Goal: Task Accomplishment & Management: Manage account settings

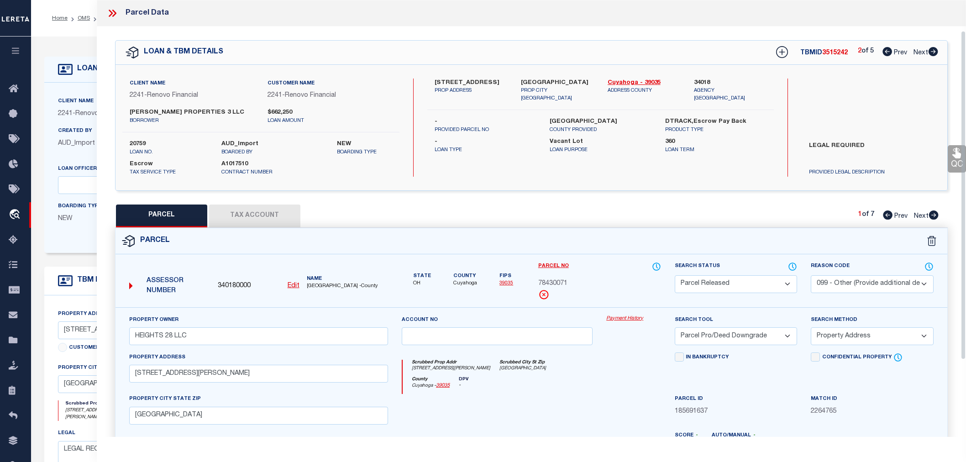
select select "200"
select select "PR"
select select "099"
select select "PRO"
select select "ADD"
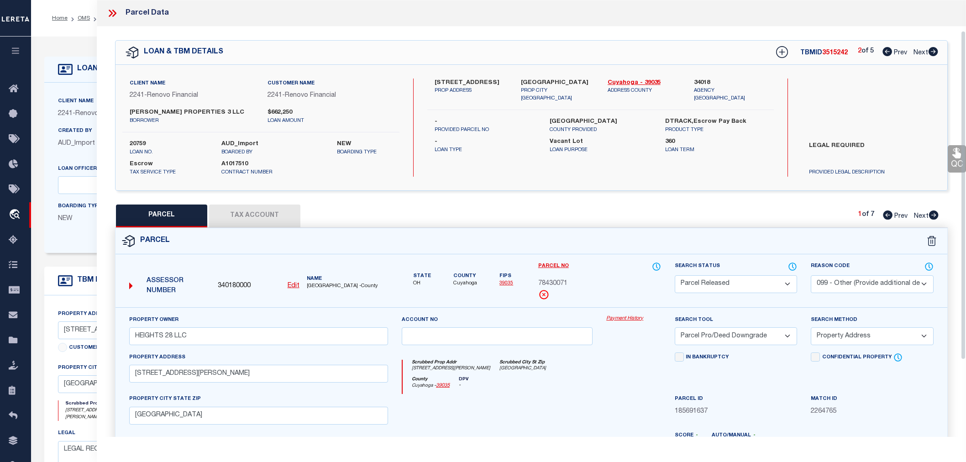
select select "164194"
select select "25066"
select select "400"
select select "Escrow"
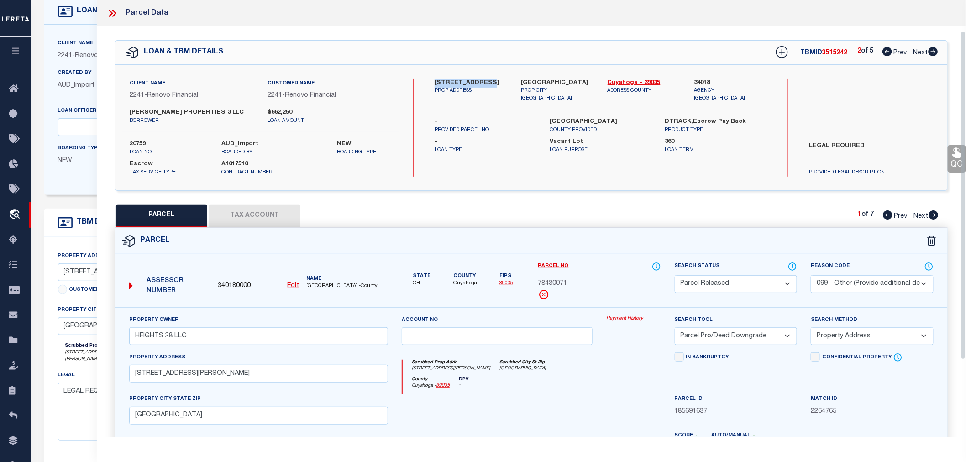
scroll to position [130, 0]
click at [115, 15] on icon at bounding box center [112, 13] width 12 height 12
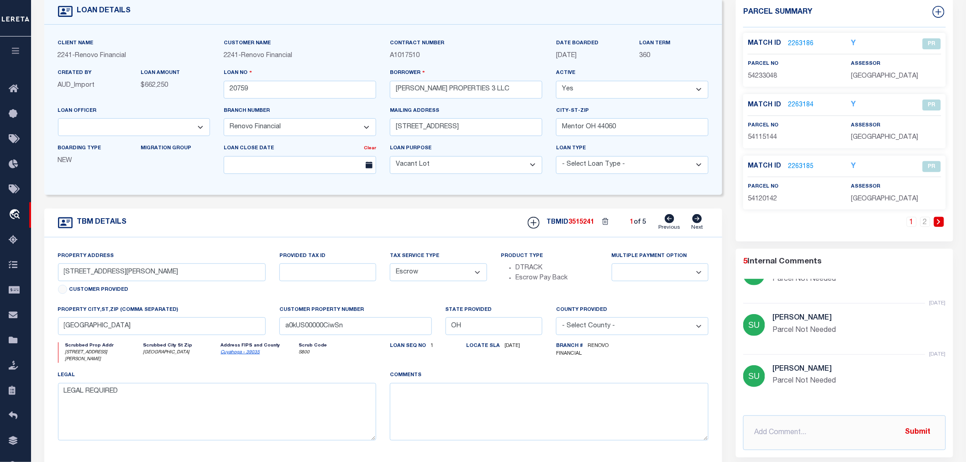
scroll to position [0, 0]
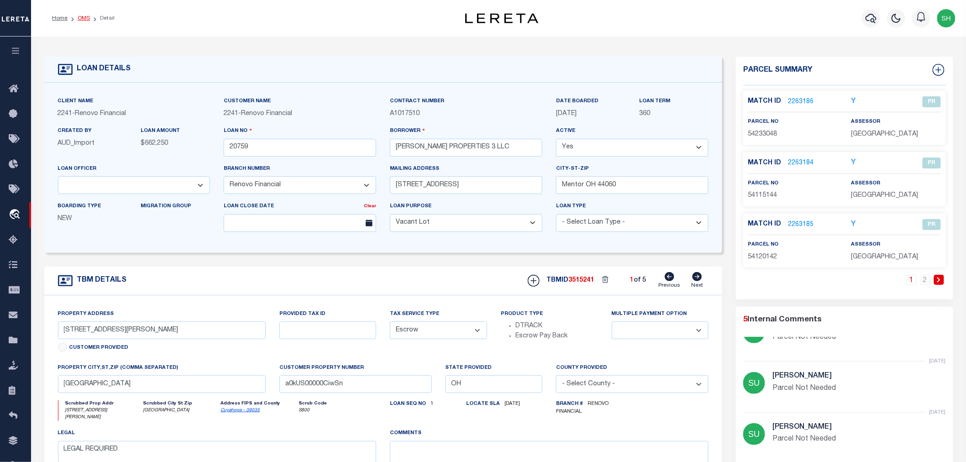
click at [87, 17] on link "OMS" at bounding box center [84, 18] width 12 height 5
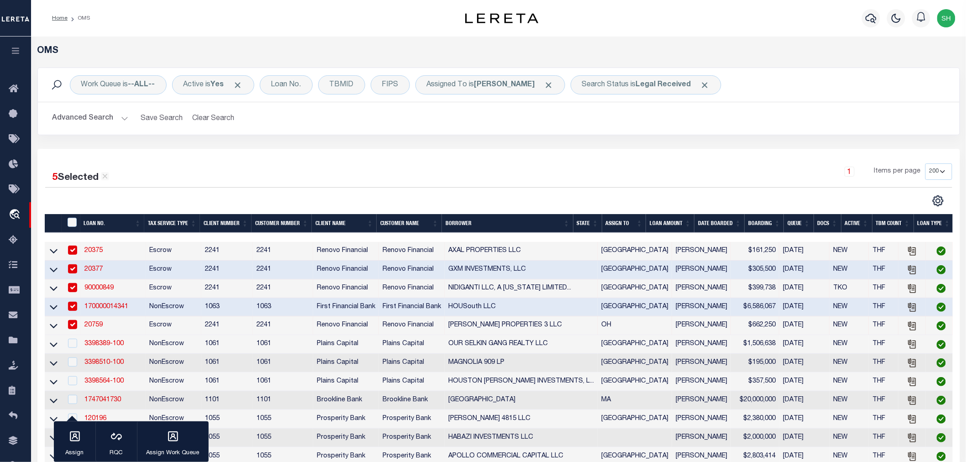
scroll to position [203, 0]
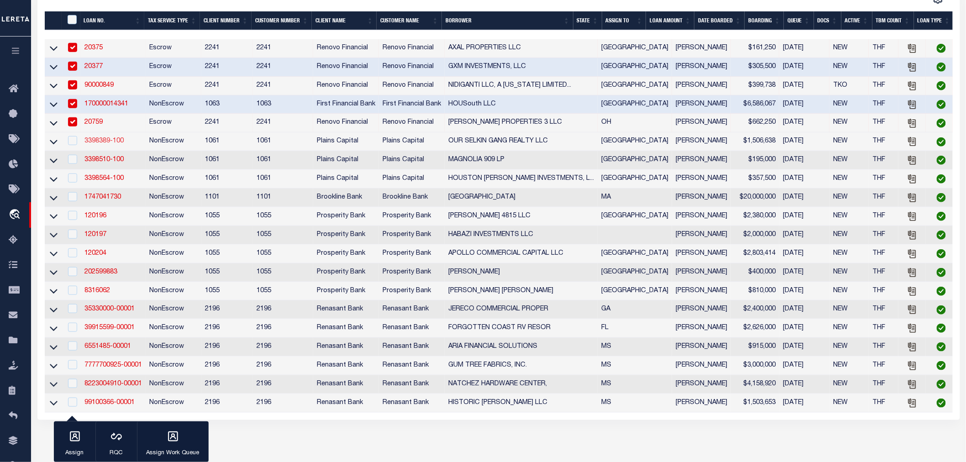
click at [102, 142] on link "3398389-100" at bounding box center [103, 141] width 39 height 6
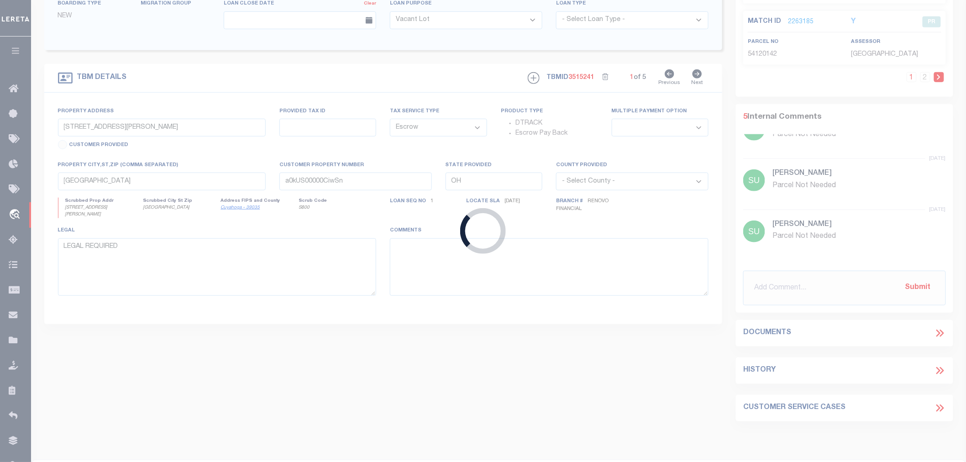
scroll to position [101, 0]
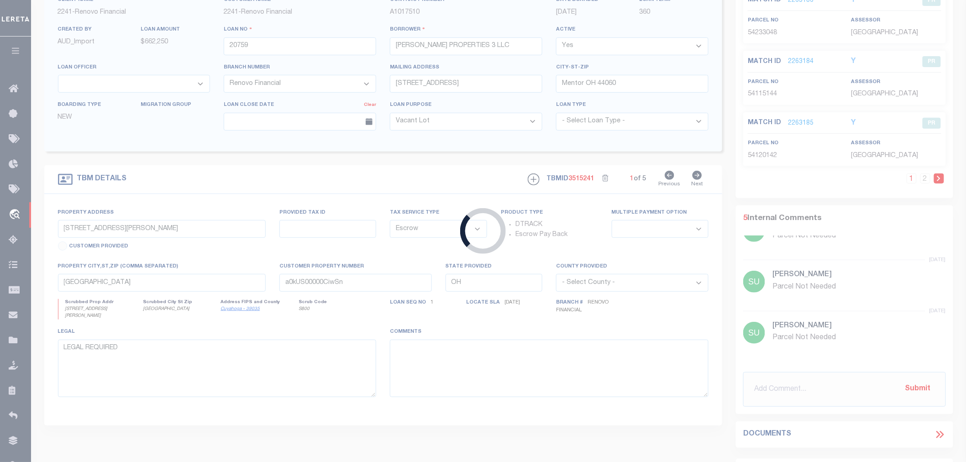
type input "3398389-100"
type input "OUR SELKIN GANG REALTY LLC"
select select
type input "[STREET_ADDRESS]"
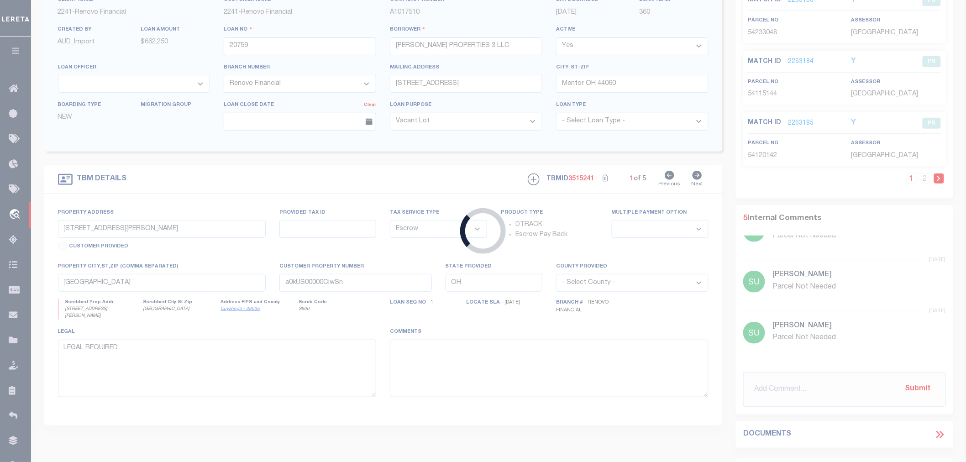
type input "WAXHAW [GEOGRAPHIC_DATA] 28173"
select select "NonEscrow"
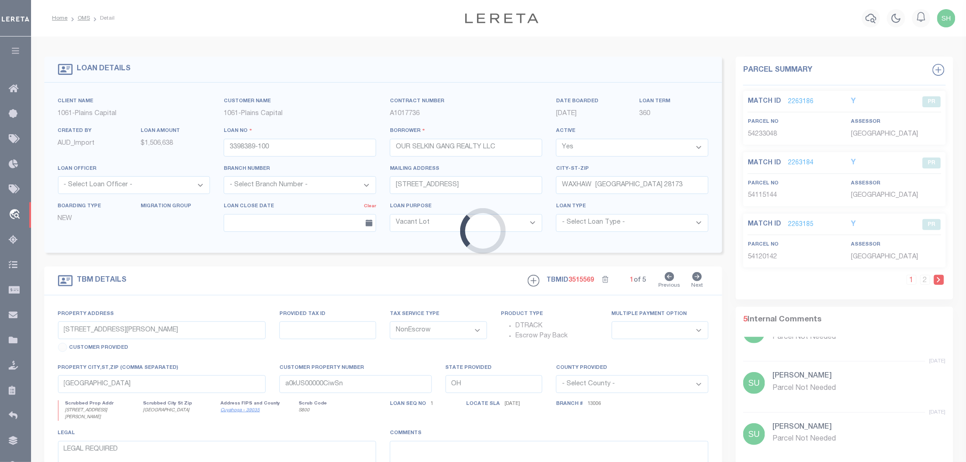
type input "[STREET_ADDRESS][PERSON_NAME]"
select select
type input "[GEOGRAPHIC_DATA]"
select select
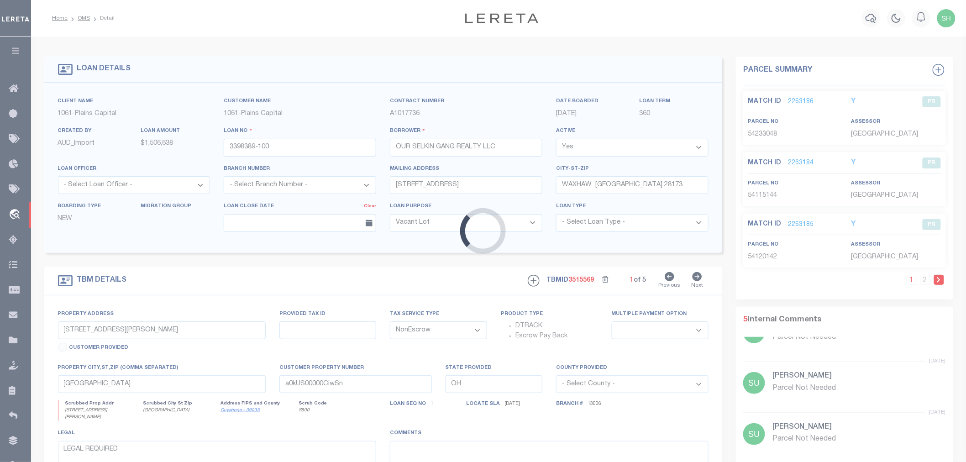
type textarea "UNITS 4, 5, 6, 7 [PERSON_NAME] OFFICE PARK C ONDOMINIU"
select select "167155"
select select "1425"
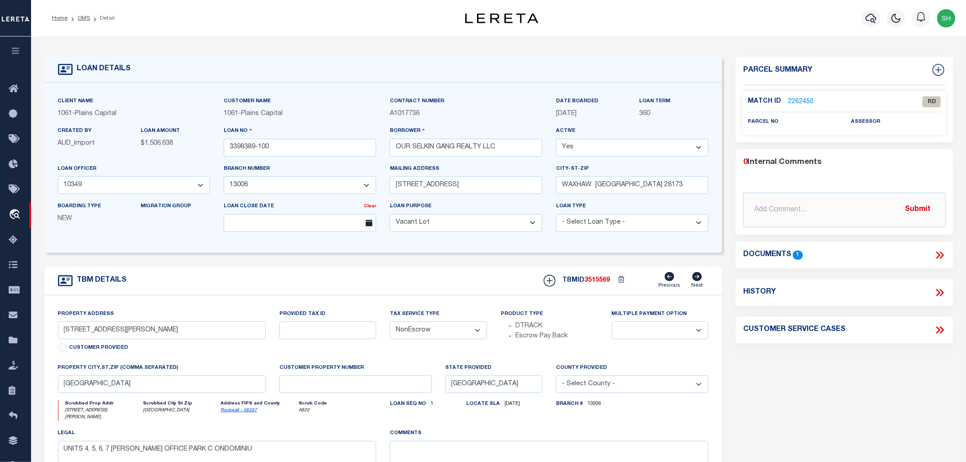
scroll to position [152, 0]
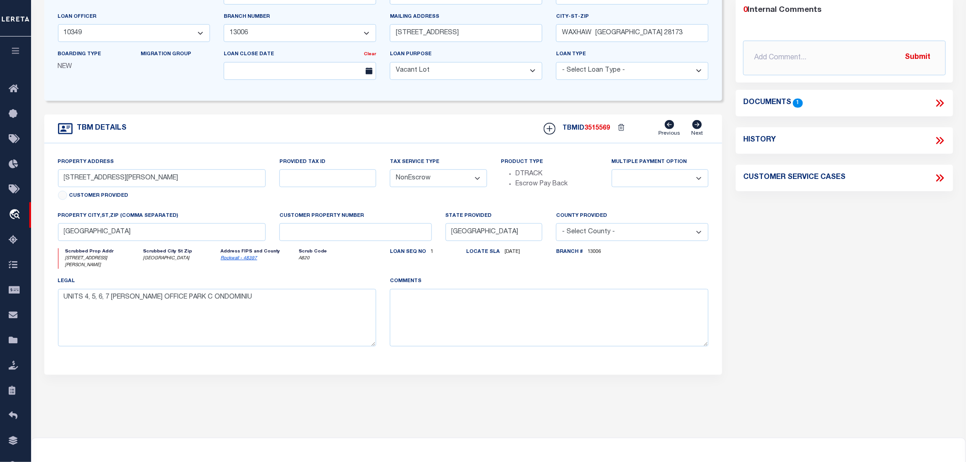
click at [937, 101] on icon at bounding box center [940, 103] width 12 height 12
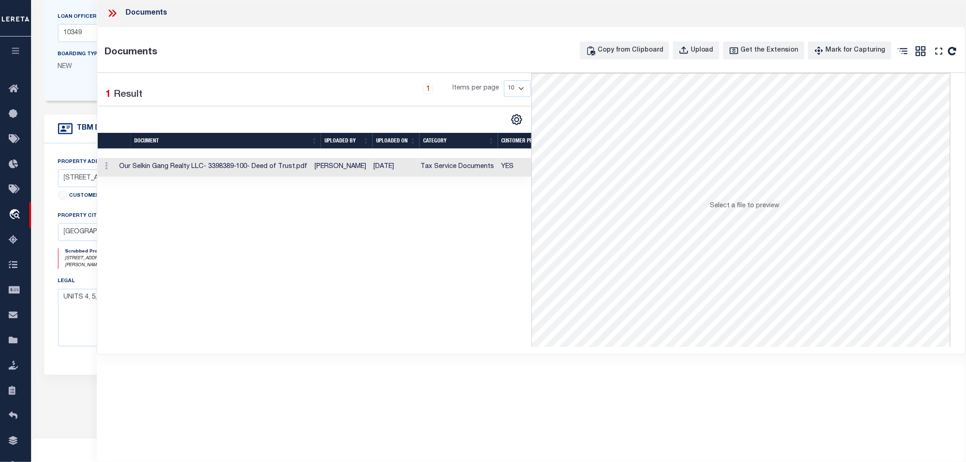
click at [221, 165] on td "Our Selkin Gang Realty LLC- 3398389-100- Deed of Trust.pdf" at bounding box center [214, 167] width 196 height 19
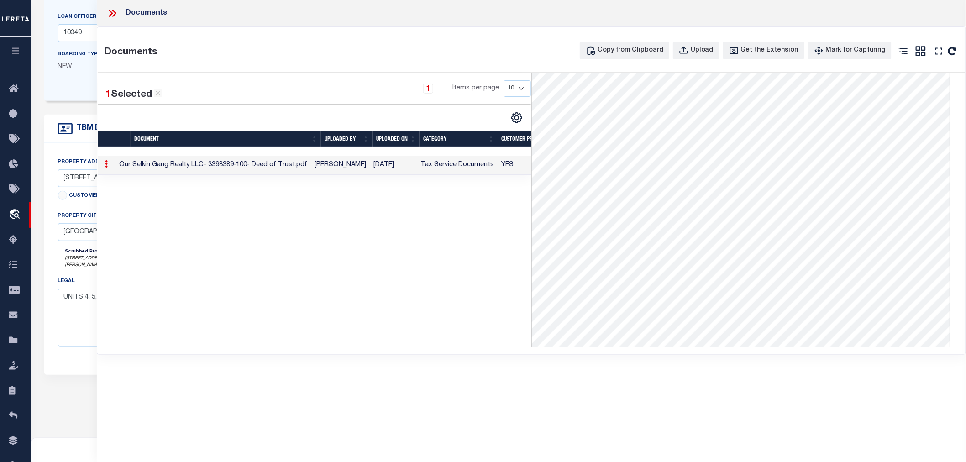
click at [111, 12] on icon at bounding box center [111, 13] width 4 height 7
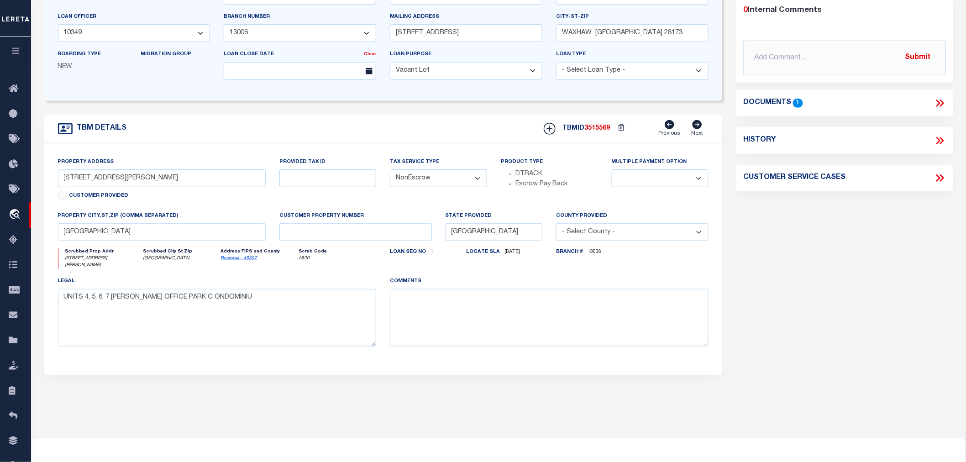
scroll to position [0, 0]
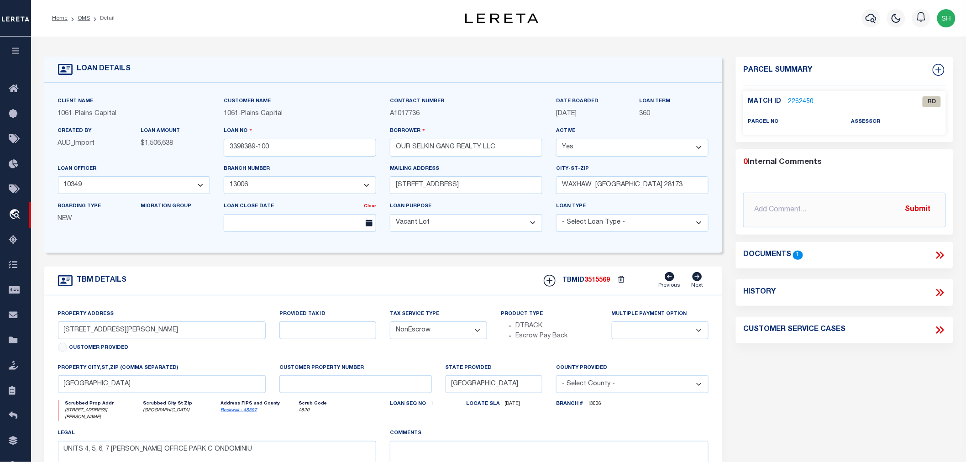
click at [802, 98] on link "2262450" at bounding box center [801, 102] width 26 height 10
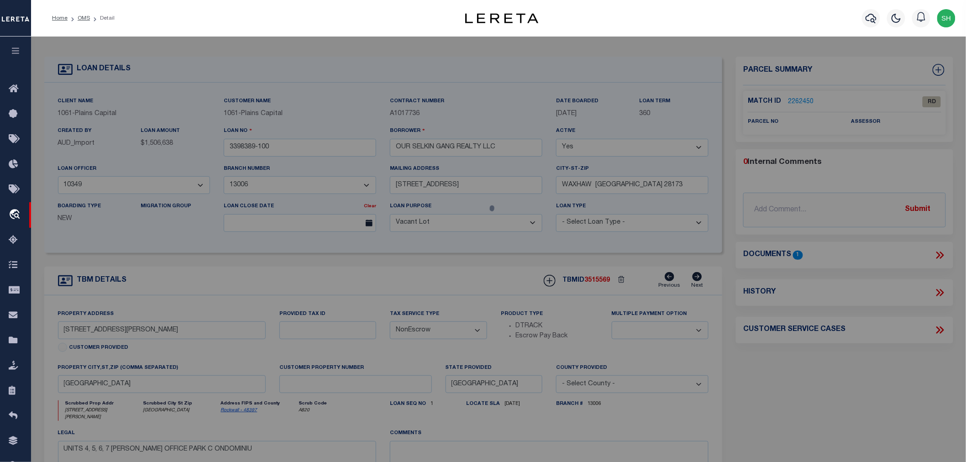
select select "AS"
select select
checkbox input "false"
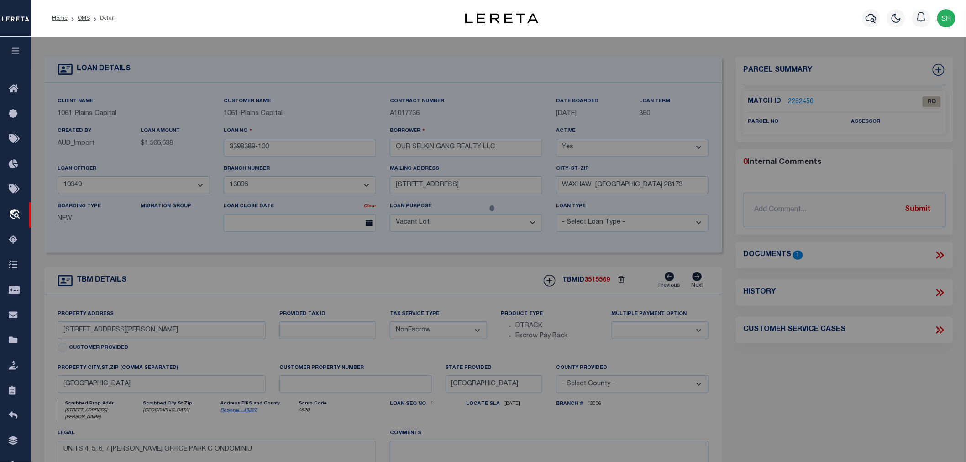
checkbox input "false"
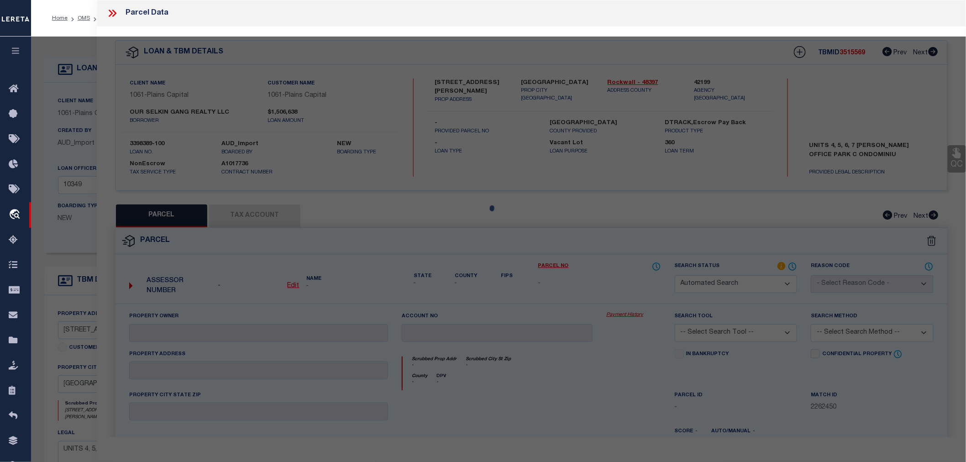
select select "RD"
checkbox input "false"
type textarea "Document uploaded that satisfies a legal requirement, changing from [GEOGRAPHIC…"
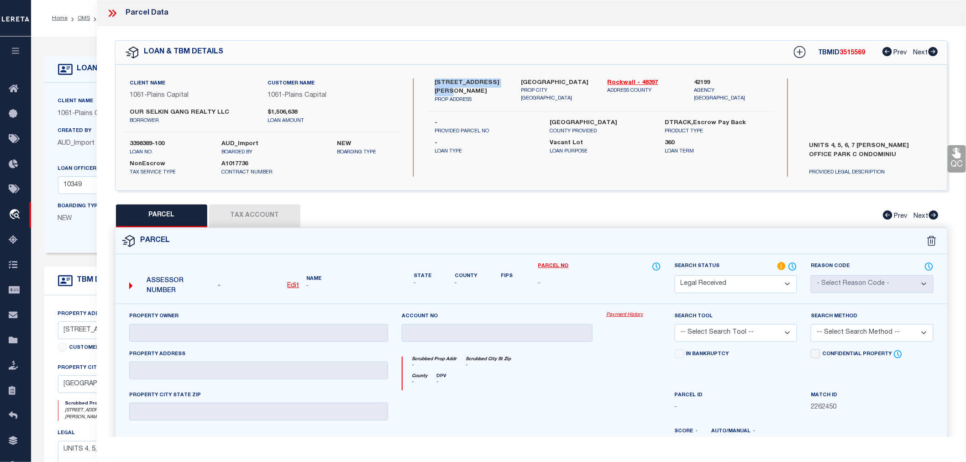
drag, startPoint x: 431, startPoint y: 83, endPoint x: 508, endPoint y: 82, distance: 76.7
click at [508, 82] on div "[STREET_ADDRESS][PERSON_NAME] PROP ADDRESS" at bounding box center [471, 92] width 86 height 26
copy label "[STREET_ADDRESS][PERSON_NAME]"
drag, startPoint x: 808, startPoint y: 142, endPoint x: 850, endPoint y: 160, distance: 45.8
click at [850, 160] on label "UNITS 4, 5, 6, 7 [PERSON_NAME] OFFICE PARK C ONDOMINIU" at bounding box center [871, 155] width 138 height 27
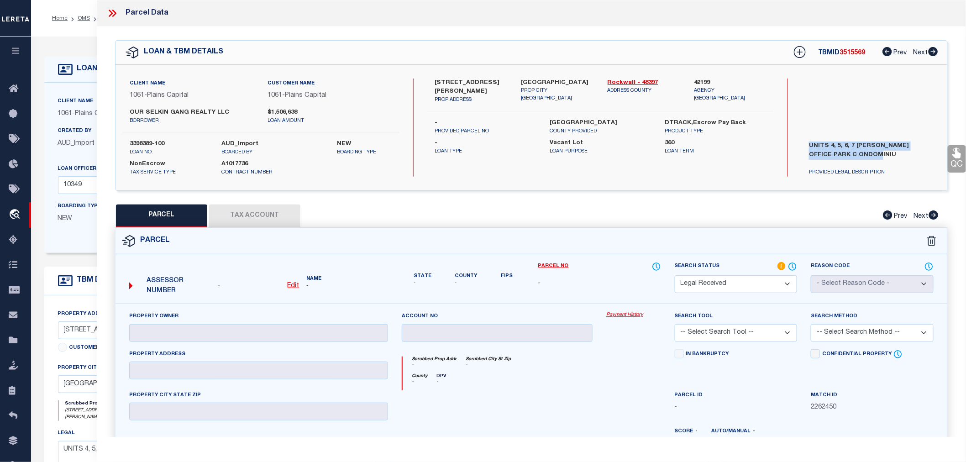
click at [850, 160] on label "UNITS 4, 5, 6, 7 [PERSON_NAME] OFFICE PARK C ONDOMINIU" at bounding box center [871, 155] width 138 height 27
drag, startPoint x: 811, startPoint y: 146, endPoint x: 853, endPoint y: 148, distance: 42.5
click at [853, 148] on label "UNITS 4, 5, 6, 7 [PERSON_NAME] OFFICE PARK C ONDOMINIU" at bounding box center [871, 155] width 138 height 27
drag, startPoint x: 808, startPoint y: 144, endPoint x: 853, endPoint y: 157, distance: 47.6
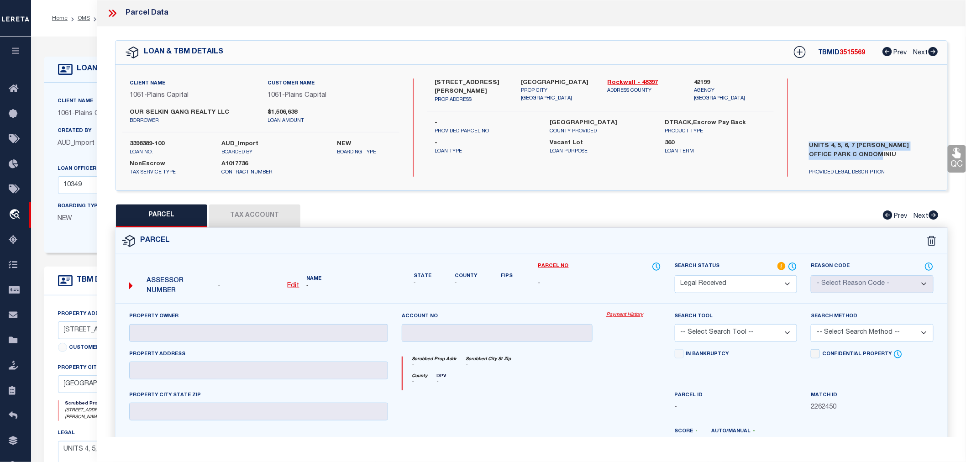
click at [853, 157] on label "UNITS 4, 5, 6, 7 [PERSON_NAME] OFFICE PARK C ONDOMINIU" at bounding box center [871, 155] width 138 height 27
drag, startPoint x: 851, startPoint y: 156, endPoint x: 806, endPoint y: 143, distance: 47.4
click at [806, 143] on label "UNITS 4, 5, 6, 7 [PERSON_NAME] OFFICE PARK C ONDOMINIU" at bounding box center [871, 155] width 138 height 27
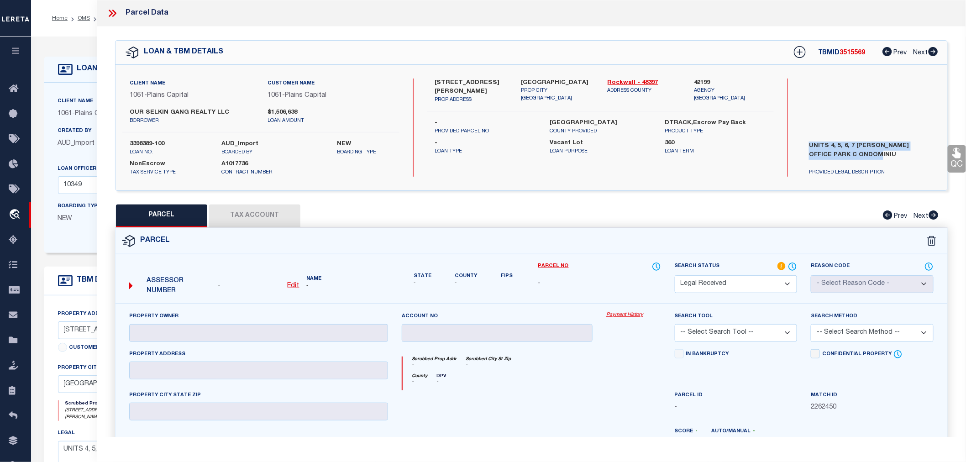
drag, startPoint x: 806, startPoint y: 143, endPoint x: 851, endPoint y: 153, distance: 46.4
click at [851, 153] on label "UNITS 4, 5, 6, 7 [PERSON_NAME] OFFICE PARK C ONDOMINIU" at bounding box center [871, 155] width 138 height 27
drag, startPoint x: 124, startPoint y: 111, endPoint x: 211, endPoint y: 112, distance: 87.3
click at [211, 112] on div "OUR SELKIN GANG REALTY LLC borrower" at bounding box center [192, 116] width 138 height 16
copy label "OUR SELKIN GANG REALTY"
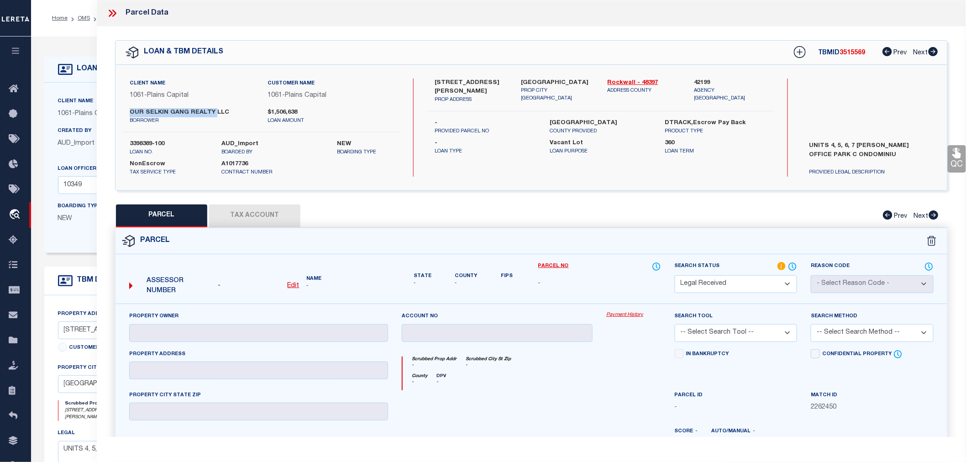
click at [718, 289] on select "Automated Search Bad Parcel Complete Duplicate Parcel High Dollar Reporting In …" at bounding box center [736, 284] width 123 height 18
select select "NP"
click at [675, 275] on select "Automated Search Bad Parcel Complete Duplicate Parcel High Dollar Reporting In …" at bounding box center [736, 284] width 123 height 18
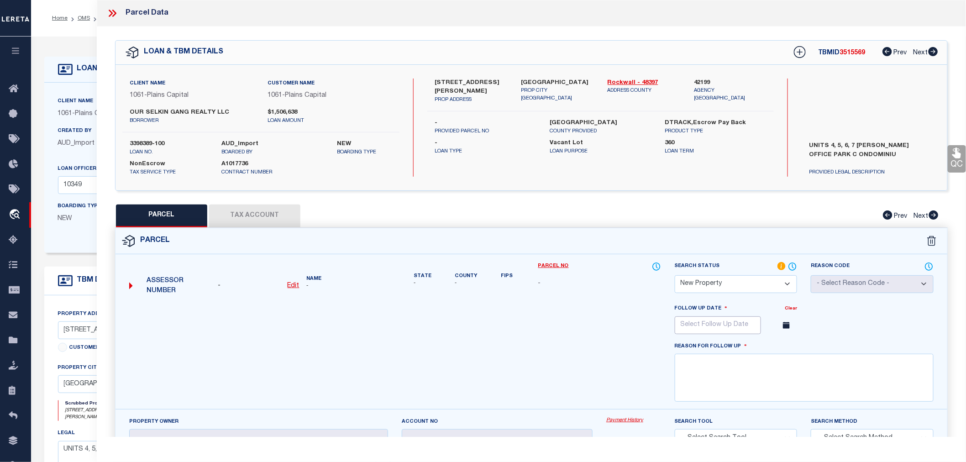
click at [723, 318] on input "text" at bounding box center [718, 326] width 86 height 18
click at [810, 341] on span at bounding box center [808, 343] width 16 height 16
select select "11"
click at [810, 341] on span at bounding box center [808, 343] width 16 height 16
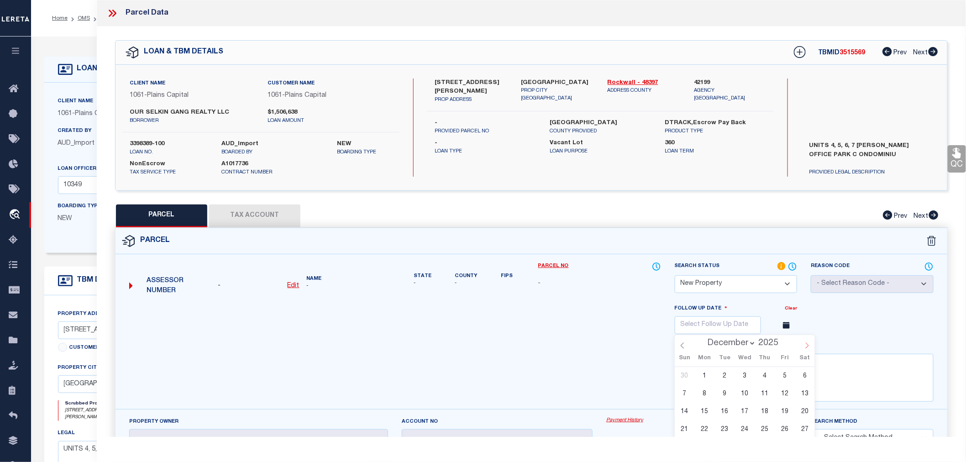
type input "2026"
select select "0"
click at [747, 392] on span "7" at bounding box center [745, 394] width 18 height 18
type input "[DATE]"
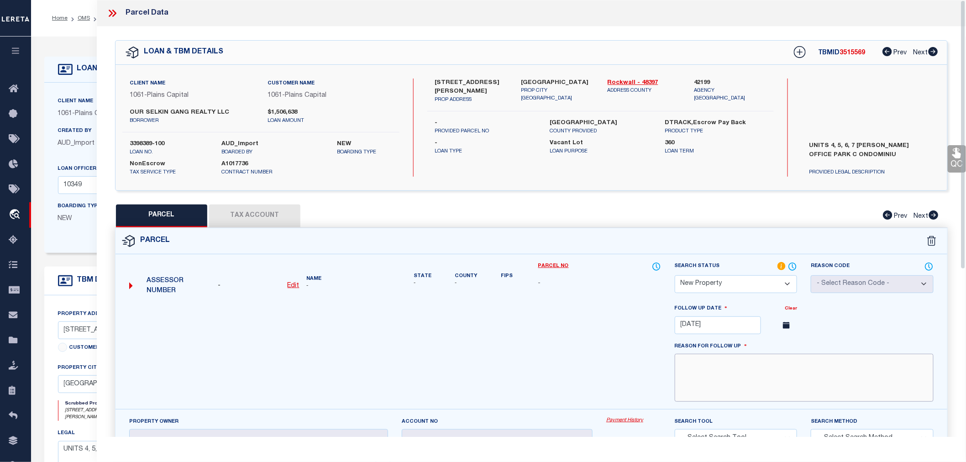
click at [736, 379] on textarea at bounding box center [804, 378] width 259 height 48
type textarea "New property for 2025"
click at [569, 311] on div at bounding box center [395, 357] width 546 height 106
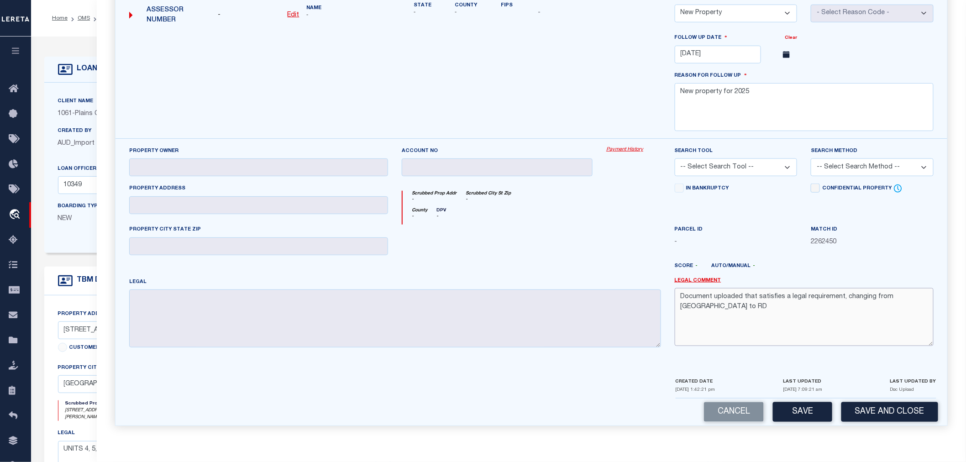
drag, startPoint x: 928, startPoint y: 296, endPoint x: 676, endPoint y: 308, distance: 252.4
click at [676, 308] on textarea "Document uploaded that satisfies a legal requirement, changing from [GEOGRAPHIC…" at bounding box center [804, 317] width 259 height 58
click at [799, 412] on button "Save" at bounding box center [802, 412] width 59 height 20
select select "AS"
checkbox input "false"
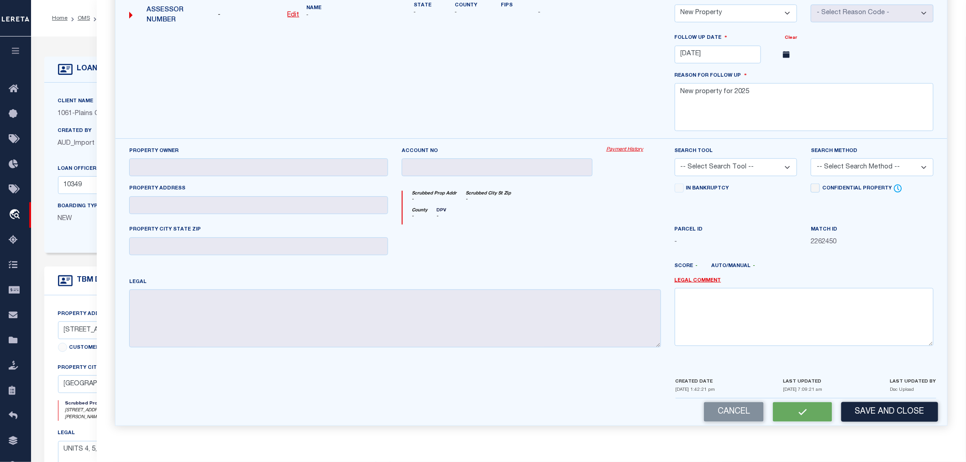
checkbox input "false"
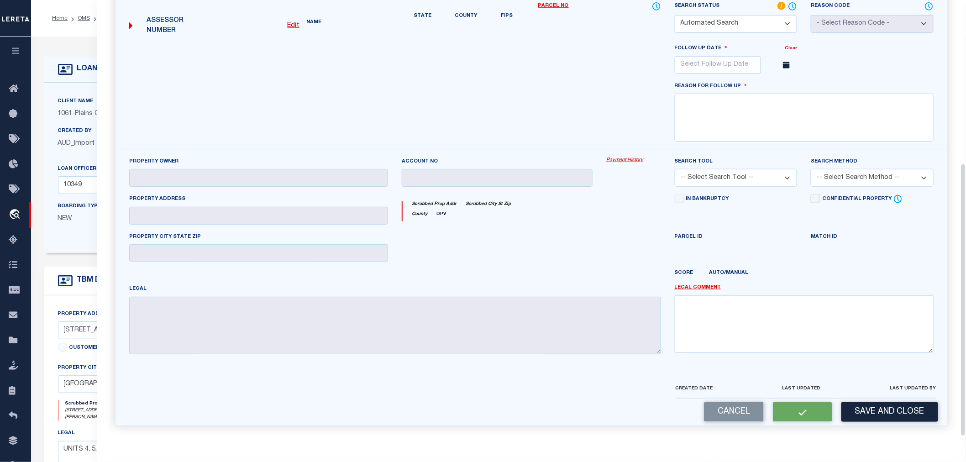
select select "NP"
type input "[DATE]"
type textarea "New property for 2025"
checkbox input "false"
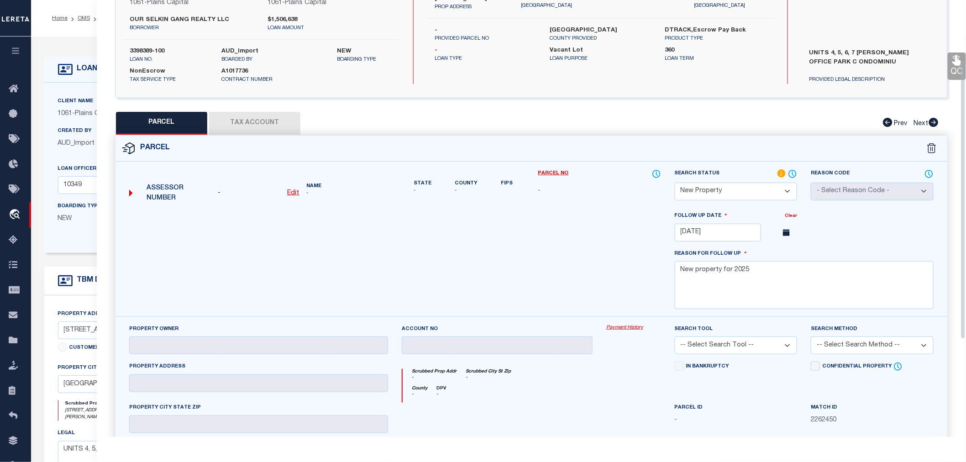
scroll to position [0, 0]
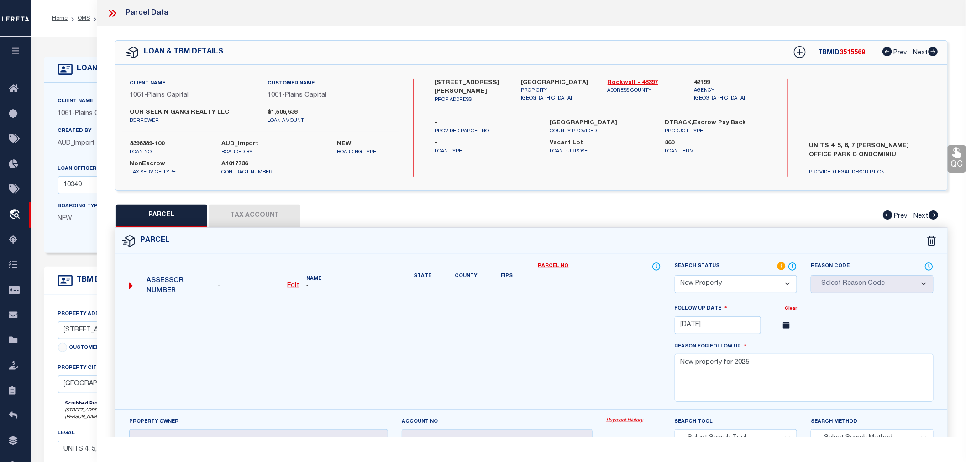
click at [845, 52] on span "3515569" at bounding box center [853, 53] width 26 height 6
copy span "3515569"
drag, startPoint x: 129, startPoint y: 144, endPoint x: 167, endPoint y: 143, distance: 37.9
click at [167, 143] on div "3398389-100 loan no." at bounding box center [169, 148] width 92 height 16
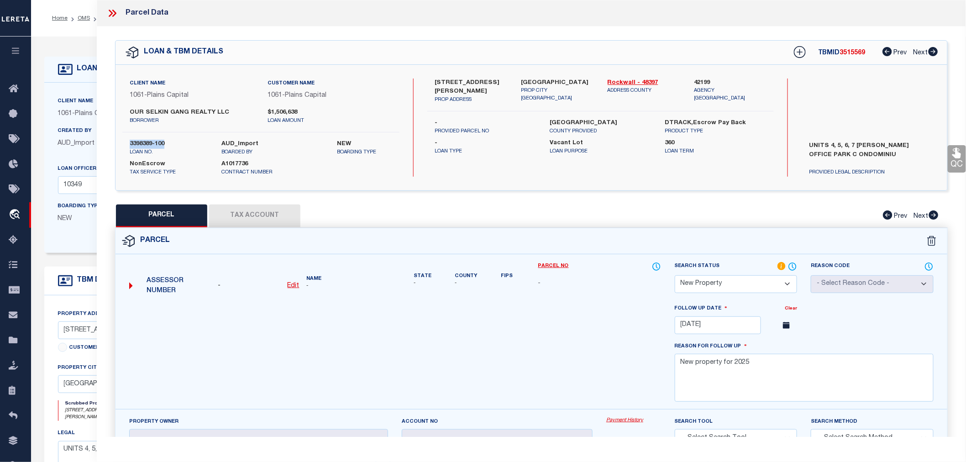
copy label "3398389-100"
click at [115, 11] on icon at bounding box center [112, 13] width 12 height 12
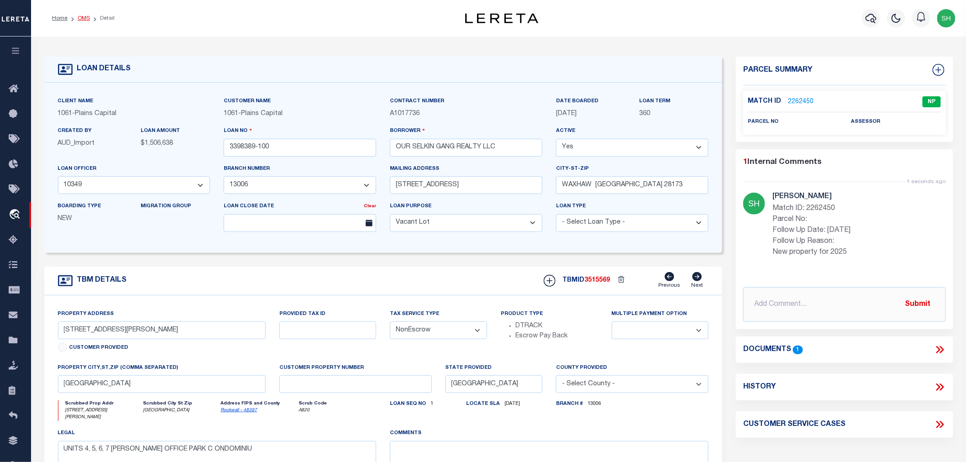
click at [87, 16] on link "OMS" at bounding box center [84, 18] width 12 height 5
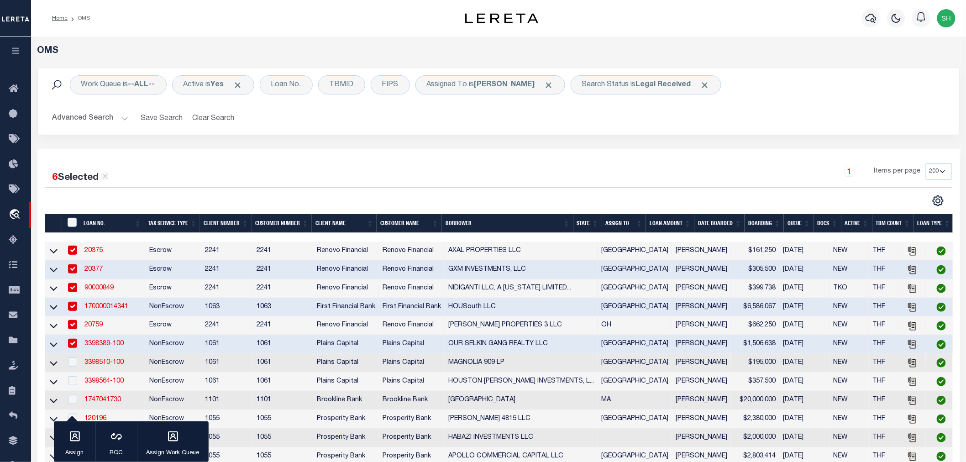
scroll to position [203, 0]
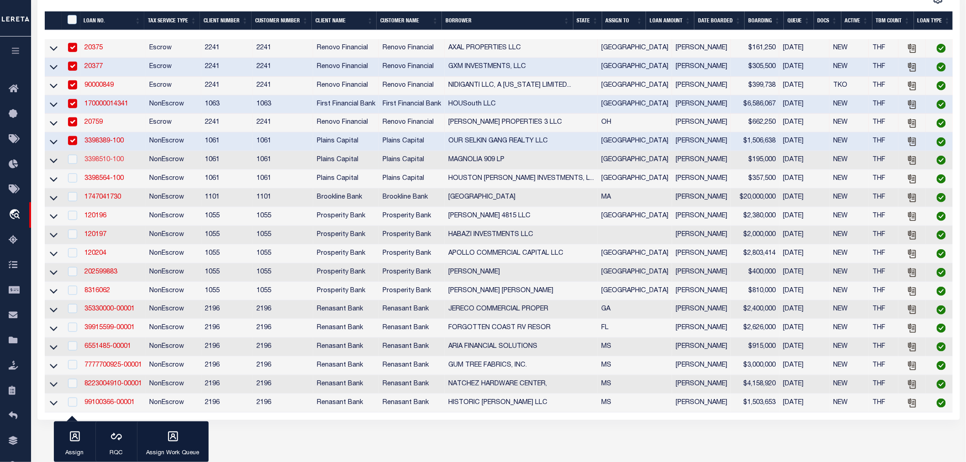
click at [114, 163] on link "3398510-100" at bounding box center [103, 160] width 39 height 6
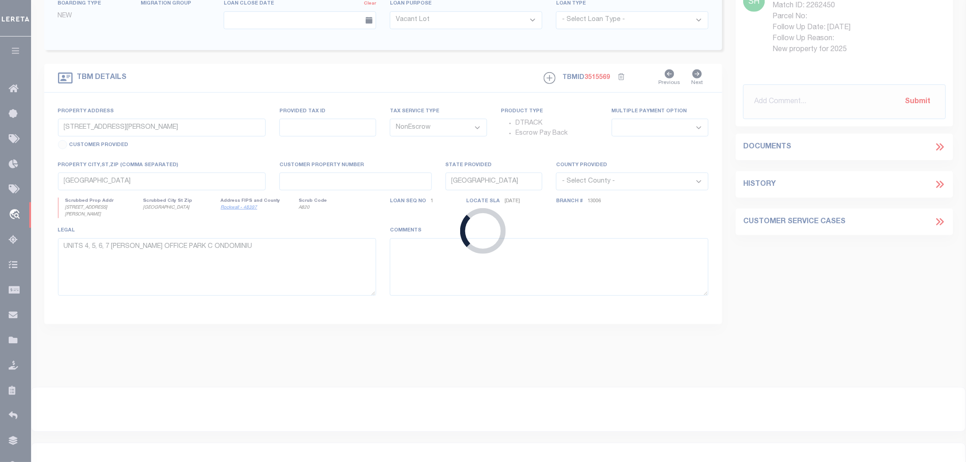
type input "3398510-100"
type input "MAGNOLIA 909 LP"
select select "167223"
select select "1433"
type input "[STREET_ADDRESS]"
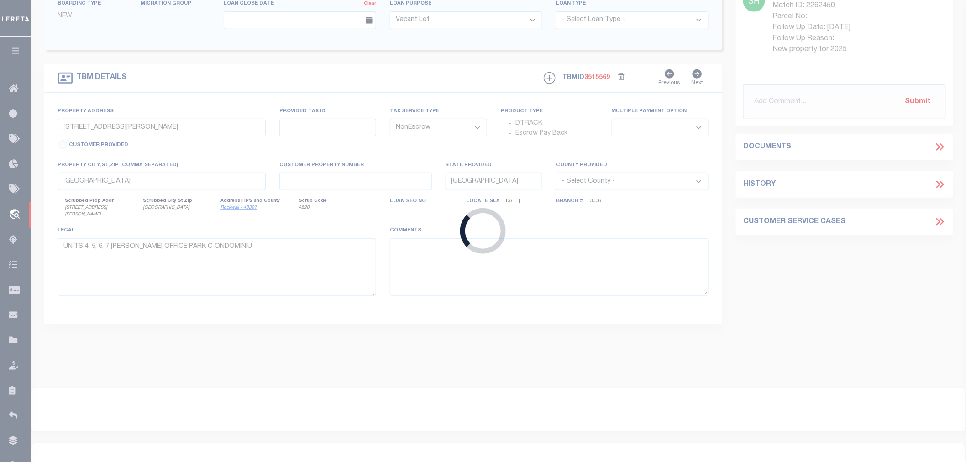
type input "[GEOGRAPHIC_DATA]"
select select
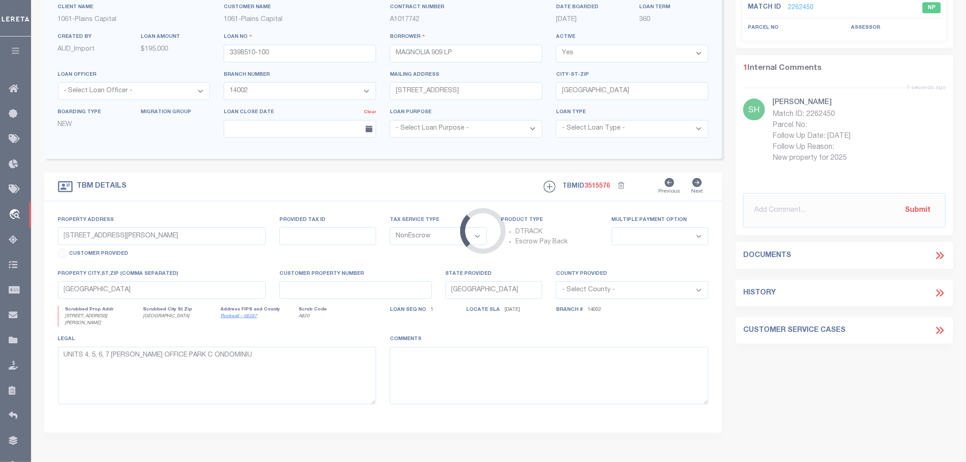
select select "167223"
type input "[STREET_ADDRESS]"
select select
type input "[GEOGRAPHIC_DATA]"
select select
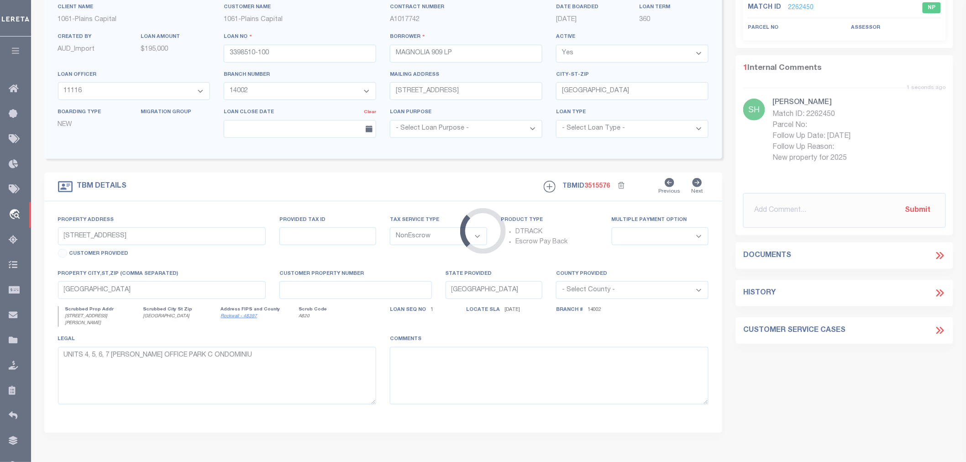
type textarea "LOT 1-3 BLK A [PERSON_NAME] & [PERSON_NAME] SUBD OF BLK 24 FIE"
select select "1433"
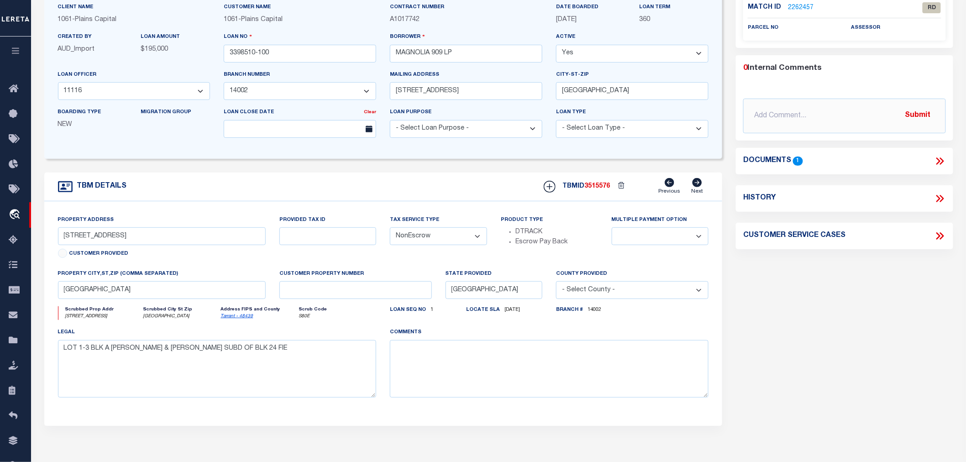
scroll to position [0, 0]
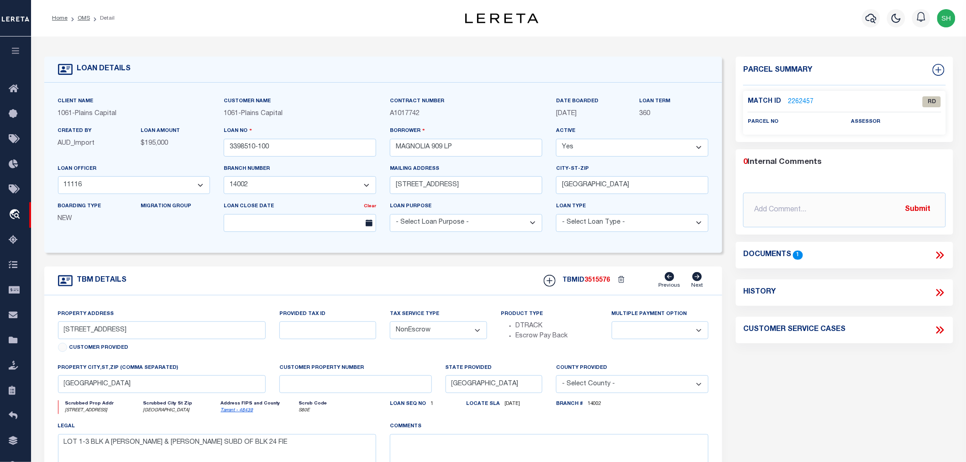
click at [941, 253] on icon at bounding box center [940, 255] width 12 height 12
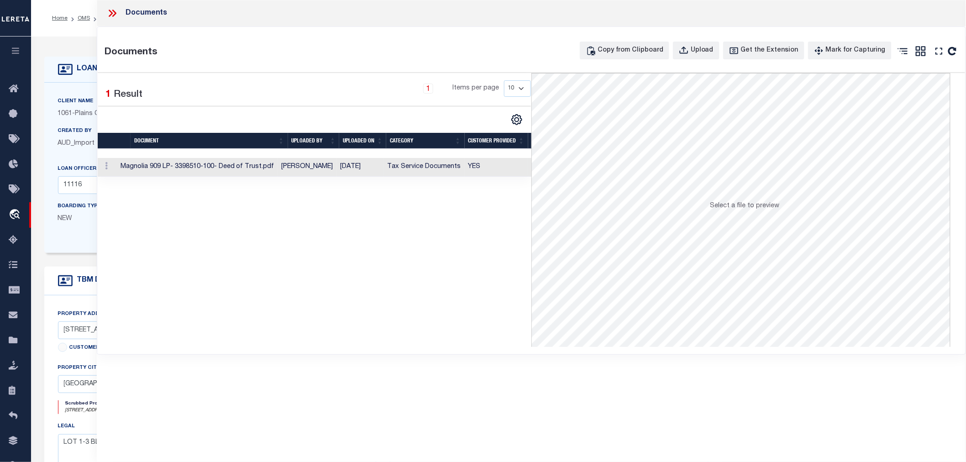
click at [312, 164] on td "[PERSON_NAME]" at bounding box center [307, 167] width 59 height 19
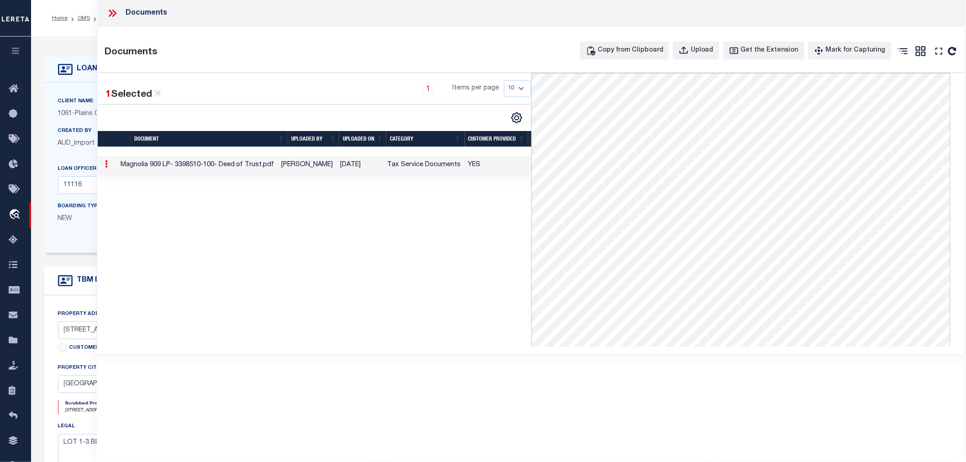
click at [117, 10] on icon at bounding box center [112, 13] width 12 height 12
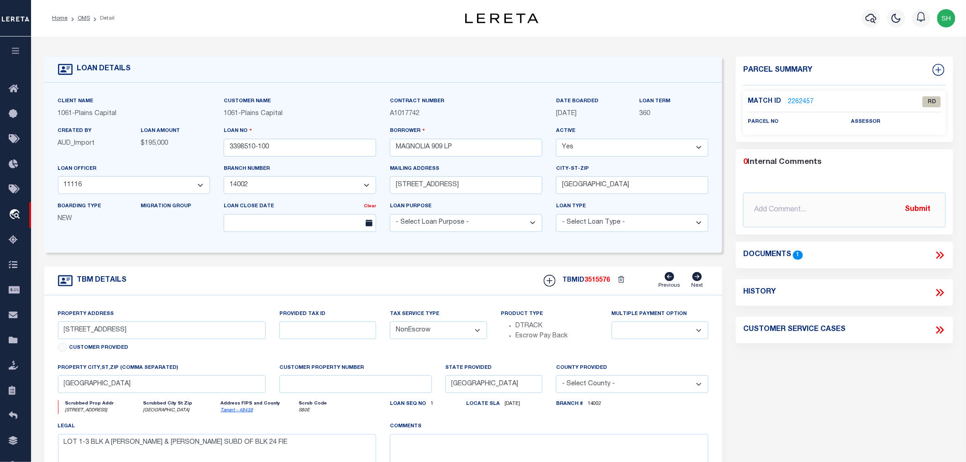
click at [798, 97] on link "2262457" at bounding box center [801, 102] width 26 height 10
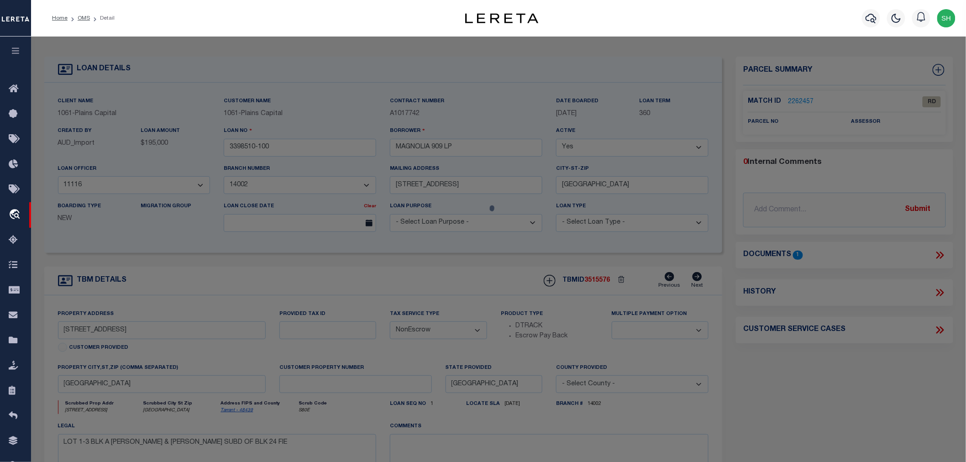
select select "AS"
checkbox input "false"
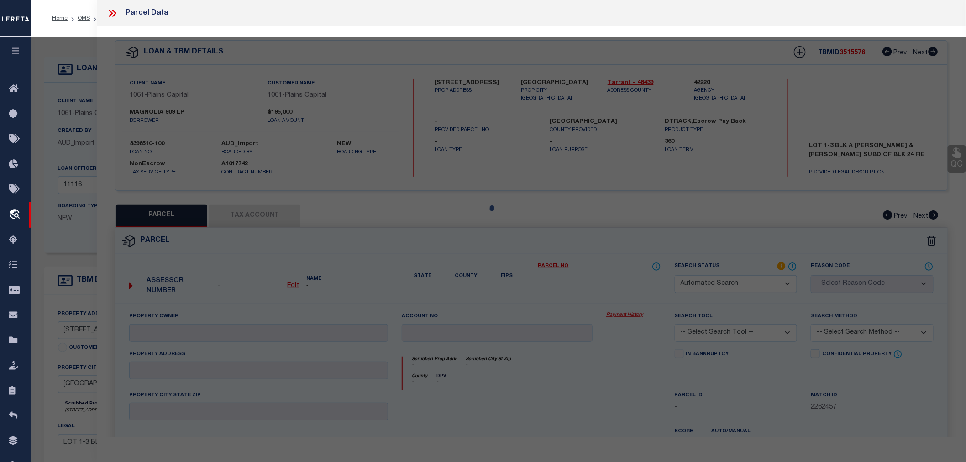
select select "RD"
checkbox input "false"
type textarea "Document uploaded that satisfies a legal requirement, changing from [GEOGRAPHIC…"
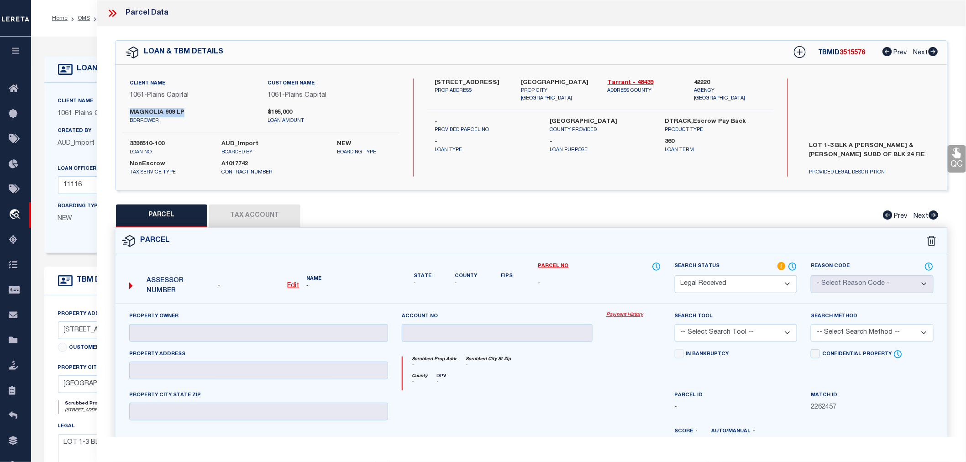
drag, startPoint x: 129, startPoint y: 111, endPoint x: 184, endPoint y: 116, distance: 55.4
click at [184, 116] on div "MAGNOLIA 909 LP borrower" at bounding box center [192, 116] width 138 height 16
copy label "MAGNOLIA 909 LP"
click at [108, 12] on icon at bounding box center [112, 13] width 12 height 12
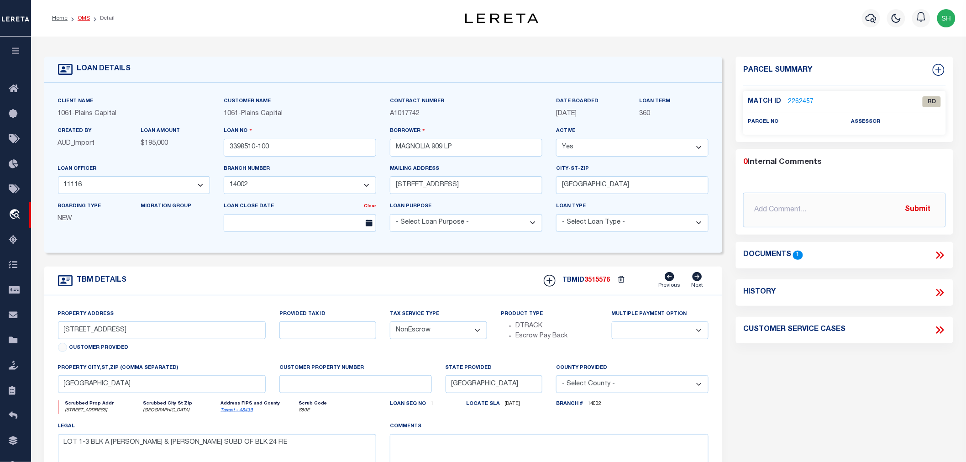
click at [81, 20] on link "OMS" at bounding box center [84, 18] width 12 height 5
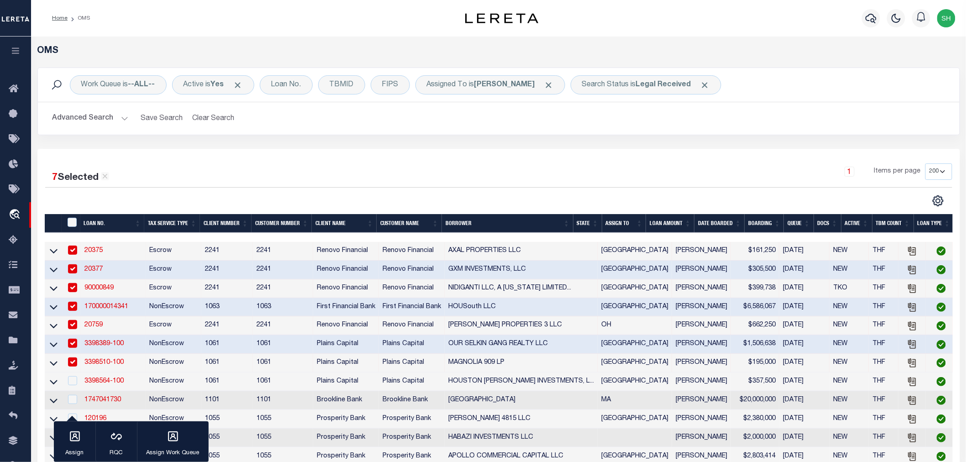
scroll to position [203, 0]
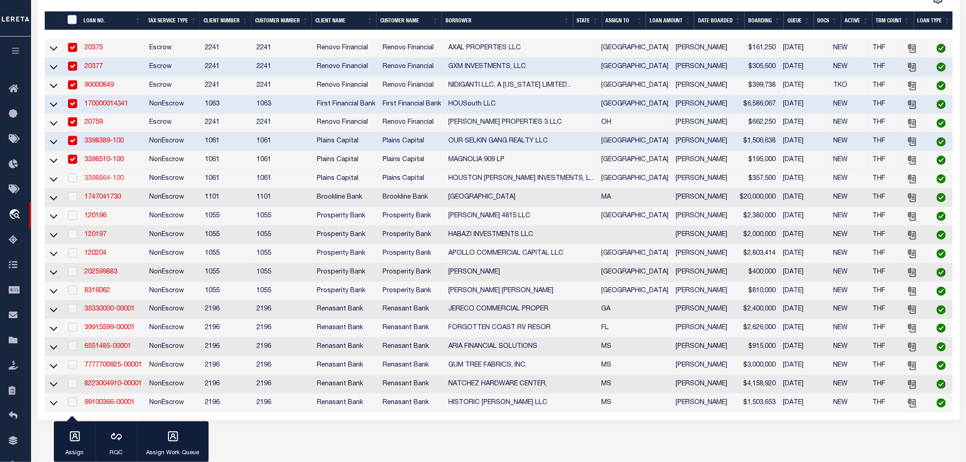
click at [104, 179] on link "3398564-100" at bounding box center [103, 178] width 39 height 6
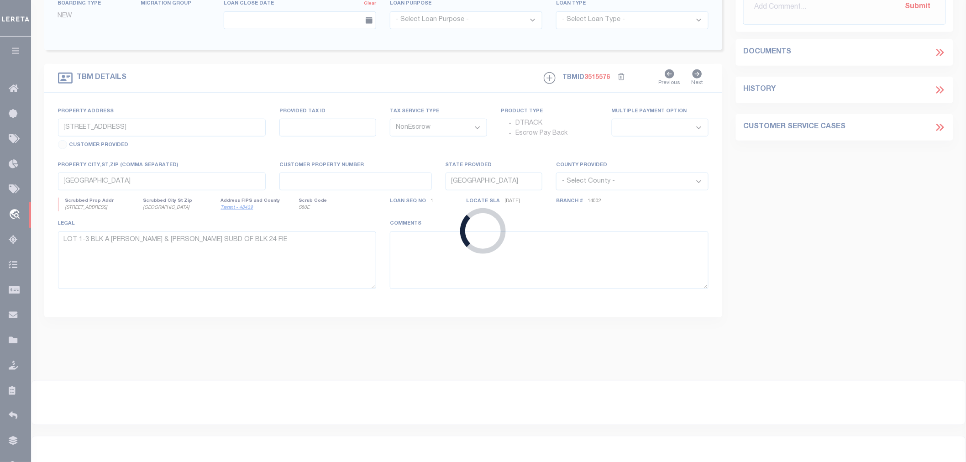
scroll to position [135, 0]
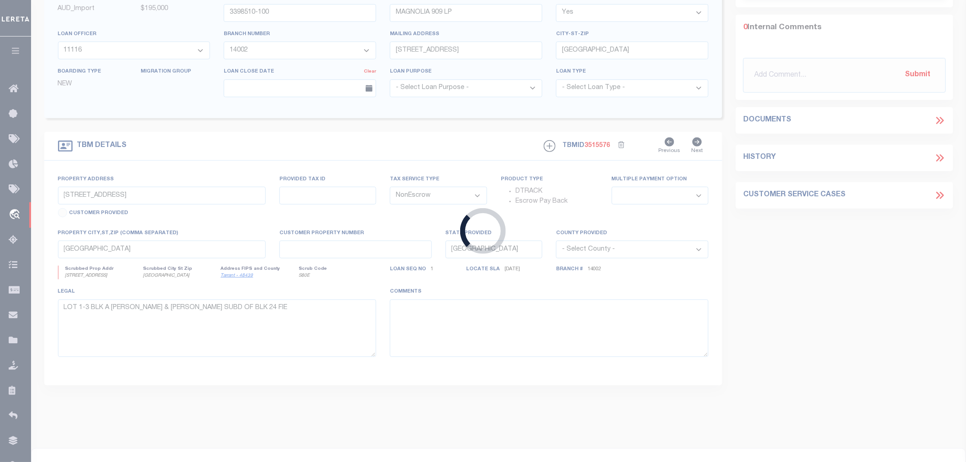
type input "3398564-100"
type input "HOUSTON [PERSON_NAME] INVESTMENTS, LLC"
select select "167161"
select select "3595"
type input "[STREET_ADDRESS]"
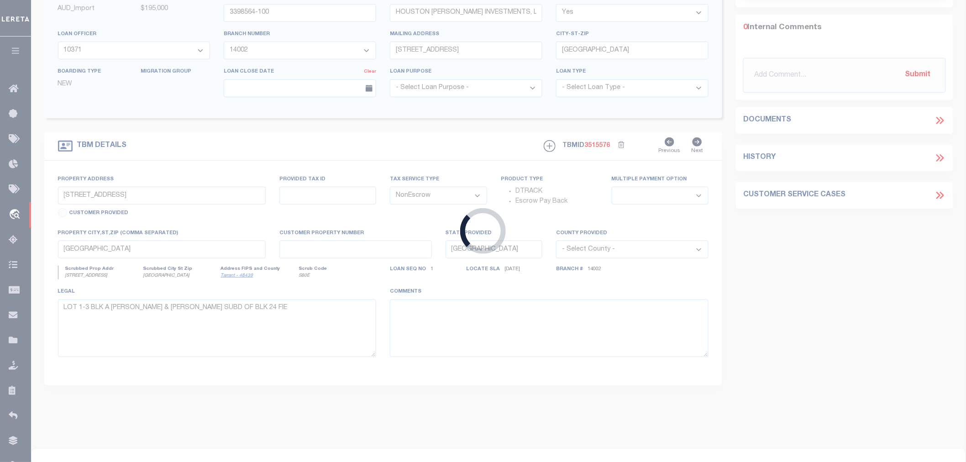
type input "[PERSON_NAME] TX 76247"
select select
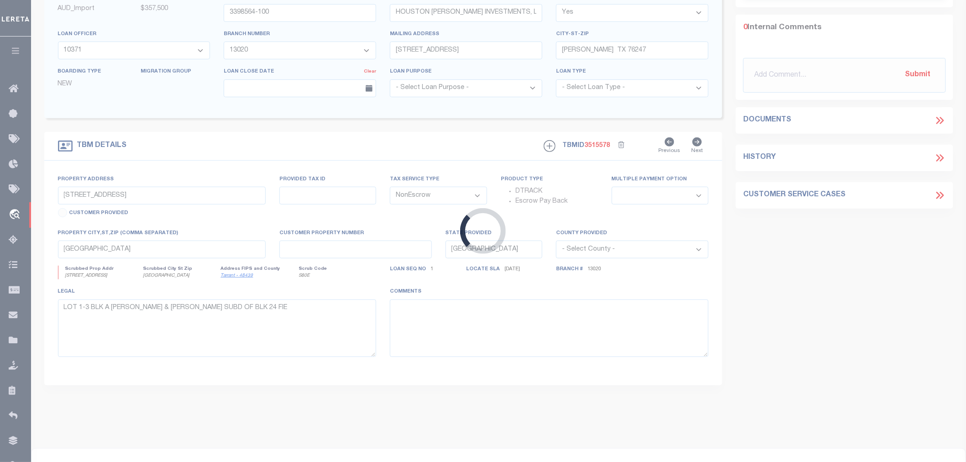
scroll to position [0, 0]
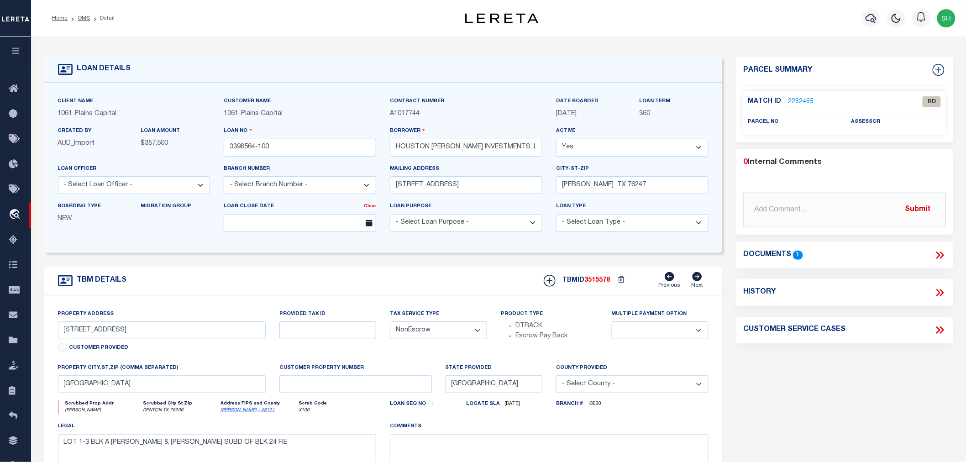
select select "167161"
select select "3595"
type input "[PERSON_NAME] & SHAWNEE ST"
select select
type input "DENTON TX 76206"
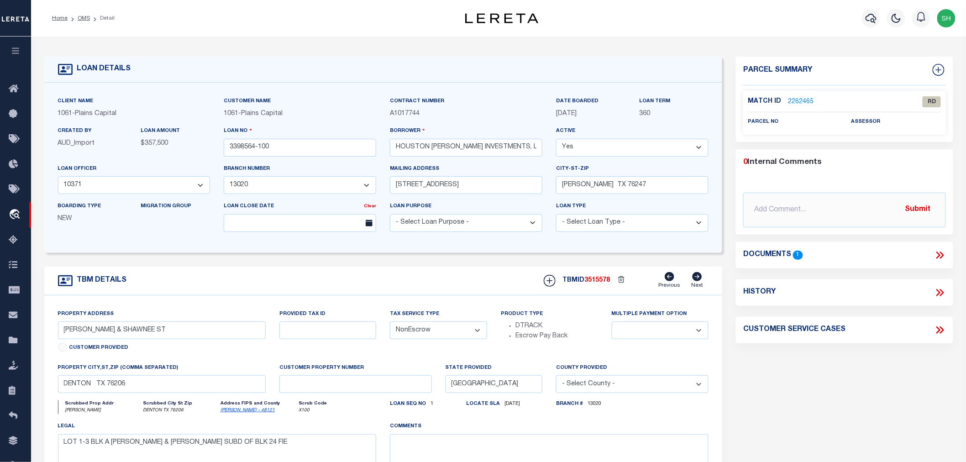
select select
type textarea "BLK 5 & 6 EXT NUMBER ONE OF THE REVISED SEQUOIA PA"
click at [941, 252] on icon at bounding box center [942, 255] width 4 height 7
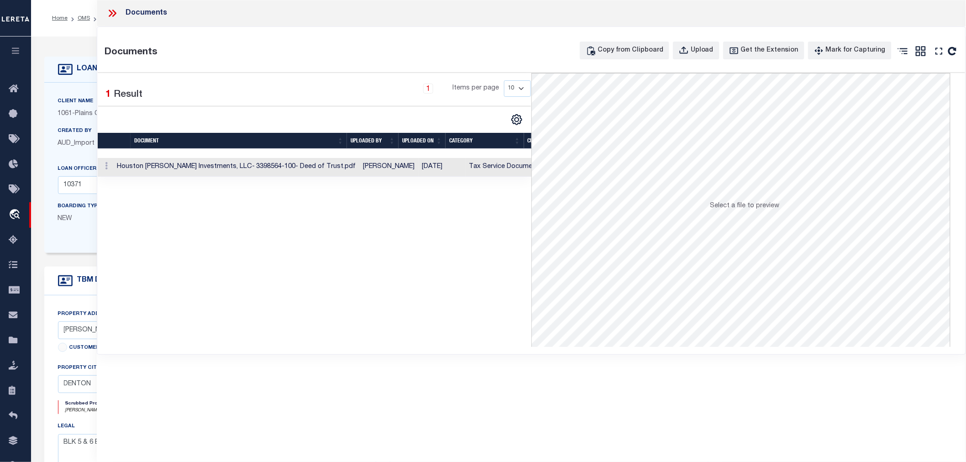
click at [341, 162] on td "Houston [PERSON_NAME] Investments, LLC- 3398564-100- Deed of Trust.pdf" at bounding box center [236, 167] width 247 height 19
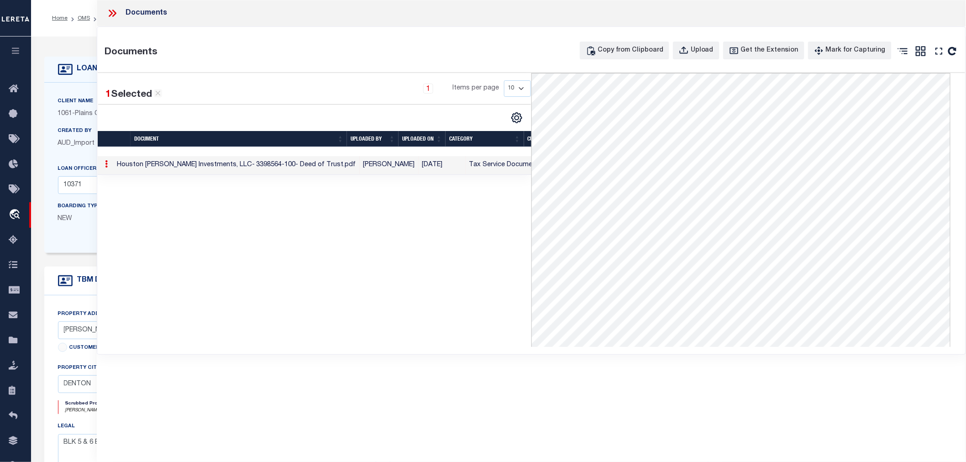
click at [114, 12] on icon at bounding box center [112, 13] width 12 height 12
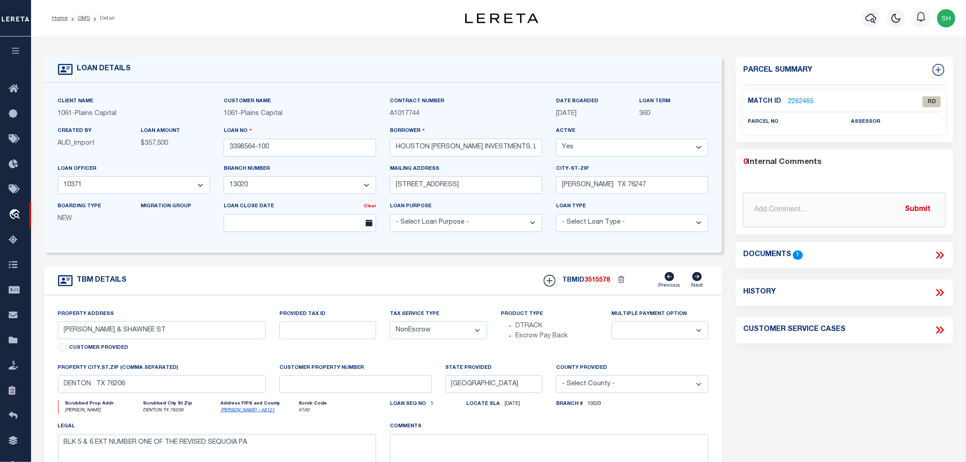
click at [797, 98] on link "2262465" at bounding box center [801, 102] width 26 height 10
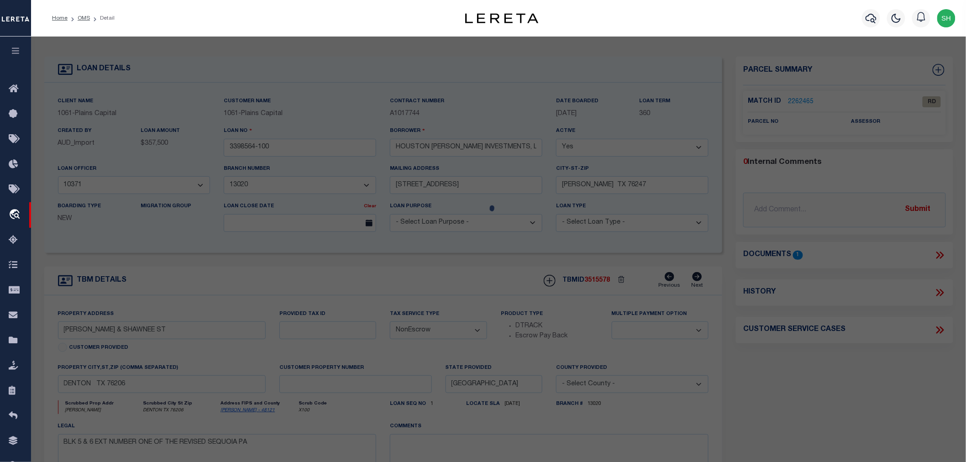
select select "AS"
checkbox input "false"
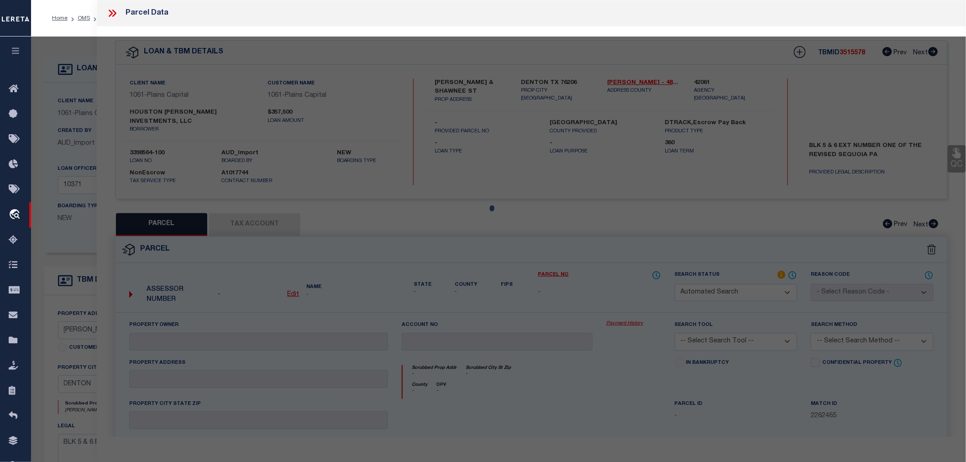
select select "RD"
checkbox input "false"
type textarea "Document uploaded that satisfies a legal requirement, changing from [GEOGRAPHIC…"
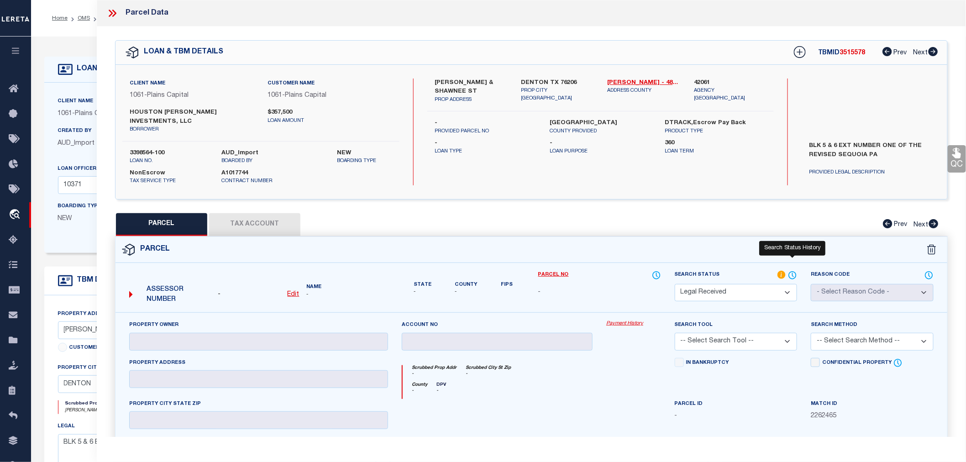
click at [795, 270] on icon at bounding box center [792, 275] width 9 height 10
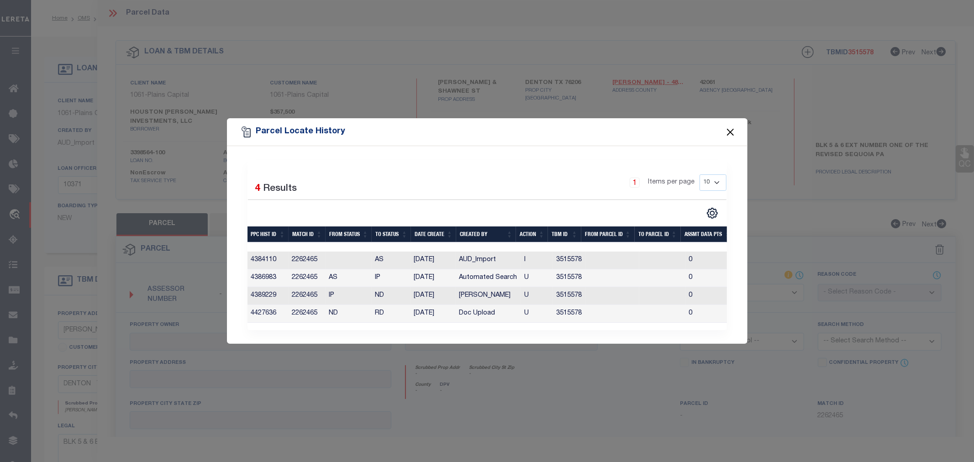
click at [729, 129] on button "Close" at bounding box center [730, 132] width 12 height 12
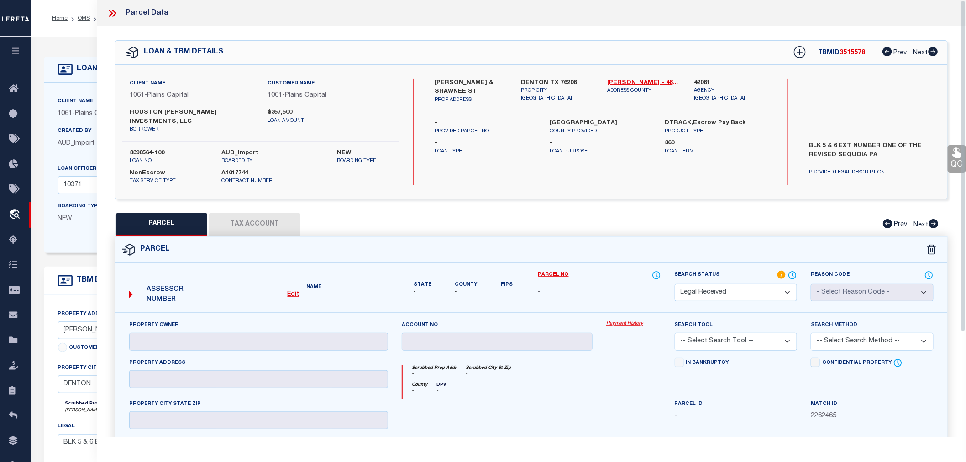
click at [115, 12] on icon at bounding box center [114, 13] width 4 height 7
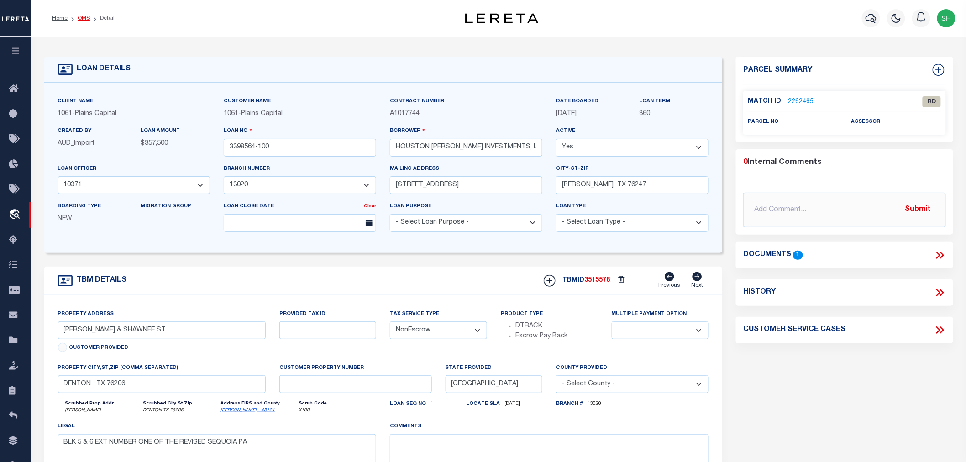
click at [82, 17] on link "OMS" at bounding box center [84, 18] width 12 height 5
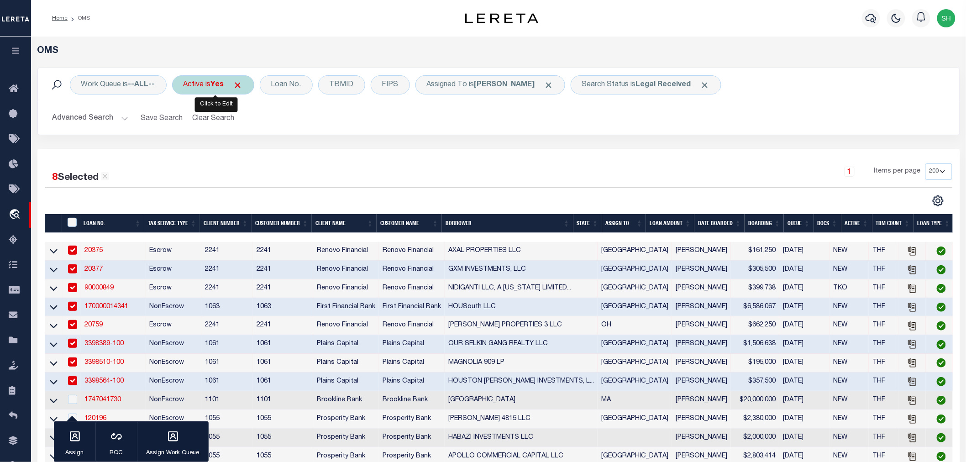
scroll to position [152, 0]
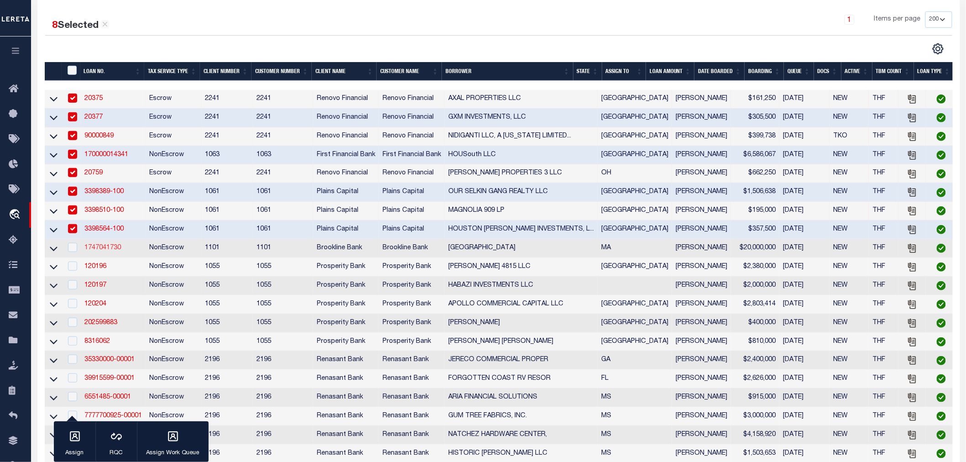
click at [108, 248] on link "1747041730" at bounding box center [102, 248] width 37 height 6
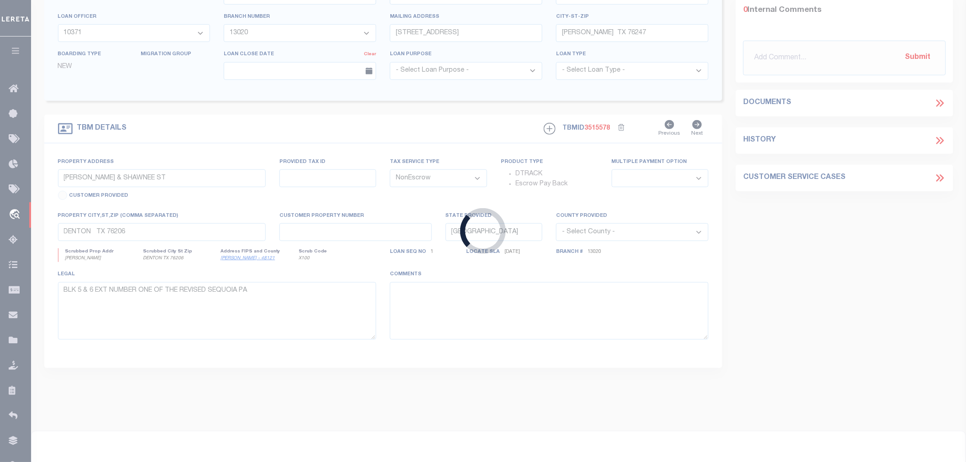
scroll to position [84, 0]
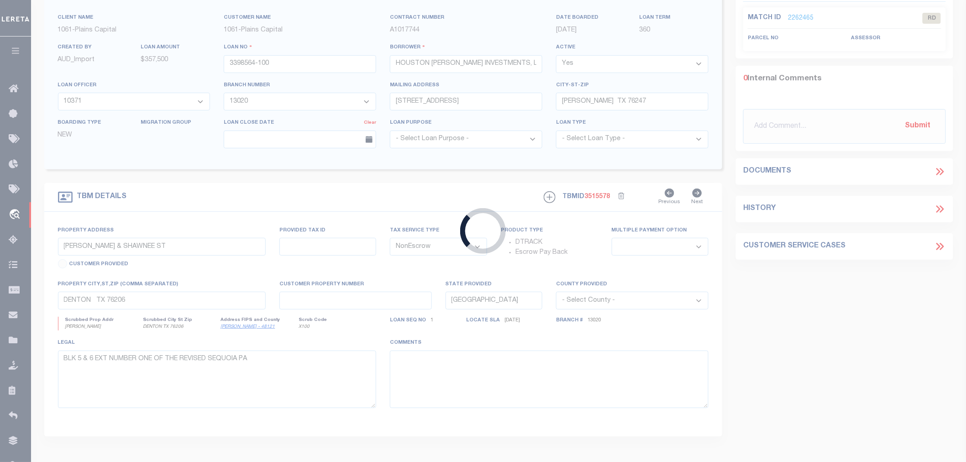
type input "1747041730"
type input "[GEOGRAPHIC_DATA]"
select select
select select "100"
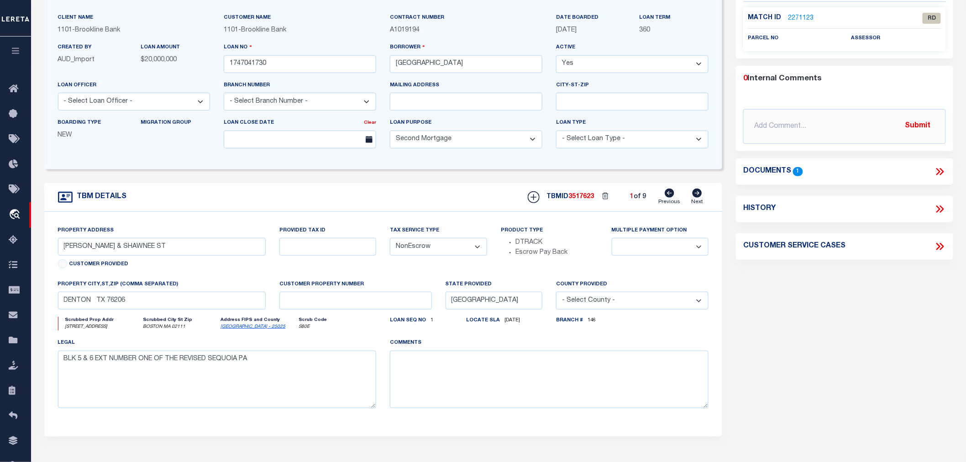
scroll to position [0, 0]
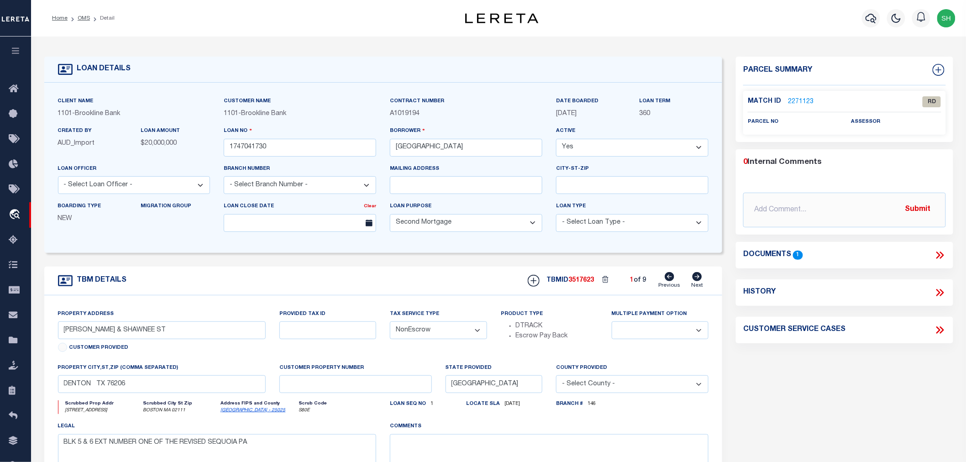
select select "4566"
type input "[STREET_ADDRESS]"
type input "0304860001"
select select
type input "BOSTON MA 02111"
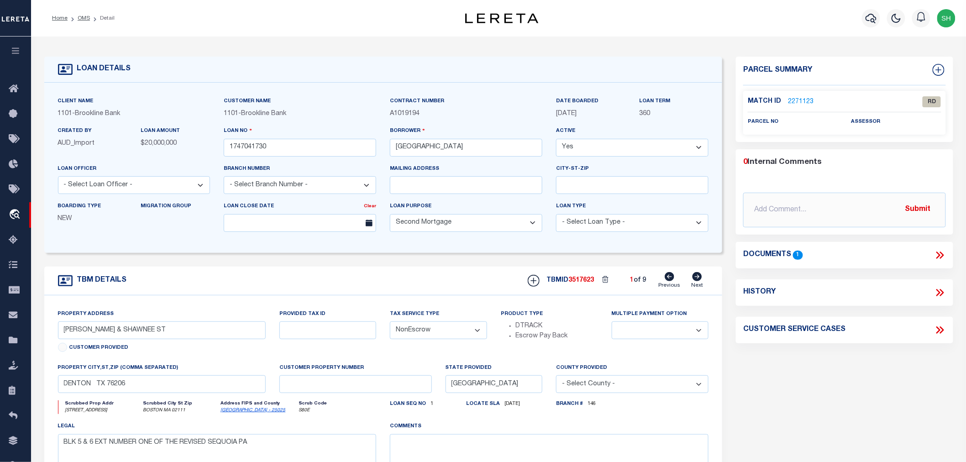
type input "42676"
type input "MA"
select select
click at [939, 255] on icon at bounding box center [939, 255] width 4 height 7
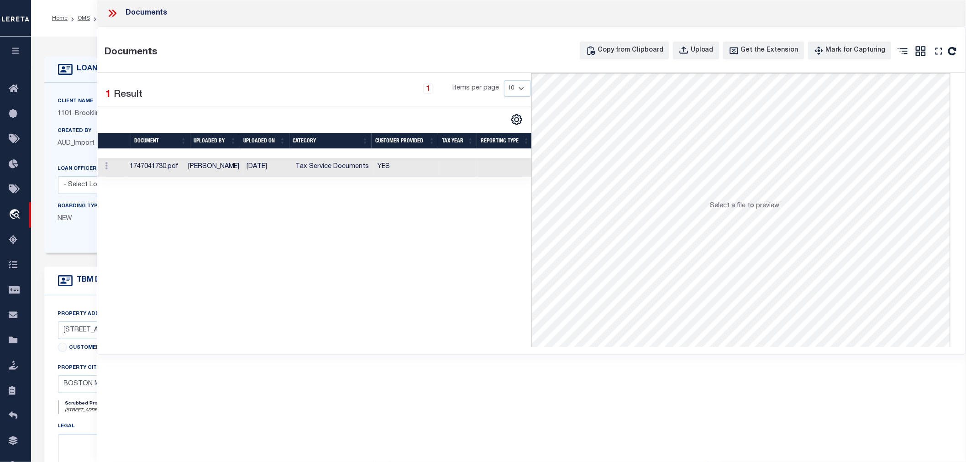
click at [206, 167] on td "[PERSON_NAME]" at bounding box center [214, 167] width 59 height 19
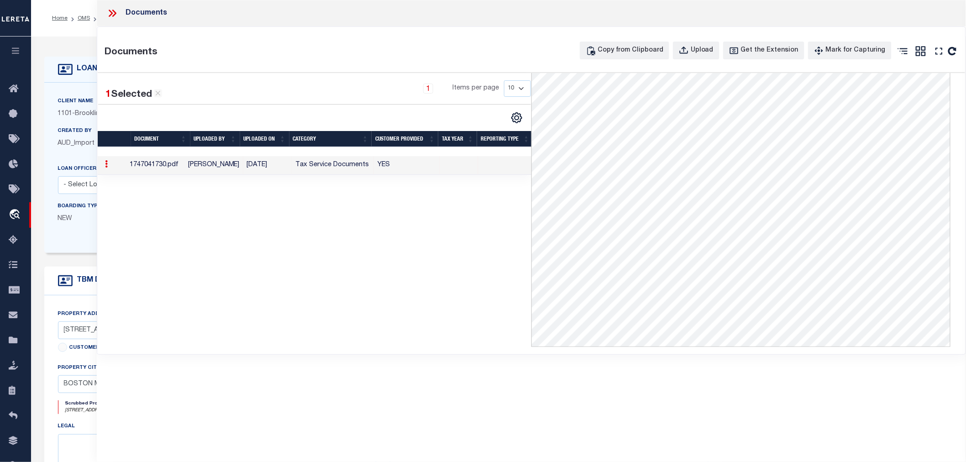
scroll to position [203, 0]
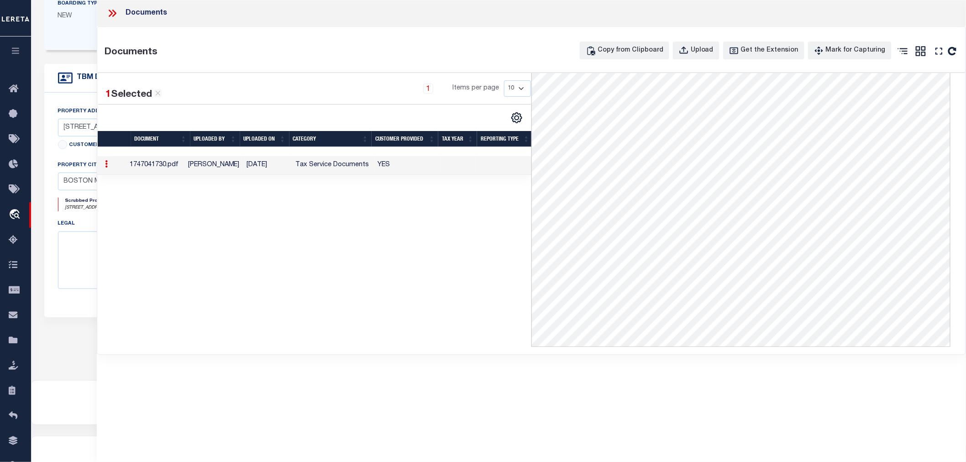
click at [115, 15] on icon at bounding box center [114, 13] width 4 height 7
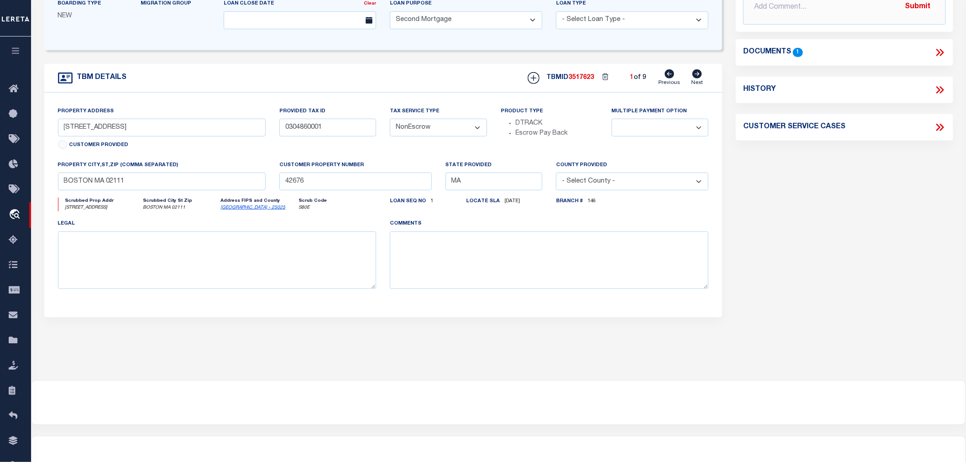
scroll to position [0, 0]
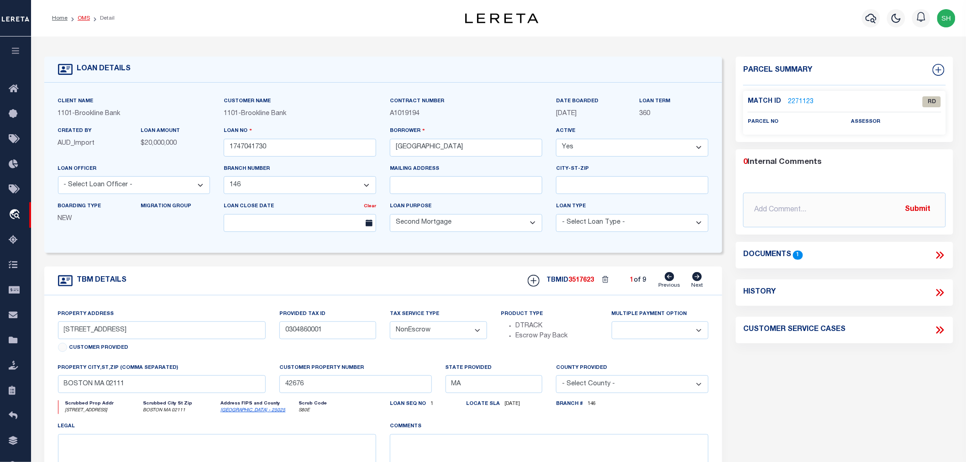
click at [81, 16] on link "OMS" at bounding box center [84, 18] width 12 height 5
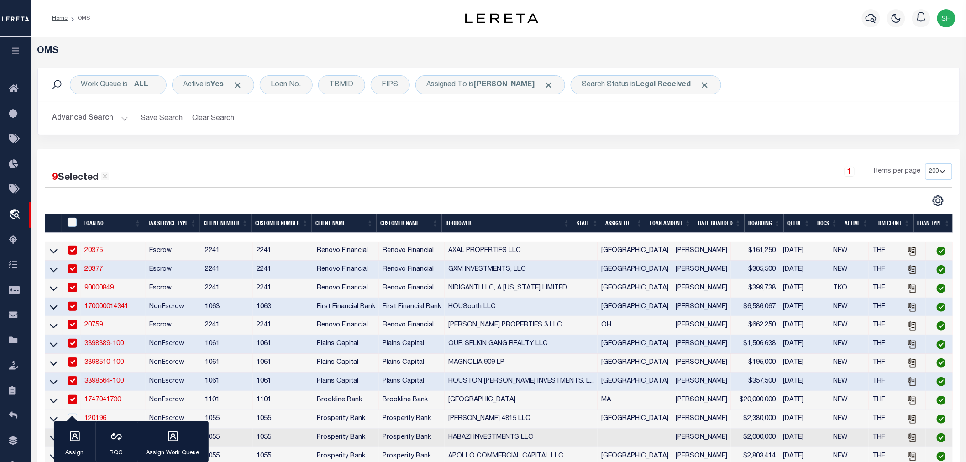
scroll to position [203, 0]
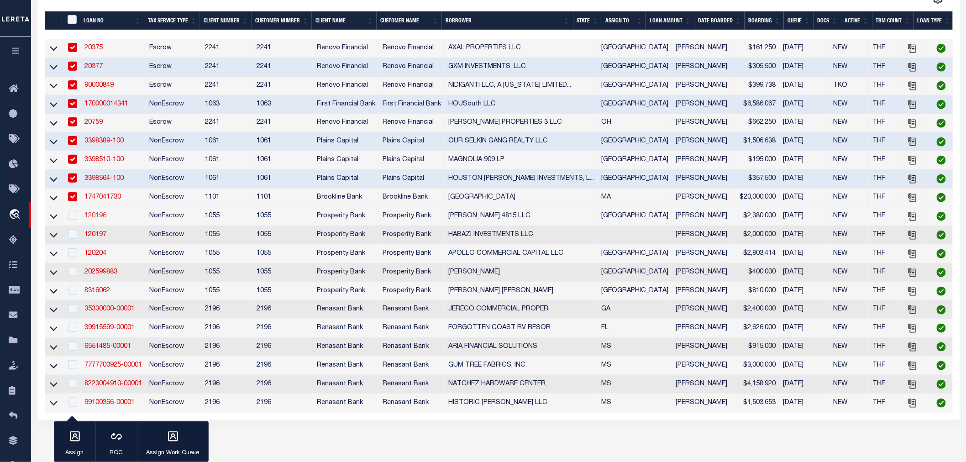
click at [95, 219] on link "120196" at bounding box center [95, 216] width 22 height 6
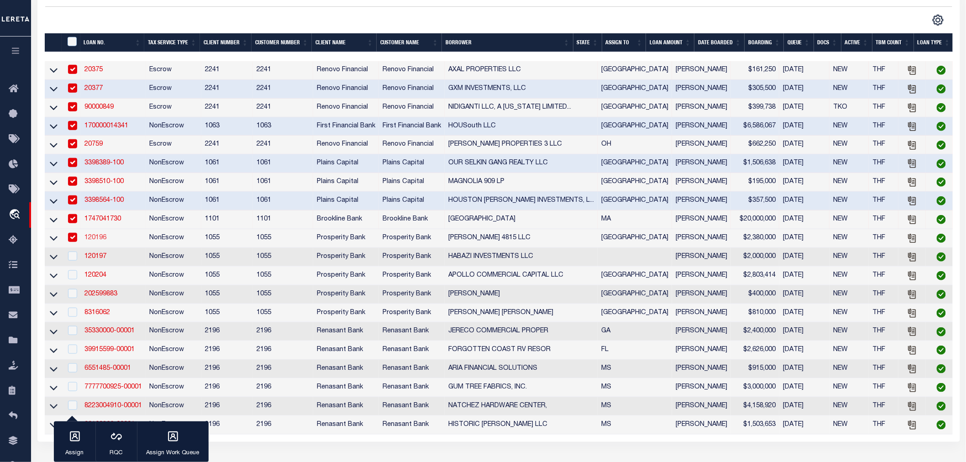
type input "120196"
type input "[PERSON_NAME] 4815 LLC"
select select
type input "[STREET_ADDRESS]"
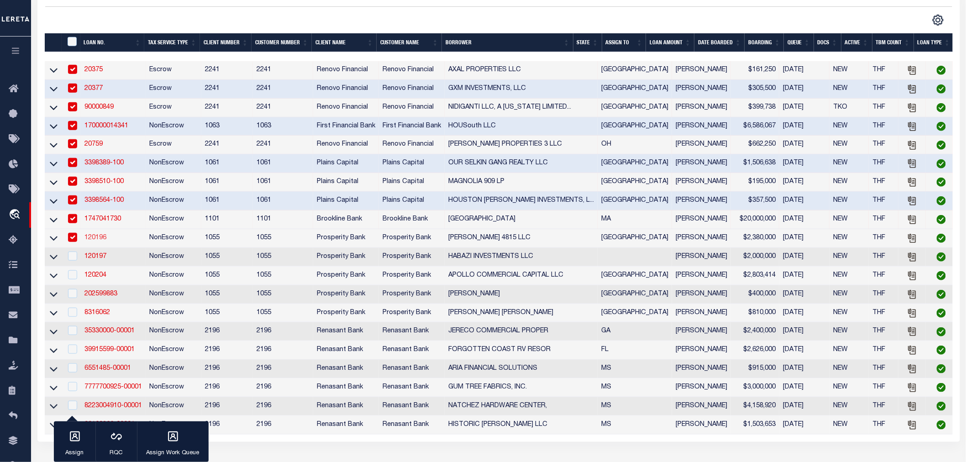
type input "[GEOGRAPHIC_DATA]"
select select
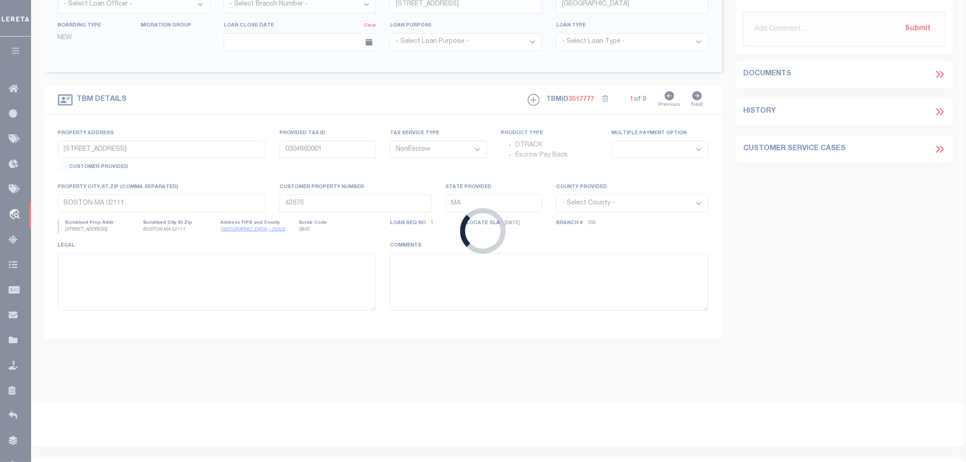
type input "[STREET_ADDRESS][PERSON_NAME]"
select select
type input "[GEOGRAPHIC_DATA]"
select select
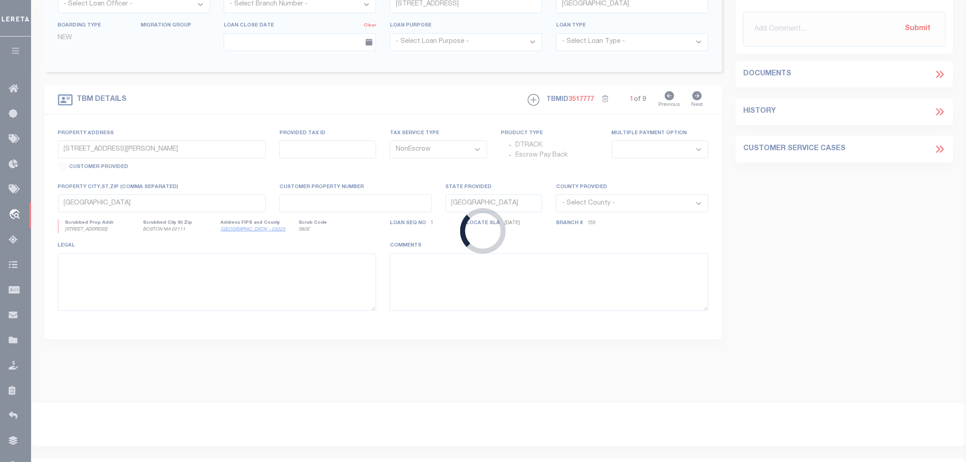
type textarea "[STREET_ADDRESS][PERSON_NAME] LOT 1 BLOCK 1 [PERSON_NAME][GEOGRAPHIC_DATA] A SU…"
select select "10375"
select select "4080"
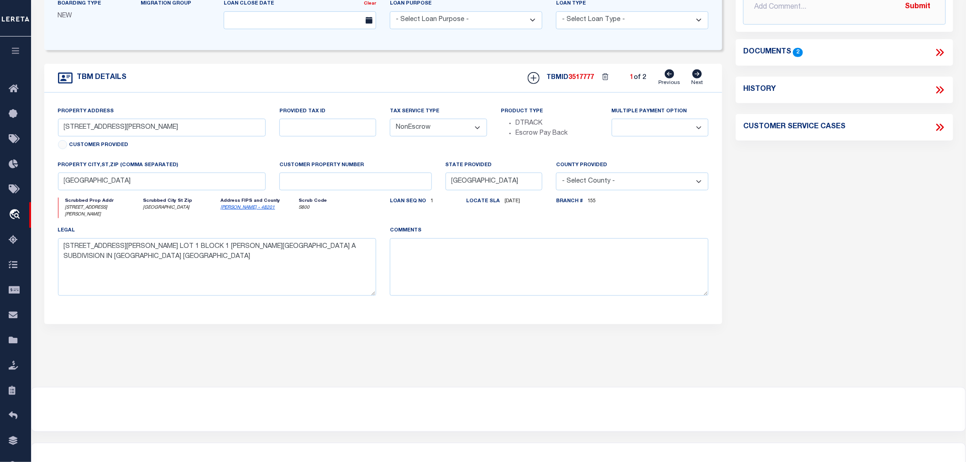
scroll to position [101, 0]
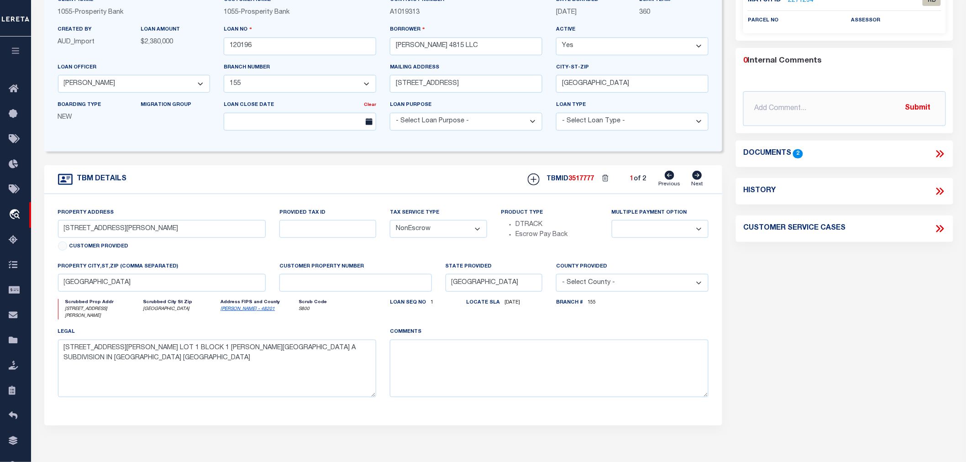
click at [943, 153] on icon at bounding box center [942, 153] width 4 height 7
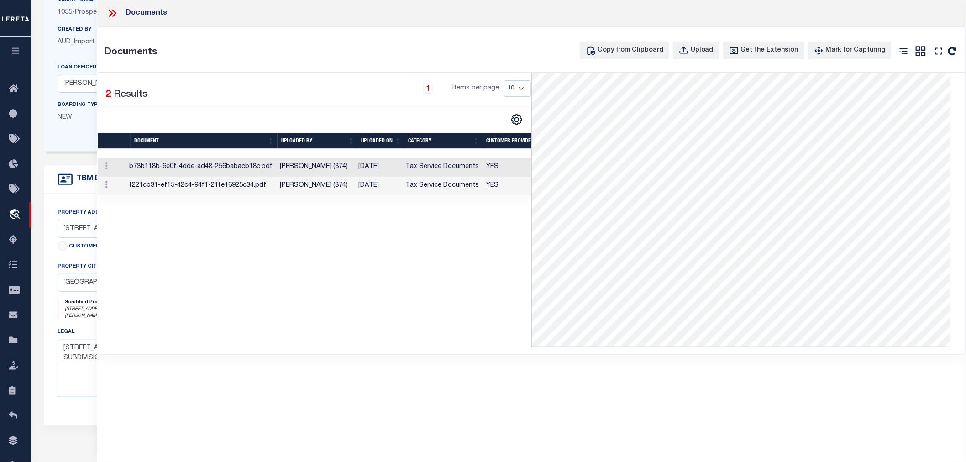
click at [350, 171] on td "[PERSON_NAME] (374)" at bounding box center [315, 167] width 79 height 19
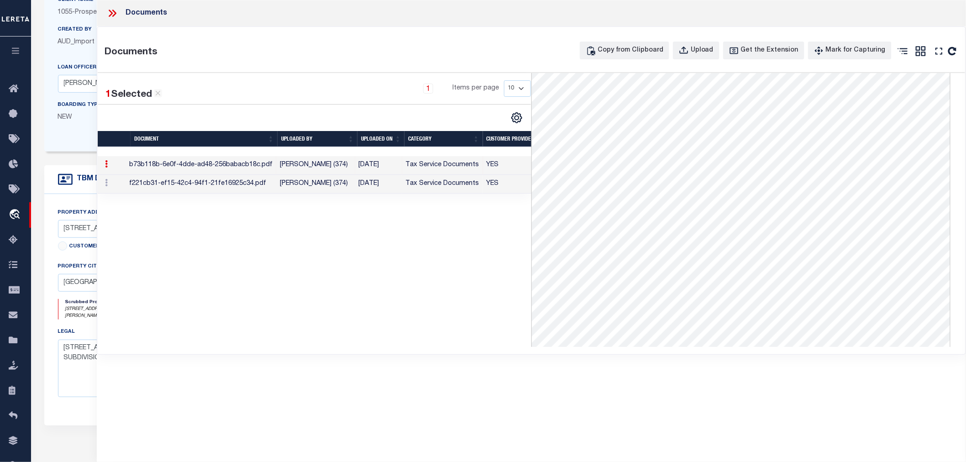
scroll to position [0, 0]
click at [173, 186] on td "f221cb31-ef15-42c4-94f1-21fe16925c34.pdf" at bounding box center [201, 184] width 151 height 19
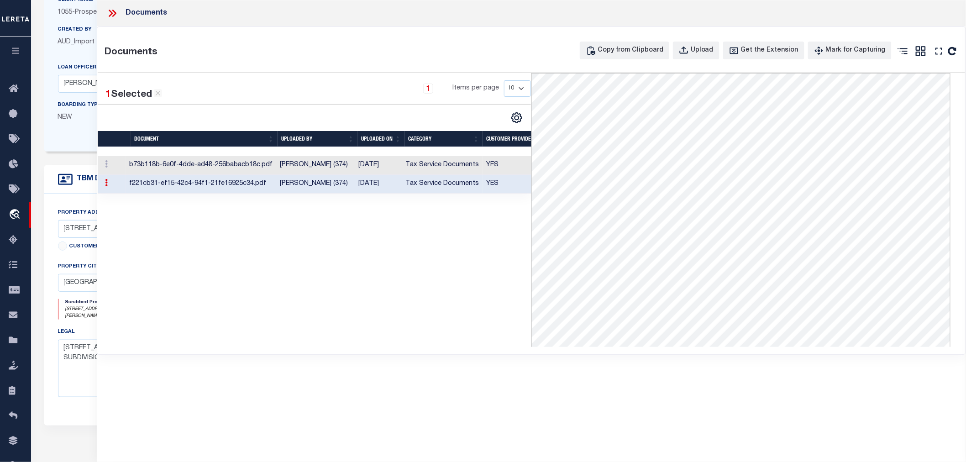
click at [115, 11] on icon at bounding box center [112, 13] width 12 height 12
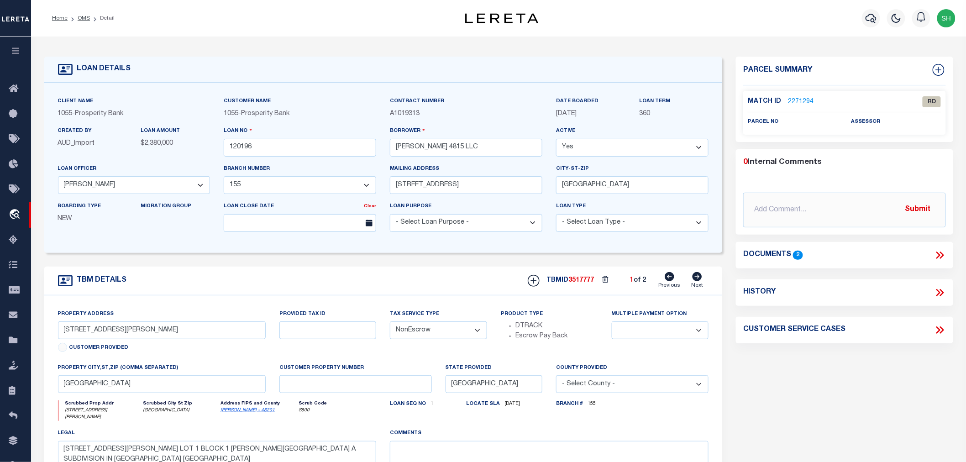
click at [801, 100] on link "2271294" at bounding box center [801, 102] width 26 height 10
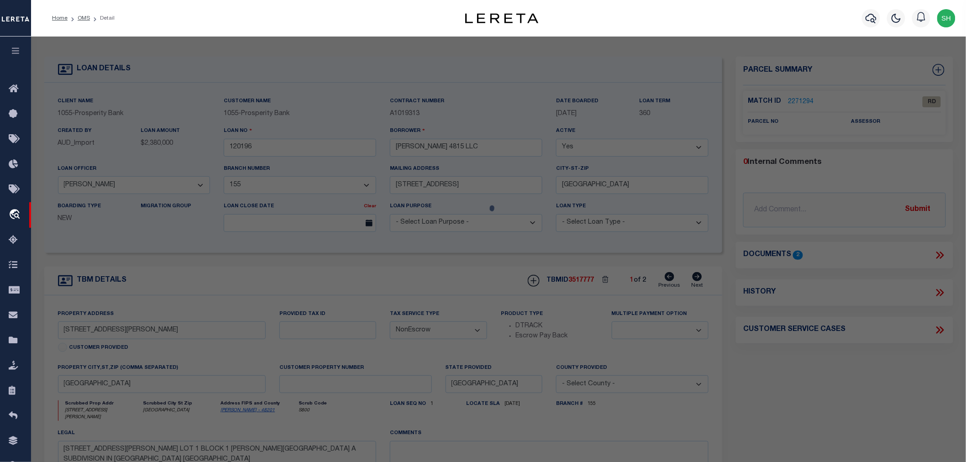
select select "AS"
checkbox input "false"
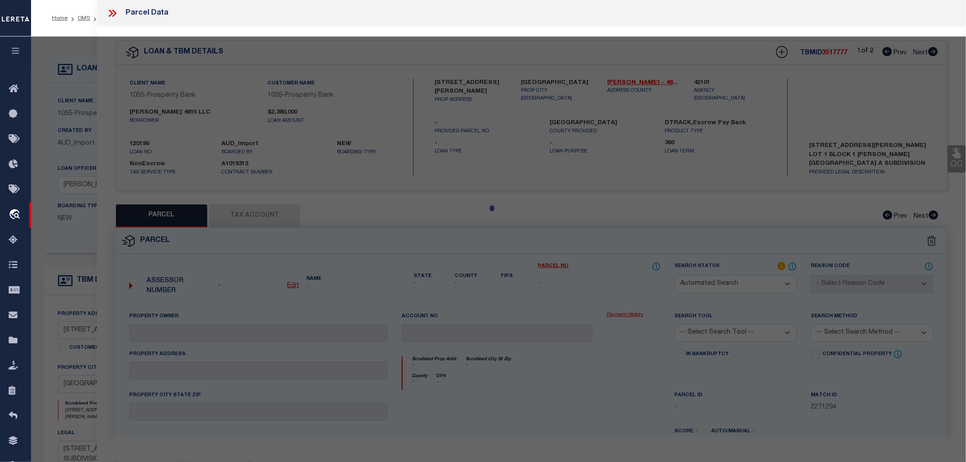
select select "RD"
checkbox input "false"
type textarea "Document uploaded that satisfies a legal requirement, changing from [GEOGRAPHIC…"
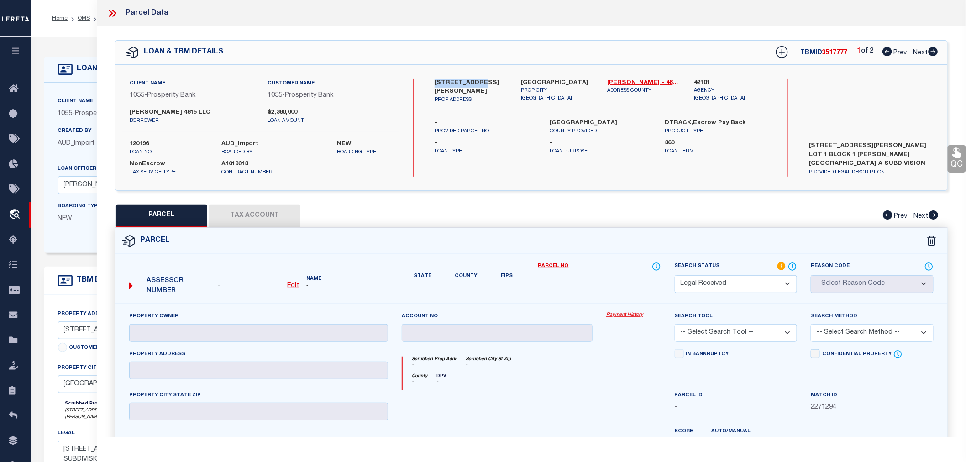
drag, startPoint x: 432, startPoint y: 81, endPoint x: 486, endPoint y: 80, distance: 53.4
click at [486, 80] on div "4813 [PERSON_NAME] ST PROP ADDRESS" at bounding box center [471, 92] width 86 height 26
copy label "[STREET_ADDRESS][PERSON_NAME]"
drag, startPoint x: 129, startPoint y: 110, endPoint x: 158, endPoint y: 109, distance: 29.3
click at [158, 109] on label "[PERSON_NAME] 4815 LLC" at bounding box center [192, 112] width 125 height 9
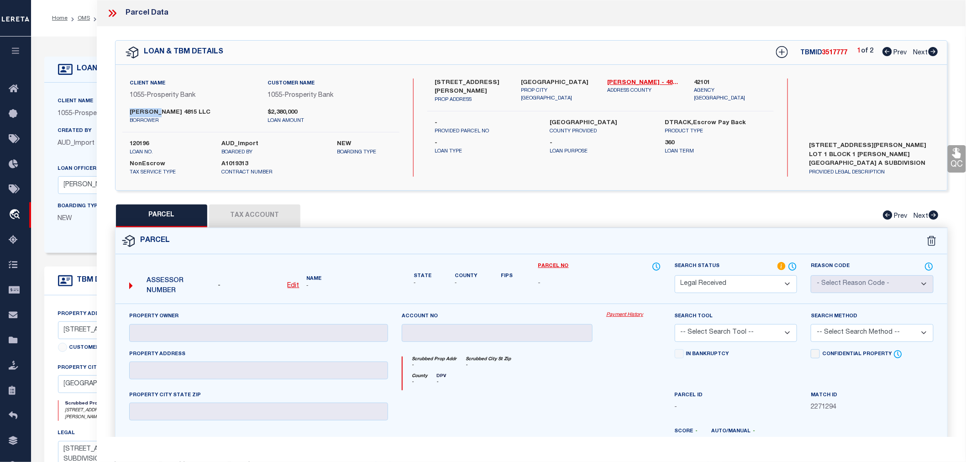
copy label "[PERSON_NAME]"
click at [934, 53] on icon at bounding box center [934, 51] width 10 height 9
select select "AS"
checkbox input "false"
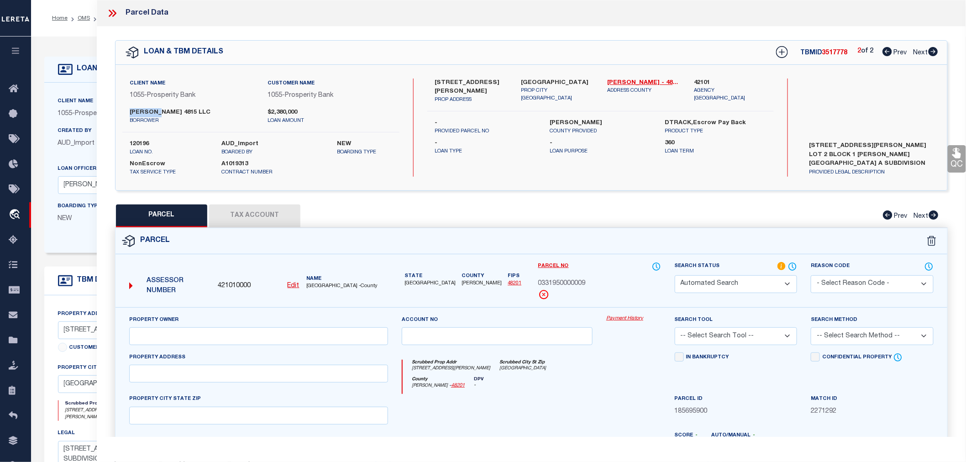
select select "RD"
type input "[PERSON_NAME] & [PERSON_NAME] TRUST"
select select "ATL"
select select "ADD"
type input "[STREET_ADDRESS][PERSON_NAME]"
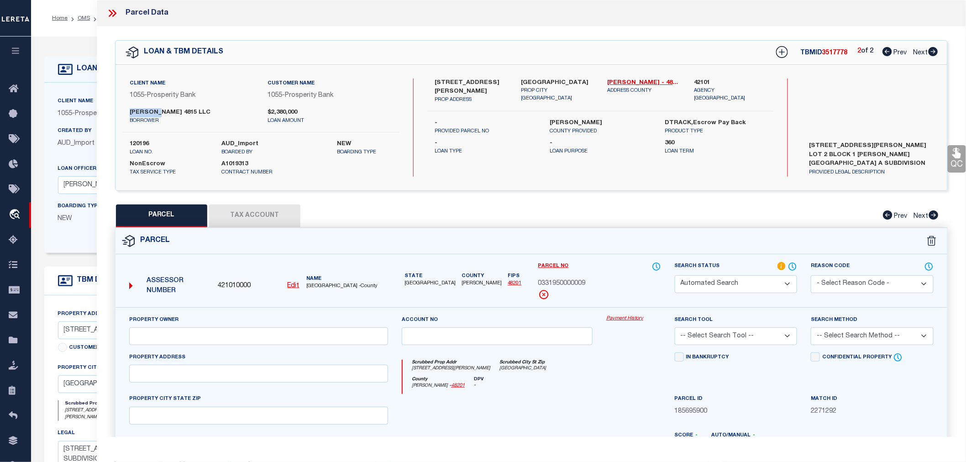
type input "[GEOGRAPHIC_DATA]"
type textarea "LTS 9 & 10 BLK 5 [GEOGRAPHIC_DATA]"
type textarea "Document uploaded that satisfies a legal requirement, changing from [GEOGRAPHIC…"
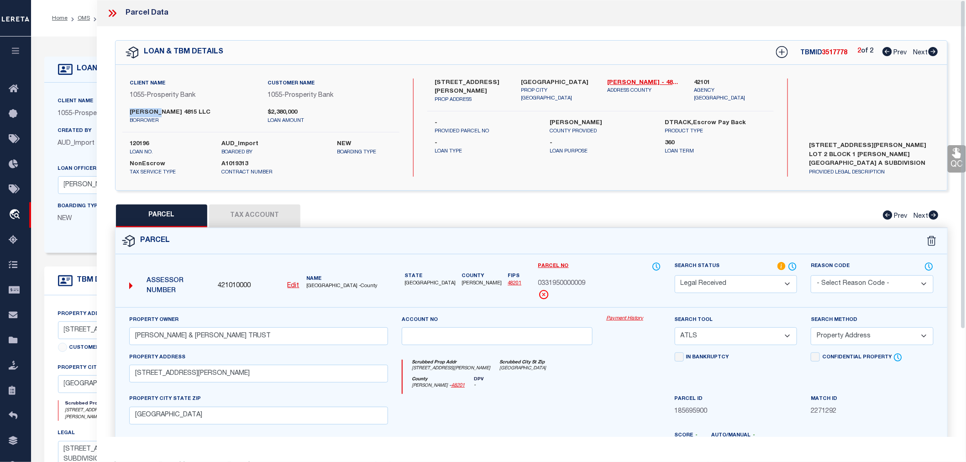
click at [888, 49] on icon at bounding box center [888, 51] width 10 height 9
select select "AS"
select select
checkbox input "false"
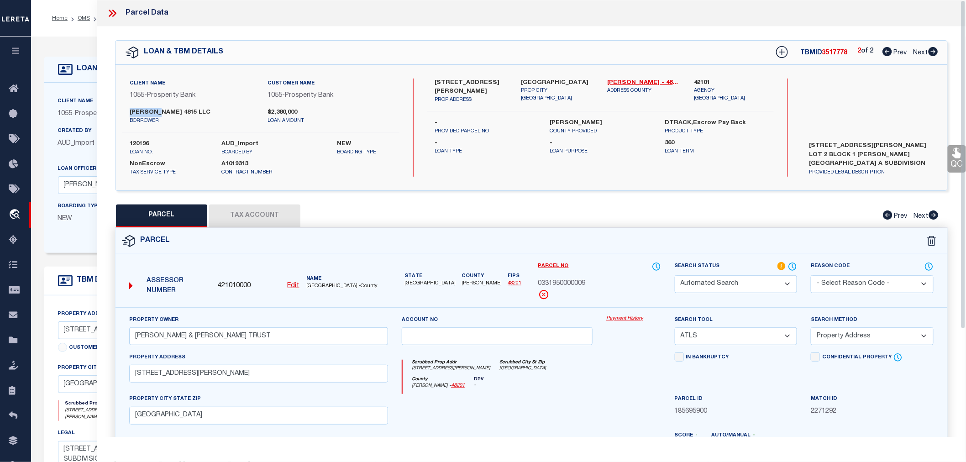
checkbox input "false"
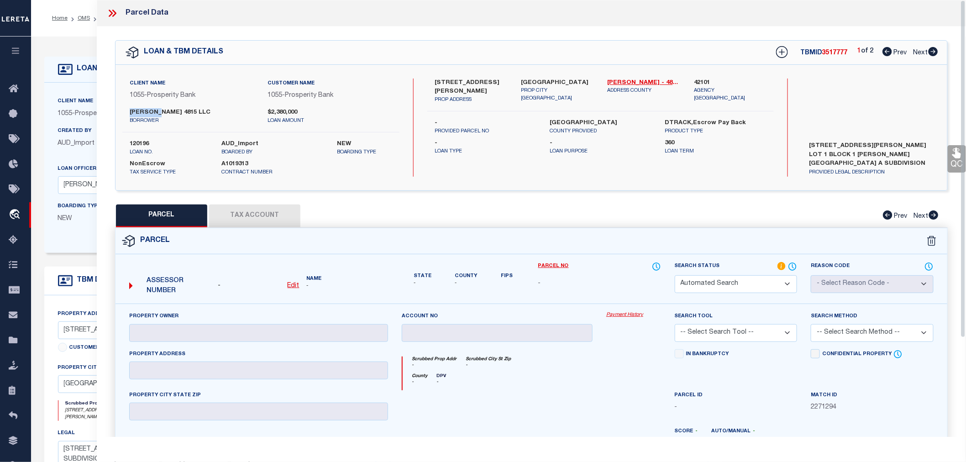
select select "RD"
checkbox input "false"
type textarea "Document uploaded that satisfies a legal requirement, changing from [GEOGRAPHIC…"
click at [935, 48] on link "Next" at bounding box center [926, 51] width 25 height 6
select select "AS"
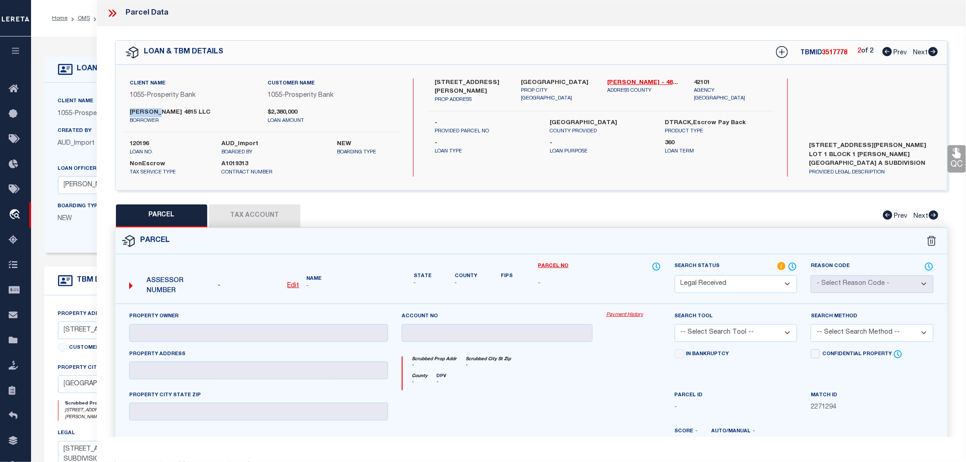
checkbox input "false"
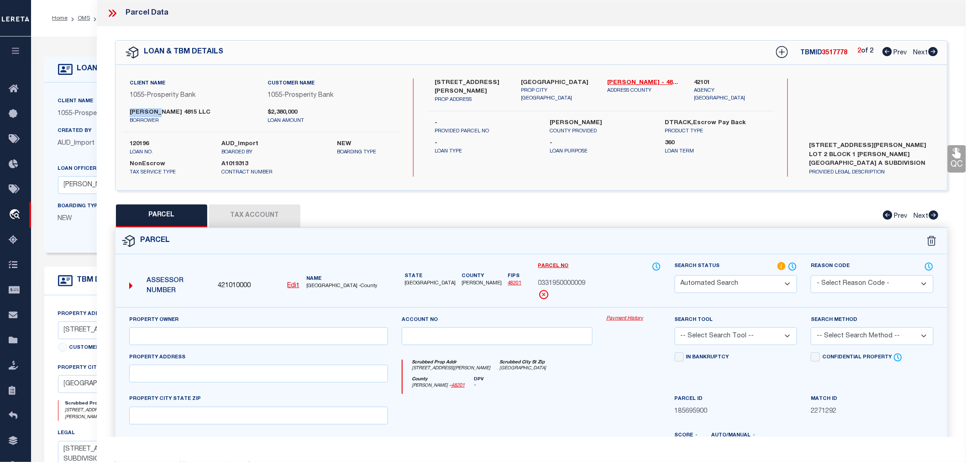
select select "RD"
type input "[PERSON_NAME] & [PERSON_NAME] TRUST"
select select "ATL"
select select "ADD"
type input "[STREET_ADDRESS][PERSON_NAME]"
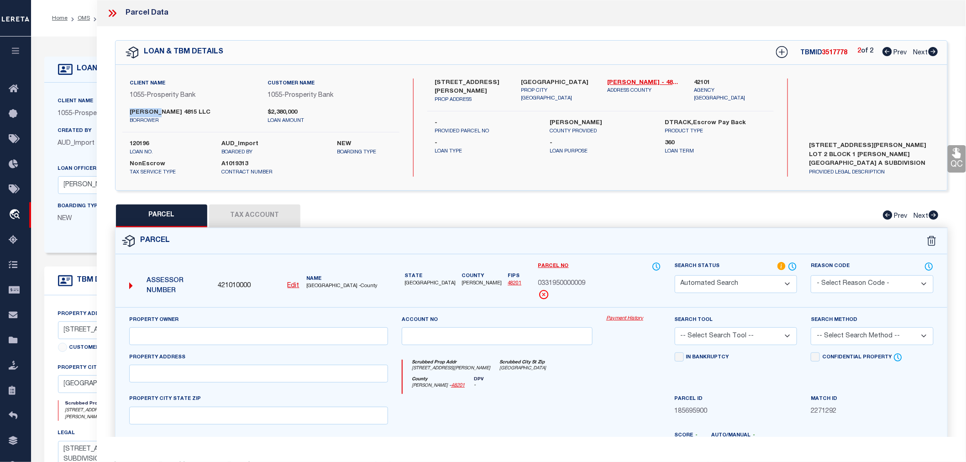
type input "[GEOGRAPHIC_DATA]"
type textarea "LTS 9 & 10 BLK 5 [GEOGRAPHIC_DATA]"
type textarea "Document uploaded that satisfies a legal requirement, changing from [GEOGRAPHIC…"
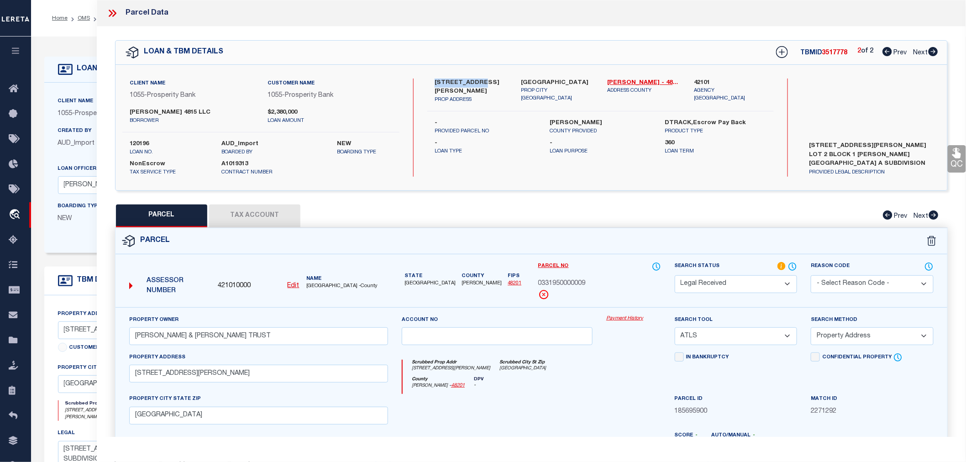
drag, startPoint x: 435, startPoint y: 80, endPoint x: 483, endPoint y: 84, distance: 48.6
click at [483, 84] on label "[STREET_ADDRESS][PERSON_NAME]" at bounding box center [471, 88] width 73 height 18
copy label "[STREET_ADDRESS][PERSON_NAME]"
click at [885, 51] on icon at bounding box center [888, 51] width 10 height 9
select select "AS"
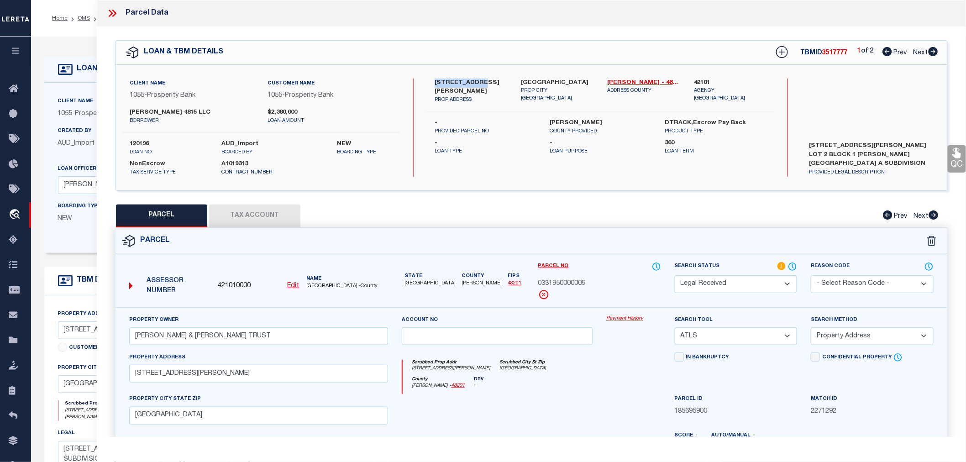
select select
checkbox input "false"
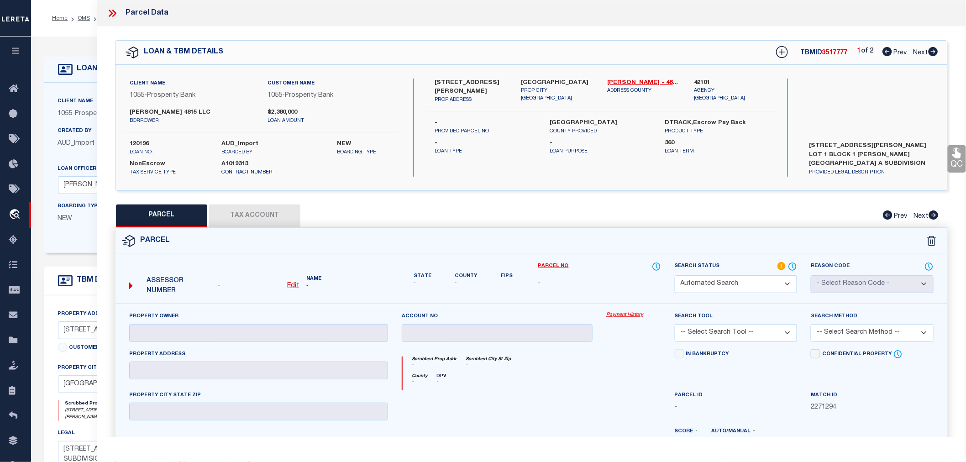
select select "RD"
checkbox input "false"
type textarea "Document uploaded that satisfies a legal requirement, changing from [GEOGRAPHIC…"
click at [931, 49] on icon at bounding box center [934, 51] width 10 height 9
select select "AS"
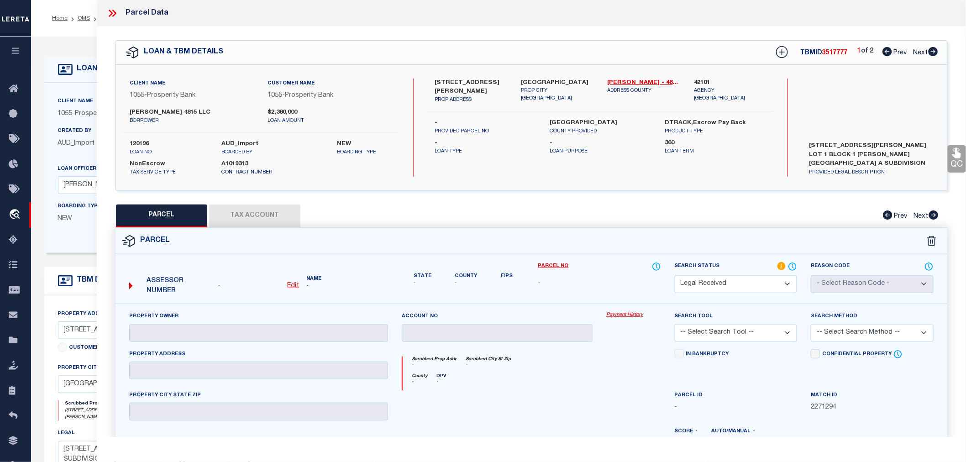
checkbox input "false"
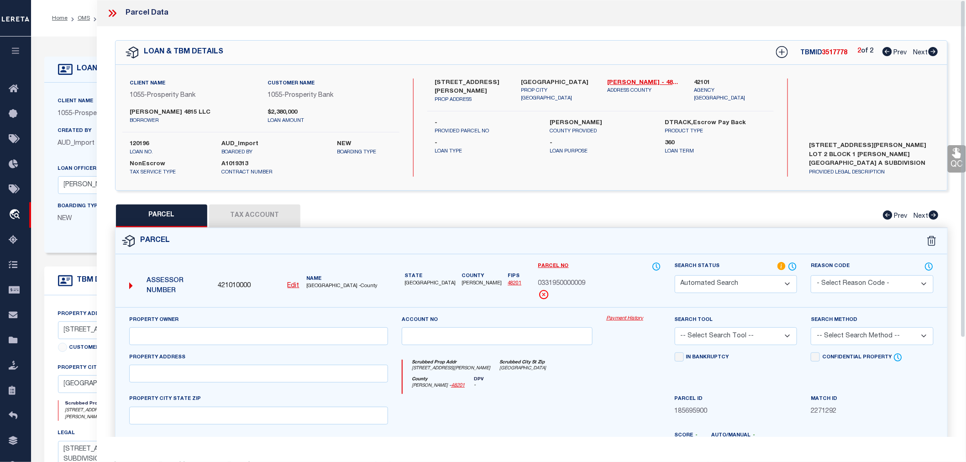
select select "RD"
type input "[PERSON_NAME] & [PERSON_NAME] TRUST"
select select "ATL"
select select "ADD"
type input "[STREET_ADDRESS][PERSON_NAME]"
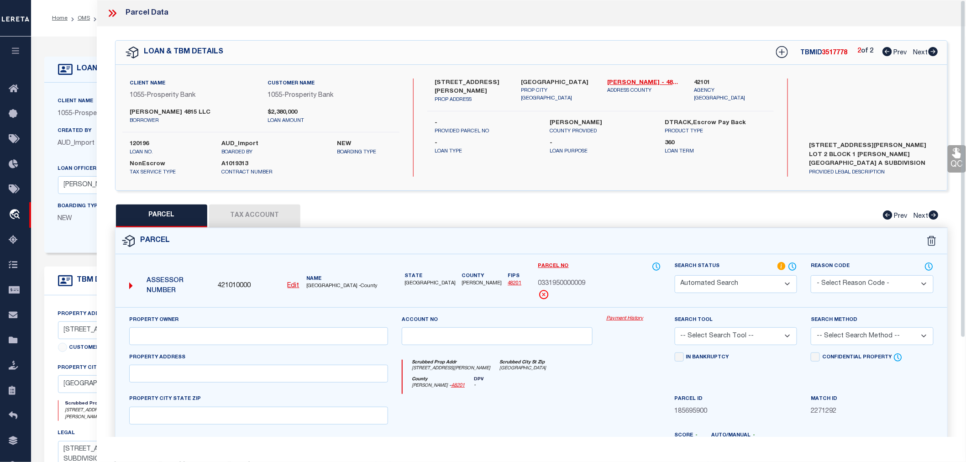
type input "[GEOGRAPHIC_DATA]"
type textarea "LTS 9 & 10 BLK 5 [GEOGRAPHIC_DATA]"
type textarea "Document uploaded that satisfies a legal requirement, changing from [GEOGRAPHIC…"
click at [565, 284] on span "0331950000009" at bounding box center [562, 284] width 48 height 10
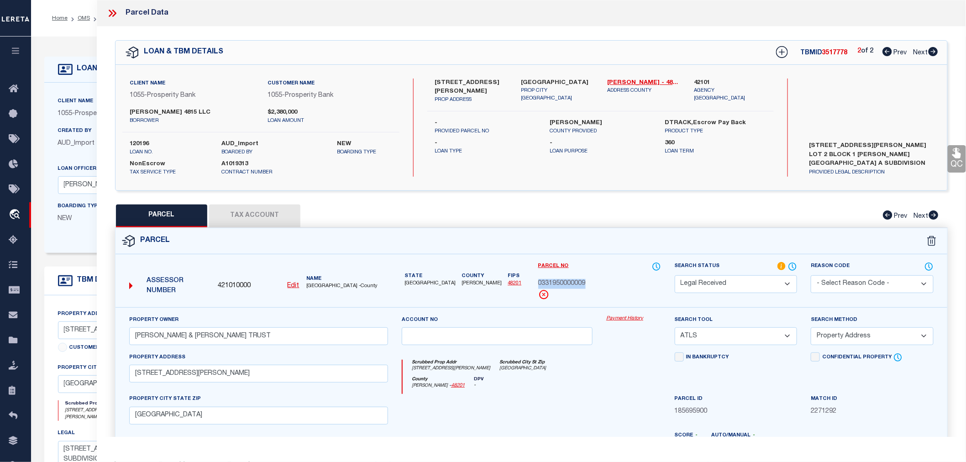
copy span "0331950000009"
drag, startPoint x: 837, startPoint y: 152, endPoint x: 878, endPoint y: 155, distance: 41.2
click at [878, 155] on label "[STREET_ADDRESS][PERSON_NAME] LOT 2 BLOCK 1 [PERSON_NAME][GEOGRAPHIC_DATA] A SU…" at bounding box center [871, 155] width 138 height 27
copy label "[PERSON_NAME] PLACE"
click at [883, 51] on icon at bounding box center [888, 51] width 10 height 9
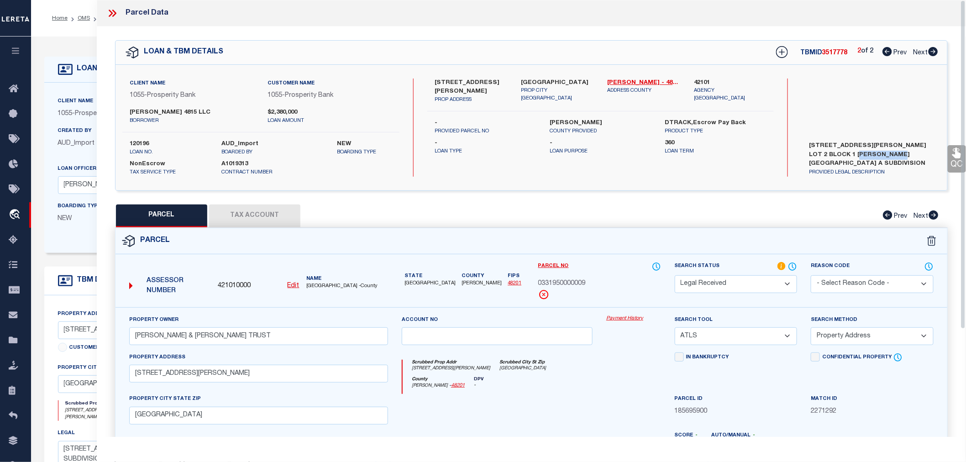
select select "AS"
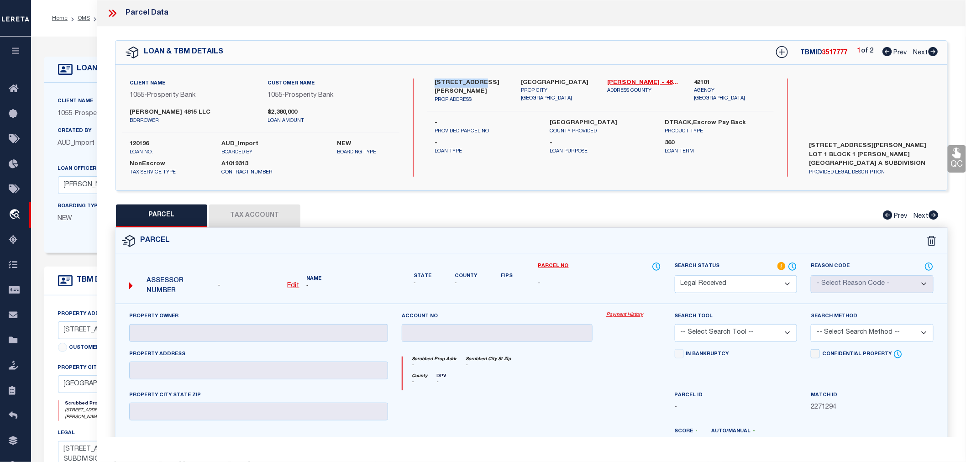
drag, startPoint x: 432, startPoint y: 82, endPoint x: 478, endPoint y: 84, distance: 46.6
click at [478, 84] on div "4813 [PERSON_NAME] ST PROP ADDRESS" at bounding box center [471, 92] width 86 height 26
click at [934, 48] on icon at bounding box center [934, 51] width 10 height 9
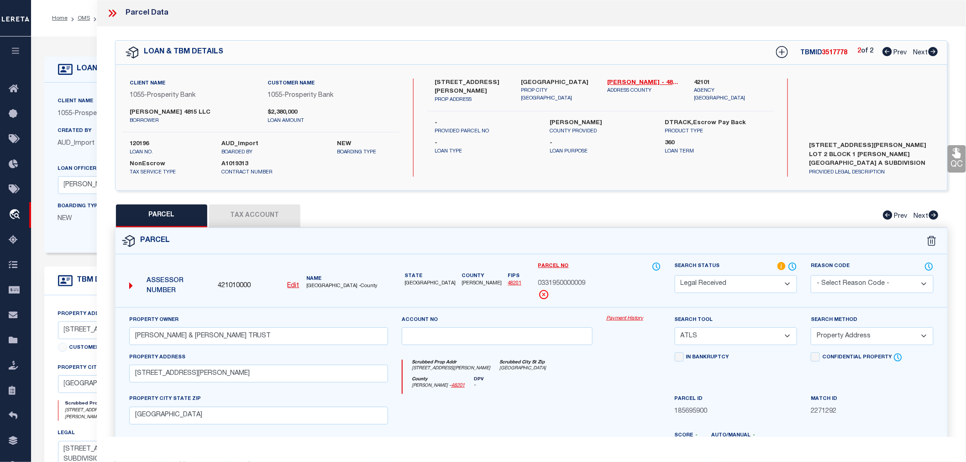
click at [887, 49] on icon at bounding box center [888, 51] width 10 height 9
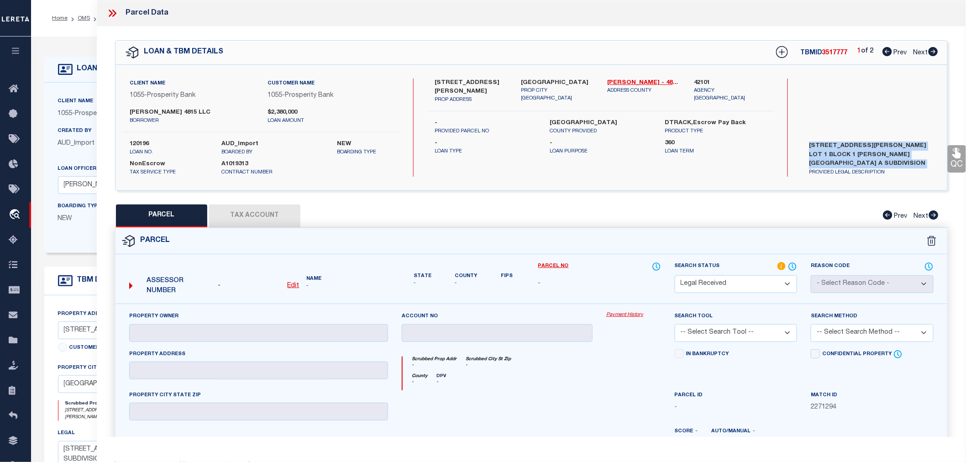
drag, startPoint x: 805, startPoint y: 143, endPoint x: 873, endPoint y: 163, distance: 70.5
click at [873, 163] on label "[STREET_ADDRESS][PERSON_NAME] LOT 1 BLOCK 1 [PERSON_NAME][GEOGRAPHIC_DATA] A SU…" at bounding box center [871, 155] width 138 height 27
drag, startPoint x: 873, startPoint y: 163, endPoint x: 806, endPoint y: 148, distance: 68.5
click at [806, 148] on label "[STREET_ADDRESS][PERSON_NAME] LOT 1 BLOCK 1 [PERSON_NAME][GEOGRAPHIC_DATA] A SU…" at bounding box center [871, 155] width 138 height 27
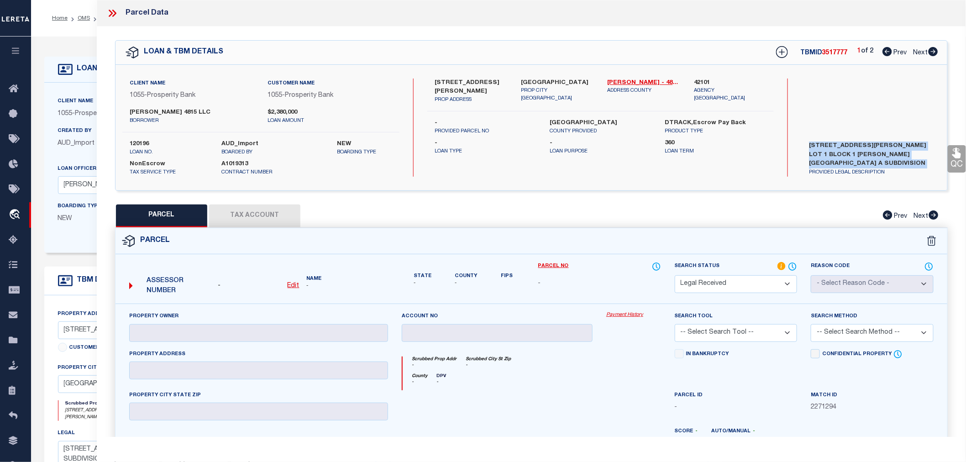
click at [806, 148] on label "[STREET_ADDRESS][PERSON_NAME] LOT 1 BLOCK 1 [PERSON_NAME][GEOGRAPHIC_DATA] A SU…" at bounding box center [871, 155] width 138 height 27
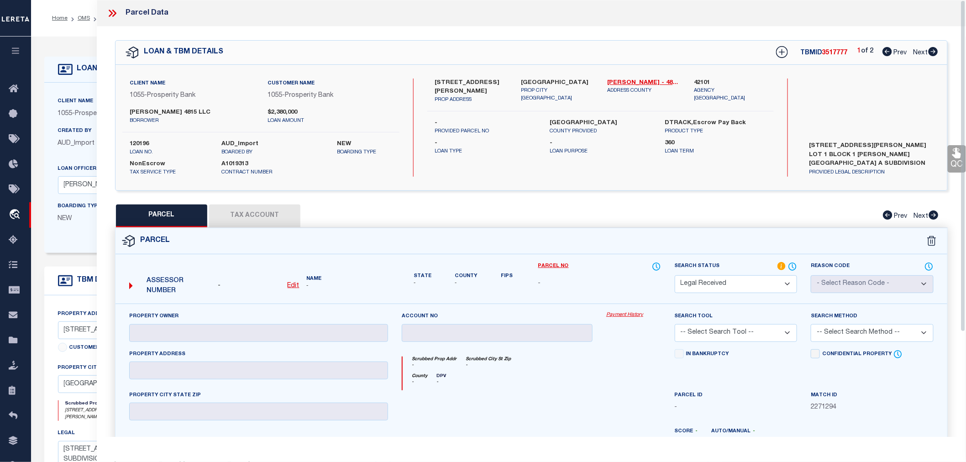
click at [112, 14] on icon at bounding box center [112, 13] width 12 height 12
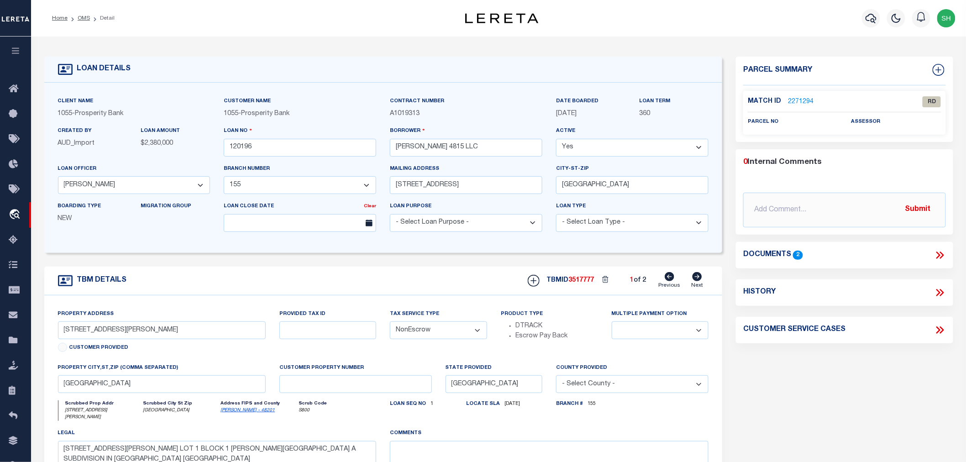
click at [938, 254] on icon at bounding box center [940, 255] width 12 height 12
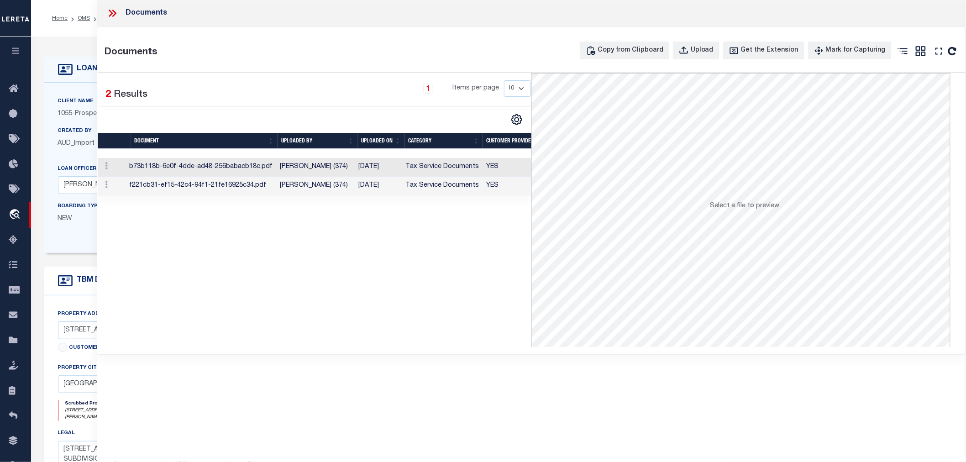
click at [285, 162] on td "[PERSON_NAME] (374)" at bounding box center [315, 167] width 79 height 19
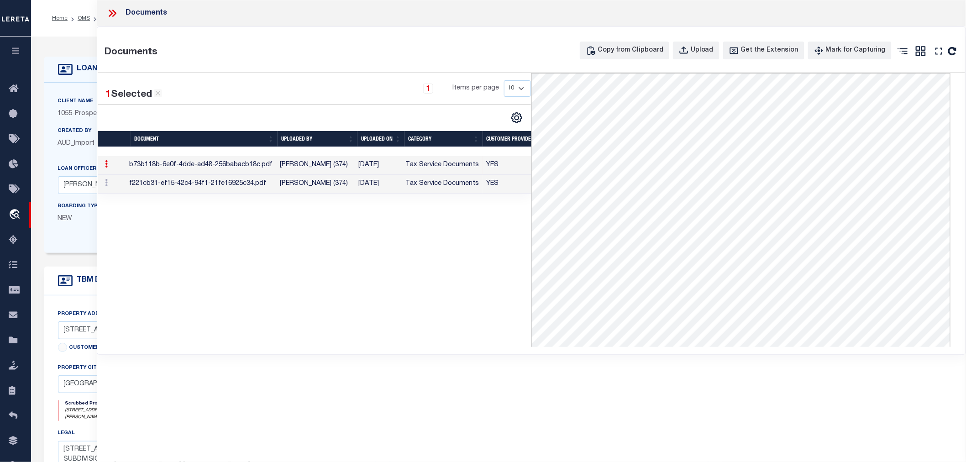
click at [116, 11] on icon at bounding box center [112, 13] width 12 height 12
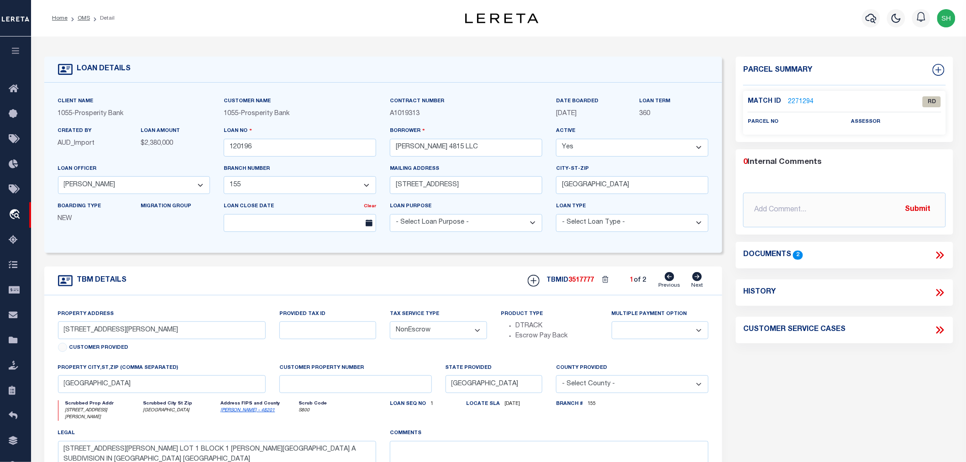
click at [800, 99] on link "2271294" at bounding box center [801, 102] width 26 height 10
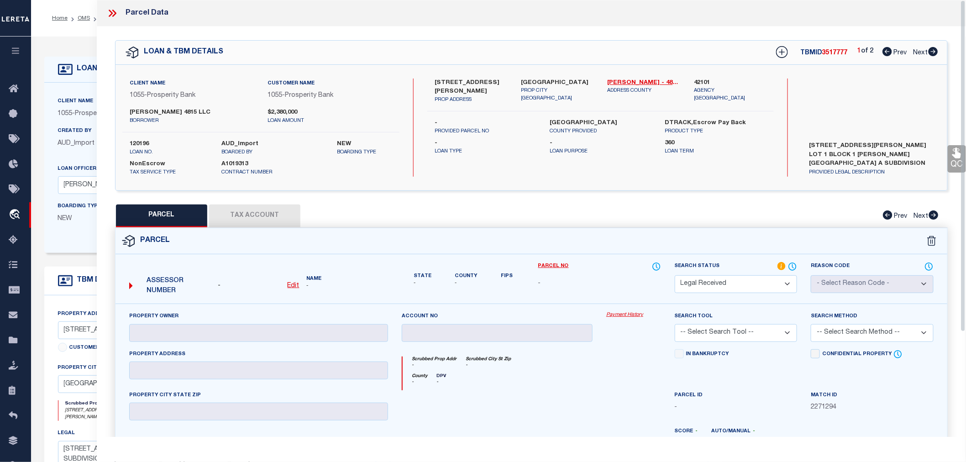
click at [727, 289] on select "Automated Search Bad Parcel Complete Duplicate Parcel High Dollar Reporting In …" at bounding box center [736, 284] width 123 height 18
click at [675, 275] on select "Automated Search Bad Parcel Complete Duplicate Parcel High Dollar Reporting In …" at bounding box center [736, 284] width 123 height 18
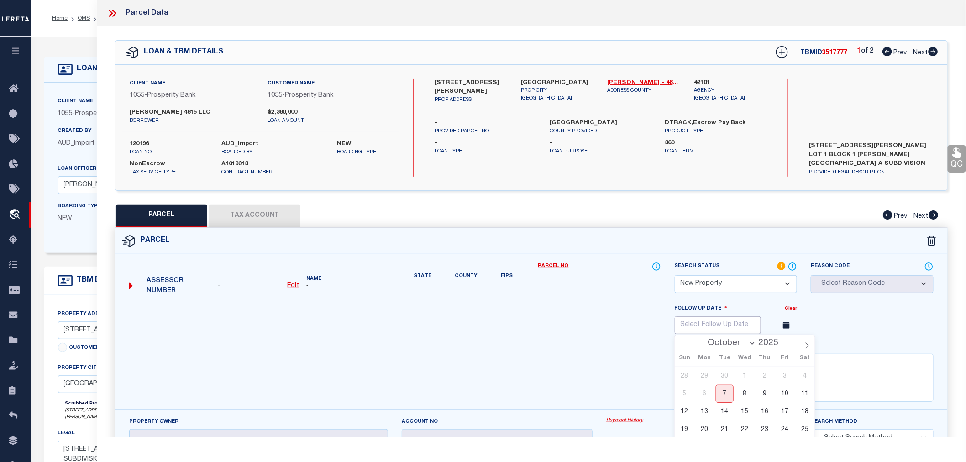
click at [716, 324] on input "text" at bounding box center [718, 326] width 86 height 18
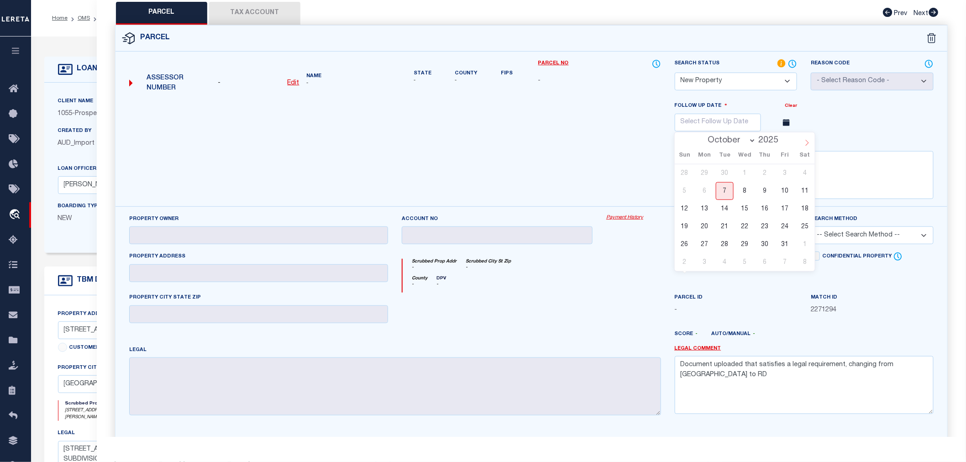
click at [807, 139] on span at bounding box center [808, 140] width 16 height 16
click at [747, 189] on span "7" at bounding box center [745, 191] width 18 height 18
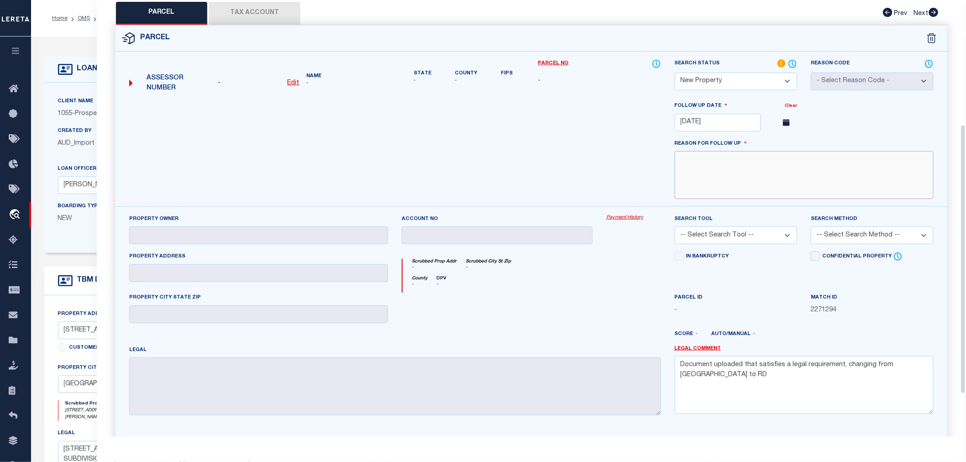
click at [741, 186] on textarea at bounding box center [804, 175] width 259 height 48
drag, startPoint x: 917, startPoint y: 369, endPoint x: 678, endPoint y: 394, distance: 240.2
click at [678, 394] on textarea "Document uploaded that satisfies a legal requirement, changing from [GEOGRAPHIC…" at bounding box center [804, 385] width 259 height 58
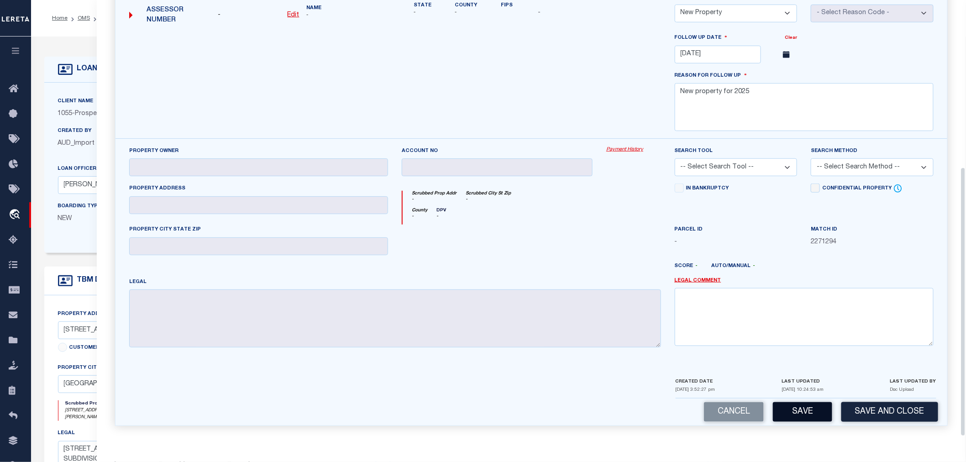
click at [810, 414] on button "Save" at bounding box center [802, 412] width 59 height 20
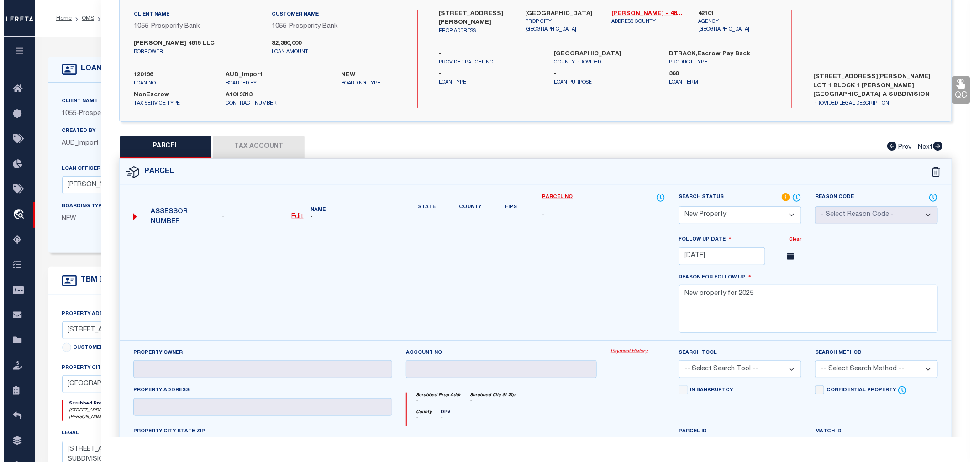
scroll to position [0, 0]
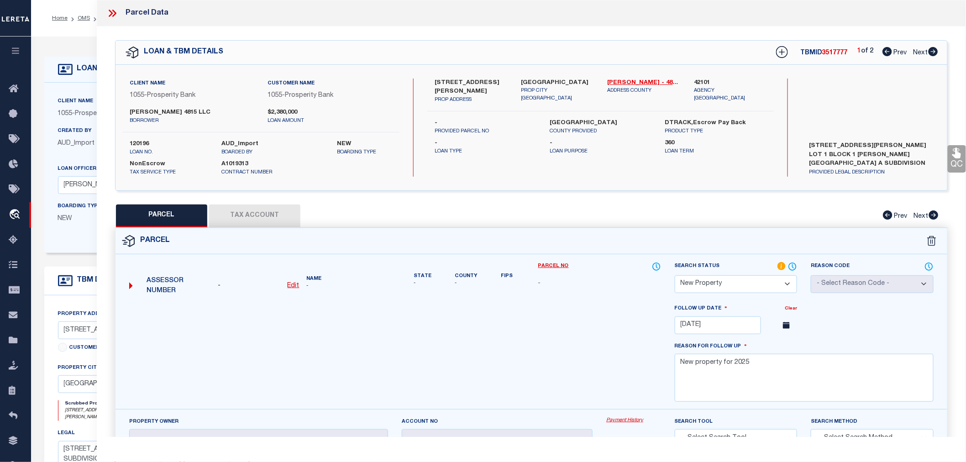
click at [929, 51] on icon at bounding box center [934, 51] width 10 height 9
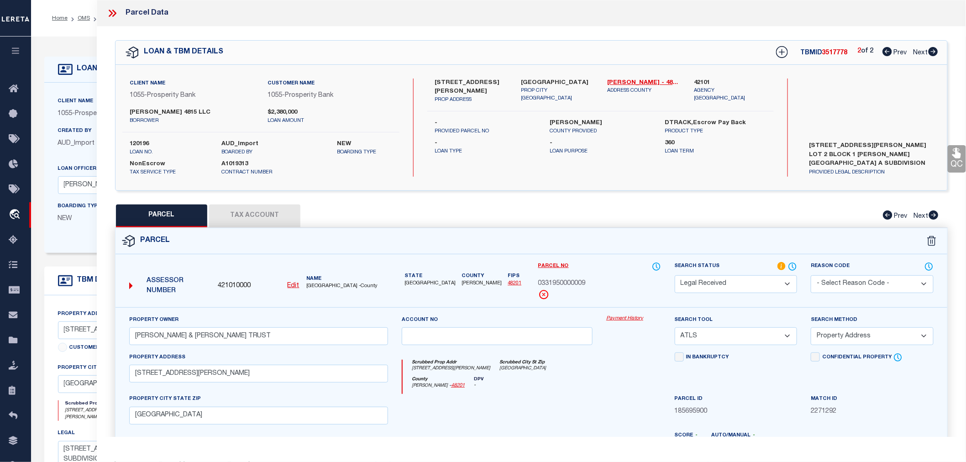
click at [885, 53] on icon at bounding box center [888, 51] width 10 height 9
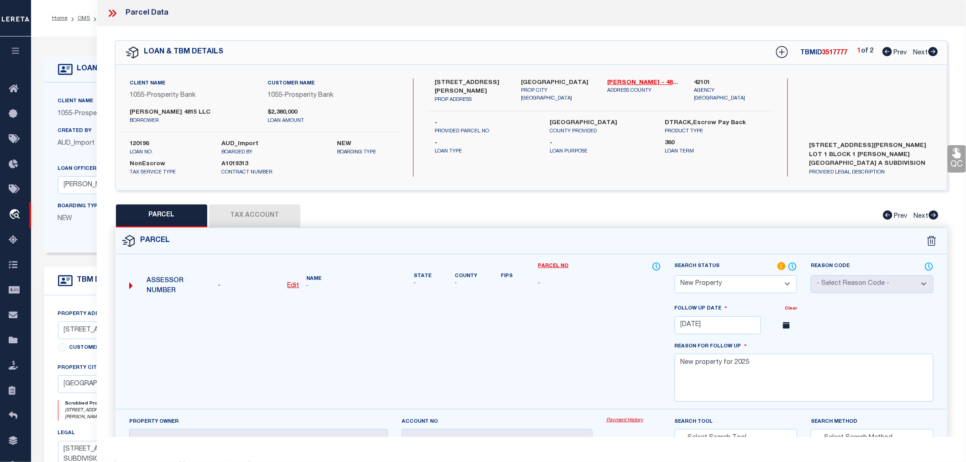
click at [934, 50] on icon at bounding box center [934, 51] width 10 height 9
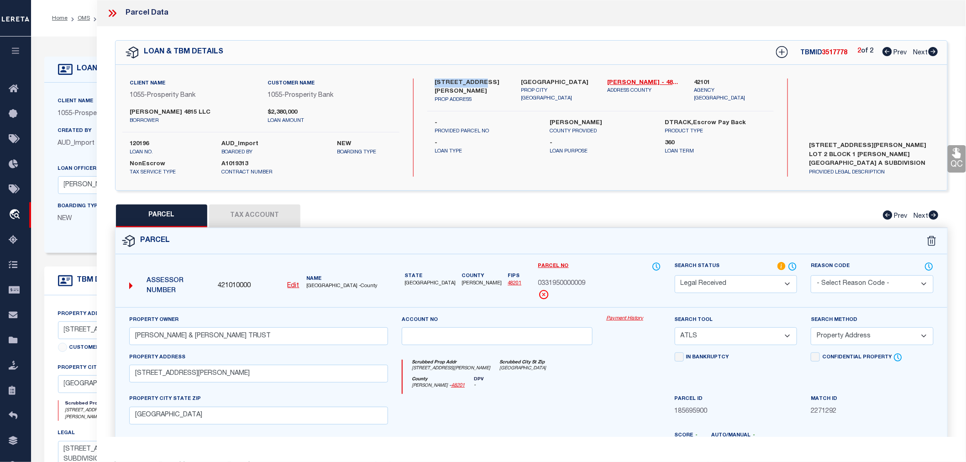
drag, startPoint x: 435, startPoint y: 79, endPoint x: 486, endPoint y: 84, distance: 51.3
click at [486, 84] on label "[STREET_ADDRESS][PERSON_NAME]" at bounding box center [471, 88] width 73 height 18
click at [251, 215] on button "Tax Account" at bounding box center [254, 216] width 91 height 23
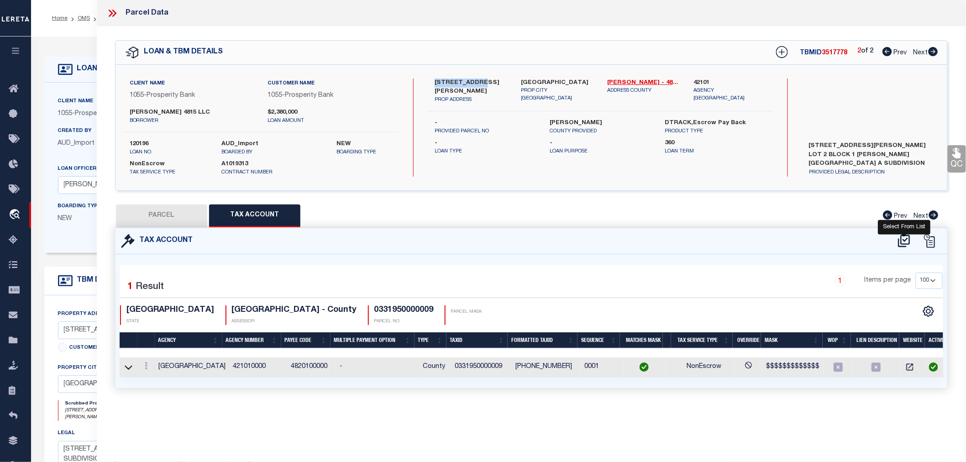
click at [904, 239] on icon at bounding box center [904, 241] width 12 height 12
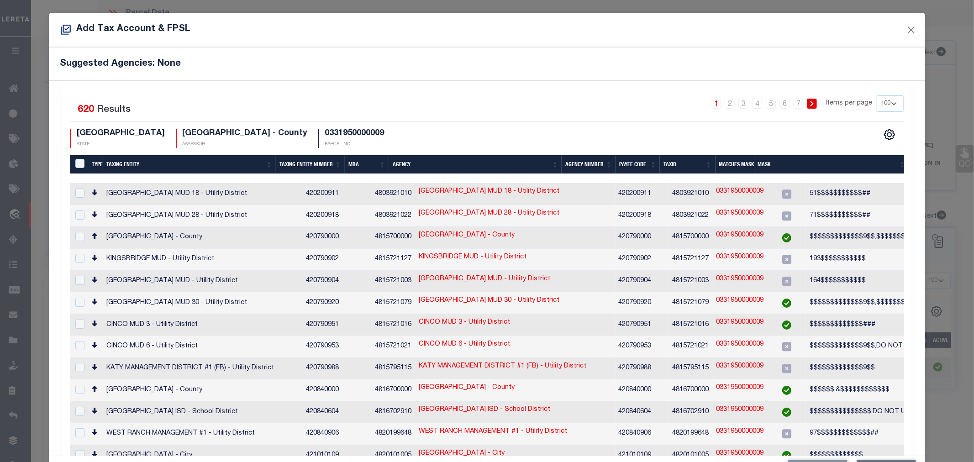
click at [725, 103] on link "2" at bounding box center [730, 104] width 10 height 10
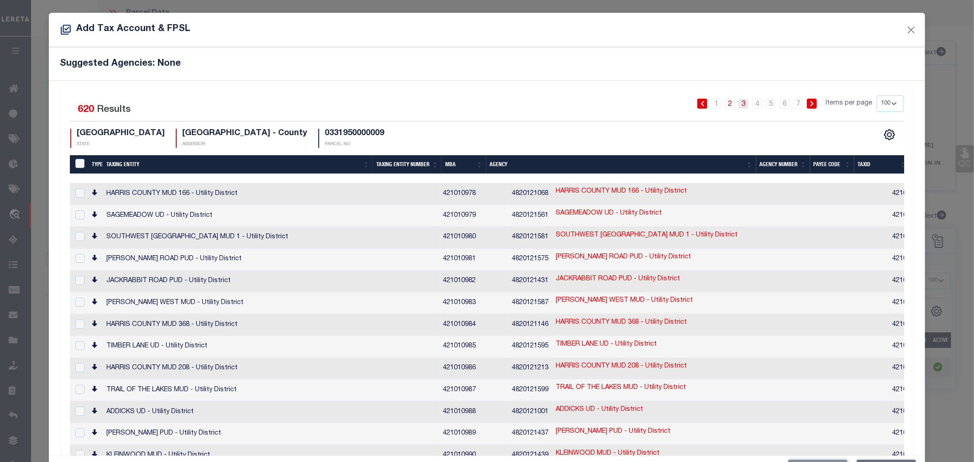
click at [739, 103] on link "3" at bounding box center [744, 104] width 10 height 10
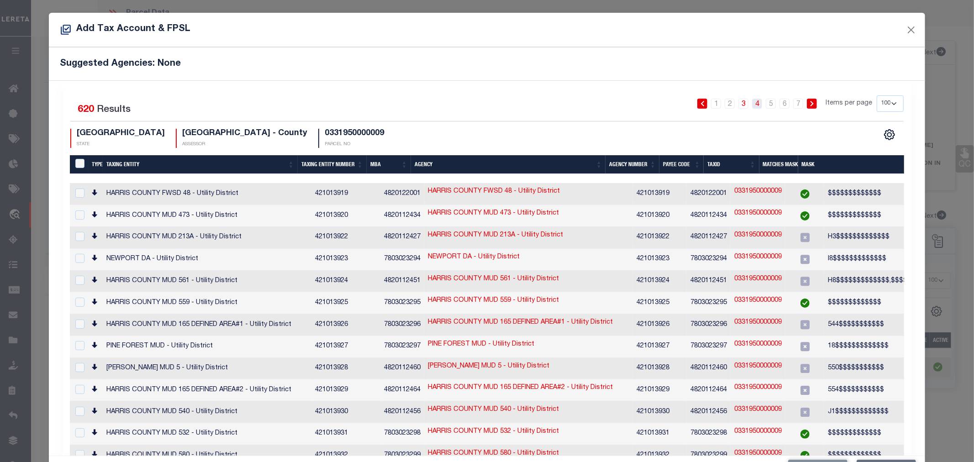
click at [752, 99] on link "4" at bounding box center [757, 104] width 10 height 10
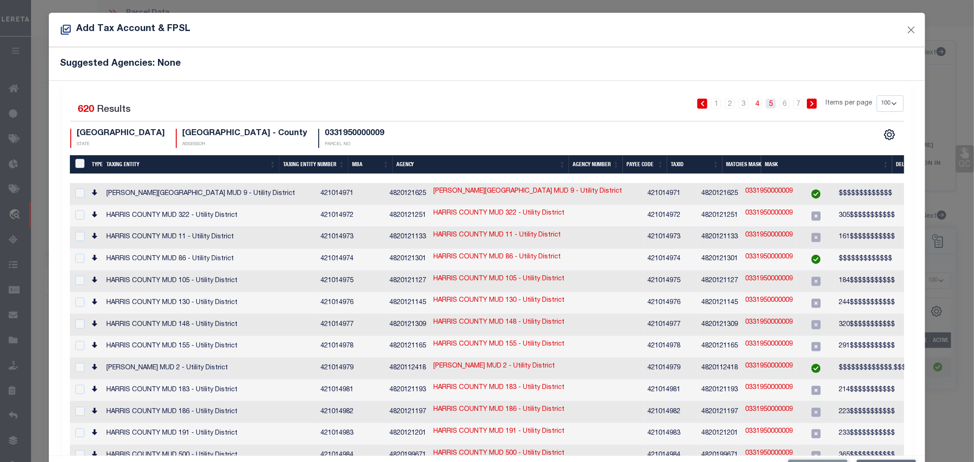
click at [766, 104] on link "5" at bounding box center [771, 104] width 10 height 10
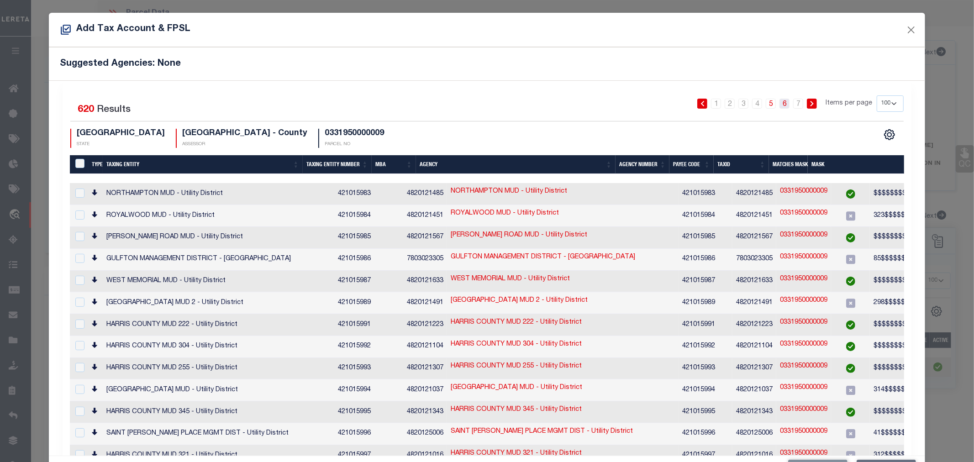
click at [780, 106] on link "6" at bounding box center [785, 104] width 10 height 10
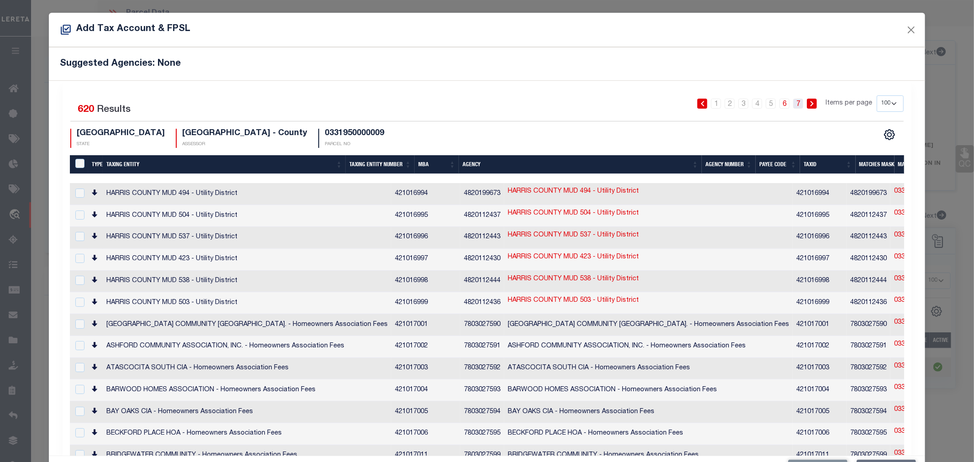
click at [793, 106] on link "7" at bounding box center [798, 104] width 10 height 10
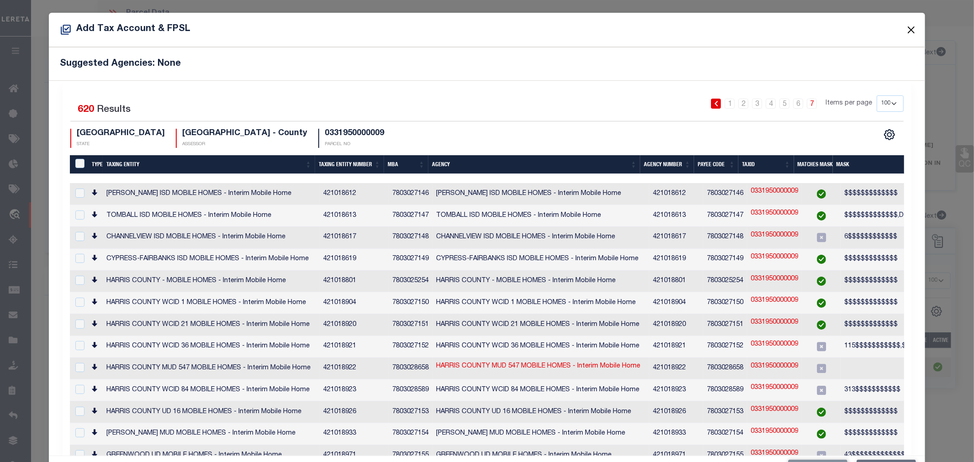
click at [905, 31] on button "Close" at bounding box center [911, 30] width 12 height 12
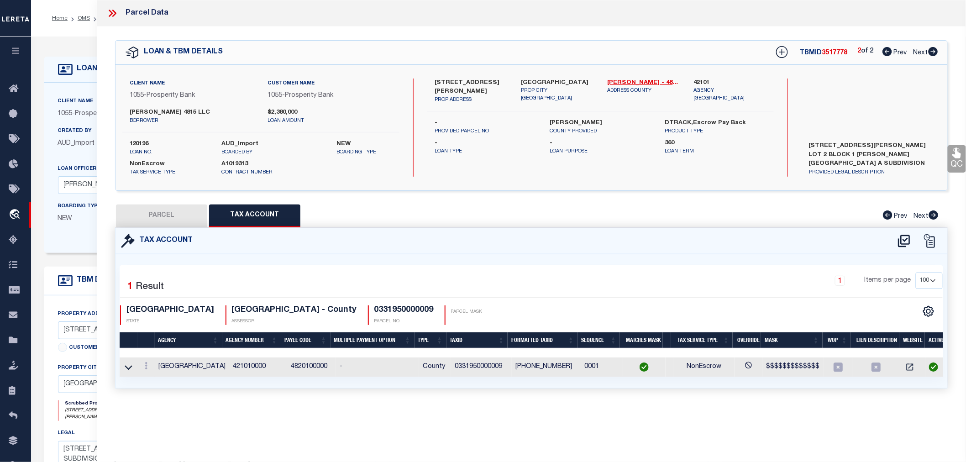
click at [160, 209] on button "PARCEL" at bounding box center [161, 216] width 91 height 23
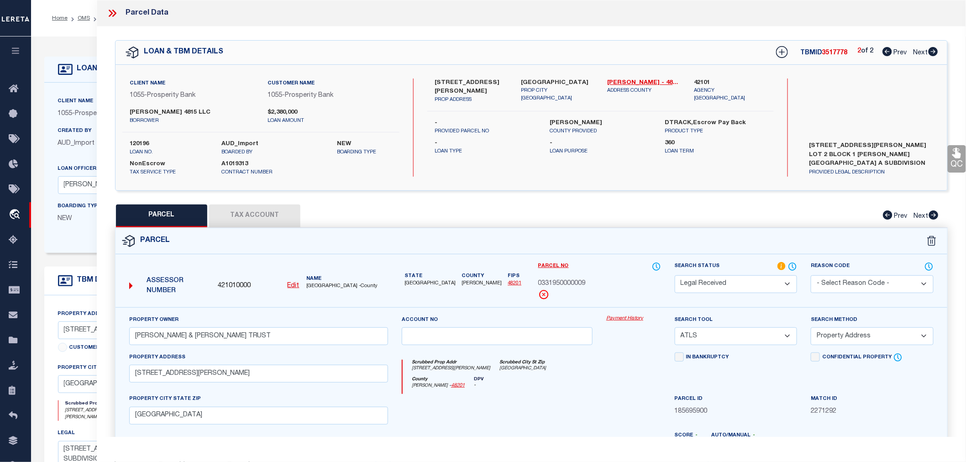
scroll to position [143, 0]
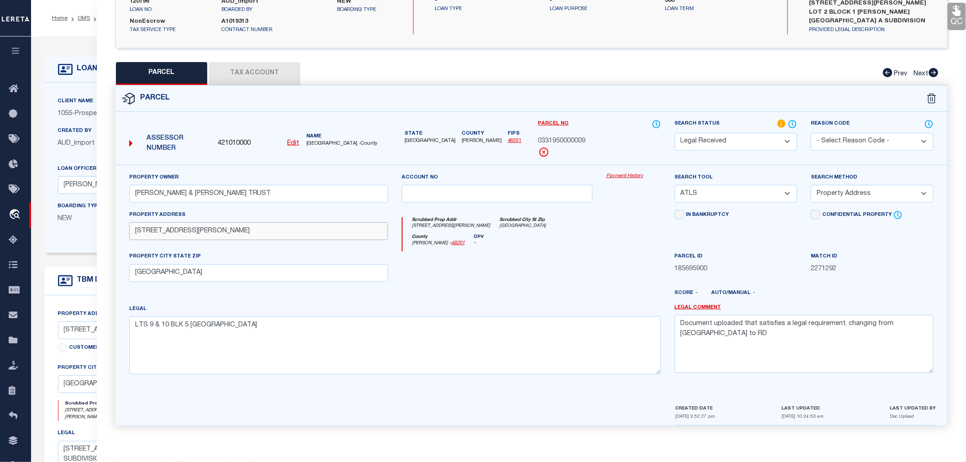
click at [152, 230] on input "[STREET_ADDRESS][PERSON_NAME]" at bounding box center [258, 231] width 259 height 18
click at [719, 139] on select "Automated Search Bad Parcel Complete Duplicate Parcel High Dollar Reporting In …" at bounding box center [736, 142] width 123 height 18
click at [675, 133] on select "Automated Search Bad Parcel Complete Duplicate Parcel High Dollar Reporting In …" at bounding box center [736, 142] width 123 height 18
click at [732, 196] on select "-- Select Search Tool -- 3rd Party Website Agency File Agency Website ATLS CNV-…" at bounding box center [736, 194] width 123 height 18
click at [675, 185] on select "-- Select Search Tool -- 3rd Party Website Agency File Agency Website ATLS CNV-…" at bounding box center [736, 194] width 123 height 18
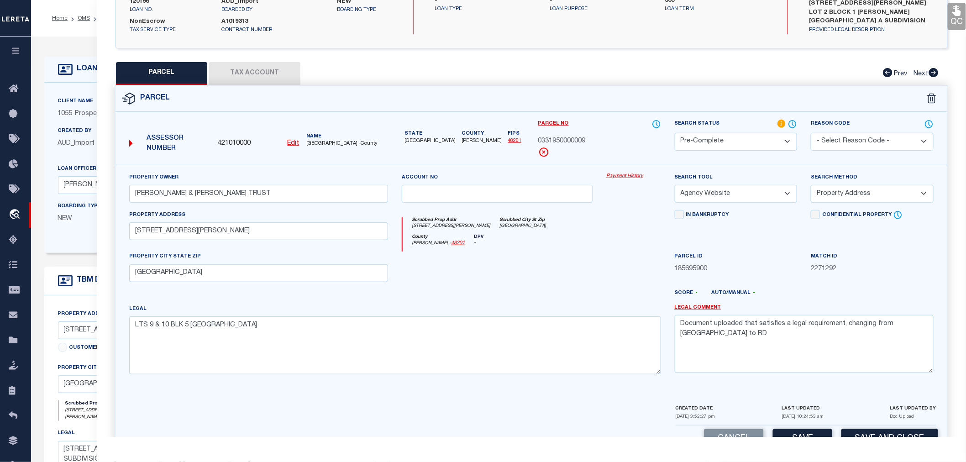
click at [846, 190] on select "-- Select Search Method -- Property Address Legal Liability Info Provided" at bounding box center [872, 194] width 123 height 18
click at [811, 185] on select "-- Select Search Method -- Property Address Legal Liability Info Provided" at bounding box center [872, 194] width 123 height 18
drag, startPoint x: 923, startPoint y: 331, endPoint x: 669, endPoint y: 328, distance: 254.0
click at [669, 328] on div "Legal Comment Document uploaded that satisfies a legal requirement, changing fr…" at bounding box center [804, 343] width 273 height 78
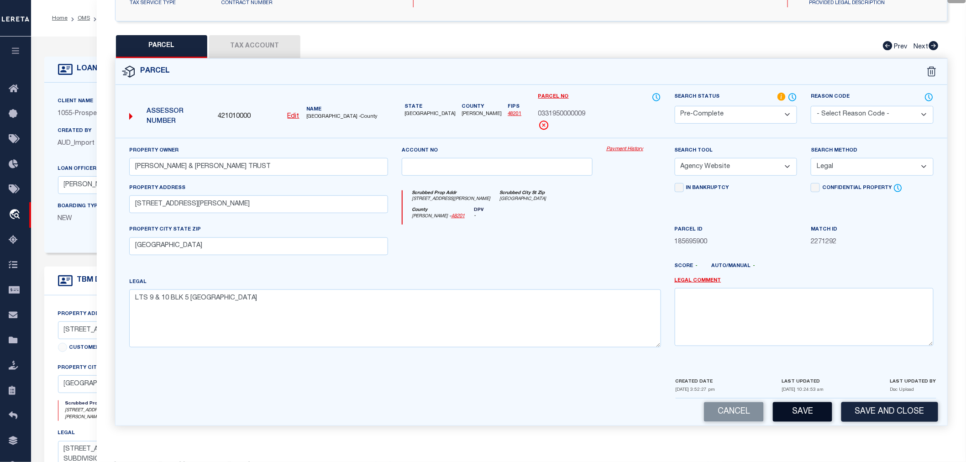
click at [800, 418] on button "Save" at bounding box center [802, 412] width 59 height 20
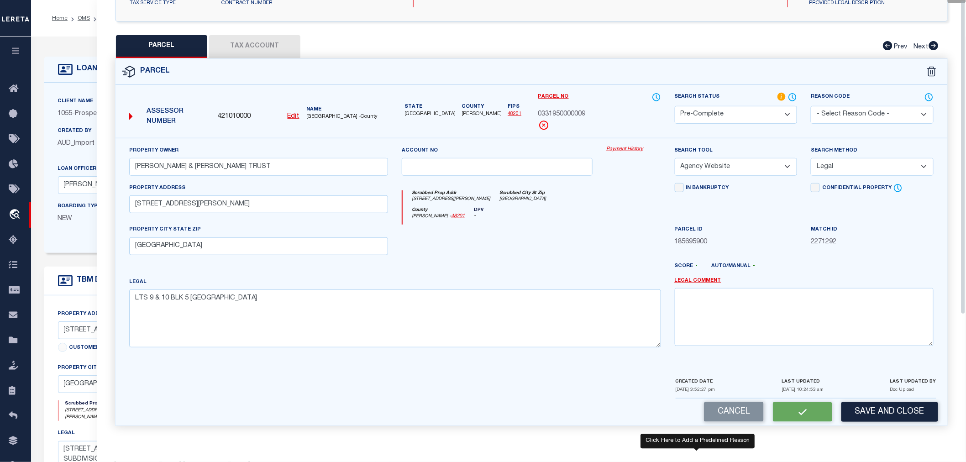
scroll to position [0, 0]
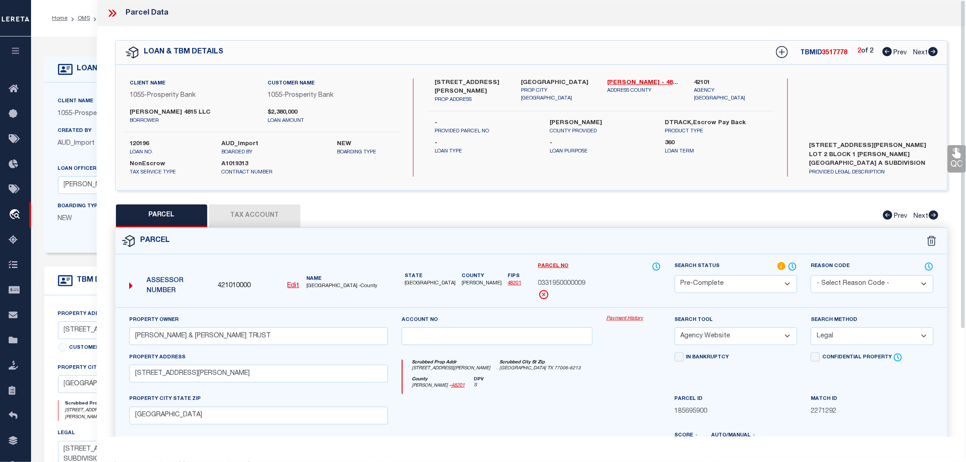
click at [836, 52] on span "3517778" at bounding box center [836, 53] width 26 height 6
click at [134, 143] on label "120196" at bounding box center [169, 144] width 79 height 9
click at [551, 284] on span "0331950000009" at bounding box center [562, 284] width 48 height 10
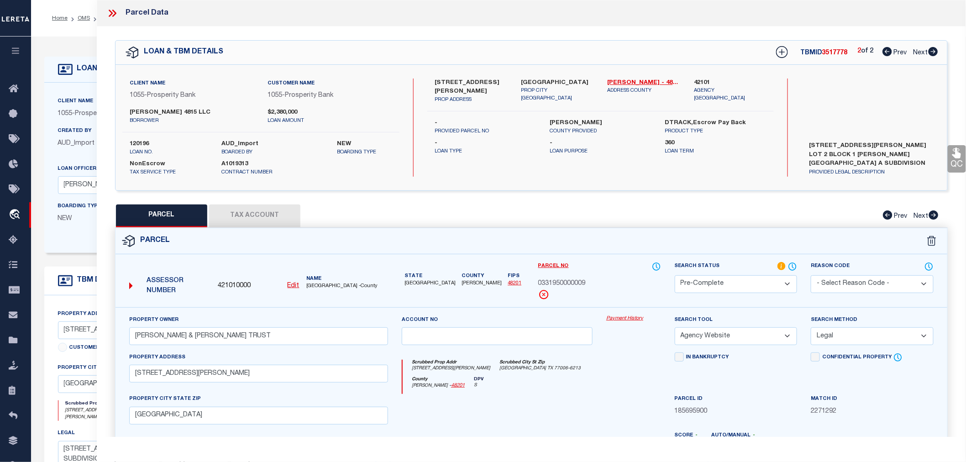
click at [551, 284] on span "0331950000009" at bounding box center [562, 284] width 48 height 10
click at [883, 51] on icon at bounding box center [888, 51] width 10 height 9
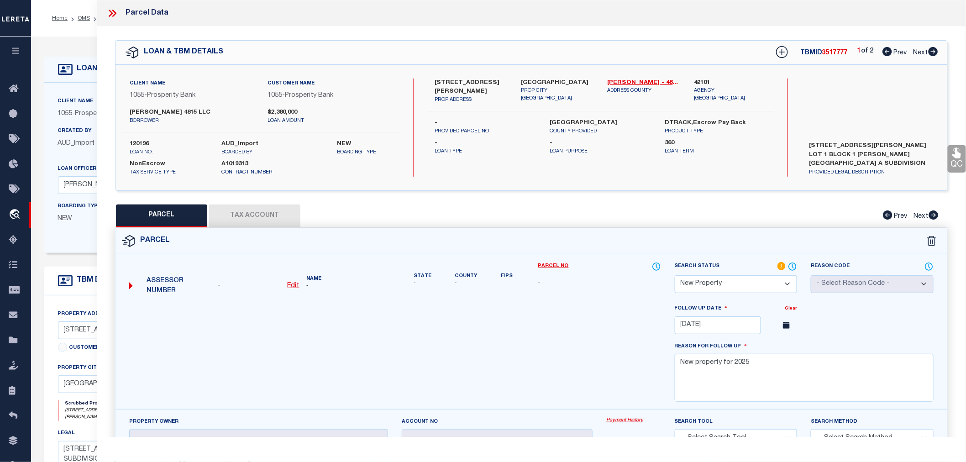
click at [842, 53] on span "3517777" at bounding box center [836, 53] width 26 height 6
click at [113, 12] on icon at bounding box center [112, 13] width 12 height 12
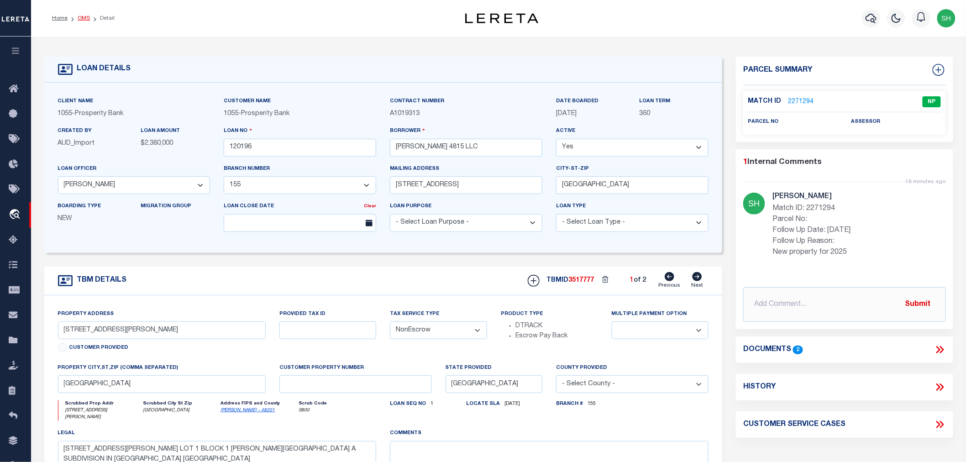
click at [84, 16] on link "OMS" at bounding box center [84, 18] width 12 height 5
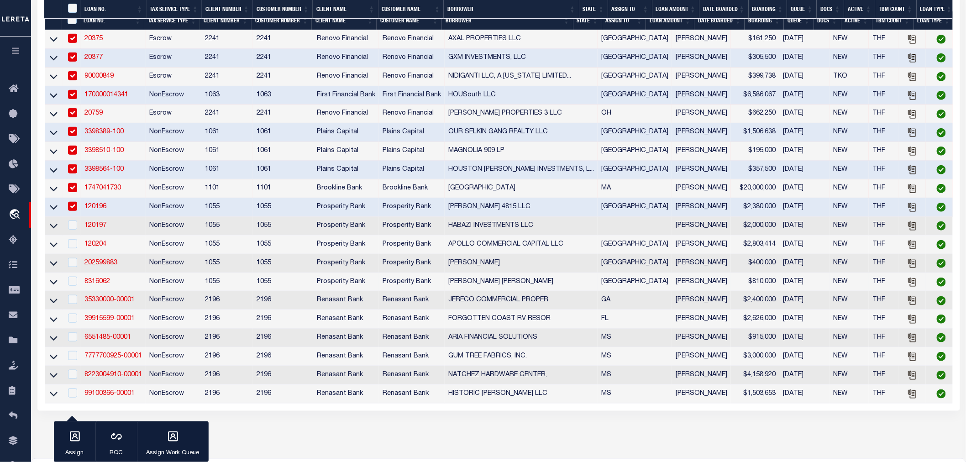
scroll to position [325, 0]
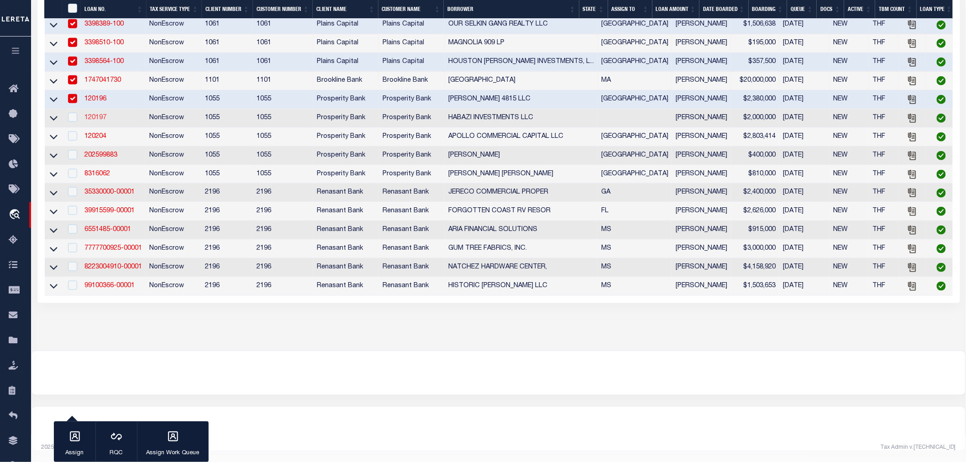
click at [98, 115] on link "120197" at bounding box center [95, 118] width 22 height 6
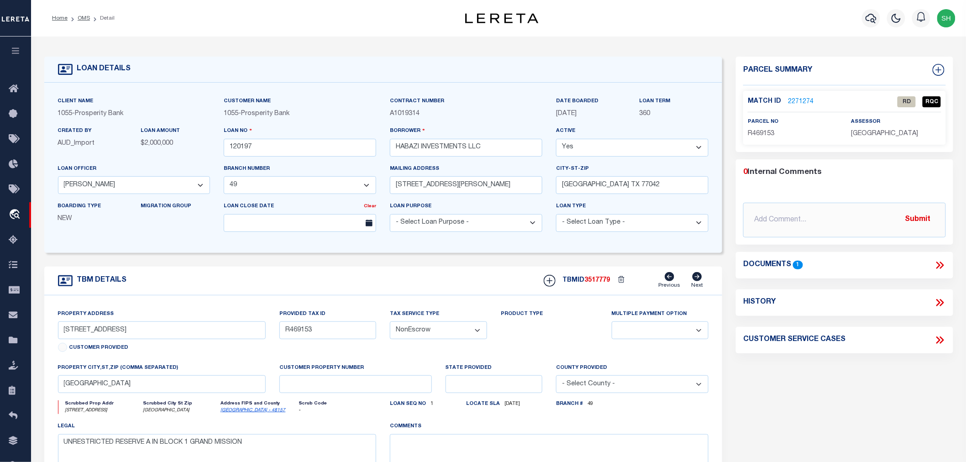
click at [937, 263] on icon at bounding box center [940, 265] width 12 height 12
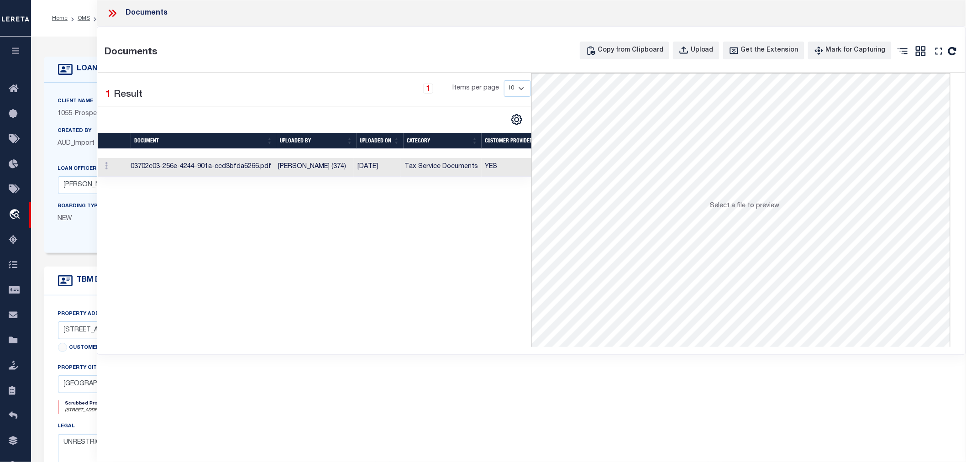
click at [373, 163] on td "[DATE]" at bounding box center [377, 167] width 47 height 19
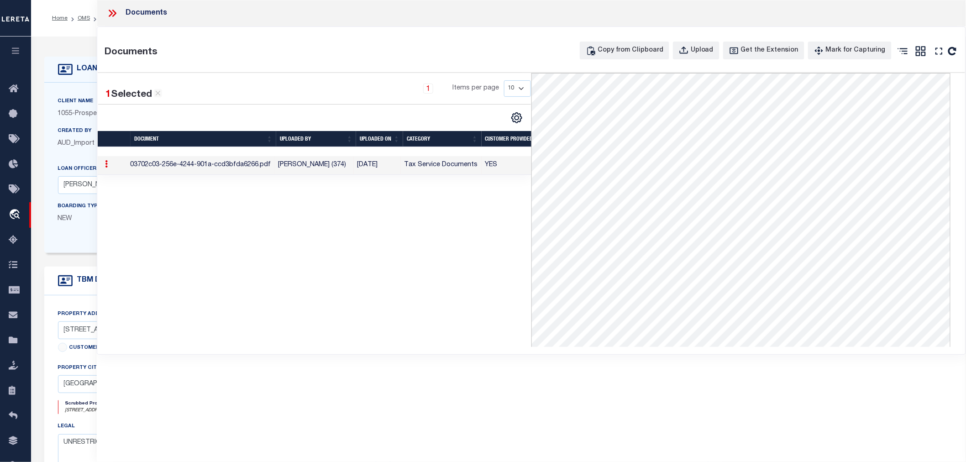
click at [112, 12] on icon at bounding box center [111, 13] width 4 height 7
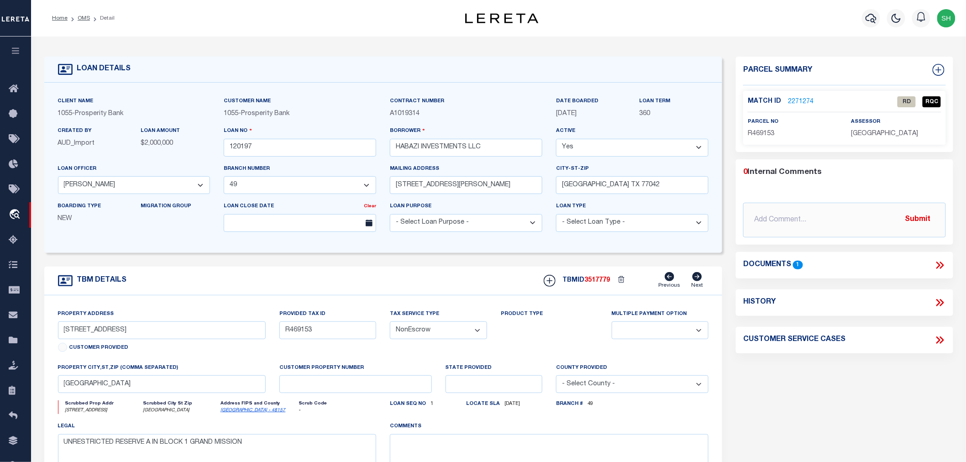
click at [798, 98] on link "2271274" at bounding box center [801, 102] width 26 height 10
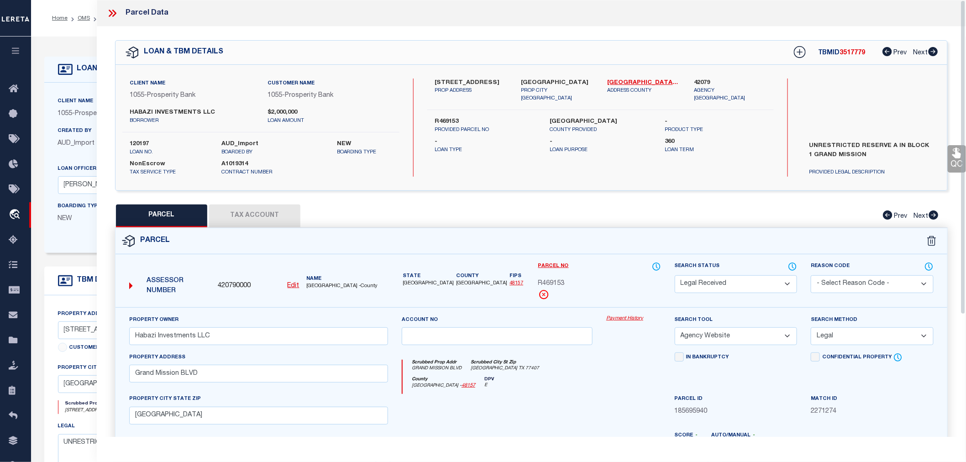
click at [601, 272] on div "Parcel No R469153" at bounding box center [599, 281] width 123 height 38
click at [608, 393] on div "County [GEOGRAPHIC_DATA] - 48157 DPV E" at bounding box center [532, 386] width 258 height 18
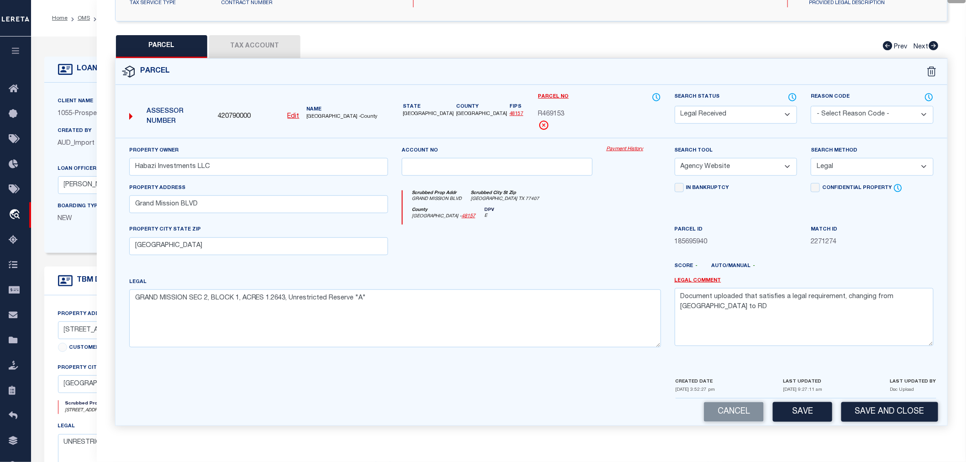
click at [547, 113] on span "R469153" at bounding box center [551, 115] width 26 height 10
drag, startPoint x: 918, startPoint y: 302, endPoint x: 678, endPoint y: 296, distance: 239.9
click at [678, 296] on textarea "Document uploaded that satisfies a legal requirement, changing from [GEOGRAPHIC…" at bounding box center [804, 317] width 259 height 58
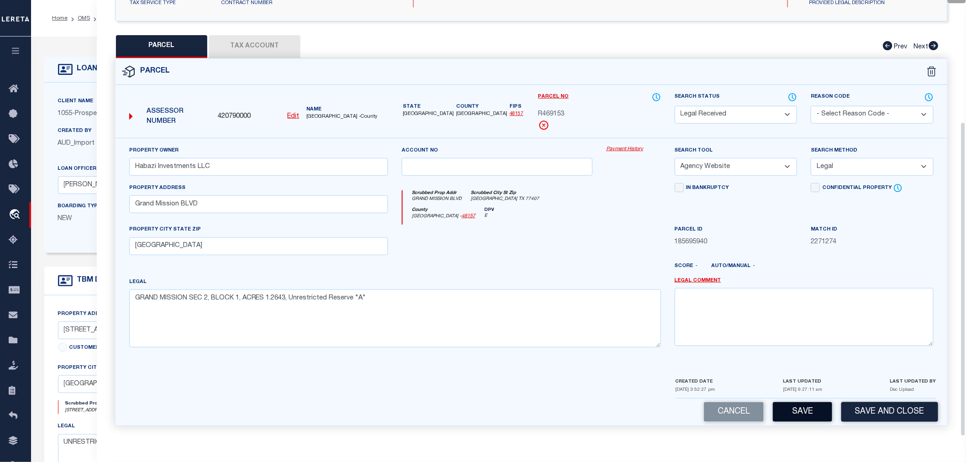
click at [810, 406] on button "Save" at bounding box center [802, 412] width 59 height 20
click at [253, 49] on button "Tax Account" at bounding box center [254, 46] width 91 height 23
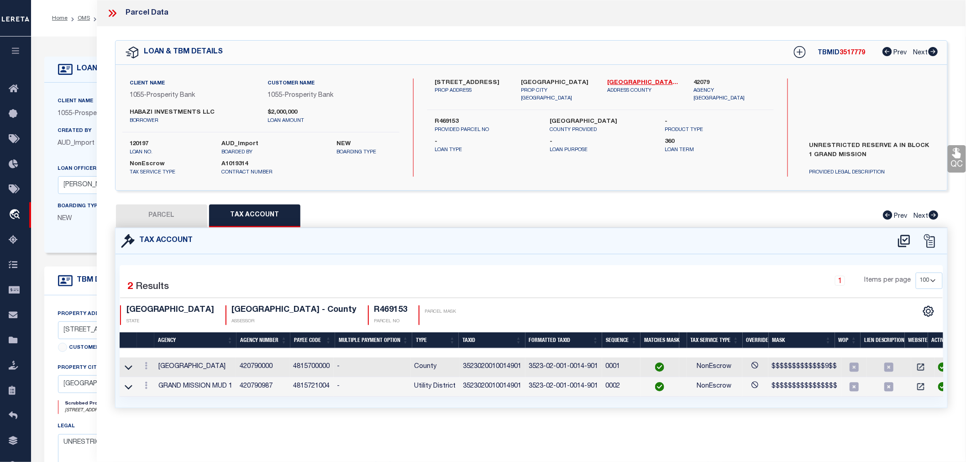
scroll to position [0, 0]
click at [154, 217] on button "PARCEL" at bounding box center [161, 216] width 91 height 23
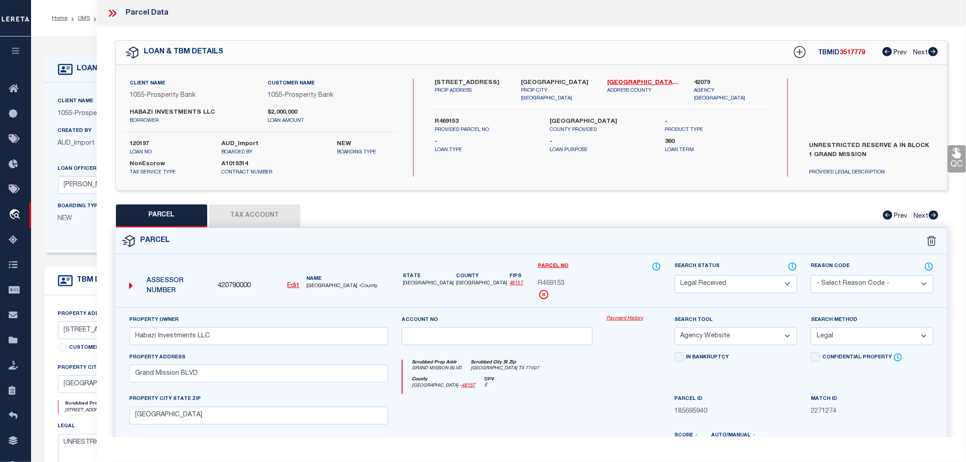
click at [726, 285] on select "Automated Search Bad Parcel Complete Duplicate Parcel High Dollar Reporting In …" at bounding box center [736, 284] width 123 height 18
click at [675, 275] on select "Automated Search Bad Parcel Complete Duplicate Parcel High Dollar Reporting In …" at bounding box center [736, 284] width 123 height 18
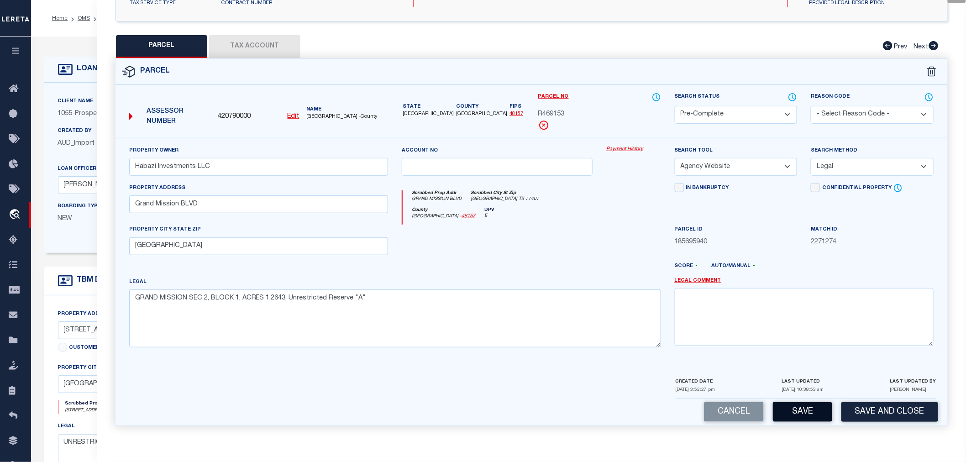
click at [789, 408] on button "Save" at bounding box center [802, 412] width 59 height 20
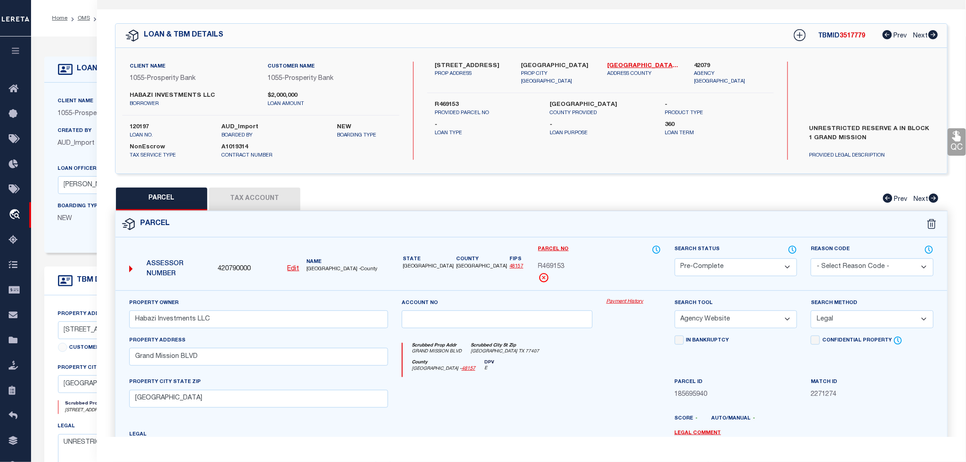
click at [850, 38] on span "3517779" at bounding box center [853, 36] width 26 height 6
click at [134, 126] on label "120197" at bounding box center [169, 127] width 79 height 9
click at [266, 203] on button "Tax Account" at bounding box center [254, 199] width 91 height 23
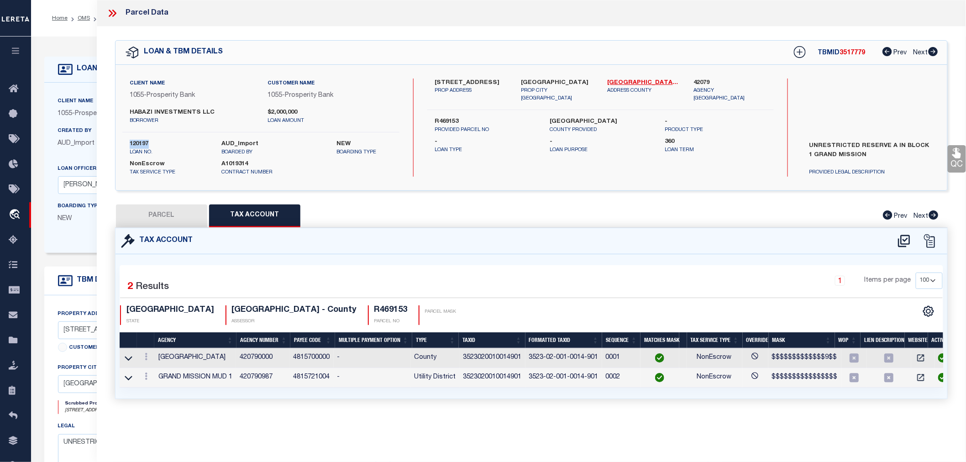
scroll to position [0, 0]
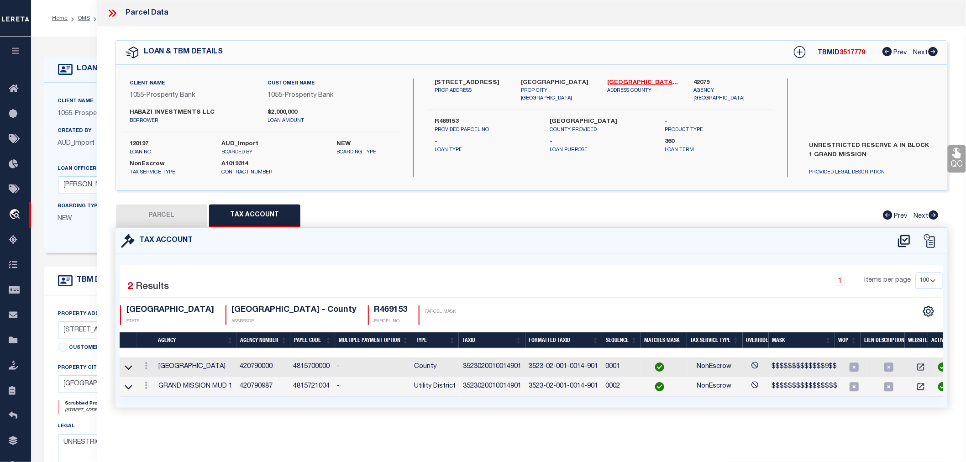
click at [479, 367] on td "3523020010014901" at bounding box center [493, 368] width 66 height 20
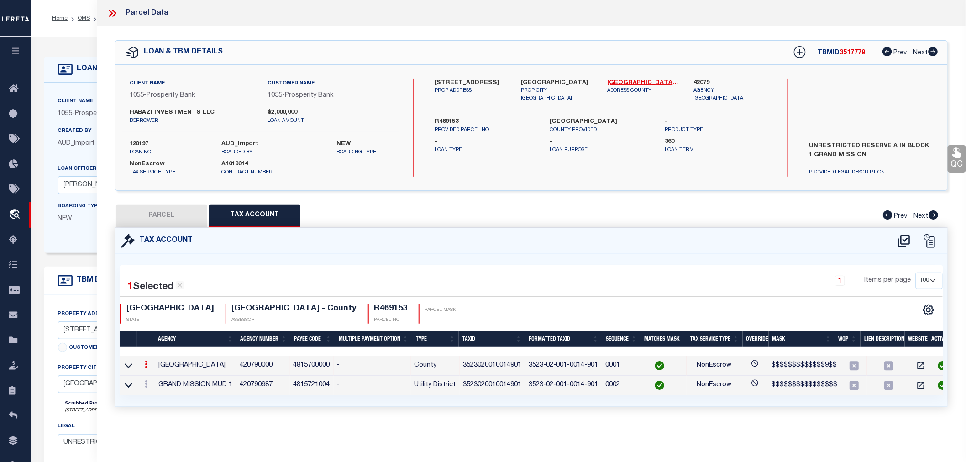
click at [479, 367] on td "3523020010014901" at bounding box center [493, 366] width 66 height 20
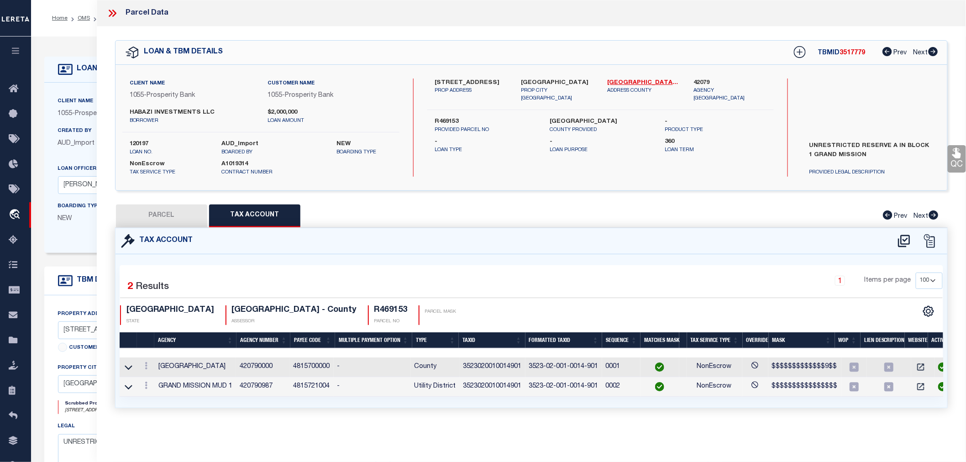
click at [113, 11] on icon at bounding box center [112, 13] width 12 height 12
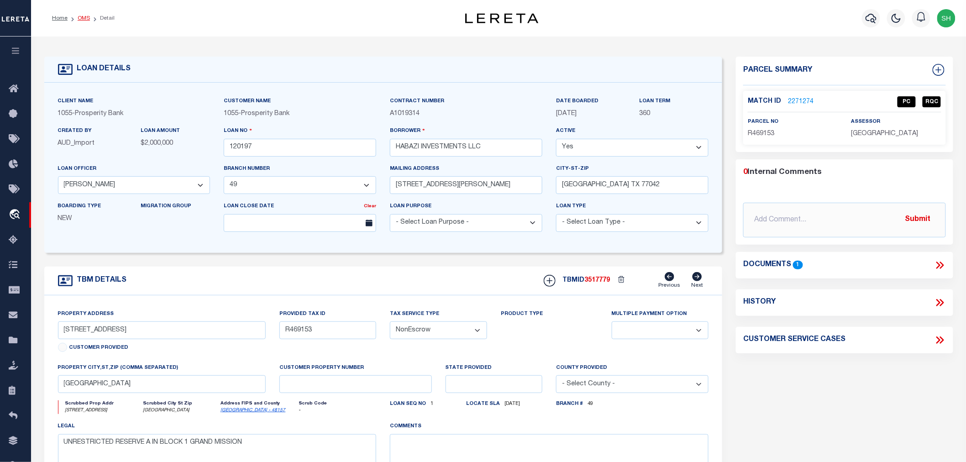
click at [82, 16] on link "OMS" at bounding box center [84, 18] width 12 height 5
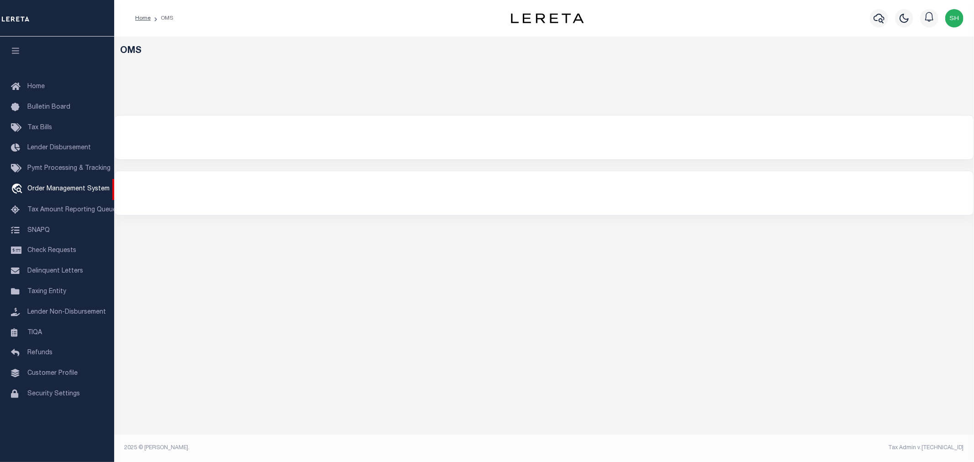
select select "200"
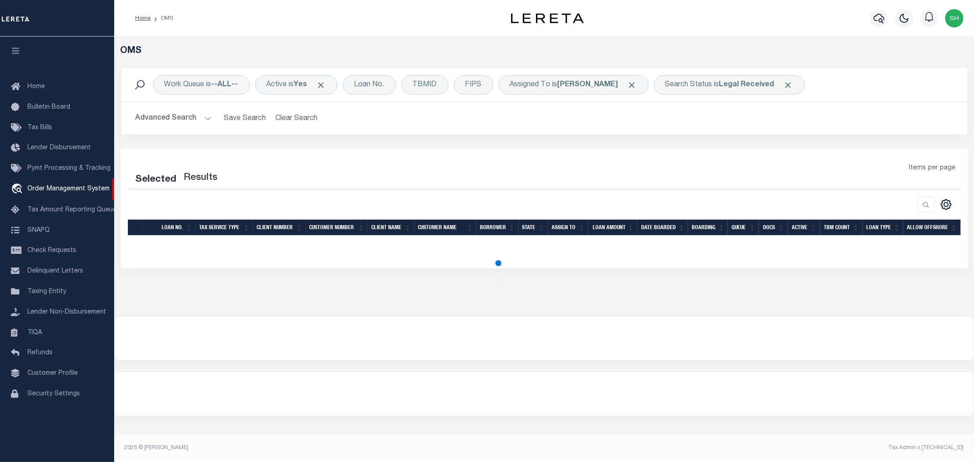
select select "200"
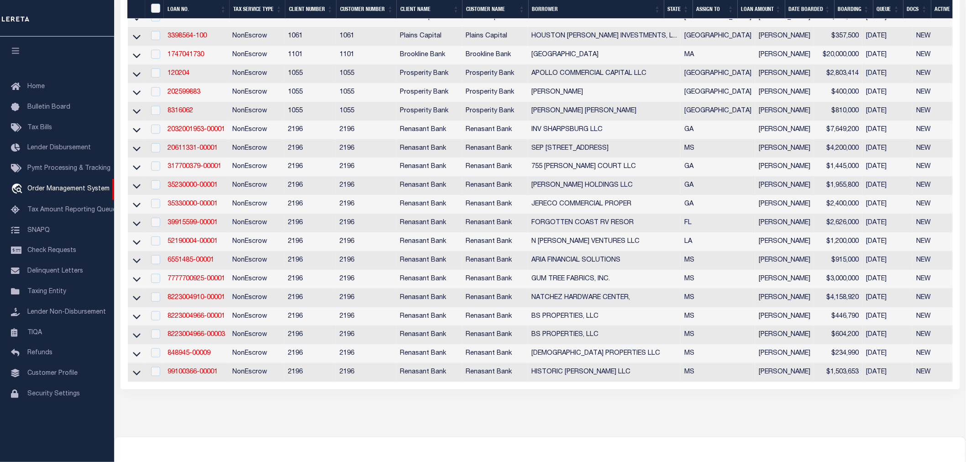
scroll to position [152, 0]
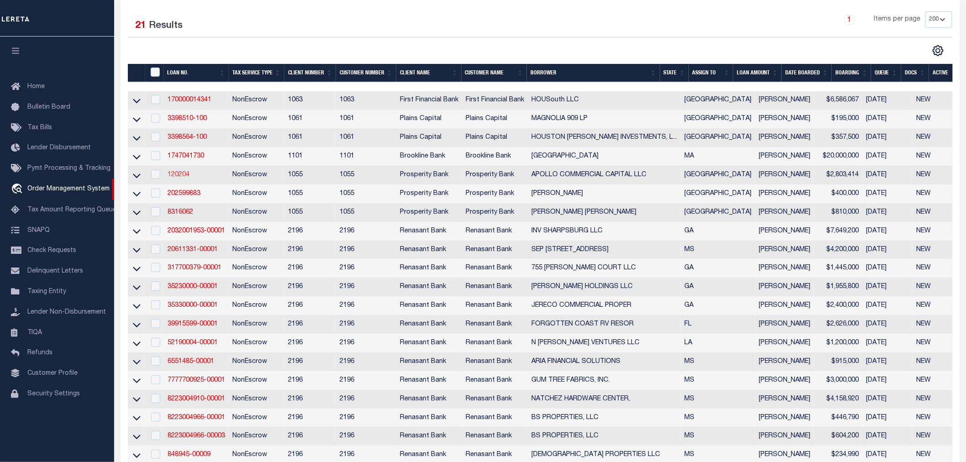
click at [179, 174] on link "120204" at bounding box center [179, 175] width 22 height 6
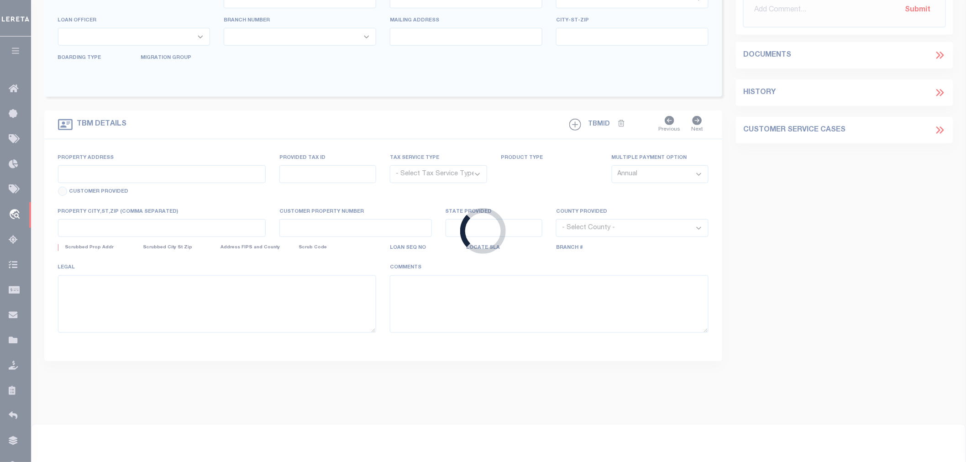
type input "120204"
type input "APOLLO COMMERCIAL CAPITAL LLC"
select select
type input "15400 VANTAGE PKWY W"
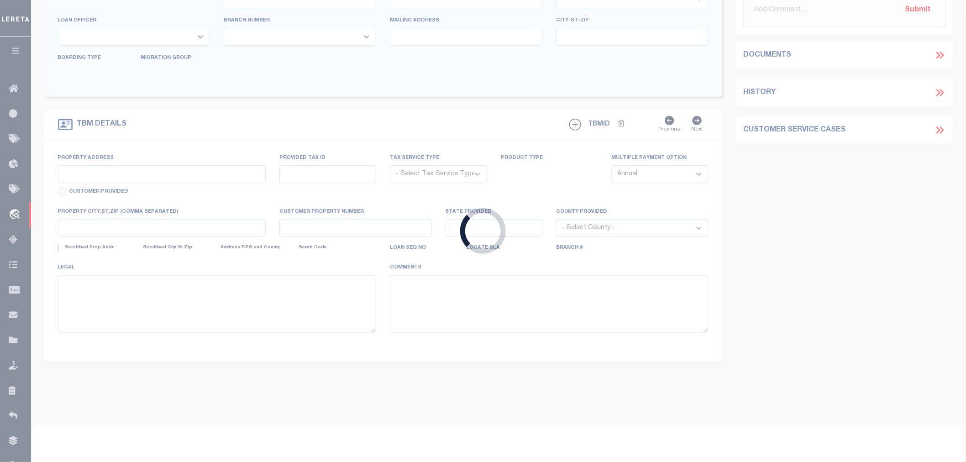
type input "HOUSTON TX 77032-1924"
select select
select select "NonEscrow"
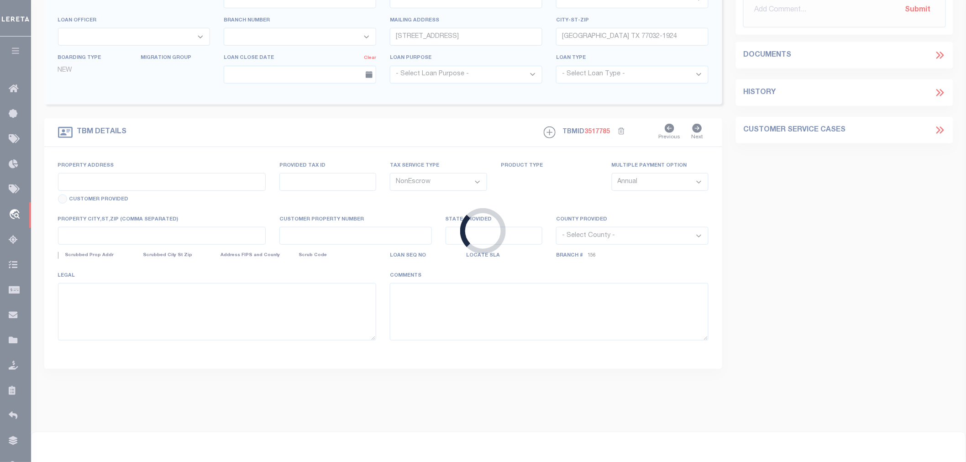
type input "30029 BINFORD PARK RD"
type input "1375070020003"
select select
type input "WALLER, TX 77484"
type input "[GEOGRAPHIC_DATA]"
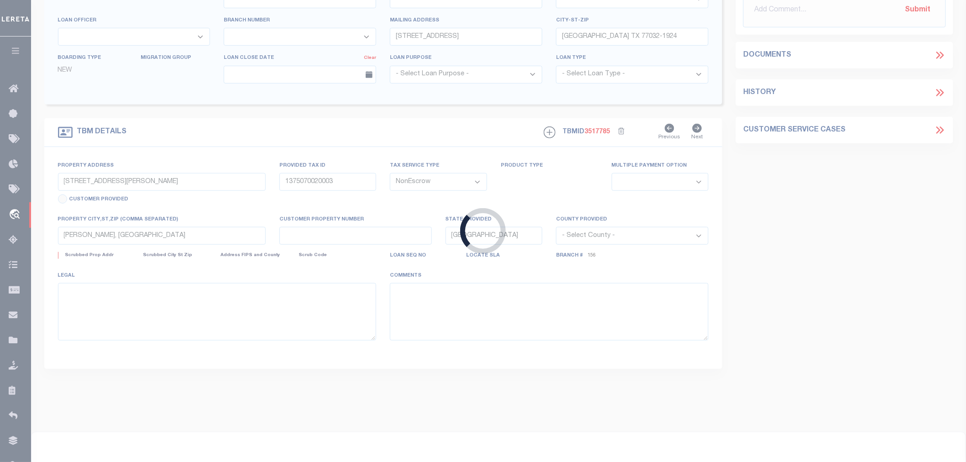
select select
type textarea "RES E BLK 2 BIND RD OFF PK SEC 1 REP NO 1"
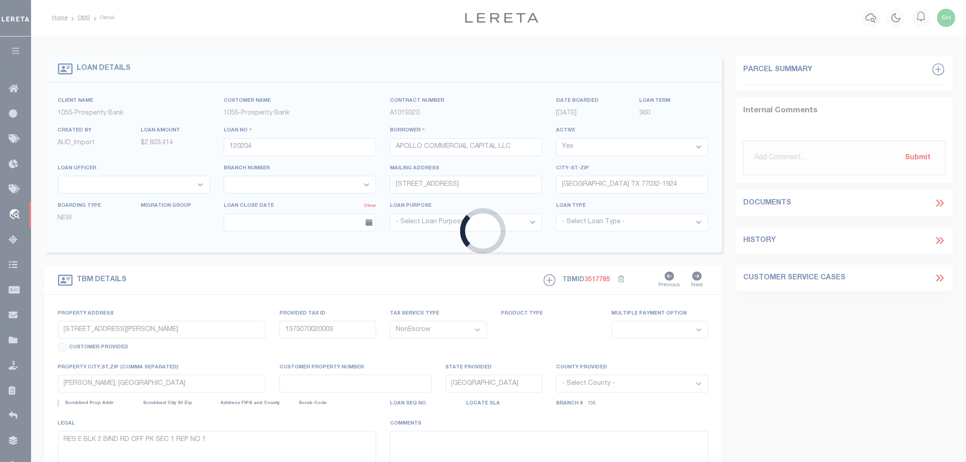
select select "10412"
select select "3996"
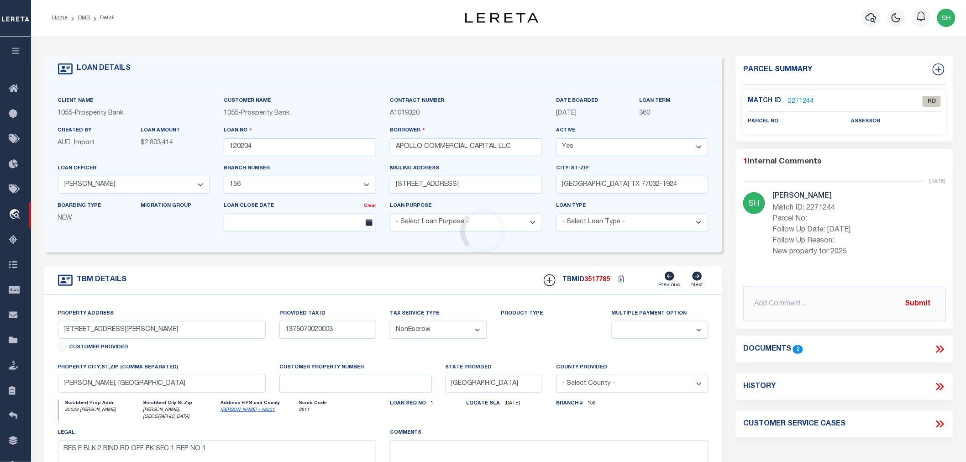
scroll to position [0, 0]
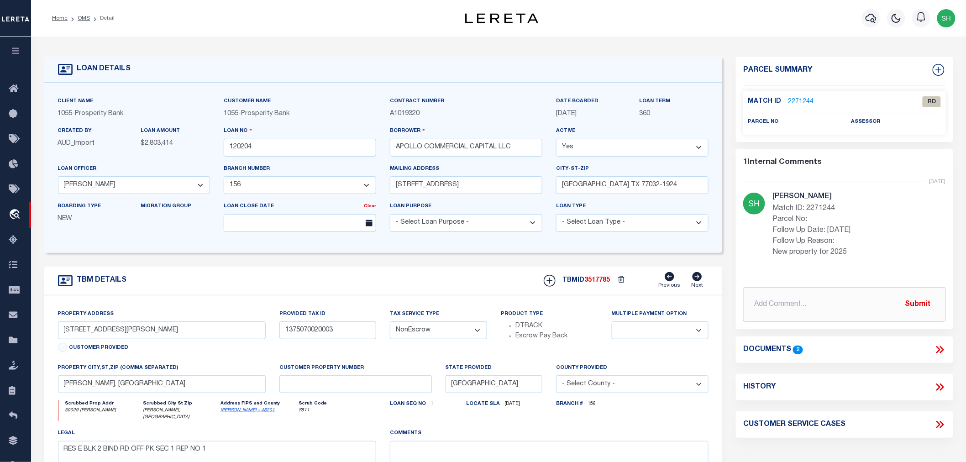
click at [805, 99] on link "2271244" at bounding box center [801, 102] width 26 height 10
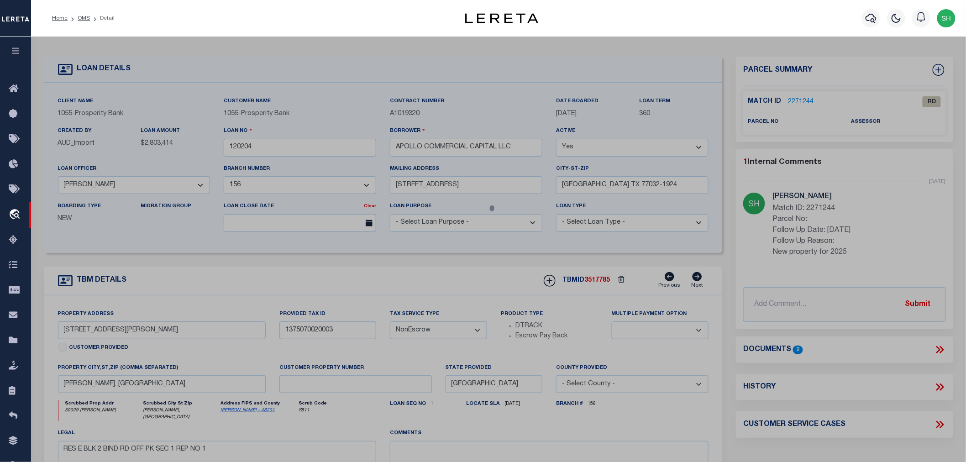
checkbox input "false"
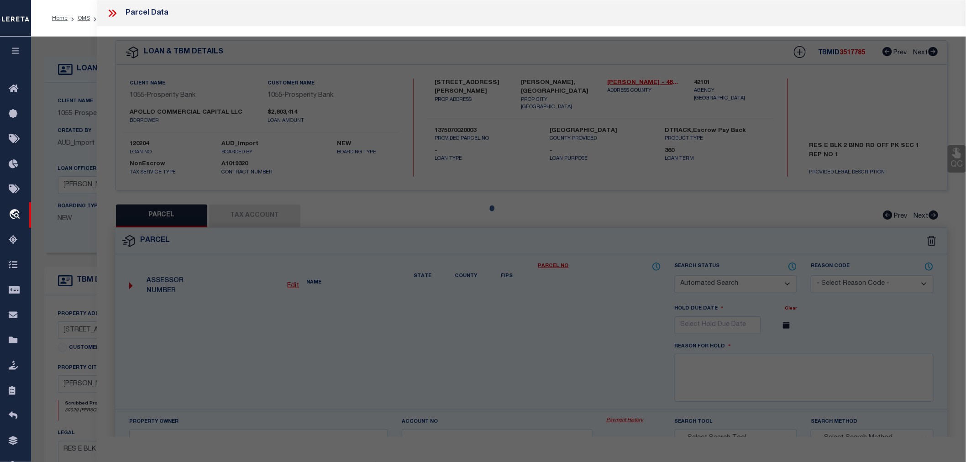
select select "RD"
checkbox input "false"
type textarea "Document uploaded that satisfies a legal requirement, changing from [GEOGRAPHIC…"
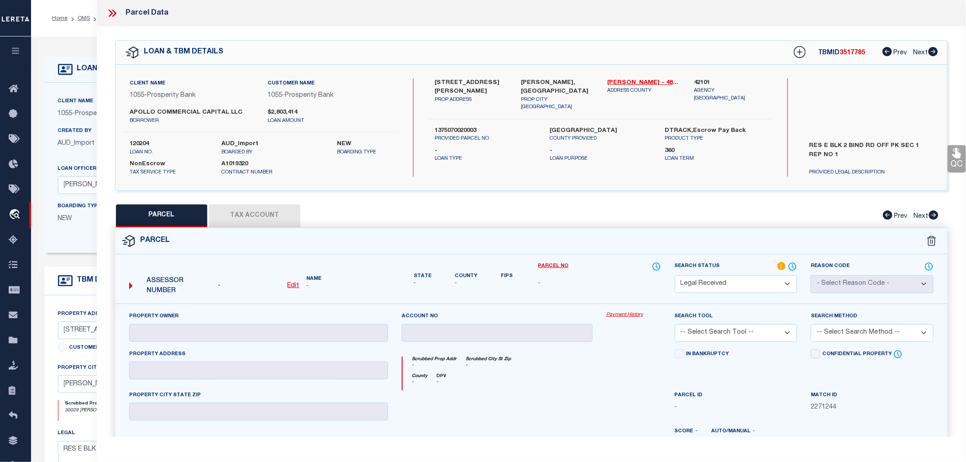
click at [112, 13] on icon at bounding box center [111, 13] width 4 height 7
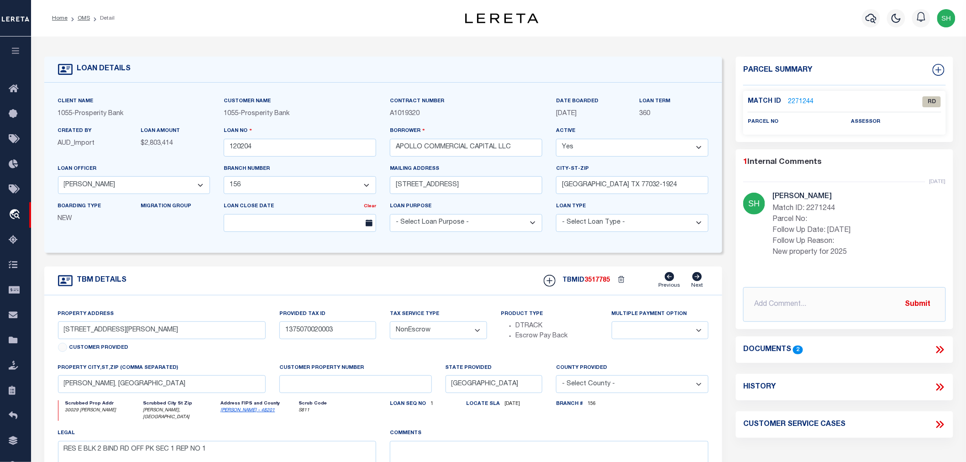
click at [944, 346] on icon at bounding box center [940, 350] width 12 height 12
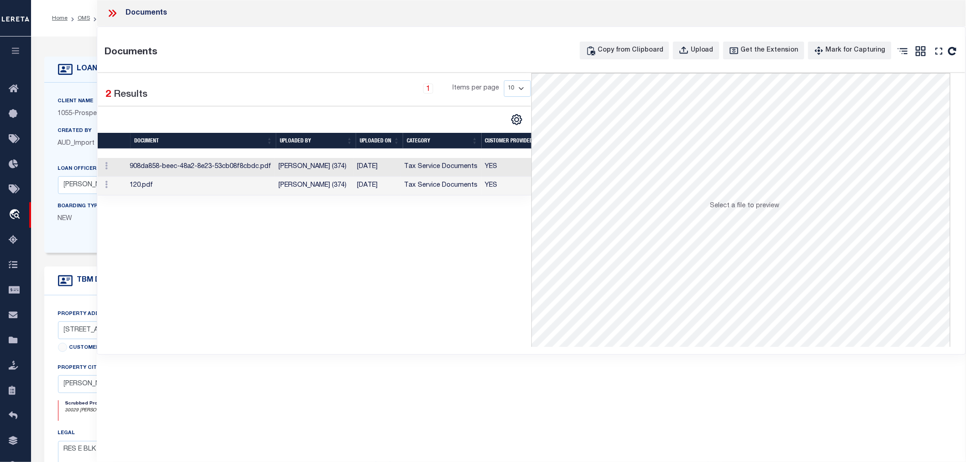
click at [413, 171] on td "Tax Service Documents" at bounding box center [441, 167] width 81 height 19
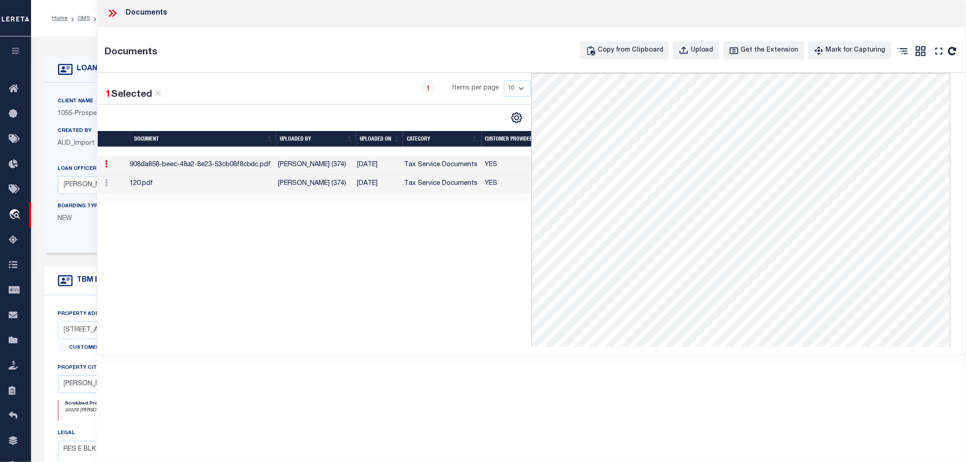
click at [225, 186] on td "120.pdf" at bounding box center [200, 184] width 149 height 19
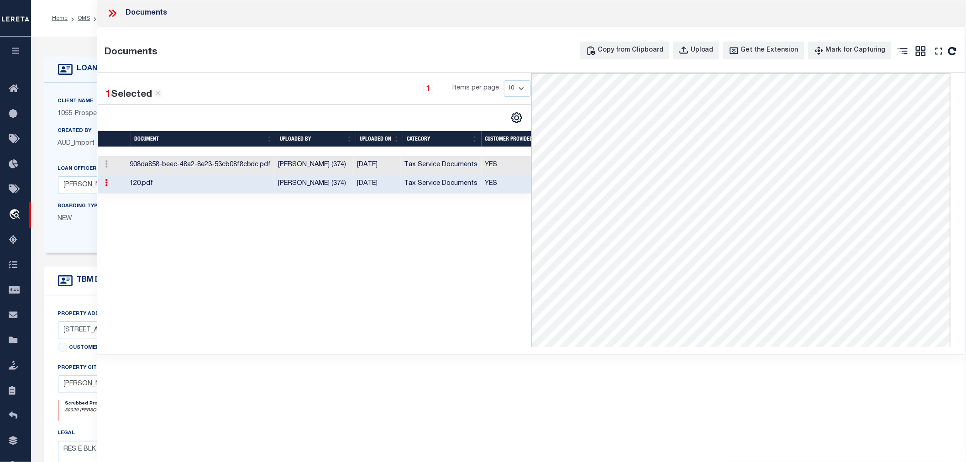
click at [111, 14] on icon at bounding box center [112, 13] width 12 height 12
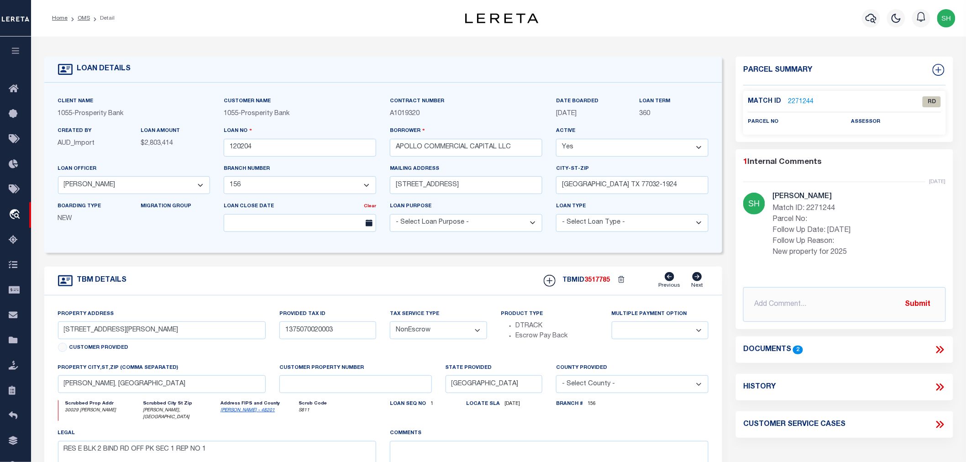
click at [805, 100] on link "2271244" at bounding box center [801, 102] width 26 height 10
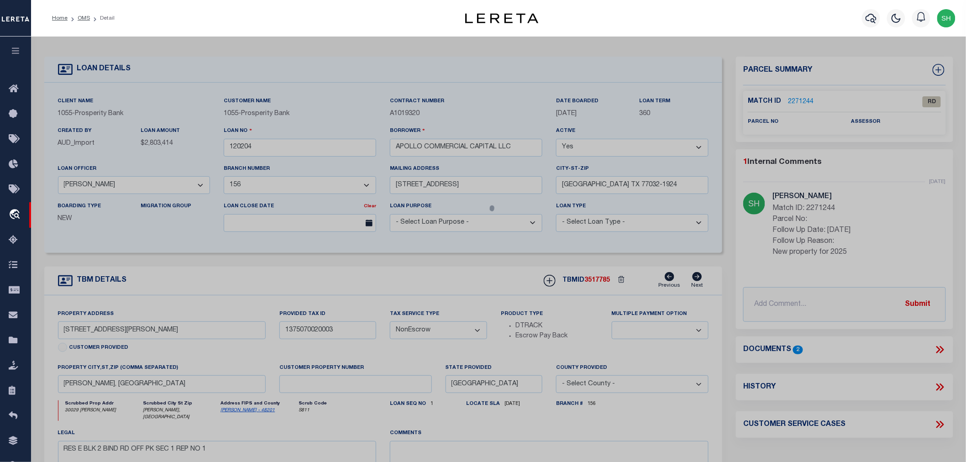
select select "AS"
checkbox input "false"
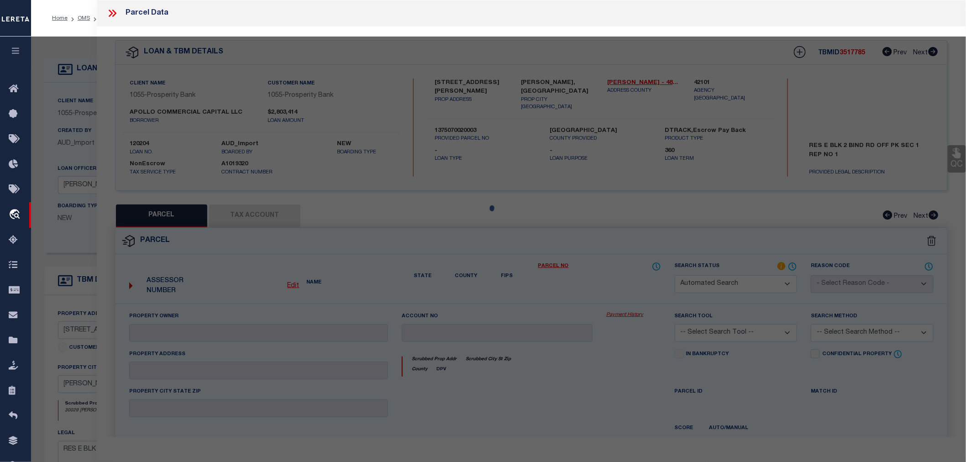
select select "RD"
checkbox input "false"
type textarea "Document uploaded that satisfies a legal requirement, changing from [GEOGRAPHIC…"
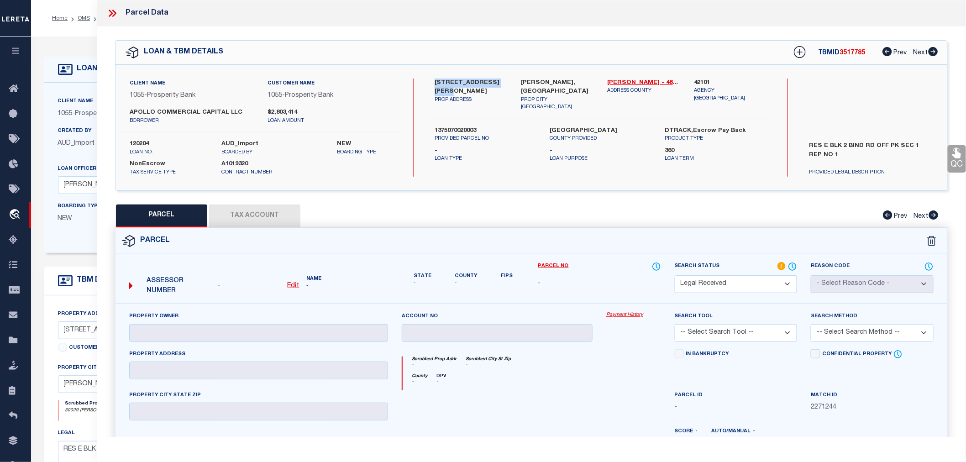
drag, startPoint x: 438, startPoint y: 81, endPoint x: 445, endPoint y: 88, distance: 9.7
click at [445, 88] on div "30029 BINFORD PARK RD PROP ADDRESS" at bounding box center [471, 95] width 86 height 33
copy label "30029 BINFORD PARK RD"
click at [451, 127] on label "1375070020003" at bounding box center [485, 131] width 101 height 9
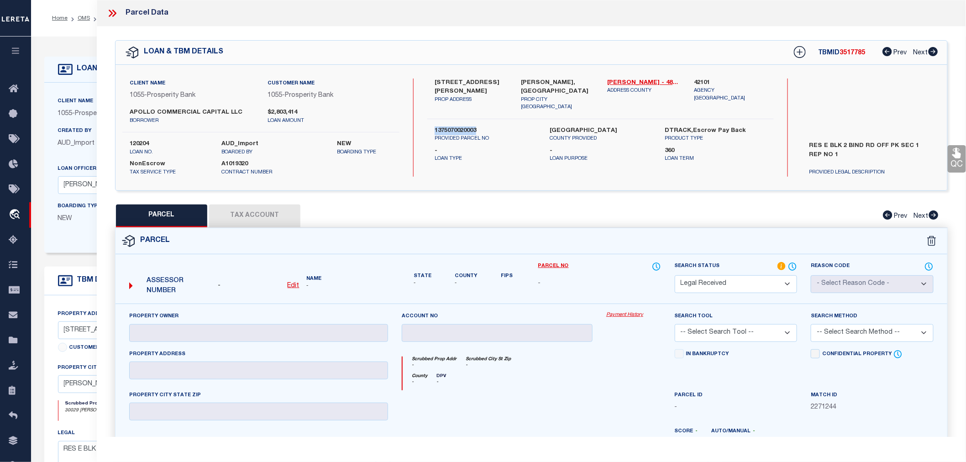
copy label "1375070020003"
drag, startPoint x: 128, startPoint y: 108, endPoint x: 222, endPoint y: 114, distance: 94.7
click at [222, 114] on div "APOLLO COMMERCIAL CAPITAL LLC borrower" at bounding box center [192, 116] width 138 height 16
copy label "APOLLO COMMERCIAL CAPITAL"
click at [705, 79] on label "42101" at bounding box center [730, 83] width 73 height 9
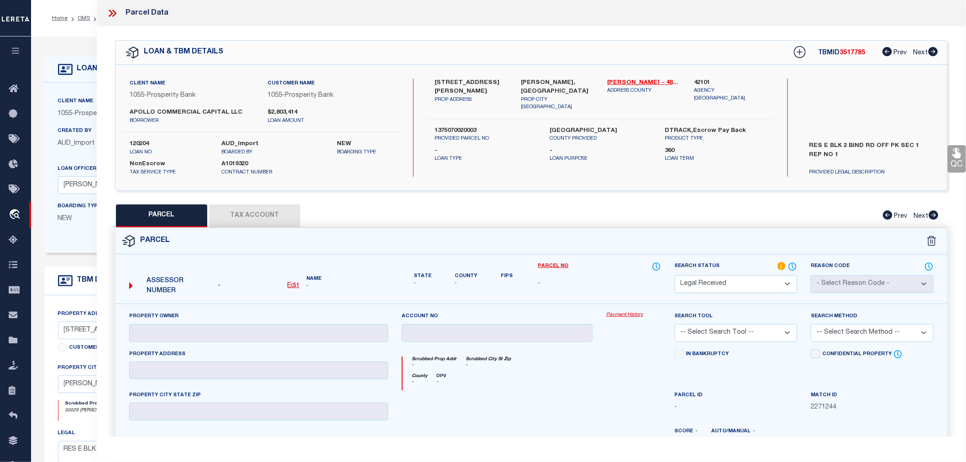
click at [705, 79] on label "42101" at bounding box center [730, 83] width 73 height 9
copy label "42101"
click at [291, 284] on u "Edit" at bounding box center [294, 286] width 12 height 6
select select "RD"
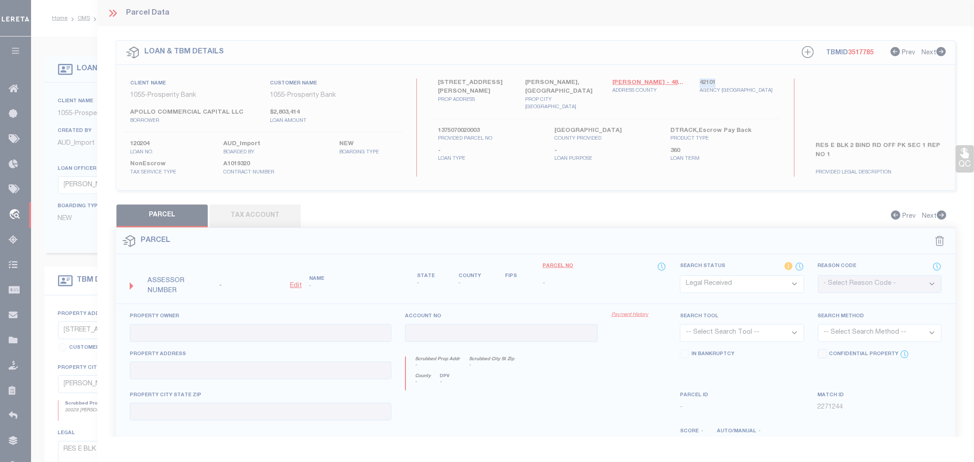
type textarea "-"
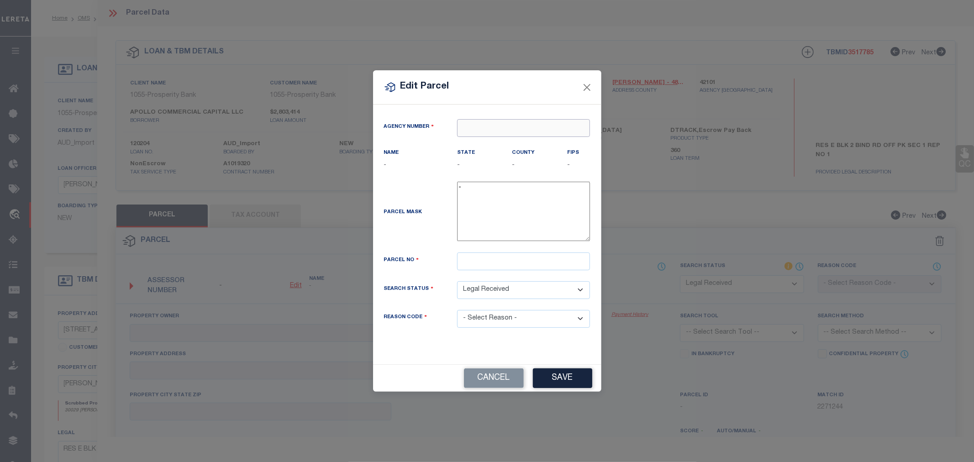
click at [464, 129] on input "text" at bounding box center [523, 128] width 133 height 18
paste input "42101"
click at [500, 142] on div "421010000 : HARRIS COUNTY" at bounding box center [524, 150] width 132 height 26
type input "421010000"
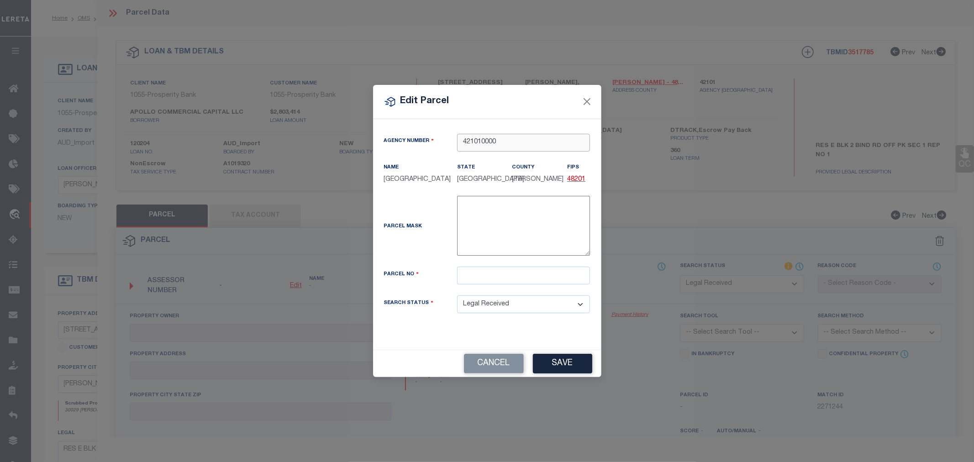
type input "421010000"
click at [517, 272] on input "text" at bounding box center [523, 276] width 133 height 18
paste input "1375070040002"
type input "1375070040002"
click at [553, 362] on button "Save" at bounding box center [562, 364] width 59 height 20
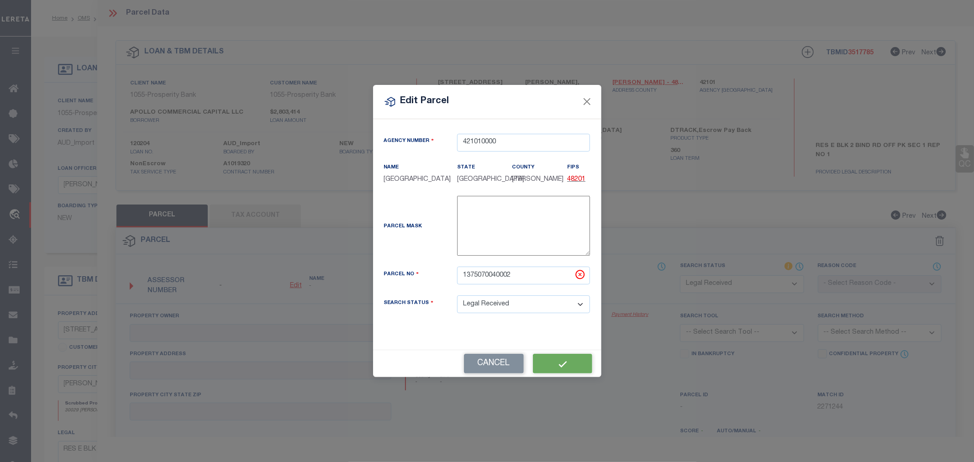
select select "RD"
checkbox input "false"
type textarea "Document uploaded that satisfies a legal requirement, changing from [GEOGRAPHIC…"
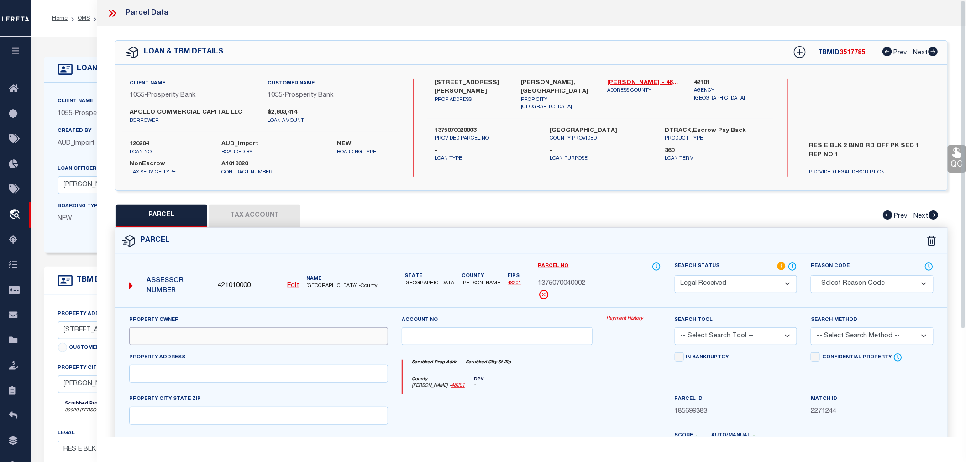
click at [218, 338] on input "text" at bounding box center [258, 336] width 259 height 18
paste input "APOLLO COMMERCIAL CAPITAL LLC"
type input "APOLLO COMMERCIAL CAPITAL LLC"
click at [147, 373] on input "text" at bounding box center [258, 374] width 259 height 18
paste input "0 BINFORD PARK RD WALLER, TX 77484"
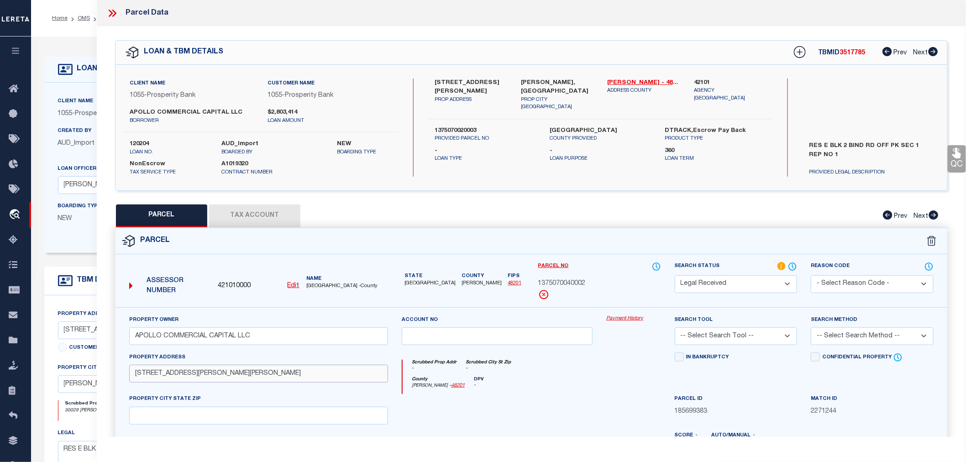
drag, startPoint x: 204, startPoint y: 372, endPoint x: 268, endPoint y: 373, distance: 63.5
click at [268, 373] on input "0 BINFORD PARK RD WALLER, TX 77484" at bounding box center [258, 374] width 259 height 18
type input "0 BINFORD PARK RD"
click at [178, 413] on input "text" at bounding box center [258, 416] width 259 height 18
paste input "WALLER, TX 77484"
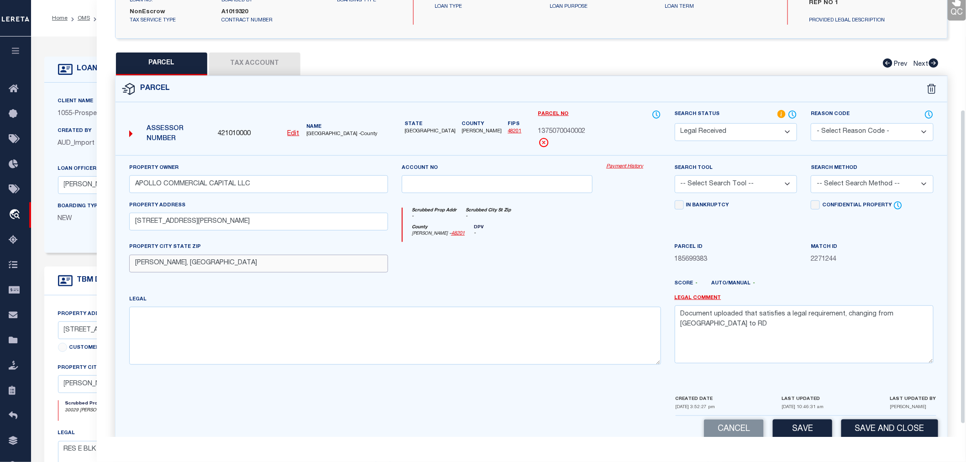
scroll to position [169, 0]
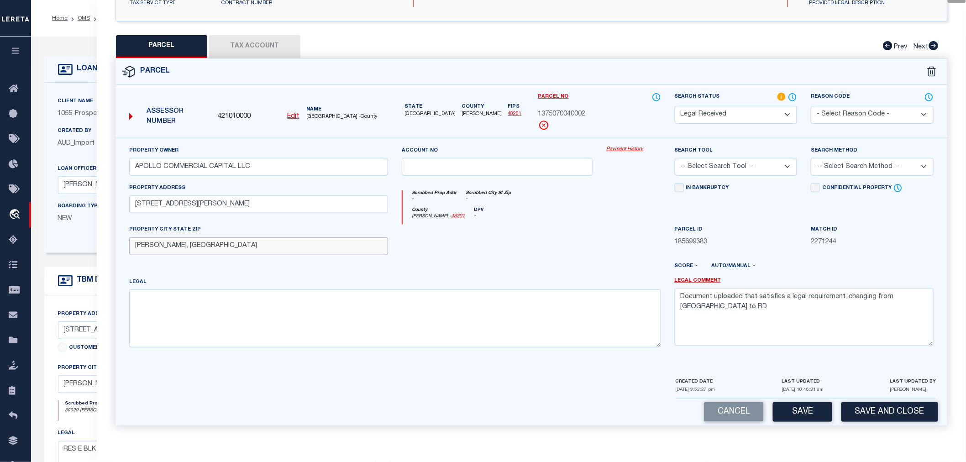
type input "WALLER, TX 77484"
click at [229, 297] on textarea at bounding box center [395, 319] width 532 height 58
paste textarea "RES E BLK 2 (COMMERCIAL/INDUSTRIAL) BINFORD ROAD OFFICE PARK SEC 1 R/P"
type textarea "RES E BLK 2 (COMMERCIAL/INDUSTRIAL) BINFORD ROAD OFFICE PARK SEC 1 R/P"
click at [725, 165] on select "-- Select Search Tool -- 3rd Party Website Agency File Agency Website ATLS CNV-…" at bounding box center [736, 167] width 123 height 18
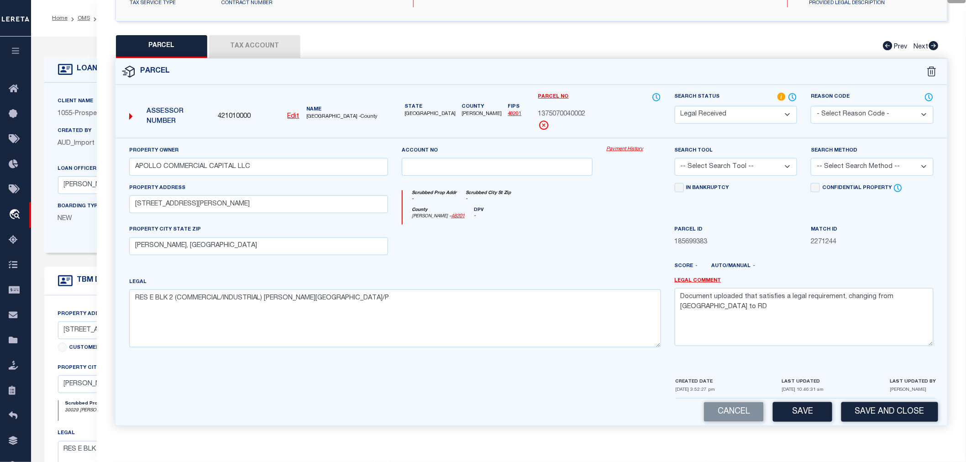
select select "AGW"
click at [675, 158] on select "-- Select Search Tool -- 3rd Party Website Agency File Agency Website ATLS CNV-…" at bounding box center [736, 167] width 123 height 18
click at [831, 164] on select "-- Select Search Method -- Property Address Legal Liability Info Provided" at bounding box center [872, 167] width 123 height 18
select select "LEG"
click at [811, 158] on select "-- Select Search Method -- Property Address Legal Liability Info Provided" at bounding box center [872, 167] width 123 height 18
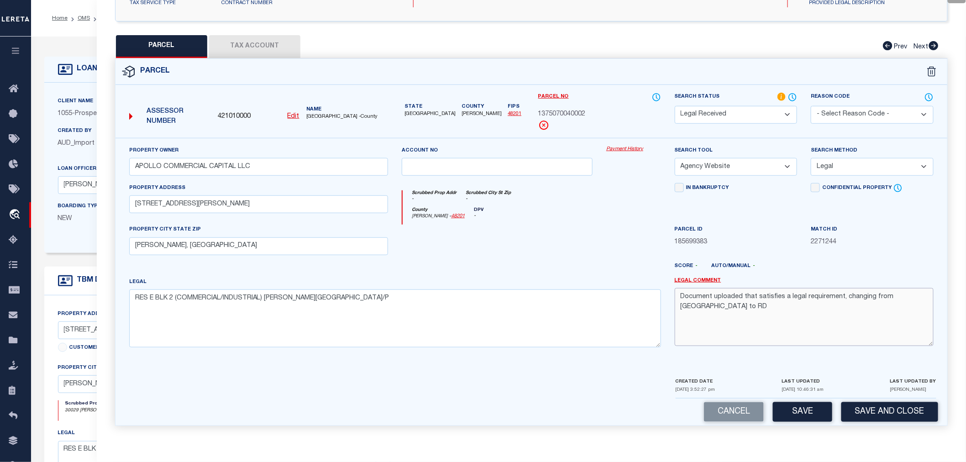
drag, startPoint x: 923, startPoint y: 301, endPoint x: 740, endPoint y: 300, distance: 183.2
click at [740, 300] on textarea "Document uploaded that satisfies a legal requirement, changing from [GEOGRAPHIC…" at bounding box center [804, 317] width 259 height 58
type textarea "Document uploaded"
drag, startPoint x: 748, startPoint y: 293, endPoint x: 674, endPoint y: 293, distance: 74.0
click at [674, 293] on div "Legal Comment Document uploaded" at bounding box center [804, 316] width 273 height 78
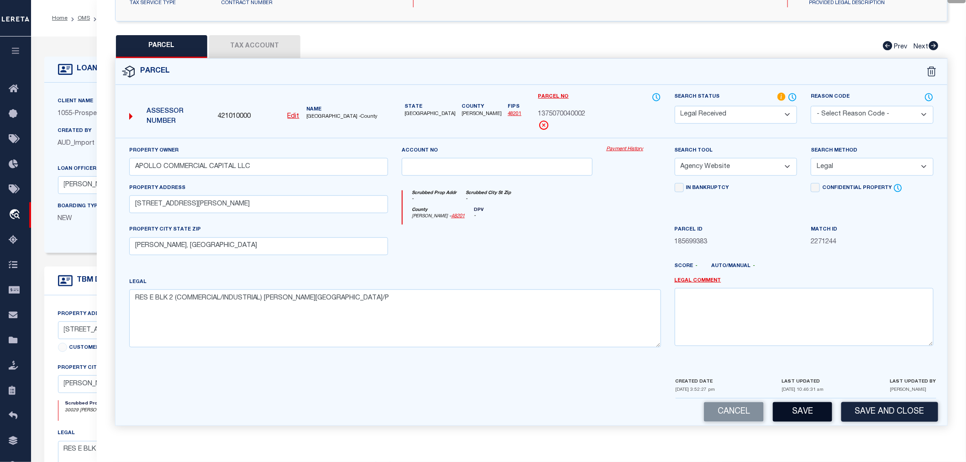
click at [799, 404] on button "Save" at bounding box center [802, 412] width 59 height 20
select select "AS"
select select
checkbox input "false"
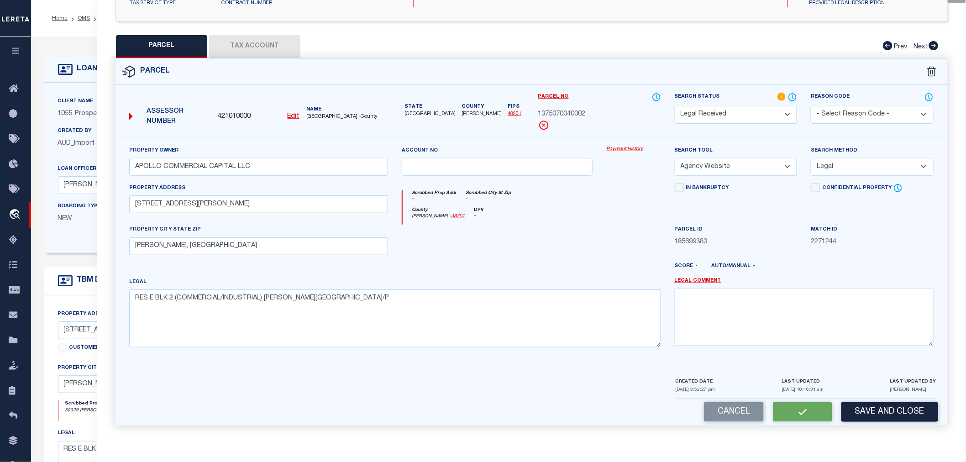
checkbox input "false"
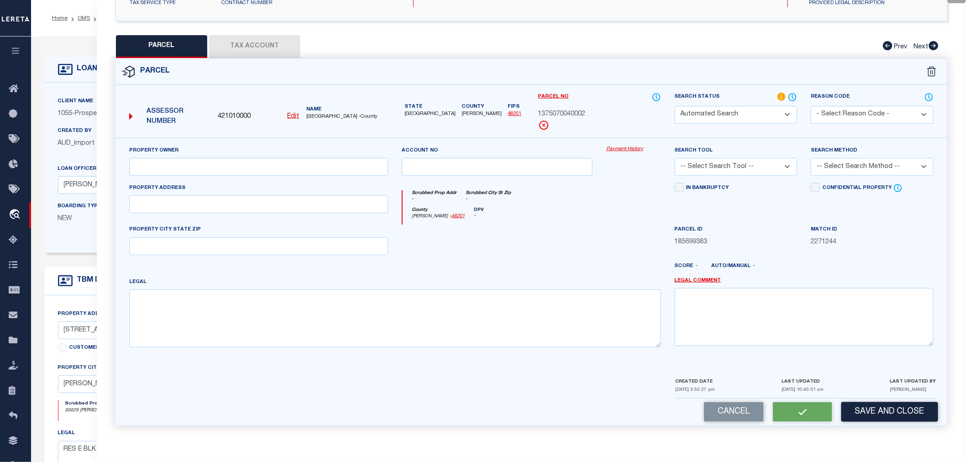
select select "RD"
type input "APOLLO COMMERCIAL CAPITAL LLC"
select select "AGW"
select select "LEG"
type input "0 BINFORD PARK RD"
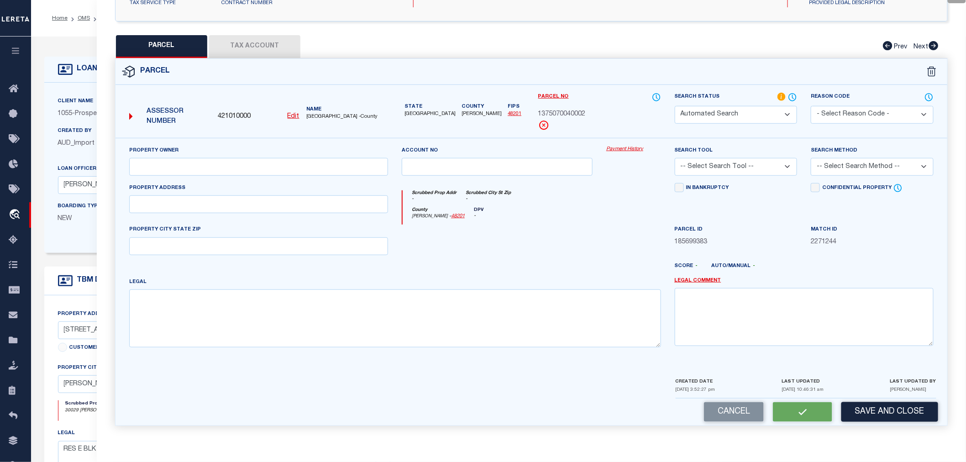
type input "WALLER, TX 77484"
type textarea "RES E BLK 2 (COMMERCIAL/INDUSTRIAL) BINFORD ROAD OFFICE PARK SEC 1 R/P"
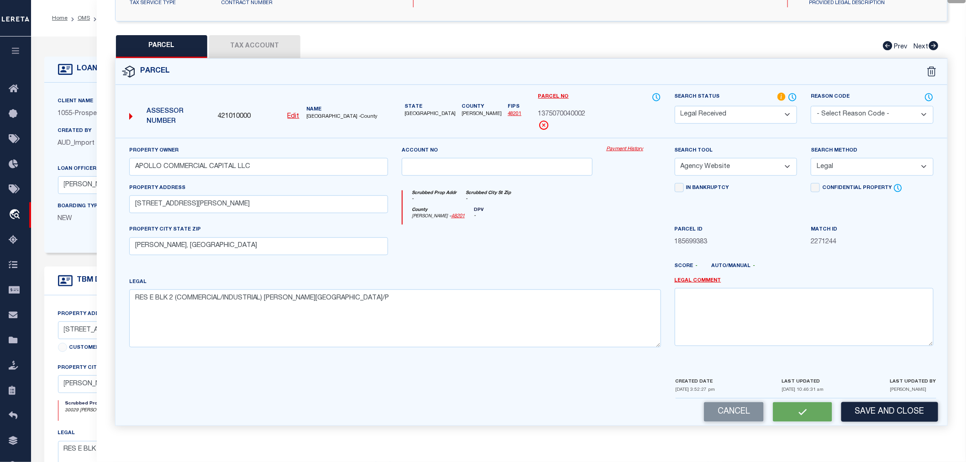
scroll to position [143, 0]
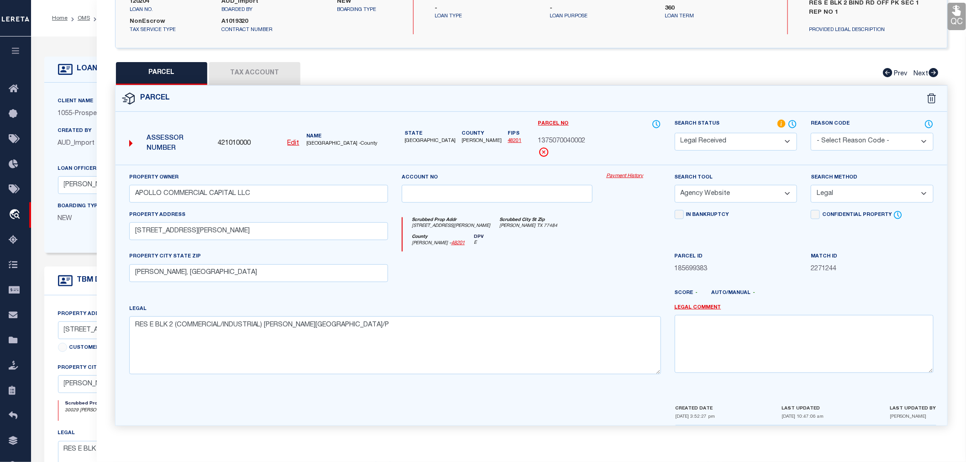
click at [261, 72] on button "Tax Account" at bounding box center [254, 73] width 91 height 23
select select "100"
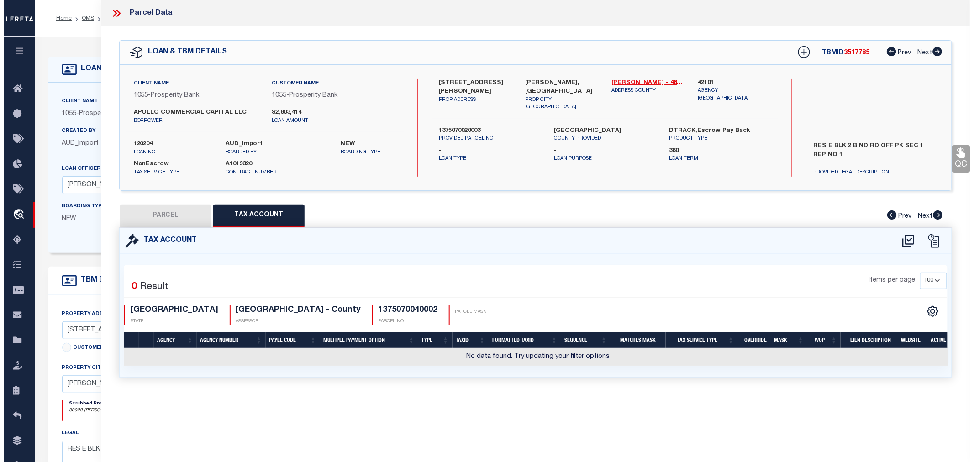
scroll to position [0, 0]
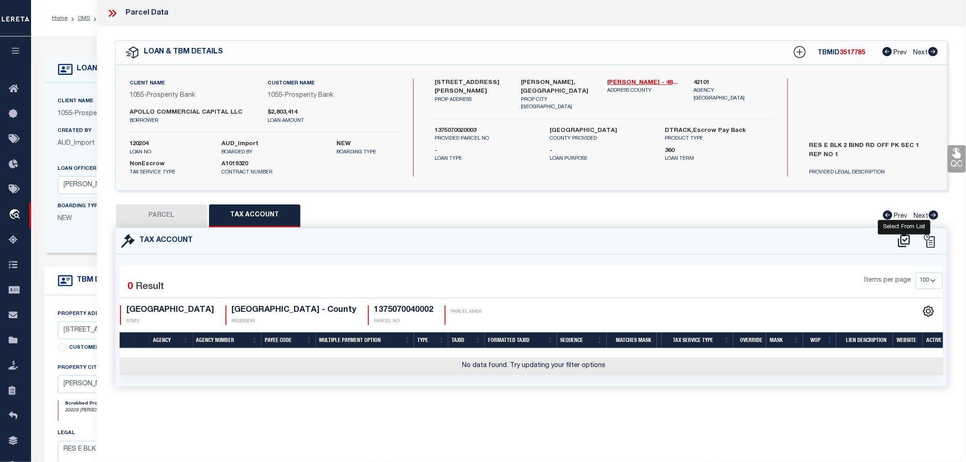
click at [903, 240] on icon at bounding box center [904, 241] width 15 height 15
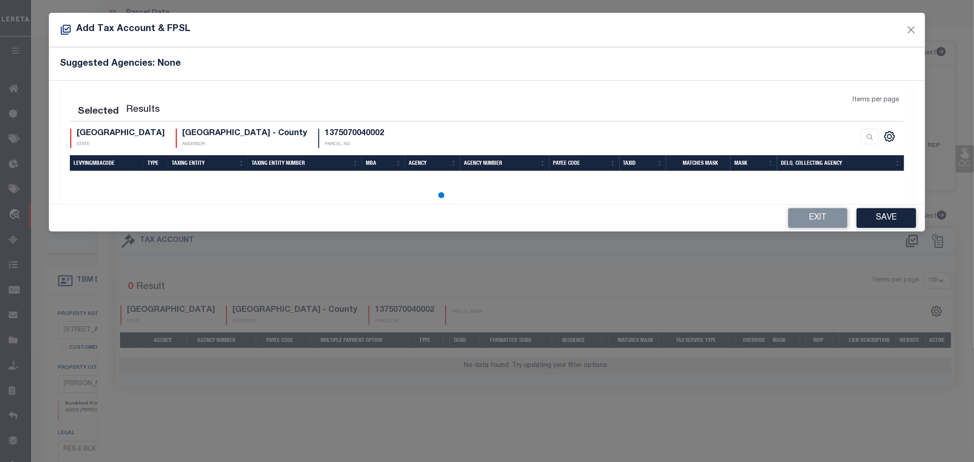
select select "100"
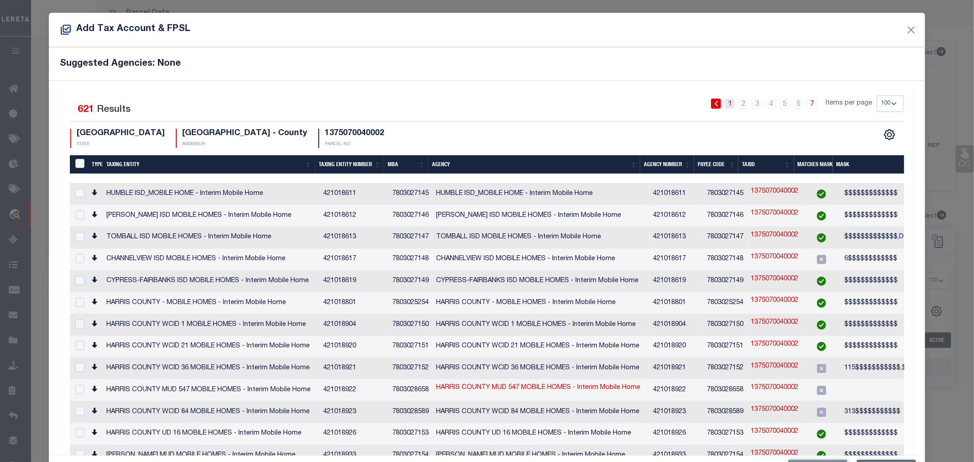
click at [725, 103] on link "1" at bounding box center [730, 104] width 10 height 10
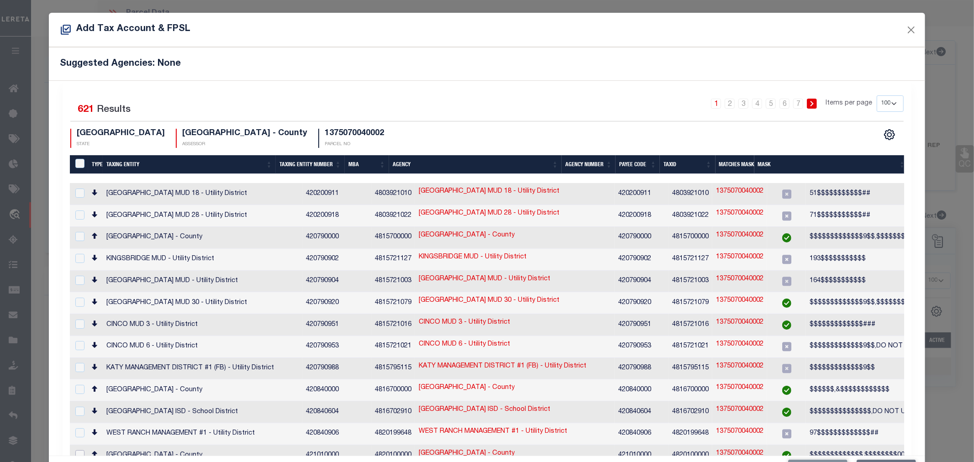
click at [81, 450] on input "checkbox" at bounding box center [79, 454] width 9 height 9
checkbox input "true"
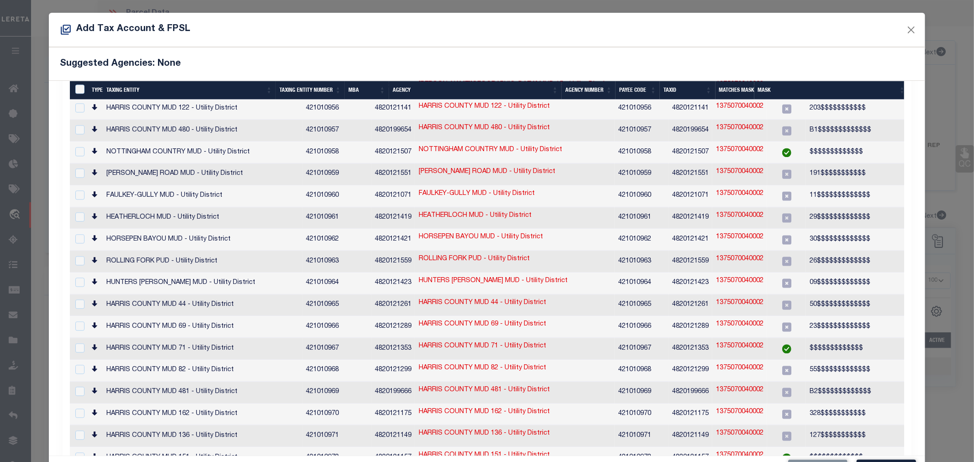
scroll to position [34, 0]
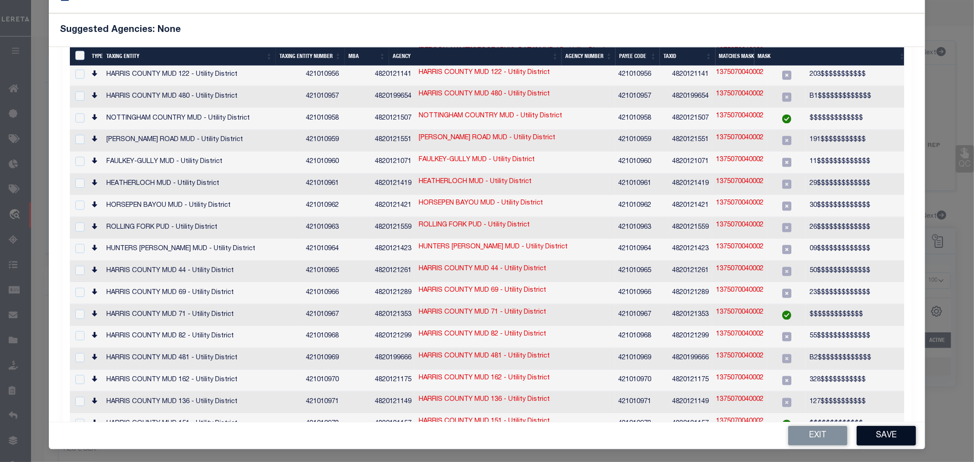
click at [879, 438] on button "Save" at bounding box center [886, 436] width 59 height 20
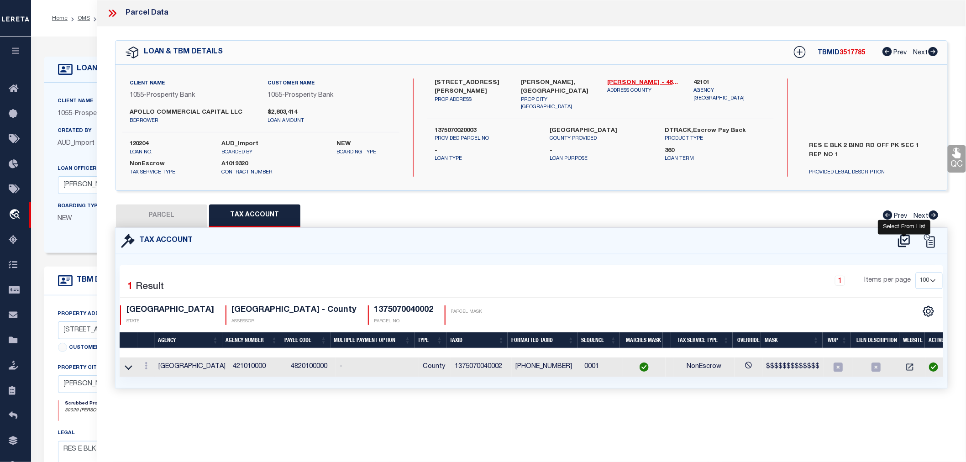
click at [903, 239] on icon at bounding box center [904, 241] width 15 height 15
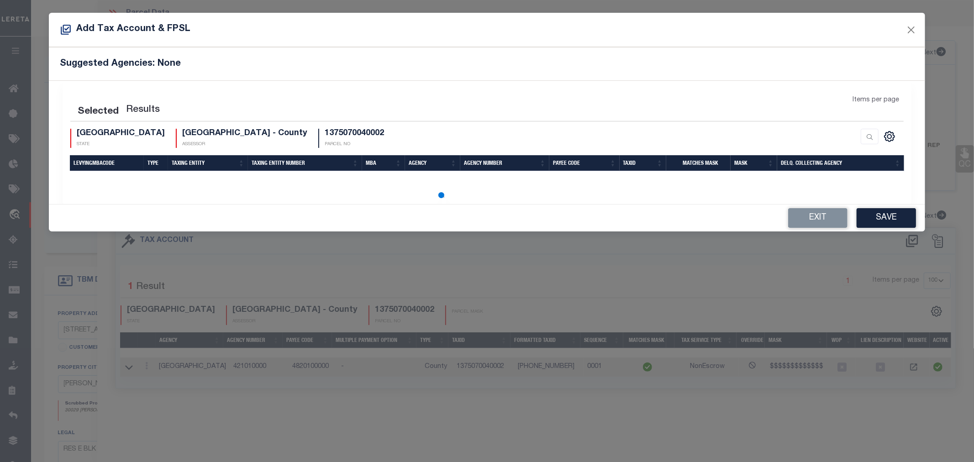
select select "100"
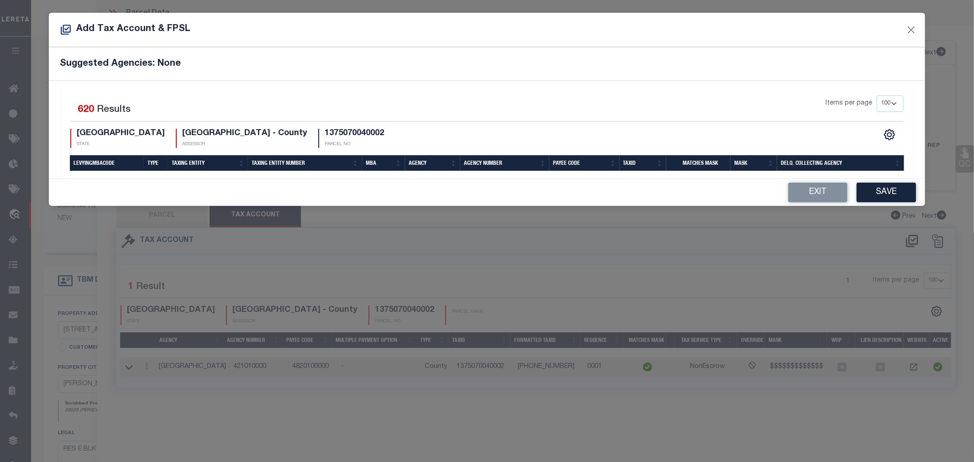
select select "100"
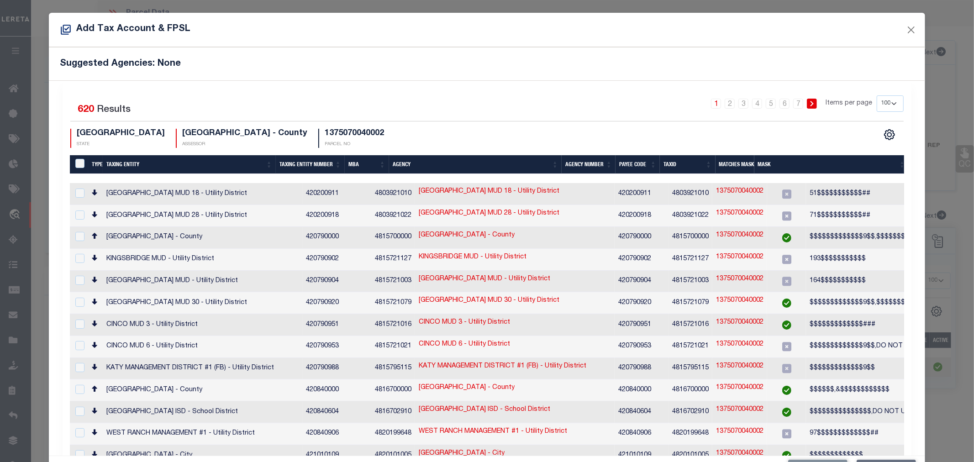
click at [497, 71] on div "Suggested Agencies: None" at bounding box center [487, 63] width 877 height 33
click at [725, 100] on link "2" at bounding box center [730, 104] width 10 height 10
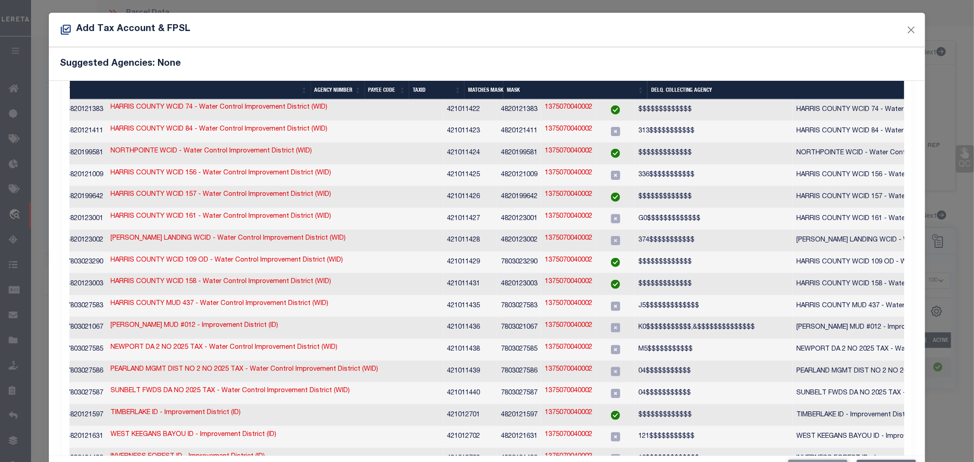
scroll to position [0, 445]
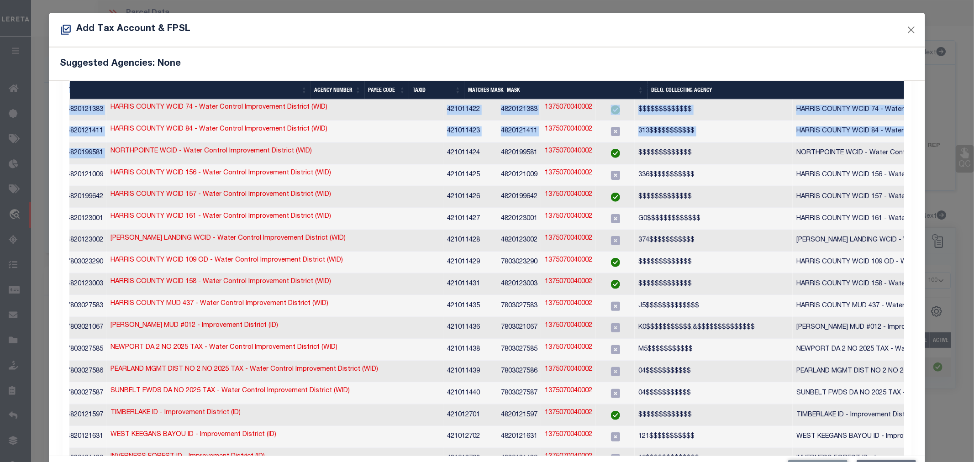
drag, startPoint x: 437, startPoint y: 108, endPoint x: 280, endPoint y: 112, distance: 157.2
click at [280, 112] on div "Type Taxing Entity Taxing Entity Number MBA Agency Agency Number Payee Code Tax…" at bounding box center [487, 260] width 835 height 2210
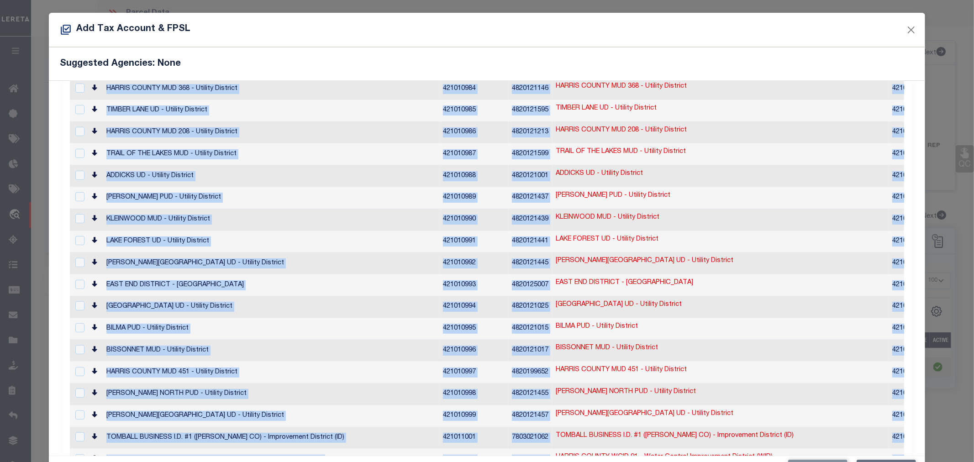
scroll to position [0, 0]
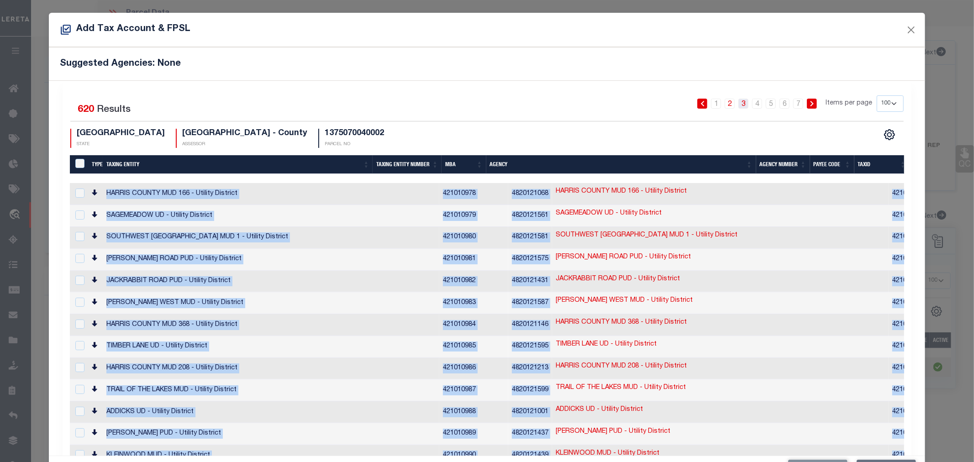
click at [739, 106] on link "3" at bounding box center [744, 104] width 10 height 10
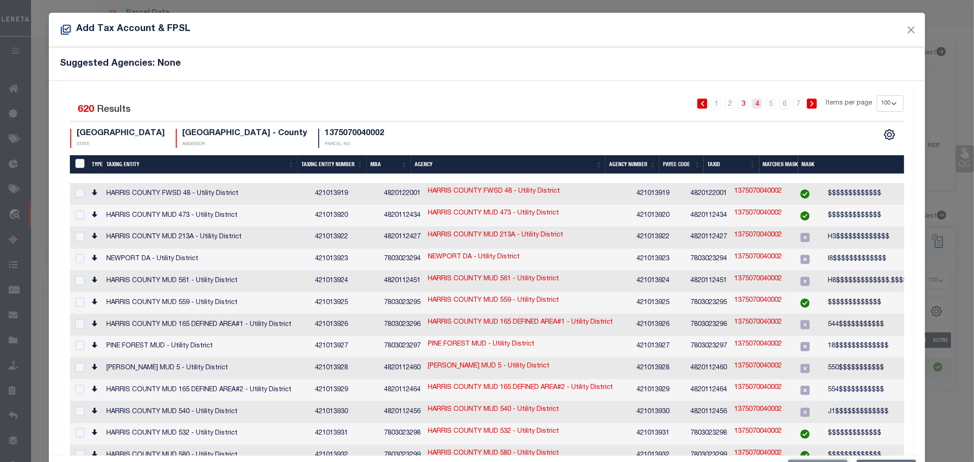
click at [752, 103] on link "4" at bounding box center [757, 104] width 10 height 10
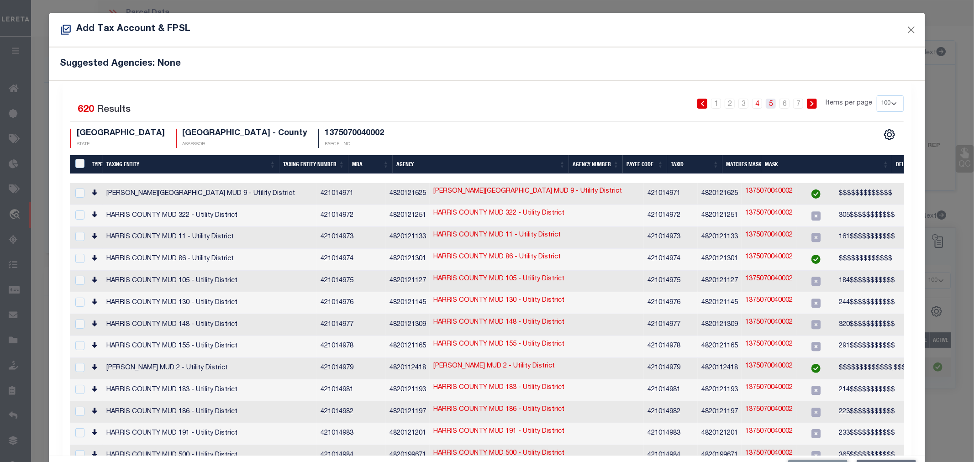
click at [766, 106] on link "5" at bounding box center [771, 104] width 10 height 10
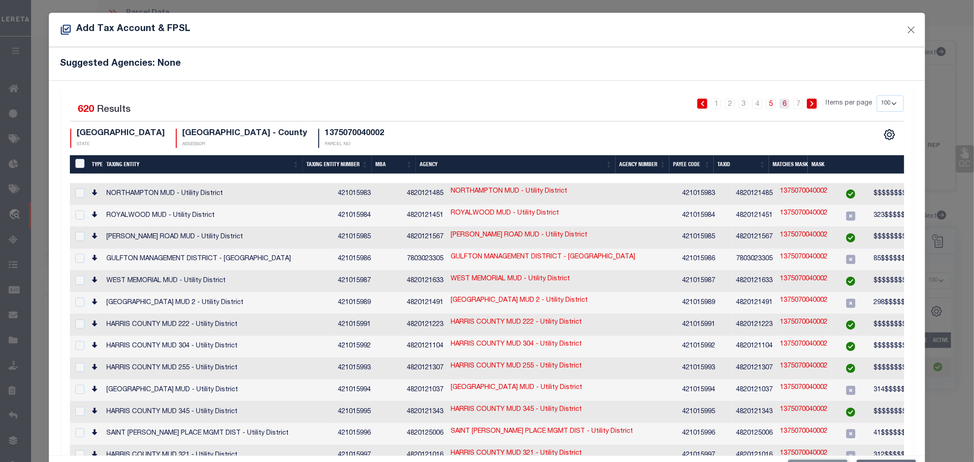
click at [780, 103] on link "6" at bounding box center [785, 104] width 10 height 10
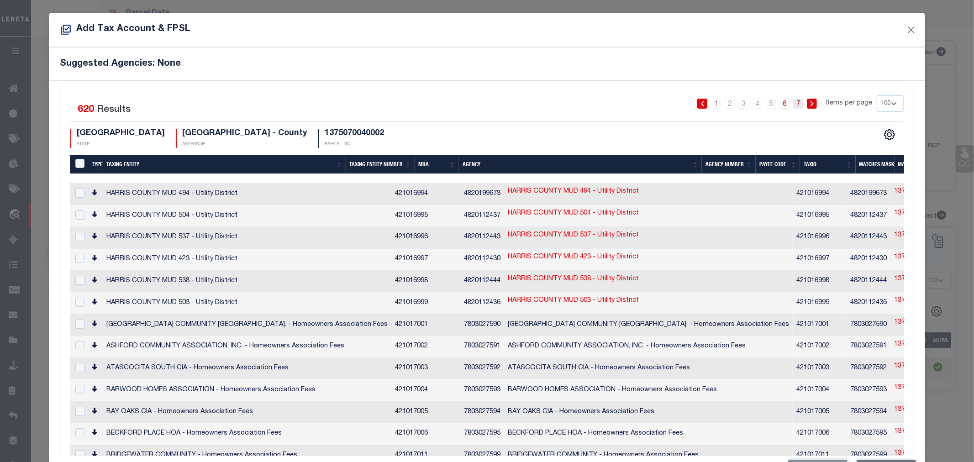
click at [793, 104] on link "7" at bounding box center [798, 104] width 10 height 10
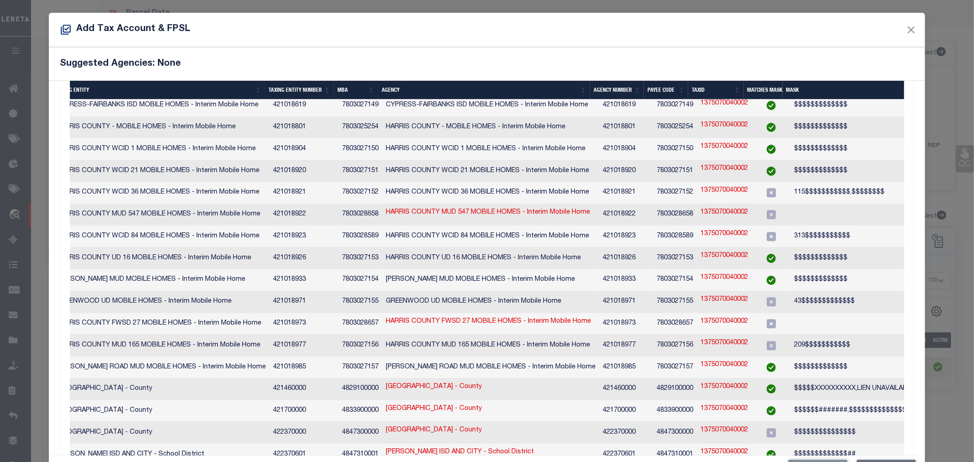
scroll to position [0, 28]
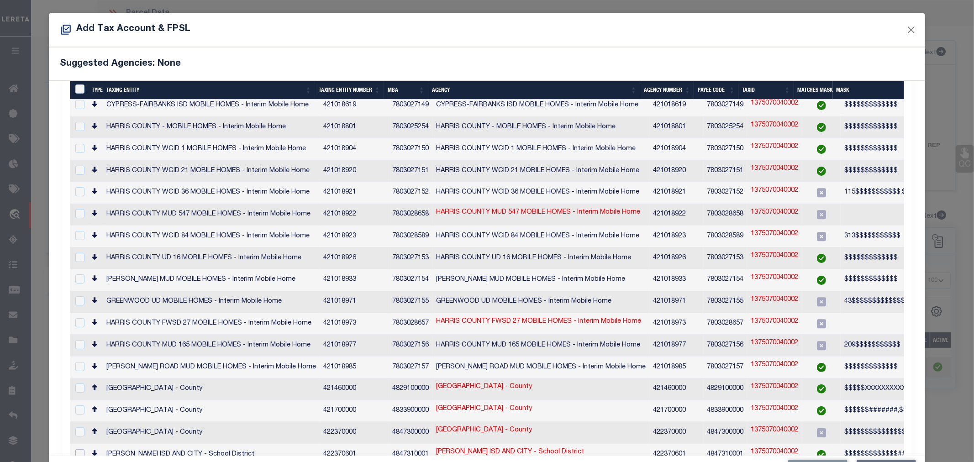
click at [75, 449] on input "checkbox" at bounding box center [79, 453] width 9 height 9
checkbox input "true"
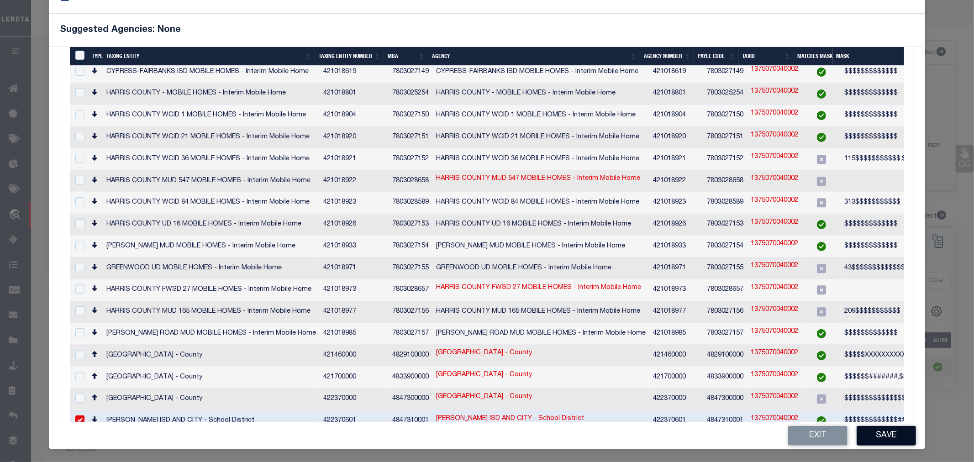
click at [882, 439] on button "Save" at bounding box center [886, 436] width 59 height 20
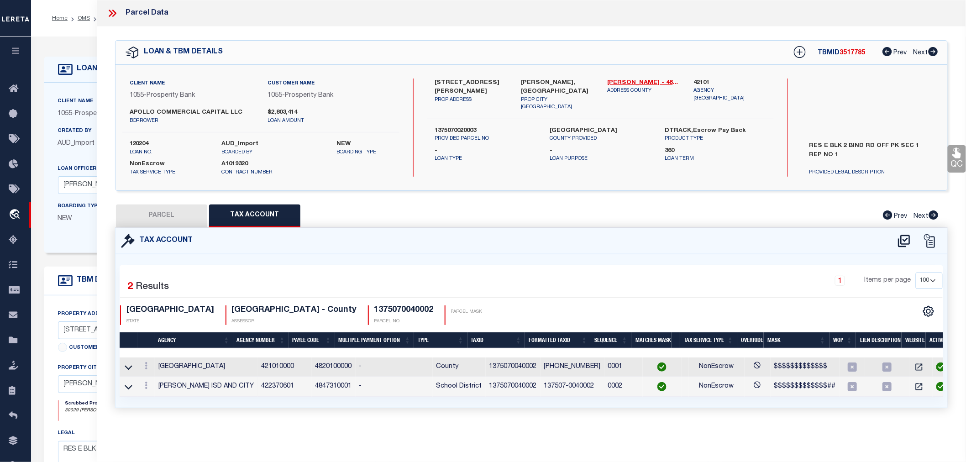
click at [160, 215] on button "PARCEL" at bounding box center [161, 216] width 91 height 23
select select "AS"
select select
checkbox input "false"
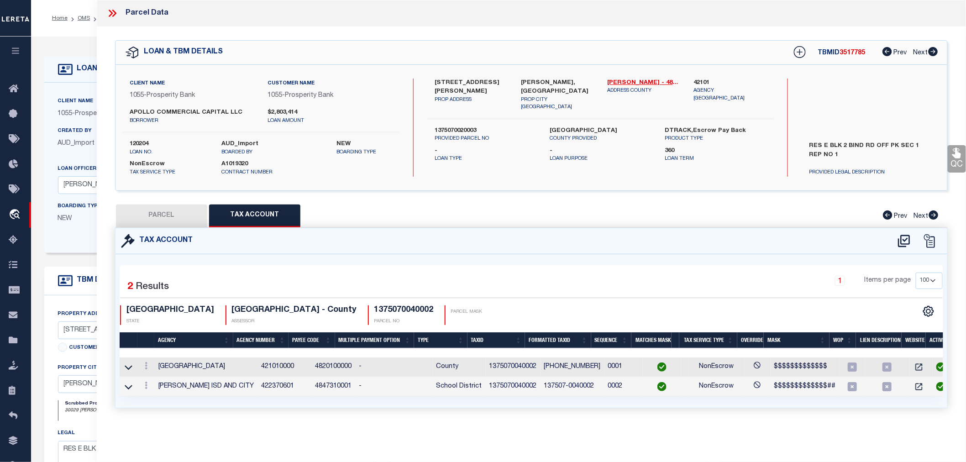
checkbox input "false"
select select "RD"
type input "APOLLO COMMERCIAL CAPITAL LLC"
select select "AGW"
select select "LEG"
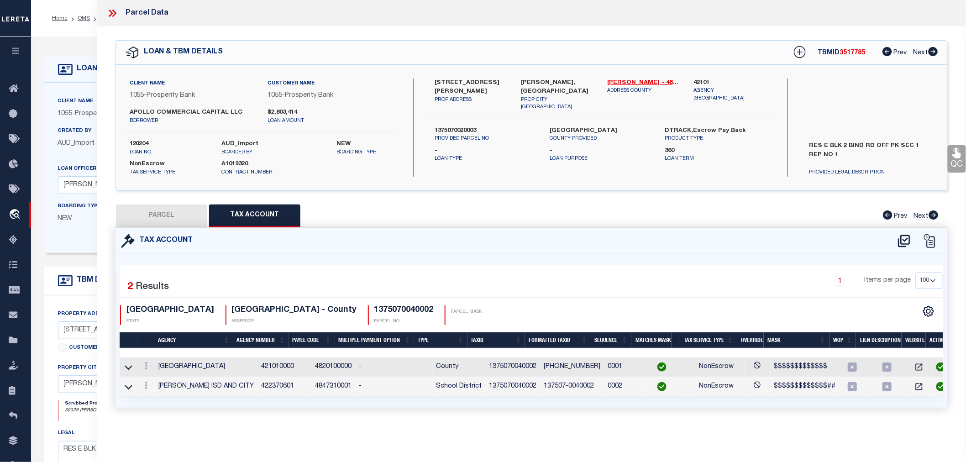
type input "0 BINFORD PARK RD"
type input "WALLER, TX 77484"
type textarea "RES E BLK 2 (COMMERCIAL/INDUSTRIAL) BINFORD ROAD OFFICE PARK SEC 1 R/P"
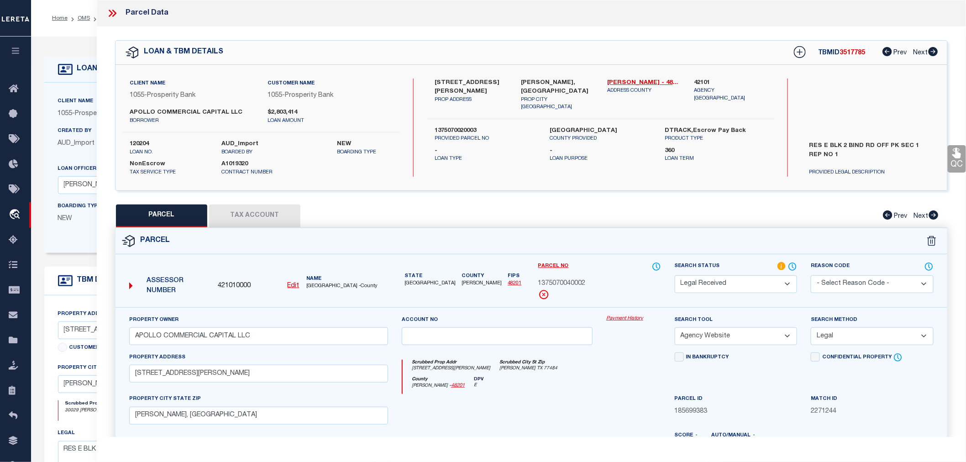
click at [729, 282] on select "Automated Search Bad Parcel Complete Duplicate Parcel High Dollar Reporting In …" at bounding box center [736, 284] width 123 height 18
click at [675, 275] on select "Automated Search Bad Parcel Complete Duplicate Parcel High Dollar Reporting In …" at bounding box center [736, 284] width 123 height 18
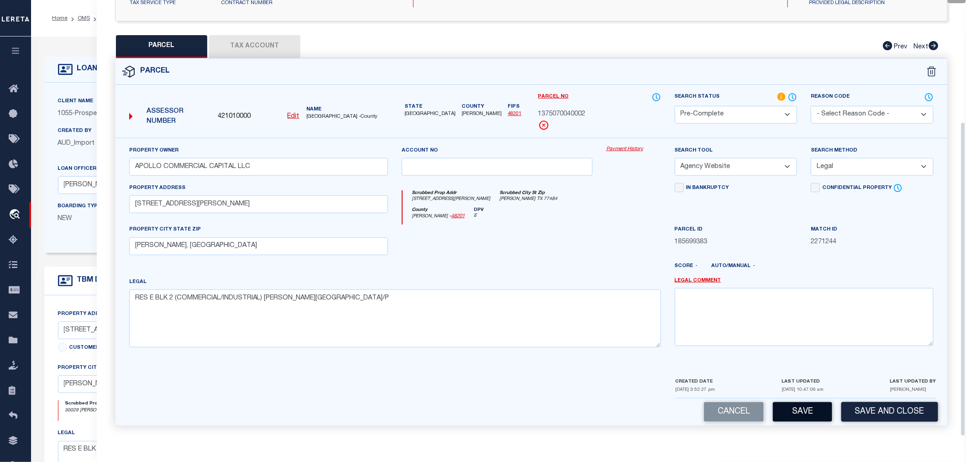
click at [796, 408] on button "Save" at bounding box center [802, 412] width 59 height 20
select select "AS"
select select
checkbox input "false"
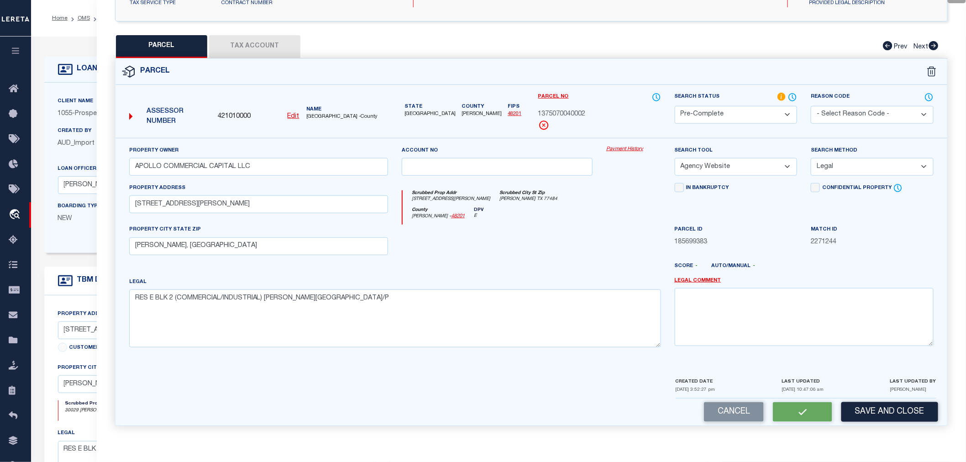
checkbox input "false"
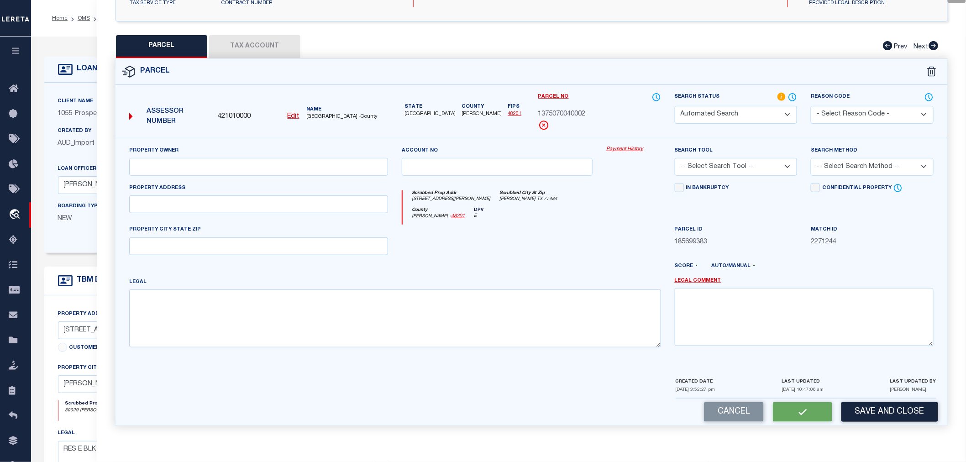
select select "PC"
type input "APOLLO COMMERCIAL CAPITAL LLC"
select select "AGW"
select select "LEG"
type input "0 BINFORD PARK RD"
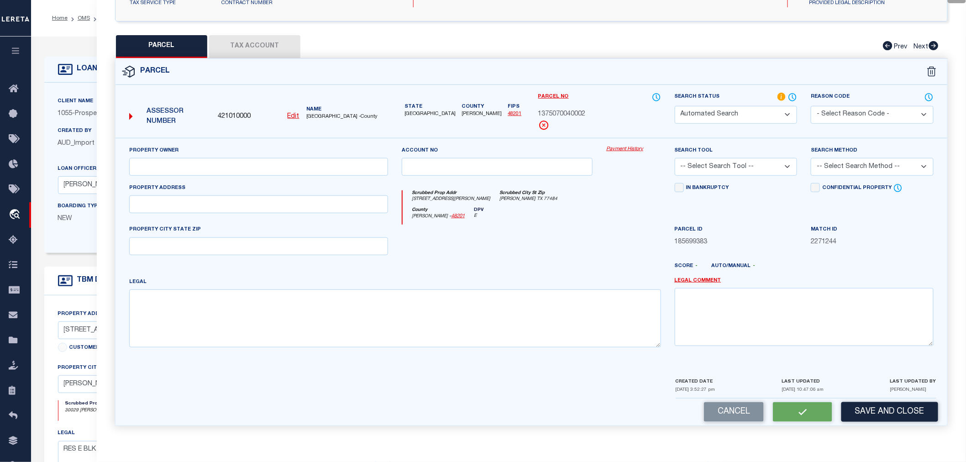
type input "WALLER, TX 77484"
type textarea "RES E BLK 2 (COMMERCIAL/INDUSTRIAL) BINFORD ROAD OFFICE PARK SEC 1 R/P"
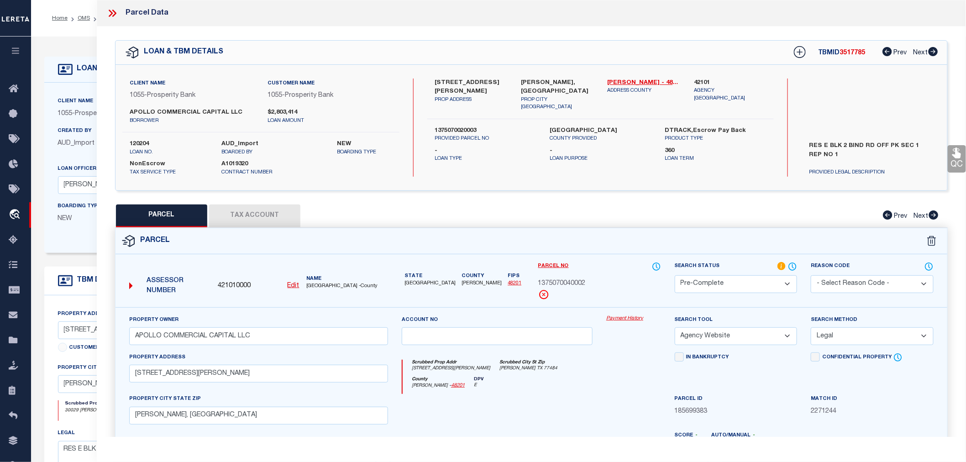
click at [848, 56] on span "3517785" at bounding box center [853, 53] width 26 height 6
click at [848, 55] on span "3517785" at bounding box center [853, 53] width 26 height 6
copy span "3517785"
click at [131, 144] on label "120204" at bounding box center [169, 144] width 79 height 9
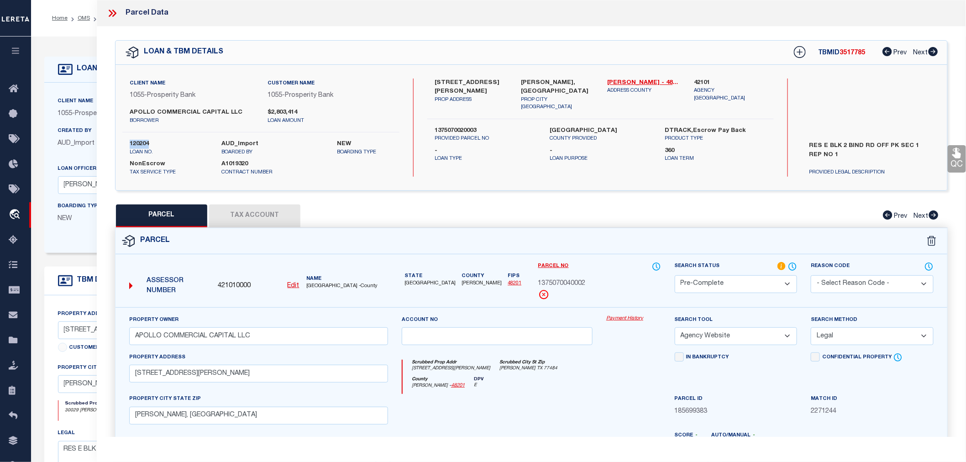
copy label "120204"
click at [571, 284] on span "1375070040002" at bounding box center [562, 284] width 48 height 10
copy span "1375070040002"
click at [115, 11] on icon at bounding box center [112, 13] width 12 height 12
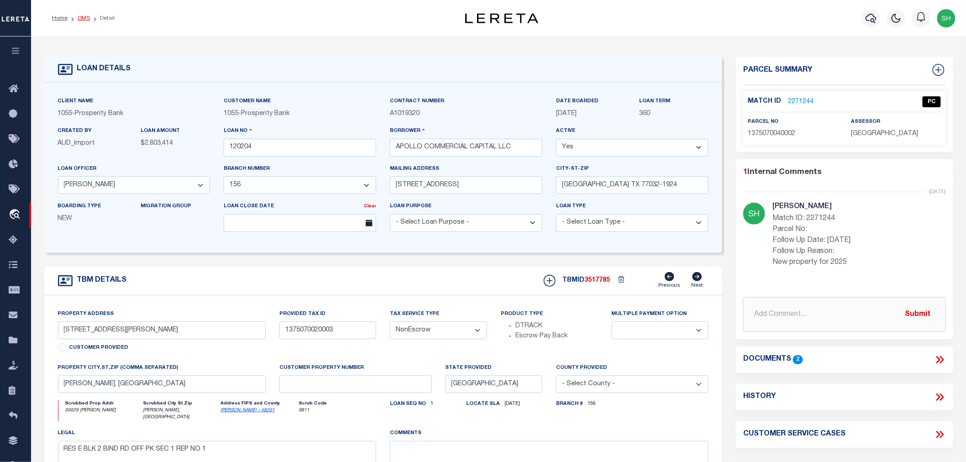
click at [83, 16] on link "OMS" at bounding box center [84, 18] width 12 height 5
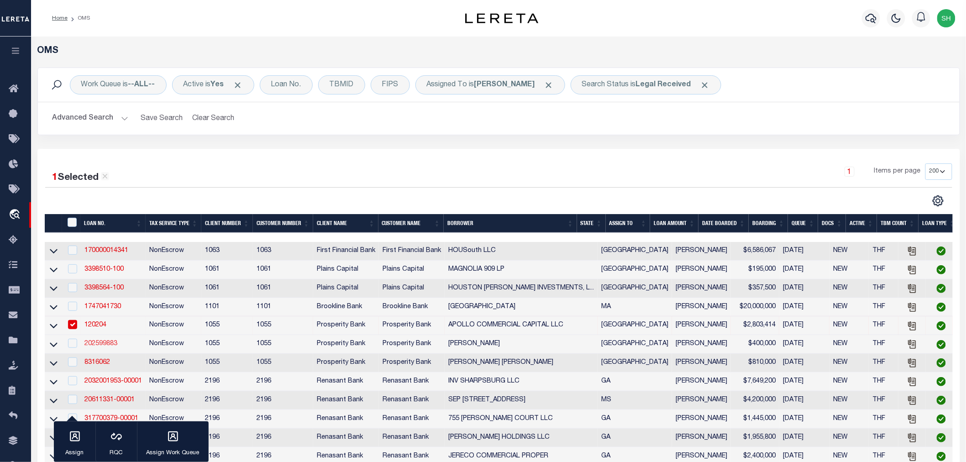
click at [107, 344] on link "202599883" at bounding box center [100, 344] width 33 height 6
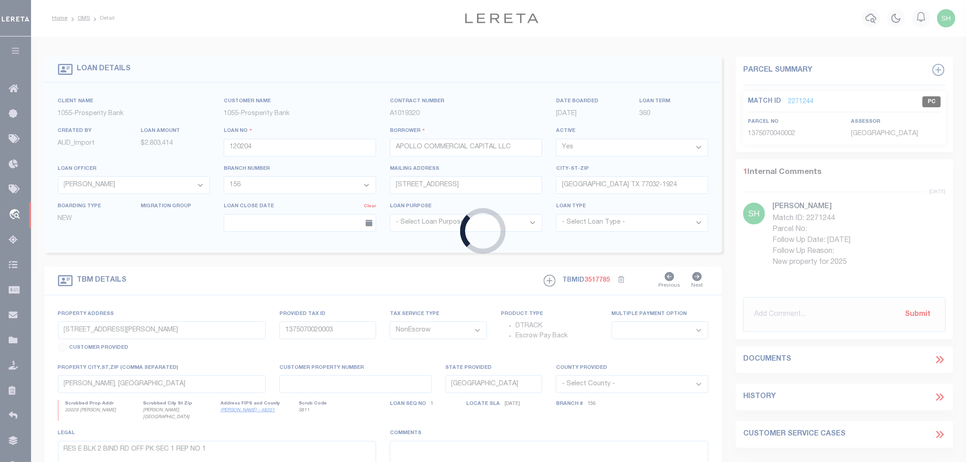
type input "202599883"
type input "[PERSON_NAME]"
select select "10636"
select select "4076"
type input "350 KELSEY RD"
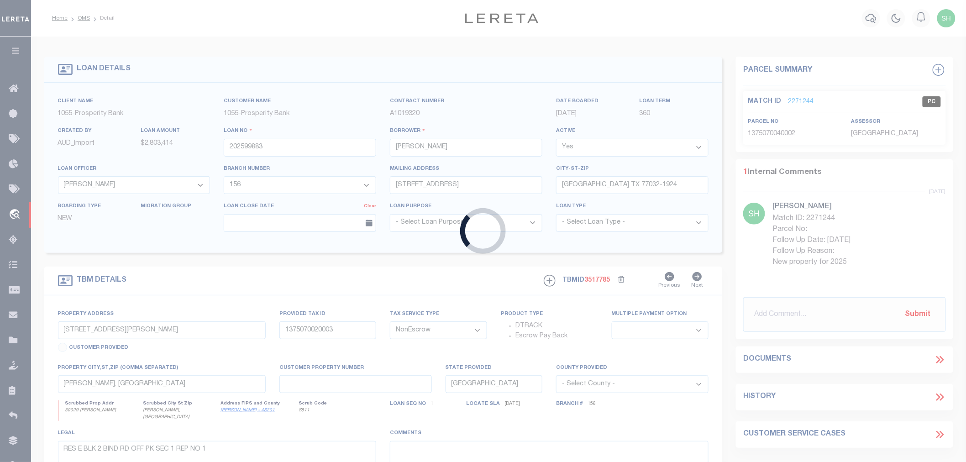
type input "OAKHURST TX 77359-6699"
select select "800"
type input "350 KELSEY RD"
type input "R49050"
select select
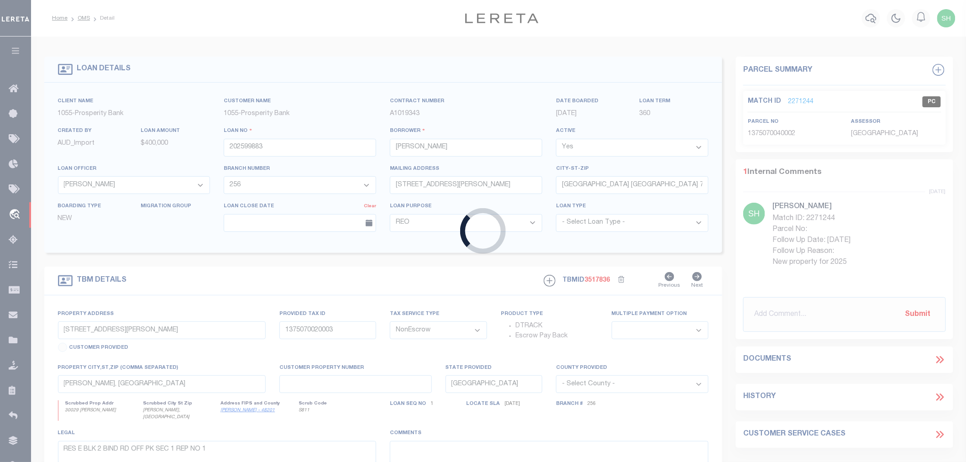
type input "OAKHURST, TX 77359"
select select
type textarea "12.59 AC +/- R.L. HILBURN SURV AB-400"
select select "10636"
select select "4076"
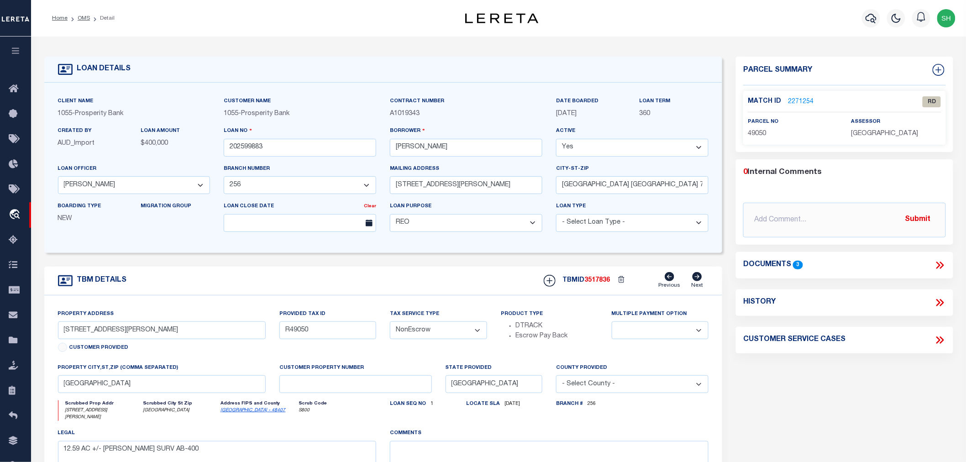
click at [936, 263] on icon at bounding box center [940, 265] width 12 height 12
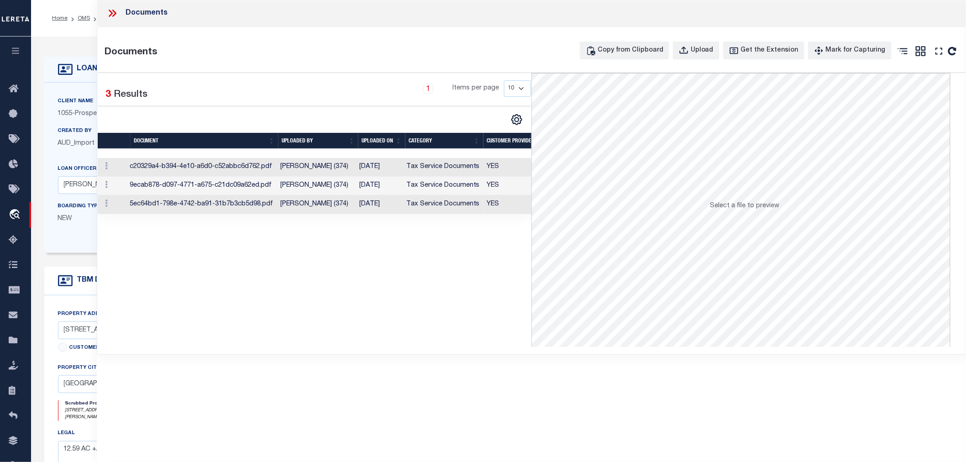
click at [336, 165] on td "[PERSON_NAME] (374)" at bounding box center [316, 167] width 79 height 19
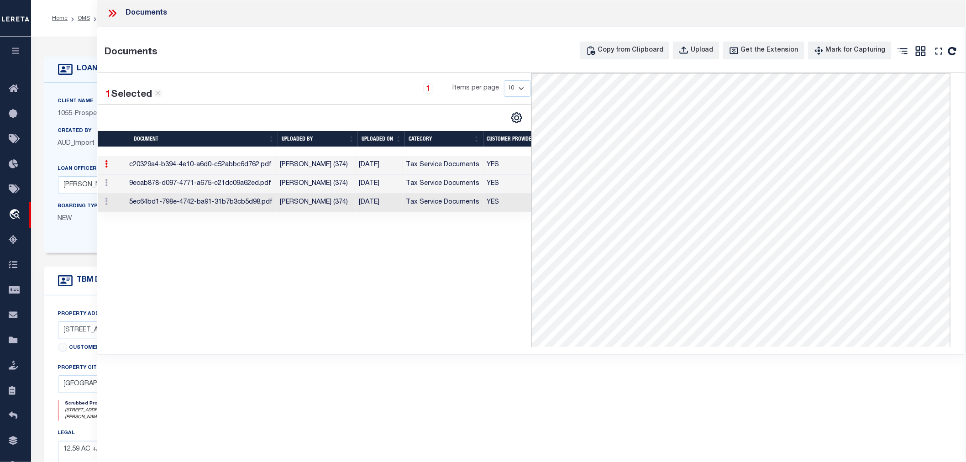
click at [211, 184] on td "9ecab878-d097-4771-a675-c21dc09a62ed.pdf" at bounding box center [201, 184] width 151 height 19
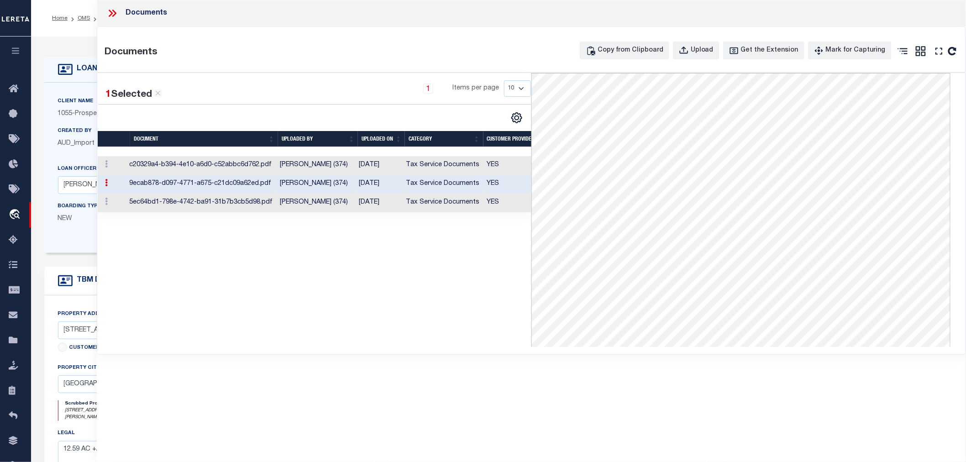
click at [190, 204] on td "5ec64bd1-798e-4742-ba91-31b7b3cb5d98.pdf" at bounding box center [201, 203] width 151 height 19
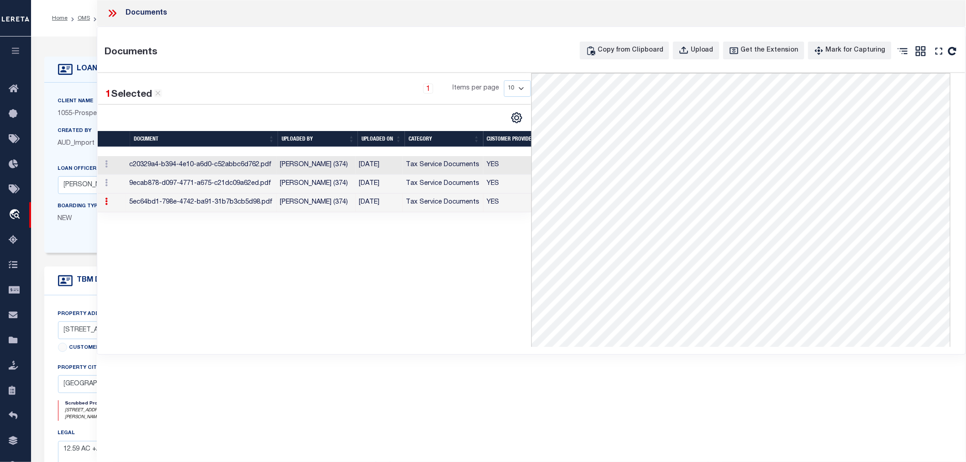
click at [112, 12] on icon at bounding box center [112, 13] width 12 height 12
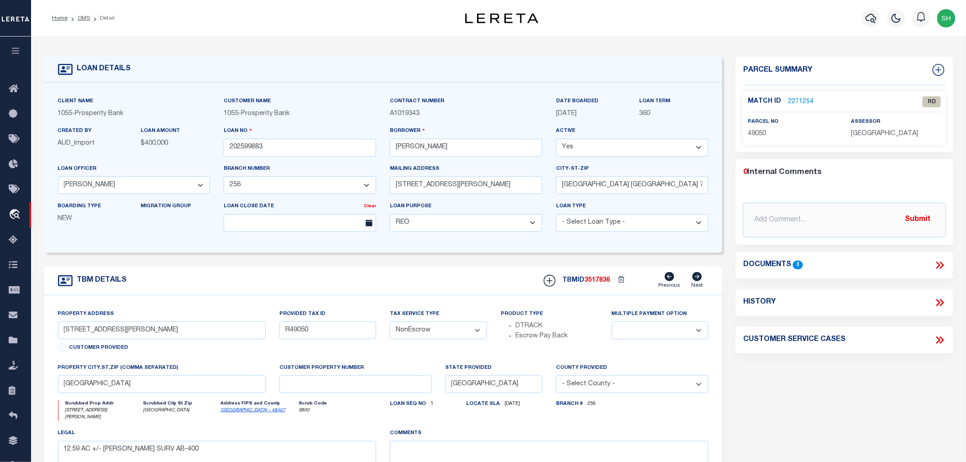
click at [800, 98] on link "2271254" at bounding box center [801, 102] width 26 height 10
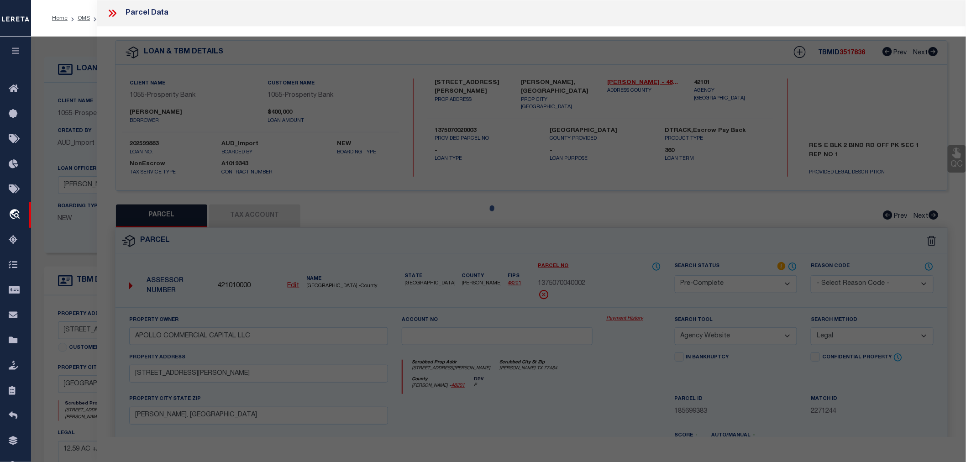
select select "AS"
select select
checkbox input "false"
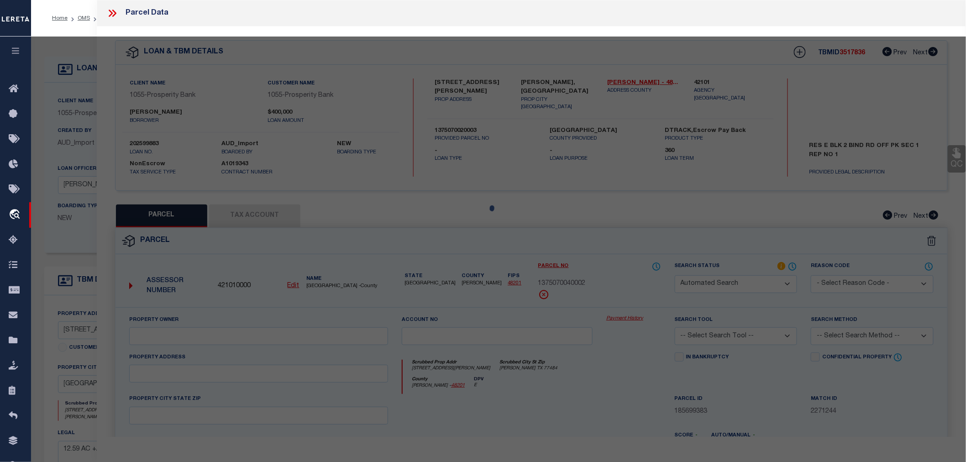
select select "RD"
type input "Clark David Ericson & Tina Alliene"
type input "350 KELSEY RD"
type textarea "Document uploaded that satisfies a legal requirement, changing from [GEOGRAPHIC…"
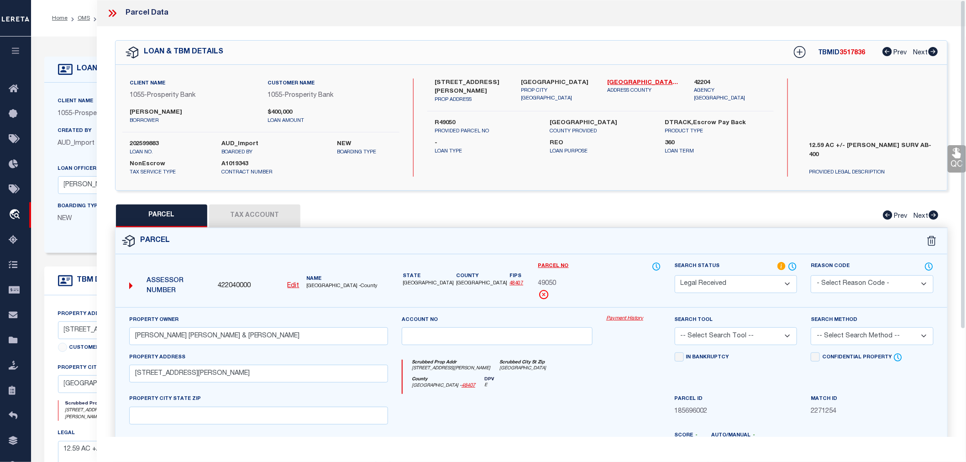
click at [547, 284] on span "49050" at bounding box center [547, 284] width 18 height 10
copy span "49050"
click at [111, 11] on icon at bounding box center [111, 13] width 4 height 7
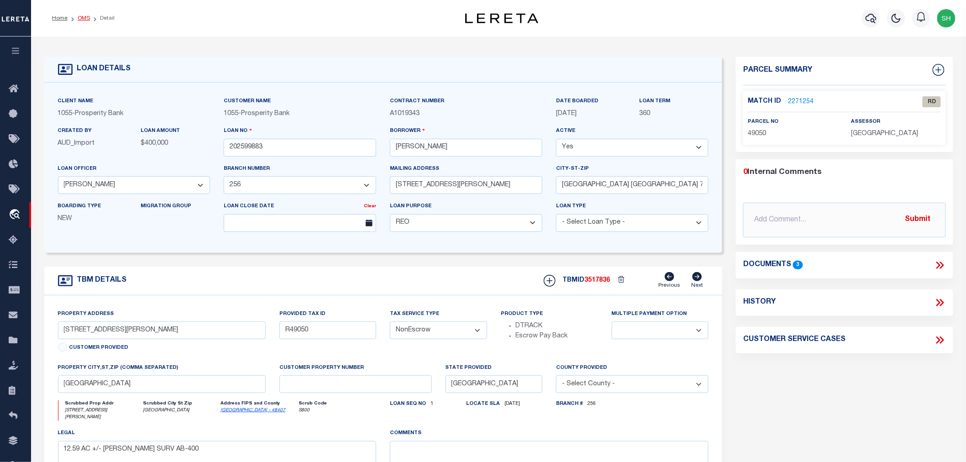
click at [84, 16] on link "OMS" at bounding box center [84, 18] width 12 height 5
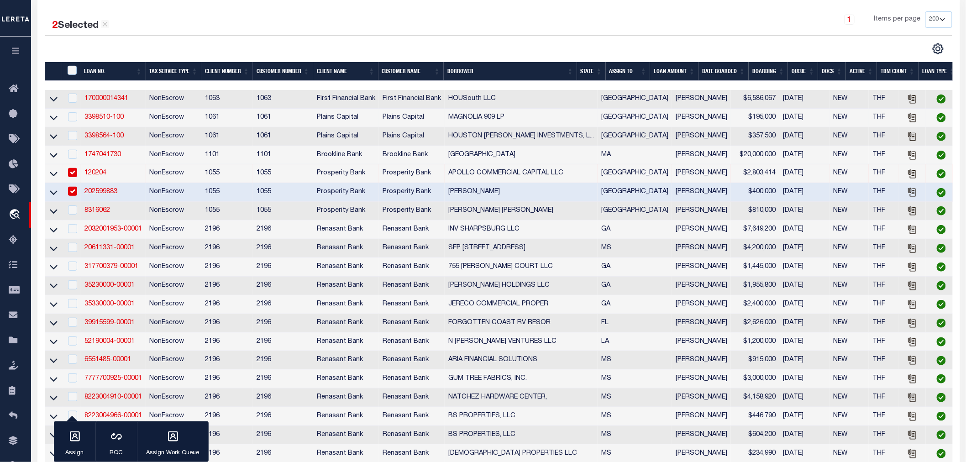
scroll to position [203, 0]
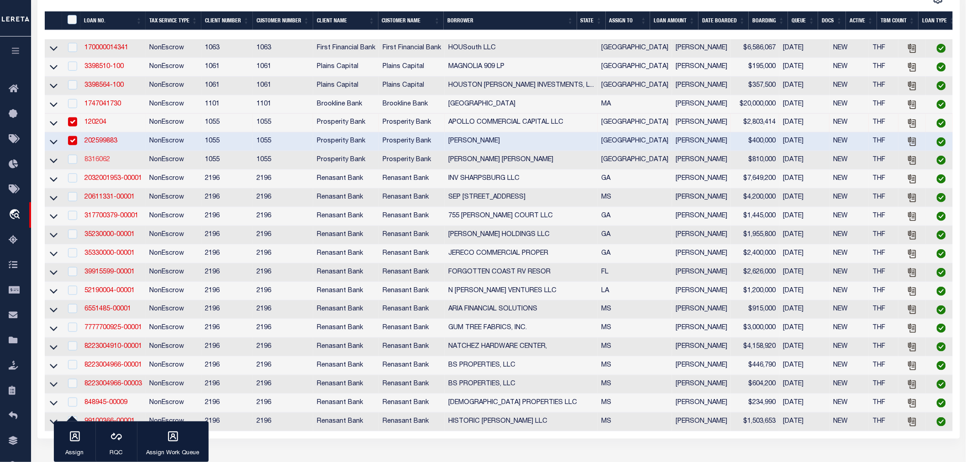
click at [100, 163] on link "8316062" at bounding box center [97, 160] width 26 height 6
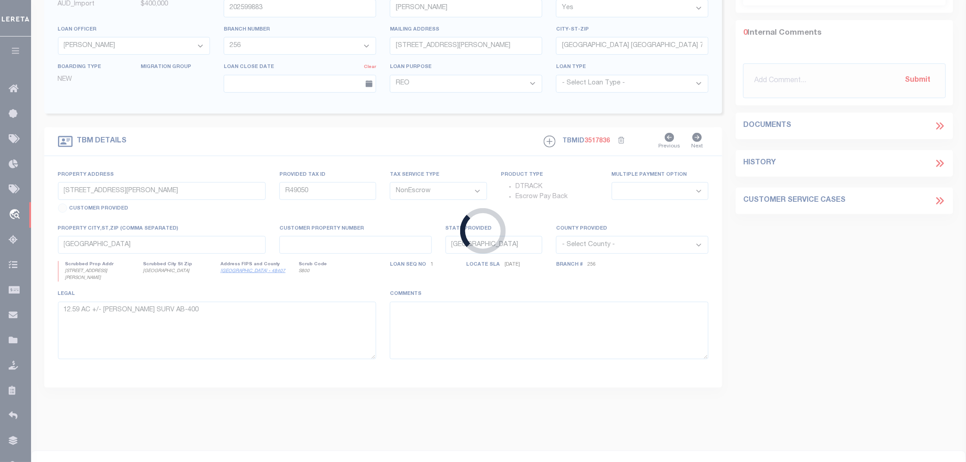
type input "8316062"
type input "[PERSON_NAME] [PERSON_NAME]"
select select "10438"
select select "3828"
type input "707 BENT TREE CT"
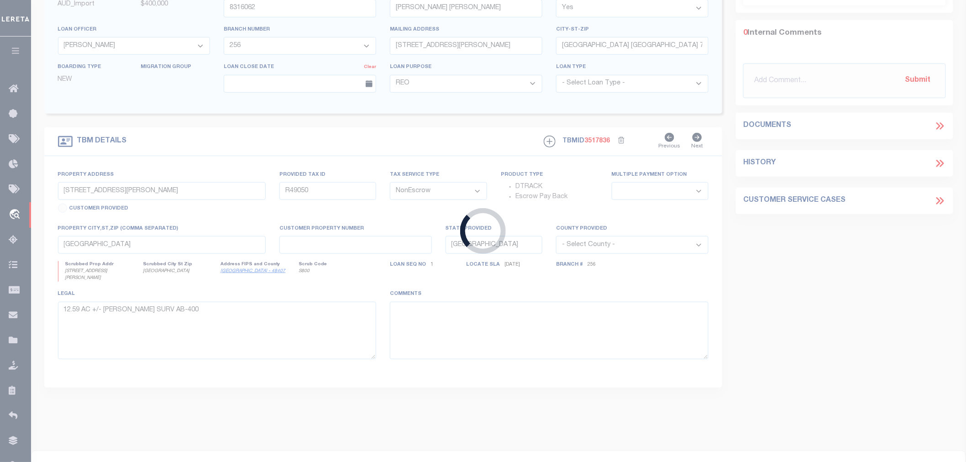
type input "COPPELL TX 75019"
select select
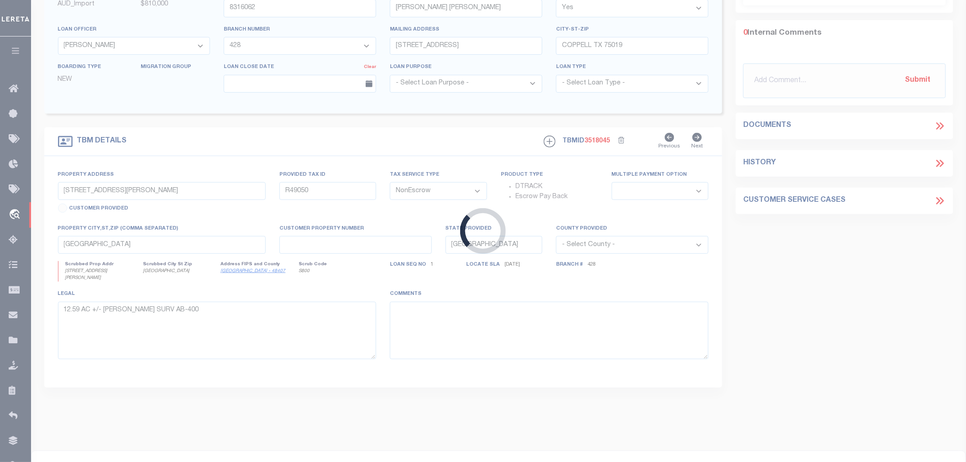
scroll to position [5, 0]
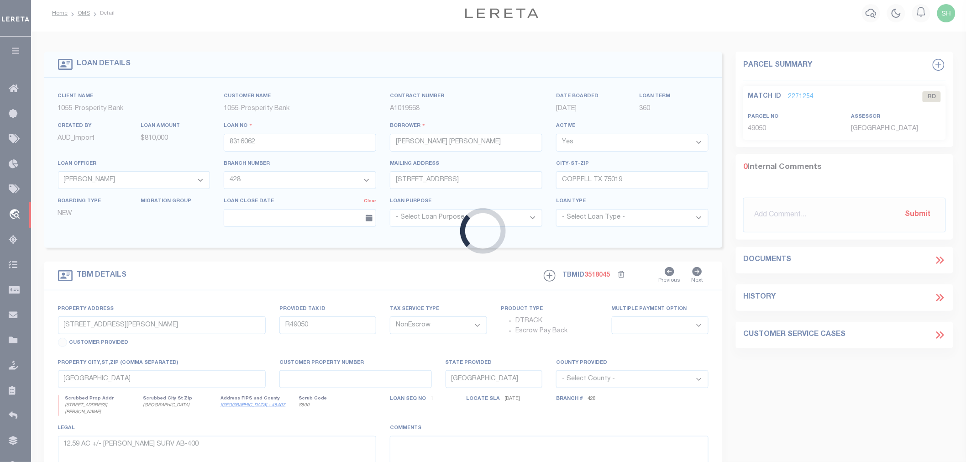
type input "2315 NEELY TRAIL"
select select
type input "VALLEY VIEW, TX 76272"
select select
type textarea "2315 NEELY TRAIL VALLEY VIEW TX 76272 81.12 ACRES COOKE CTY SCHOOL LAND SURVEY"
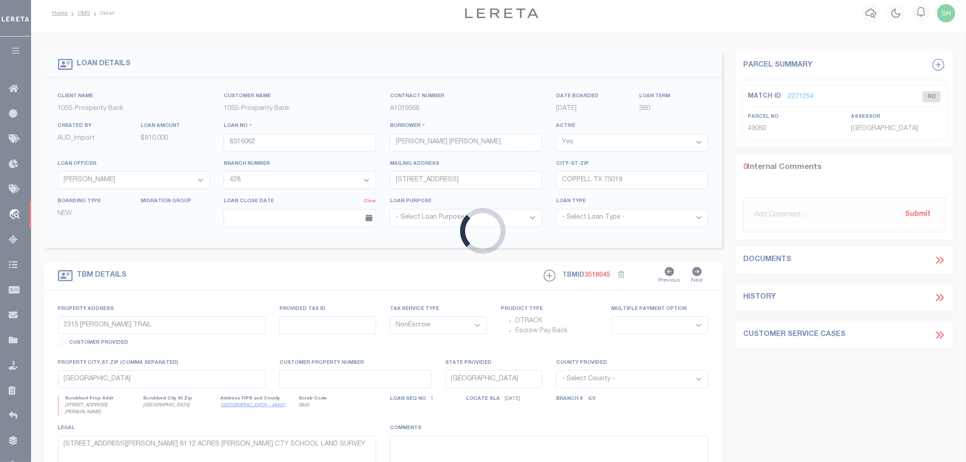
select select "10438"
select select "3828"
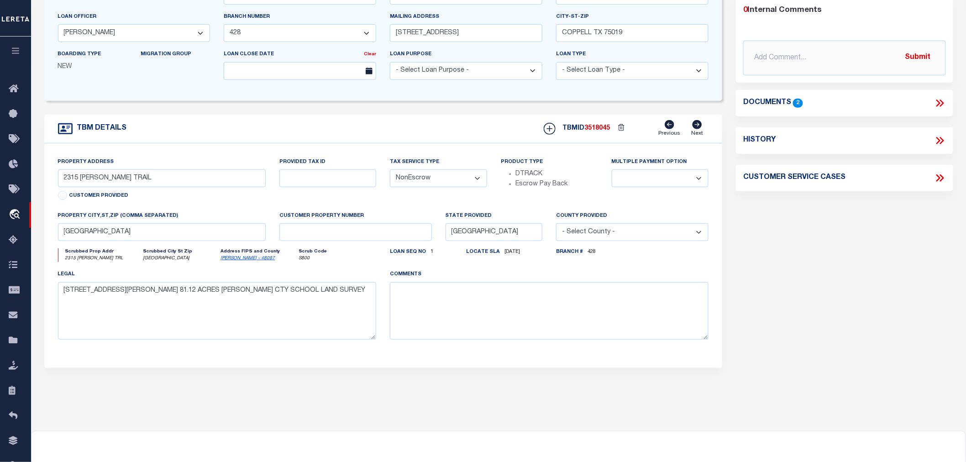
scroll to position [0, 0]
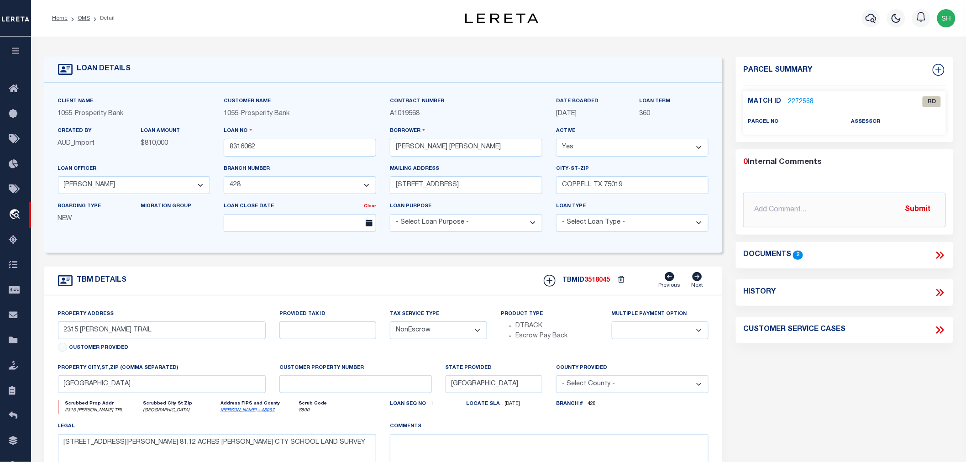
click at [945, 253] on icon at bounding box center [940, 255] width 12 height 12
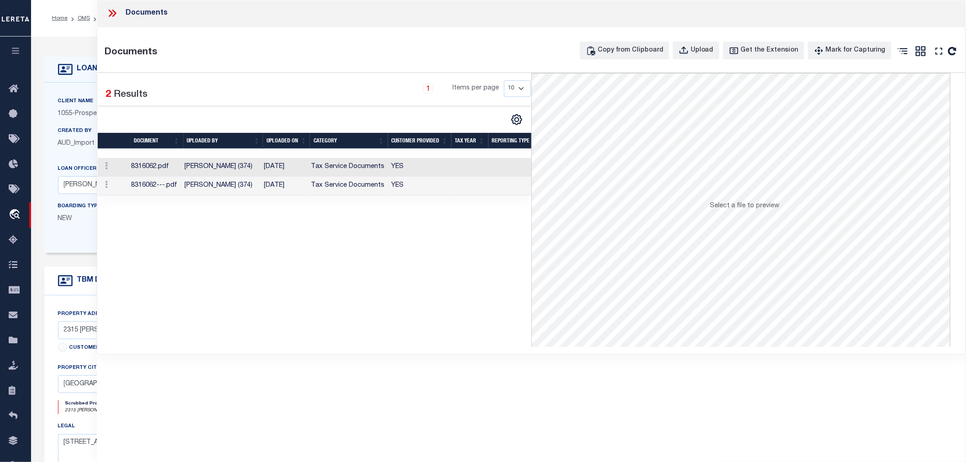
click at [353, 170] on td "Tax Service Documents" at bounding box center [347, 167] width 81 height 19
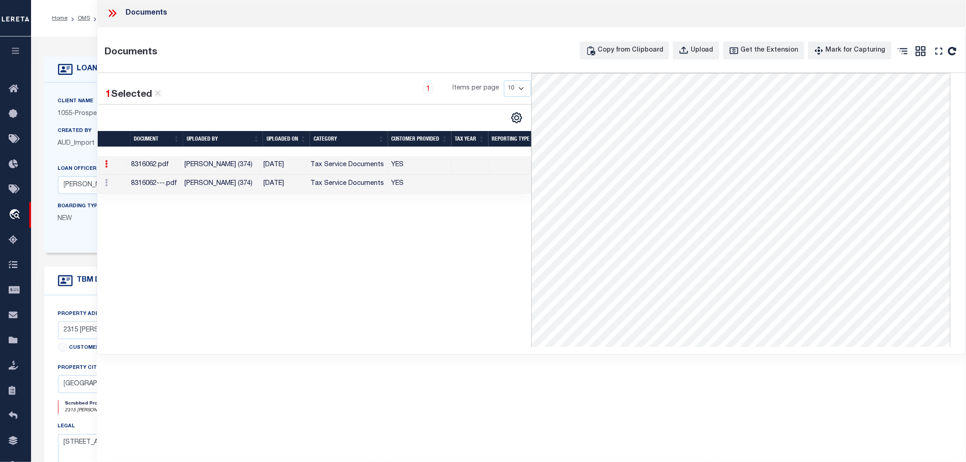
click at [273, 183] on td "[DATE]" at bounding box center [283, 184] width 47 height 19
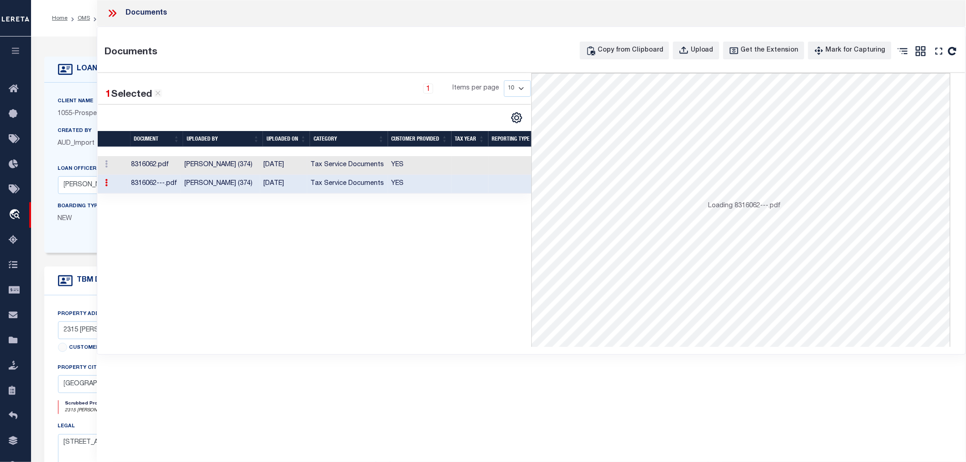
click at [259, 165] on td "[PERSON_NAME] (374)" at bounding box center [220, 165] width 79 height 19
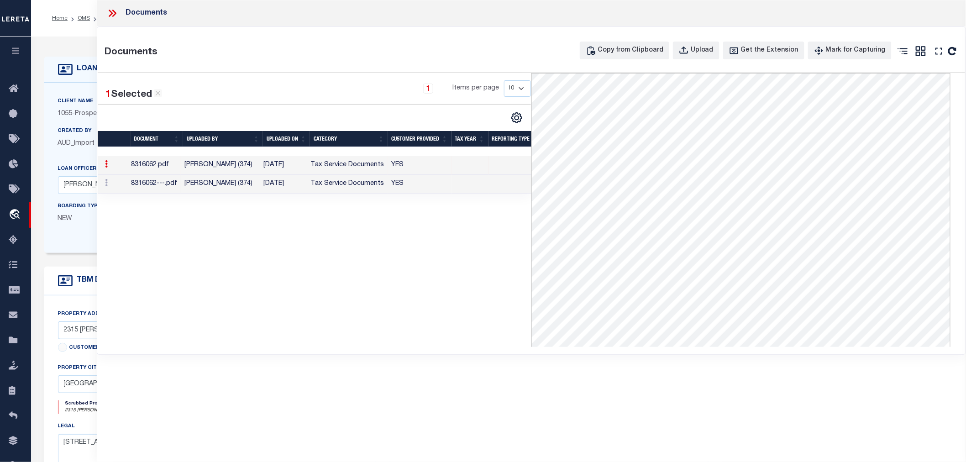
click at [113, 11] on icon at bounding box center [114, 13] width 4 height 7
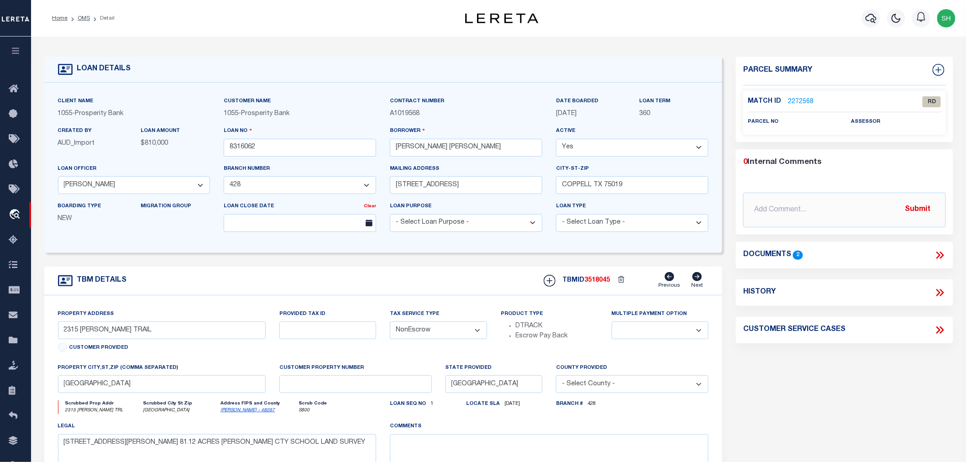
click at [943, 256] on icon at bounding box center [942, 255] width 4 height 7
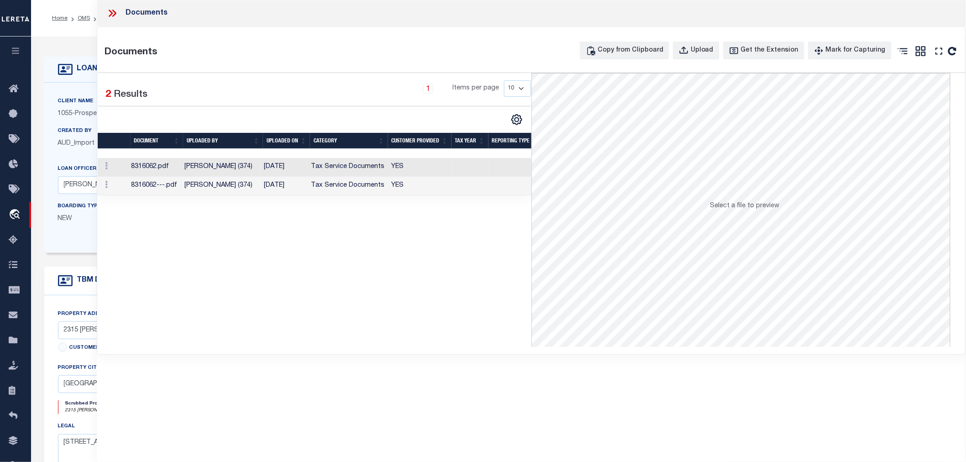
click at [380, 182] on td "Tax Service Documents" at bounding box center [347, 186] width 81 height 19
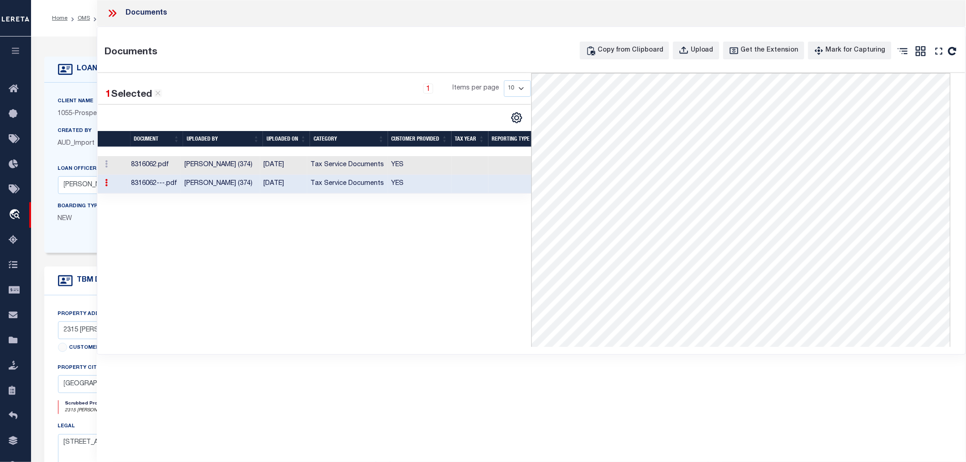
click at [112, 12] on icon at bounding box center [111, 13] width 4 height 7
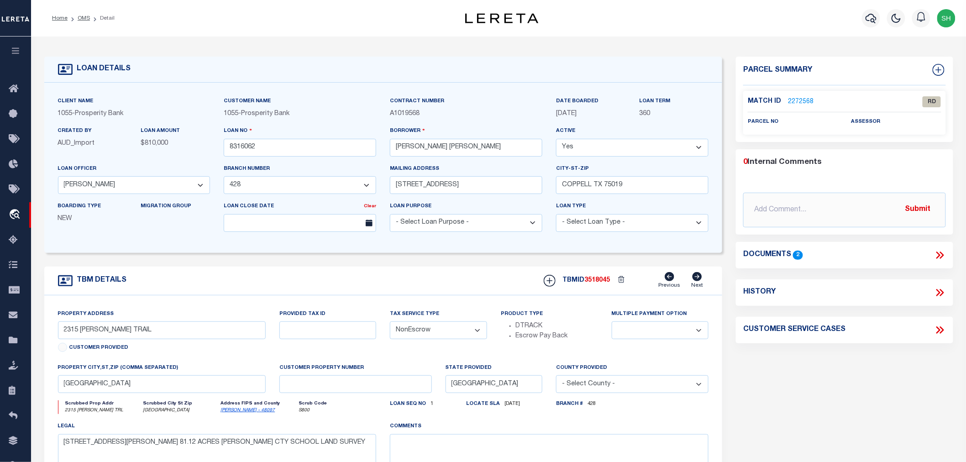
click at [806, 99] on link "2272568" at bounding box center [801, 102] width 26 height 10
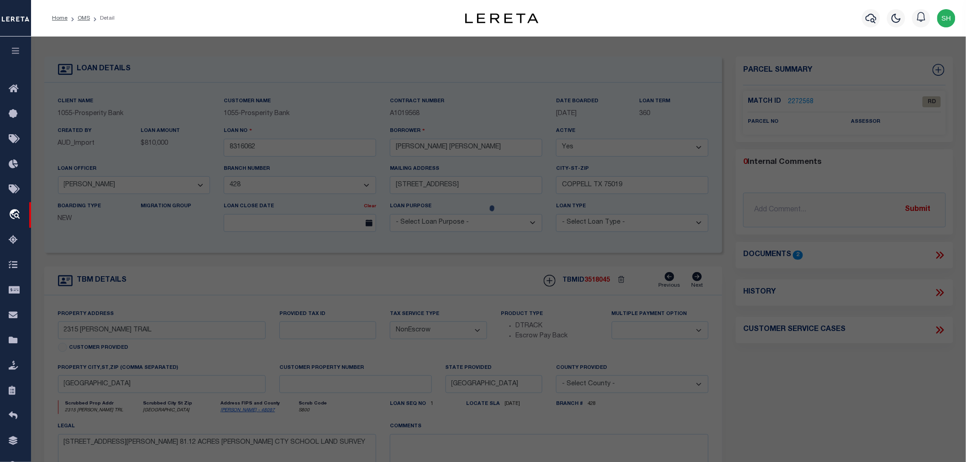
select select "AS"
checkbox input "false"
select select "RD"
checkbox input "false"
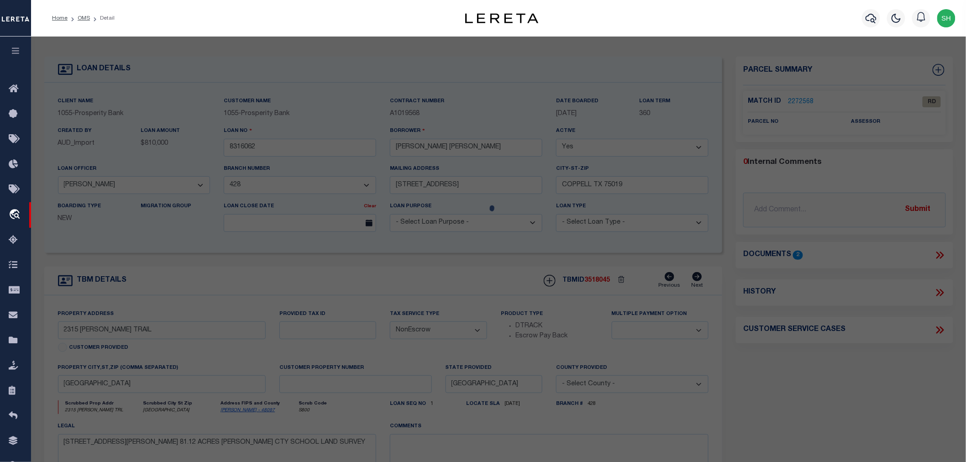
type textarea "Document uploaded that satisfies a legal requirement, changing from [GEOGRAPHIC…"
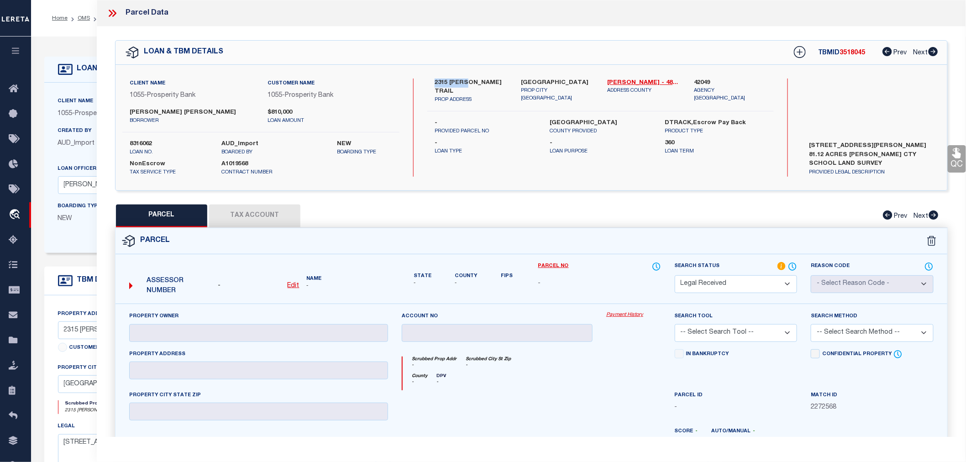
drag, startPoint x: 431, startPoint y: 81, endPoint x: 468, endPoint y: 78, distance: 36.7
click at [468, 79] on div "2315 NEELY TRAIL PROP ADDRESS" at bounding box center [471, 92] width 86 height 26
copy label "2315 NEELY"
click at [697, 79] on label "42049" at bounding box center [730, 83] width 73 height 9
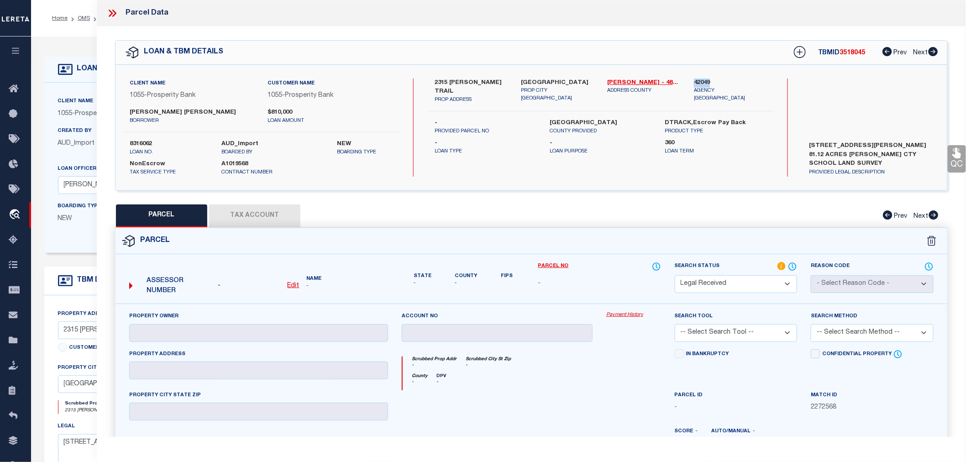
copy label "42049"
click at [293, 285] on u "Edit" at bounding box center [294, 286] width 12 height 6
select select "RD"
type textarea "-"
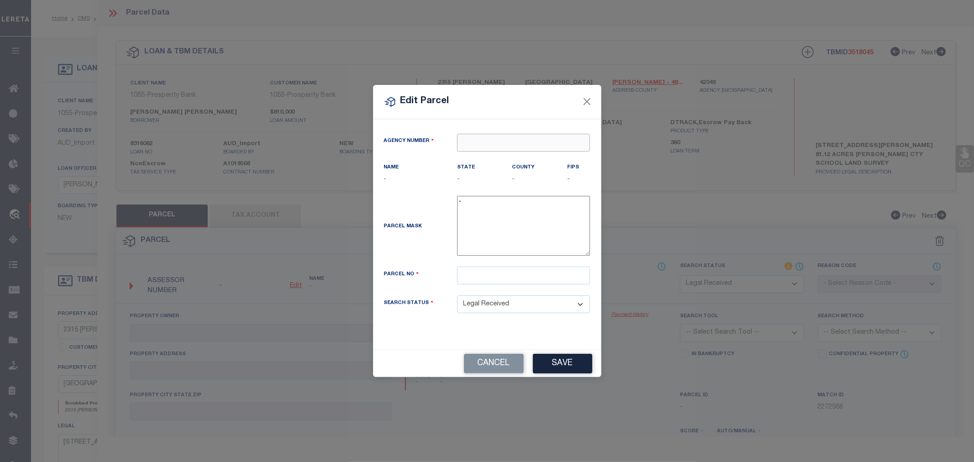
click at [480, 143] on input "text" at bounding box center [523, 143] width 133 height 18
paste input "42049"
click at [508, 158] on div "420490000 : COOKE COUNTY" at bounding box center [524, 165] width 132 height 26
type input "420490000"
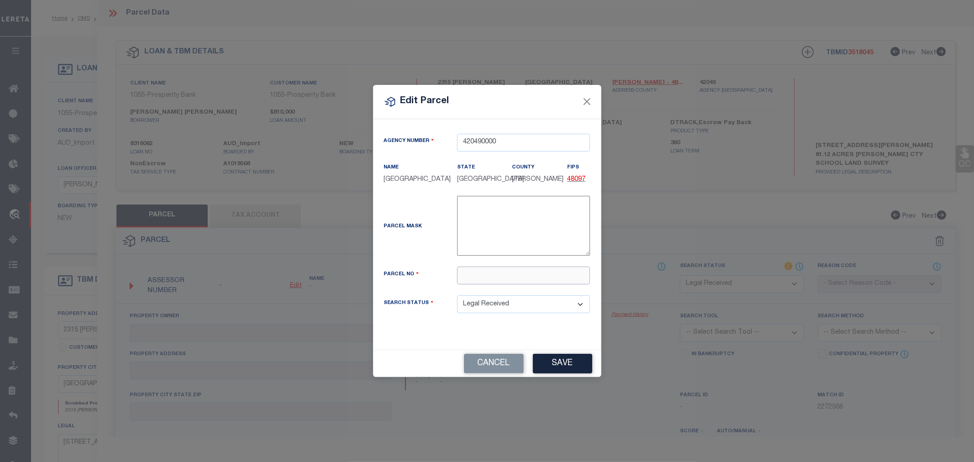
click at [535, 280] on input "text" at bounding box center [523, 276] width 133 height 18
paste input "0205-064-00001"
type input "0205-064-00001"
click at [559, 367] on button "Save" at bounding box center [562, 364] width 59 height 20
select select "RD"
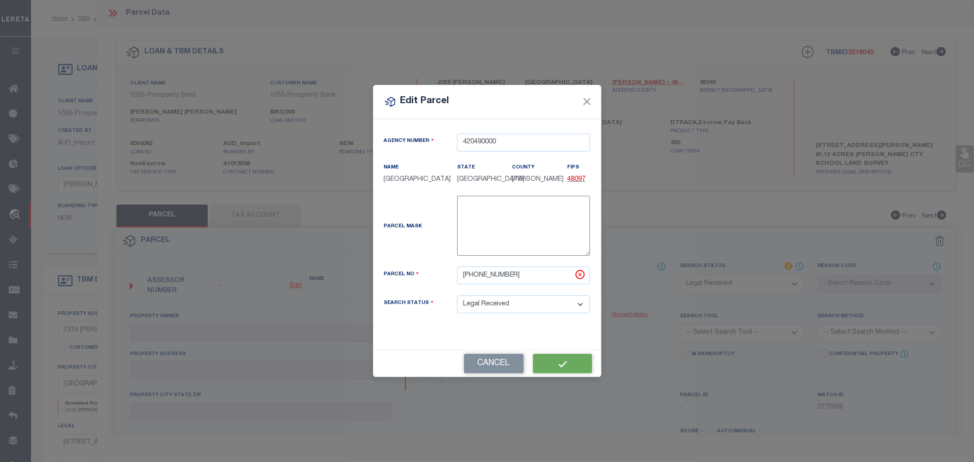
checkbox input "false"
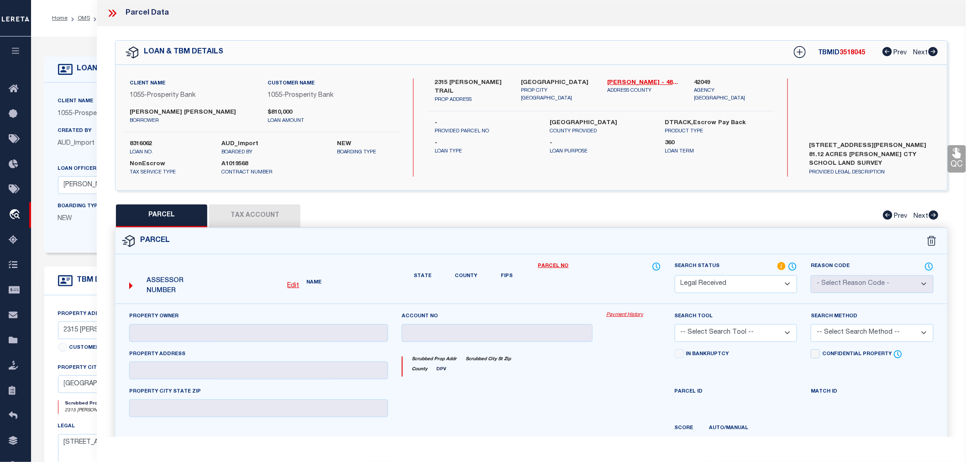
checkbox input "false"
type textarea "Document uploaded that satisfies a legal requirement, changing from [GEOGRAPHIC…"
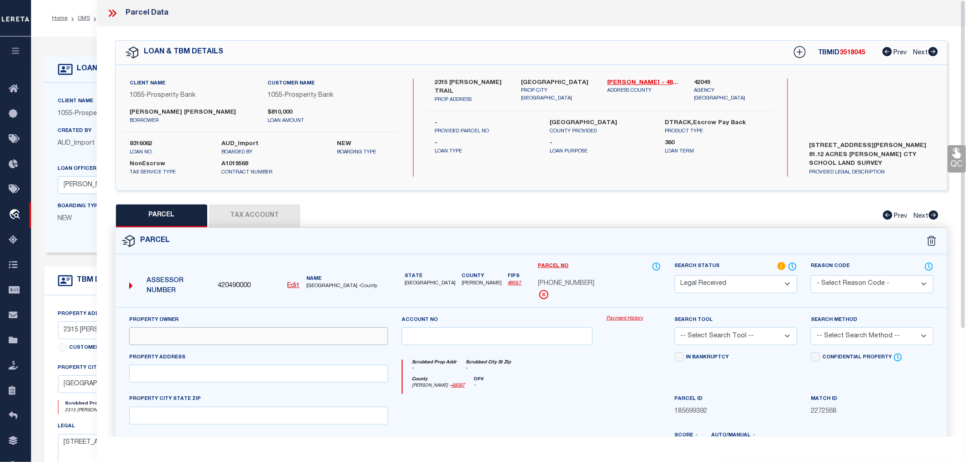
click at [171, 341] on input "text" at bounding box center [258, 336] width 259 height 18
paste input "JORDAN AMY ELIZABETH"
type input "JORDAN AMY ELIZABETH"
click at [281, 377] on input "text" at bounding box center [258, 374] width 259 height 18
paste input "2315 NEELY TRL, VALLEY VIEW TX 76272"
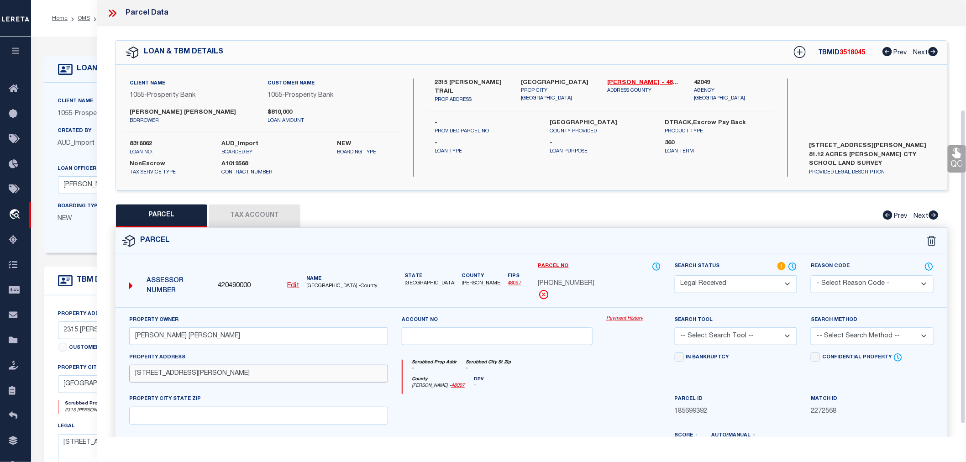
scroll to position [152, 0]
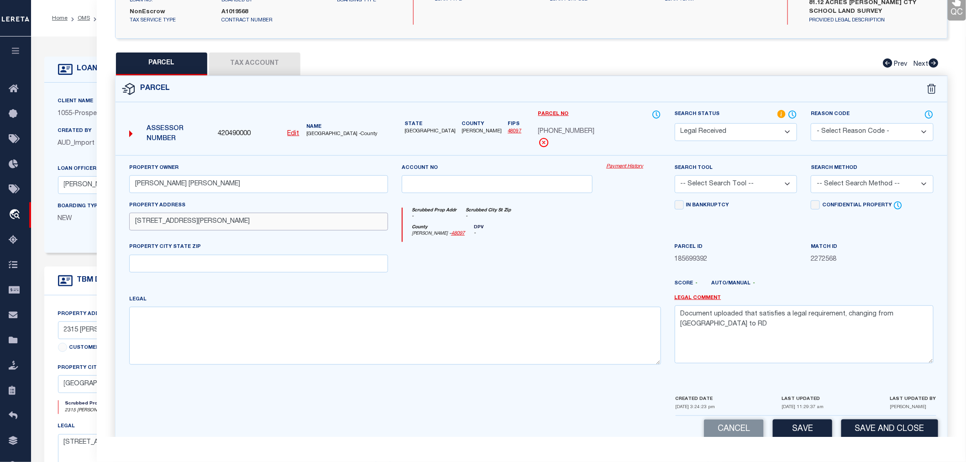
drag, startPoint x: 191, startPoint y: 221, endPoint x: 267, endPoint y: 222, distance: 75.8
click at [267, 222] on input "2315 NEELY TRL, VALLEY VIEW TX 76272" at bounding box center [258, 222] width 259 height 18
type input "2315 NEELY TRL,"
click at [148, 330] on textarea at bounding box center [395, 336] width 532 height 58
paste textarea "VALLEY VIEW TX 76272"
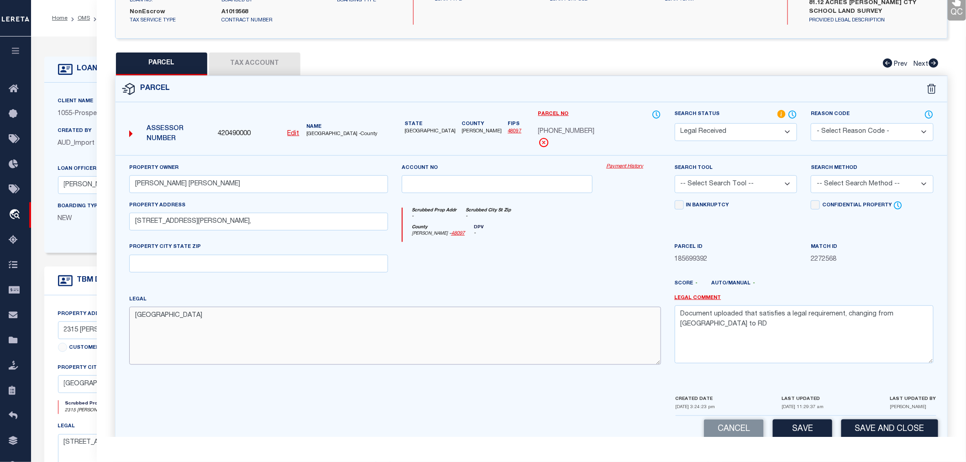
type textarea "VALLEY VIEW TX 76272"
click at [195, 224] on input "2315 NEELY TRL," at bounding box center [258, 222] width 259 height 18
type input "2315 NEELY TRL"
click at [192, 261] on input "text" at bounding box center [258, 264] width 259 height 18
paste input "VALLEY VIEW TX 76272"
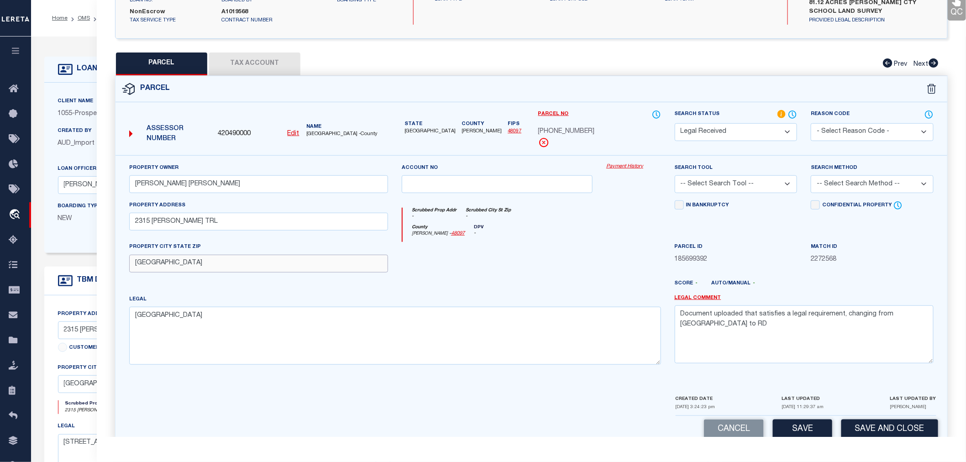
type input "VALLEY VIEW TX 76272"
drag, startPoint x: 211, startPoint y: 313, endPoint x: 136, endPoint y: 315, distance: 74.9
click at [136, 315] on textarea "VALLEY VIEW TX 76272" at bounding box center [395, 336] width 532 height 58
paste textarea "CCSL 0205 BLOCK 64 ACRES 63."
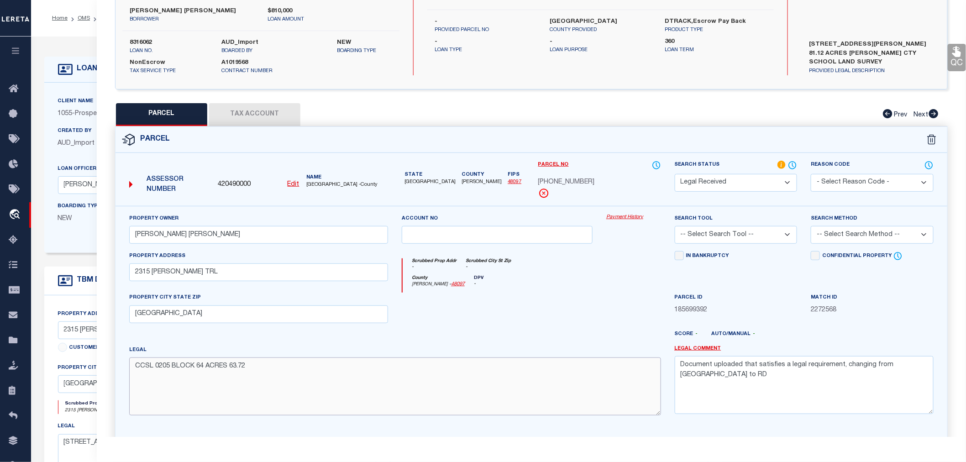
type textarea "CCSL 0205 BLOCK 64 ACRES 63.72"
drag, startPoint x: 924, startPoint y: 367, endPoint x: 682, endPoint y: 370, distance: 241.2
click at [682, 370] on textarea "Document uploaded that satisfies a legal requirement, changing from [GEOGRAPHIC…" at bounding box center [804, 385] width 259 height 58
click at [748, 234] on select "-- Select Search Tool -- 3rd Party Website Agency File Agency Website ATLS CNV-…" at bounding box center [736, 235] width 123 height 18
select select "AGW"
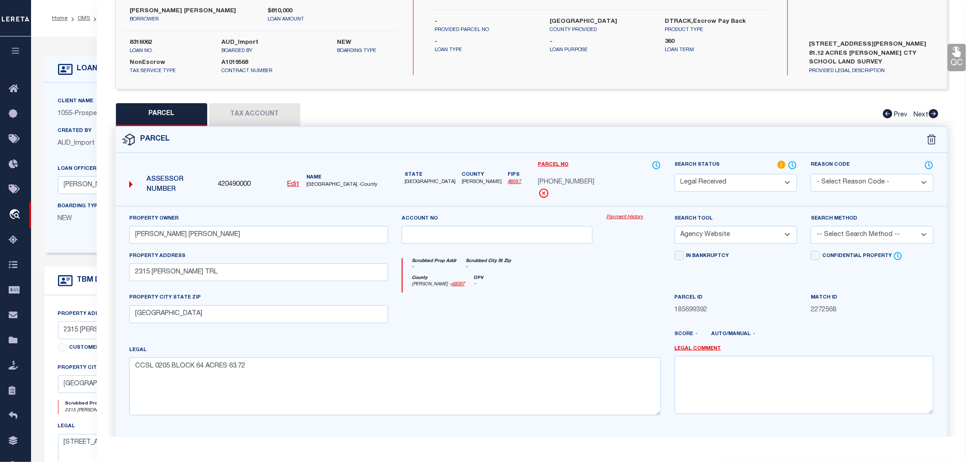
click at [675, 226] on select "-- Select Search Tool -- 3rd Party Website Agency File Agency Website ATLS CNV-…" at bounding box center [736, 235] width 123 height 18
click at [849, 232] on select "-- Select Search Method -- Property Address Legal Liability Info Provided" at bounding box center [872, 235] width 123 height 18
select select "LEG"
click at [811, 226] on select "-- Select Search Method -- Property Address Legal Liability Info Provided" at bounding box center [872, 235] width 123 height 18
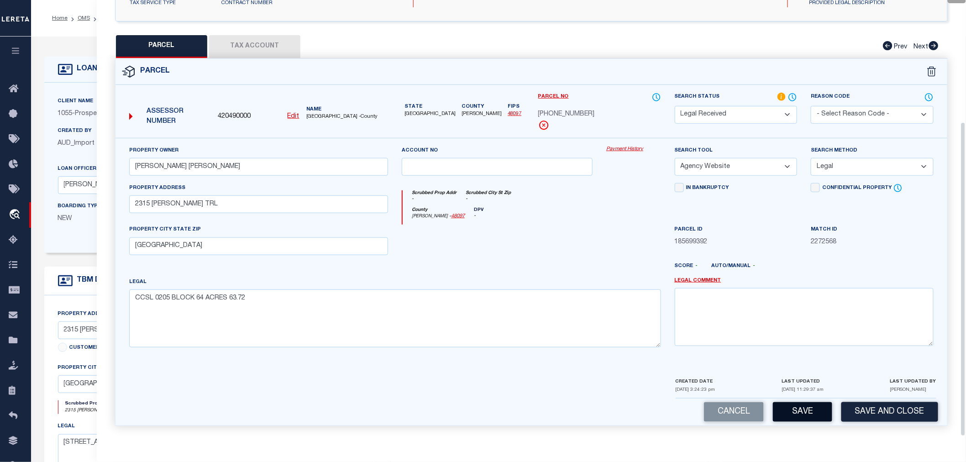
click at [801, 413] on button "Save" at bounding box center [802, 412] width 59 height 20
select select "AS"
select select
checkbox input "false"
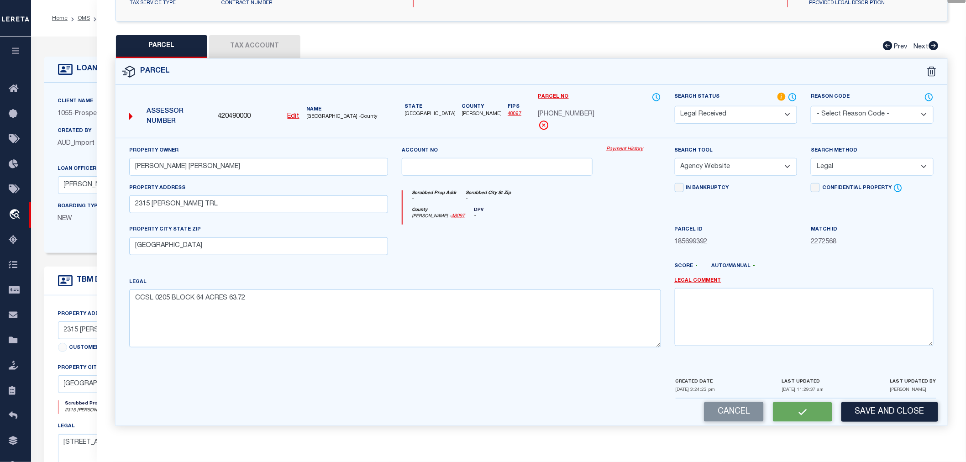
checkbox input "false"
select select "RD"
type input "JORDAN AMY ELIZABETH"
select select "AGW"
select select "LEG"
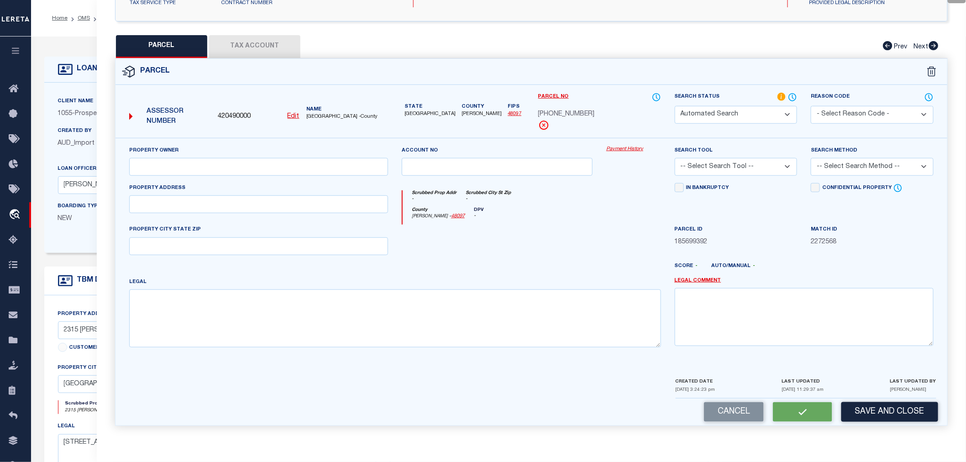
type input "2315 NEELY TRL"
type input "VALLEY VIEW TX 76272"
type textarea "CCSL 0205 BLOCK 64 ACRES 63.72"
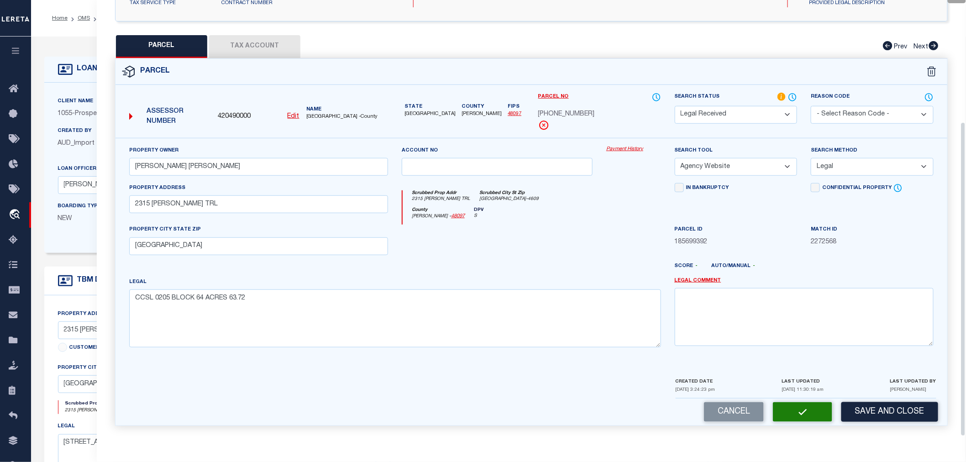
click at [254, 46] on button "Tax Account" at bounding box center [254, 46] width 91 height 23
select select "100"
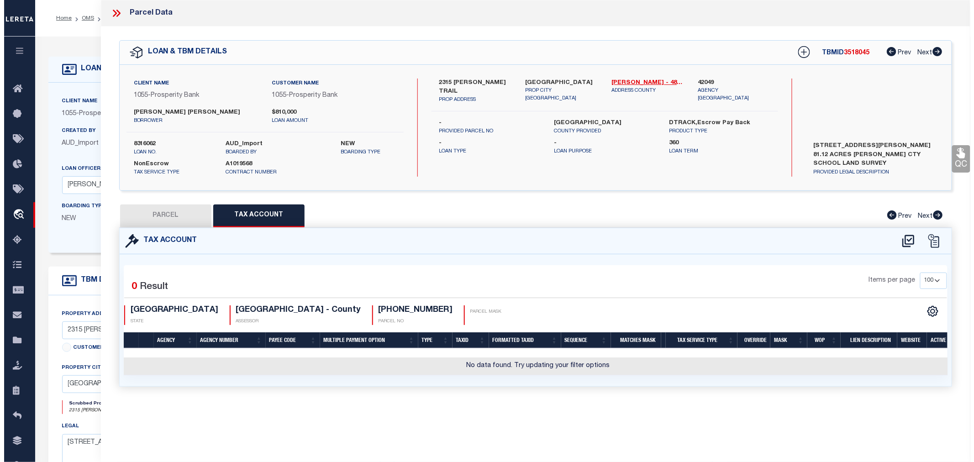
scroll to position [0, 0]
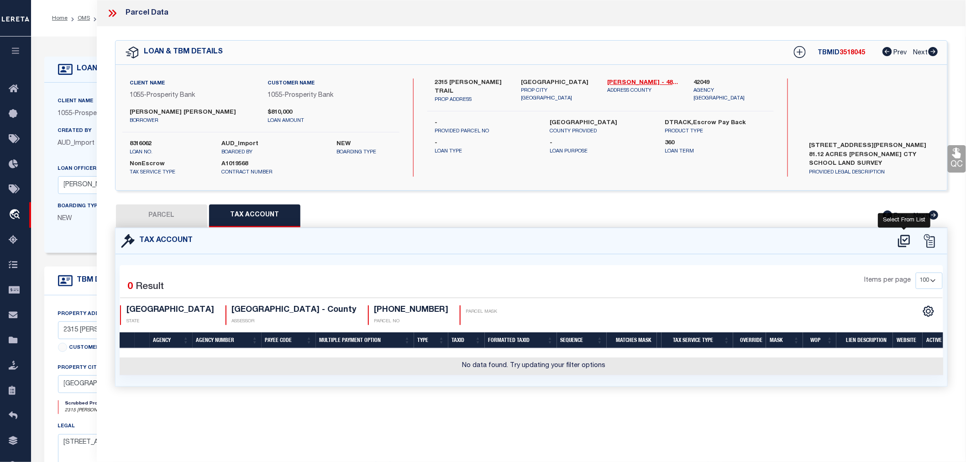
click at [905, 239] on icon at bounding box center [904, 241] width 12 height 12
select select "100"
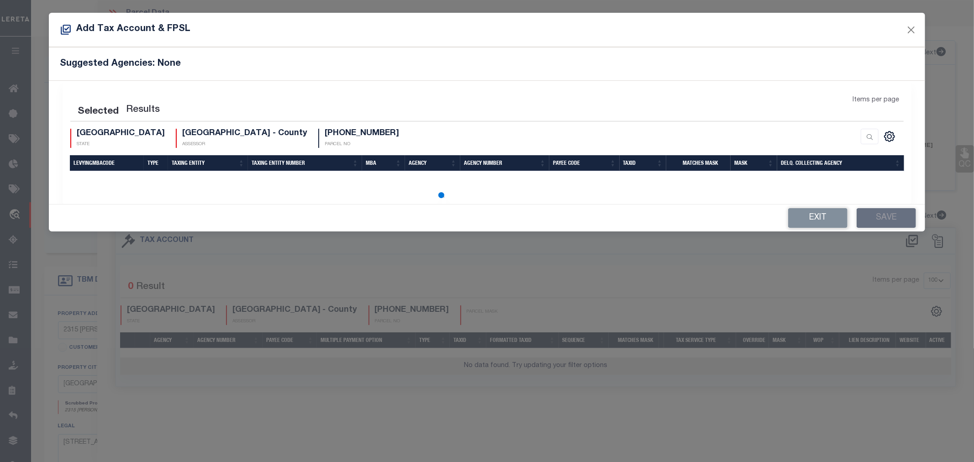
select select "100"
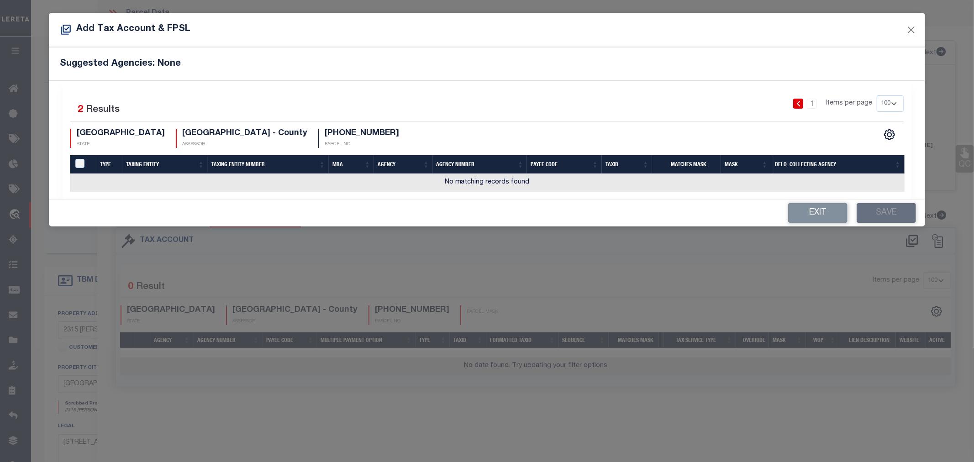
click at [819, 103] on li "1" at bounding box center [812, 104] width 14 height 10
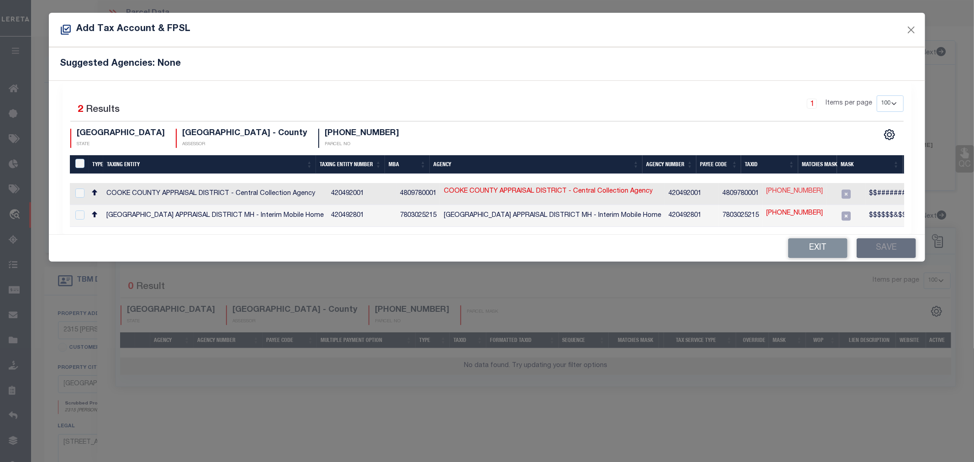
click at [768, 191] on link "0205-064-00001" at bounding box center [794, 192] width 57 height 10
type input "0205-064-00001"
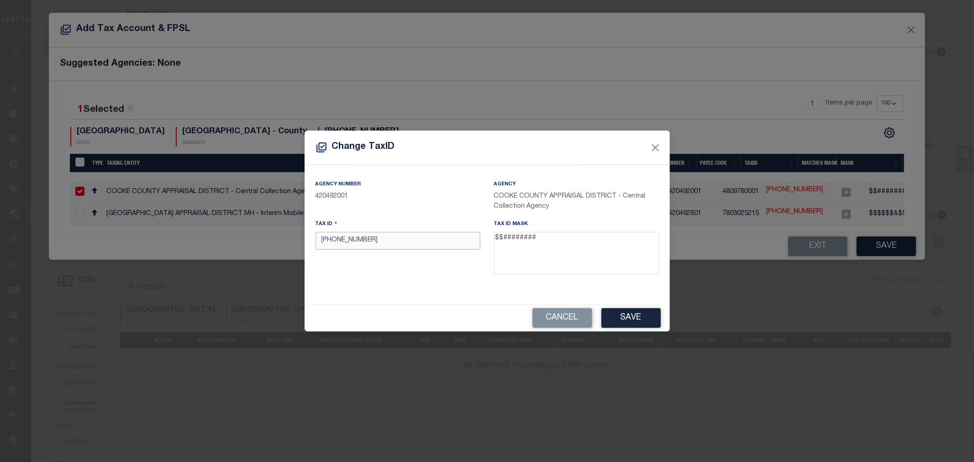
click at [354, 239] on input "0205-064-00001" at bounding box center [398, 241] width 165 height 18
click at [617, 313] on button "Save" at bounding box center [631, 318] width 59 height 20
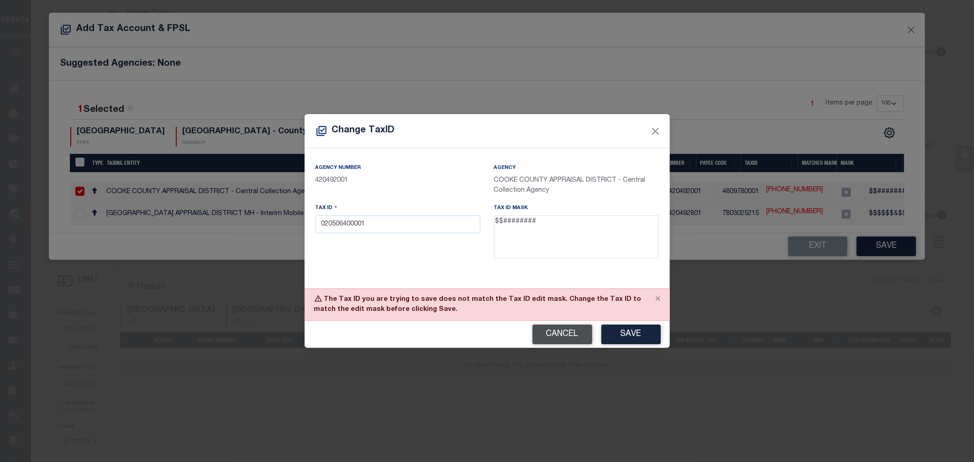
click at [570, 335] on button "Cancel" at bounding box center [563, 335] width 60 height 20
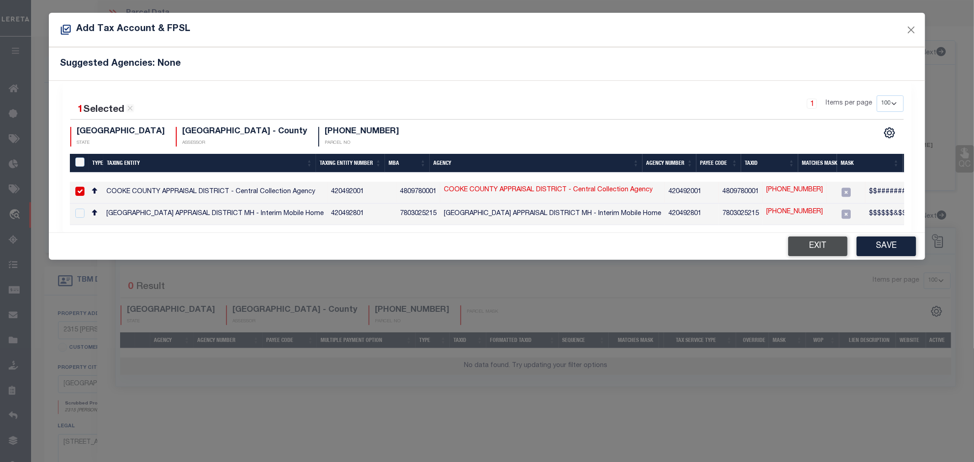
click at [818, 251] on button "Exit" at bounding box center [817, 247] width 59 height 20
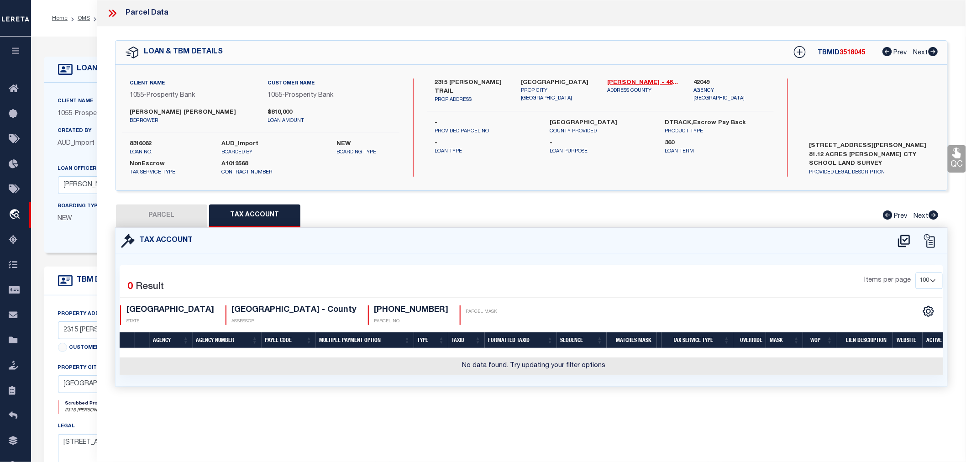
click at [171, 216] on button "PARCEL" at bounding box center [161, 216] width 91 height 23
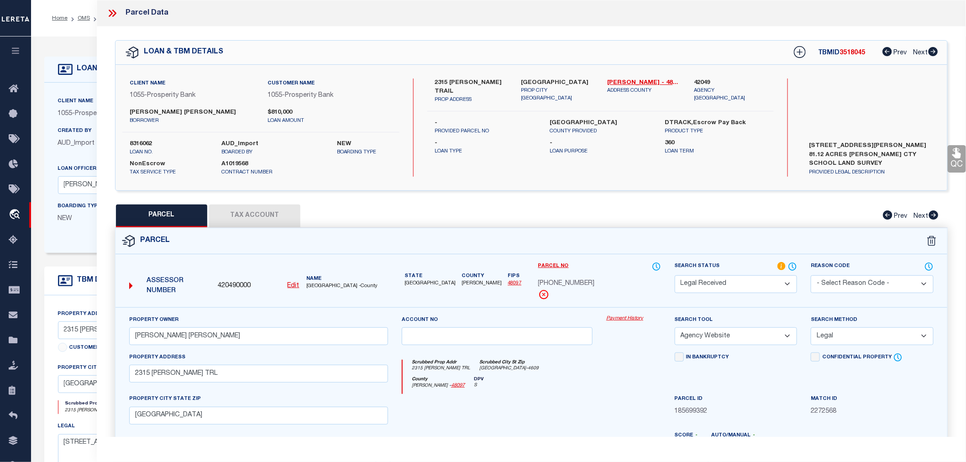
click at [292, 286] on u "Edit" at bounding box center [294, 286] width 12 height 6
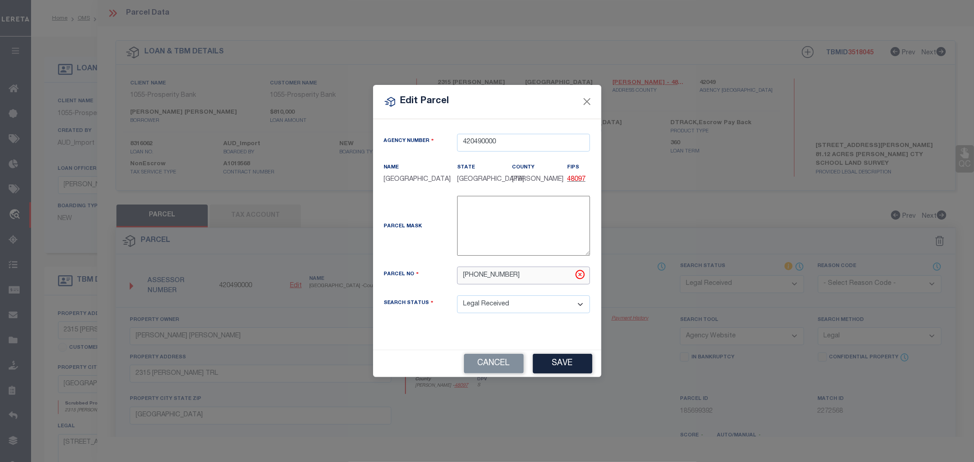
drag, startPoint x: 512, startPoint y: 276, endPoint x: 444, endPoint y: 276, distance: 67.6
click at [444, 276] on div "Parcel No 0205-064-00001" at bounding box center [487, 276] width 220 height 18
paste input "15186"
click at [554, 363] on button "Save" at bounding box center [562, 364] width 59 height 20
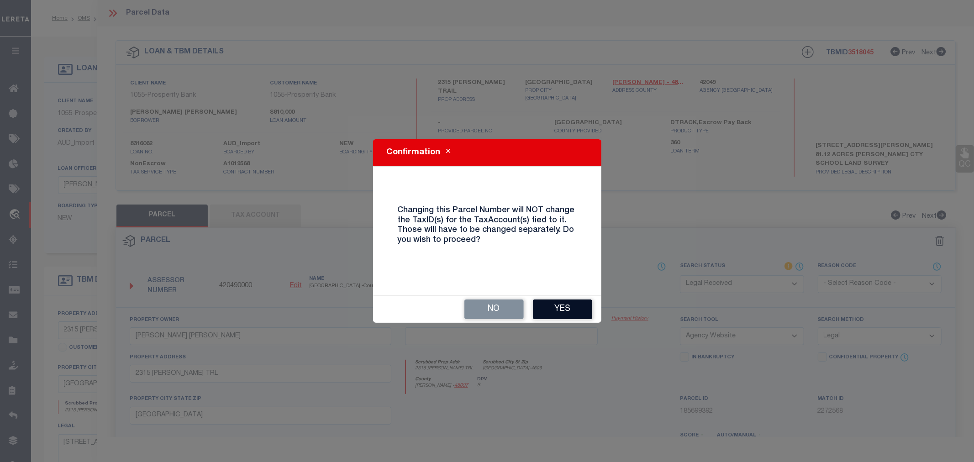
click at [552, 311] on button "Yes" at bounding box center [562, 310] width 59 height 20
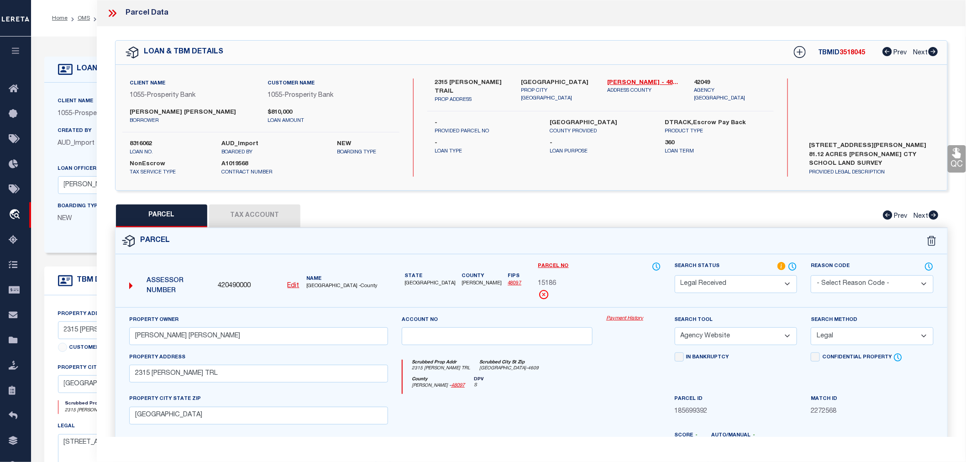
click at [256, 215] on button "Tax Account" at bounding box center [254, 216] width 91 height 23
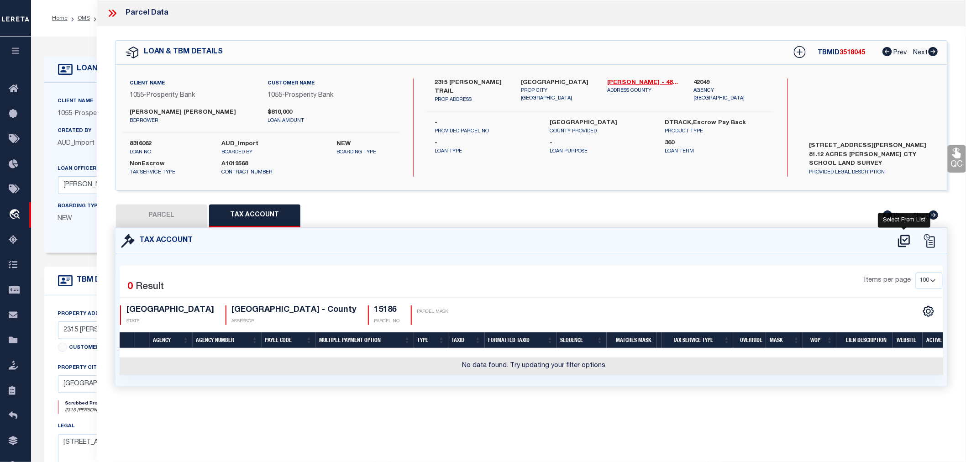
click at [904, 239] on icon at bounding box center [904, 241] width 12 height 12
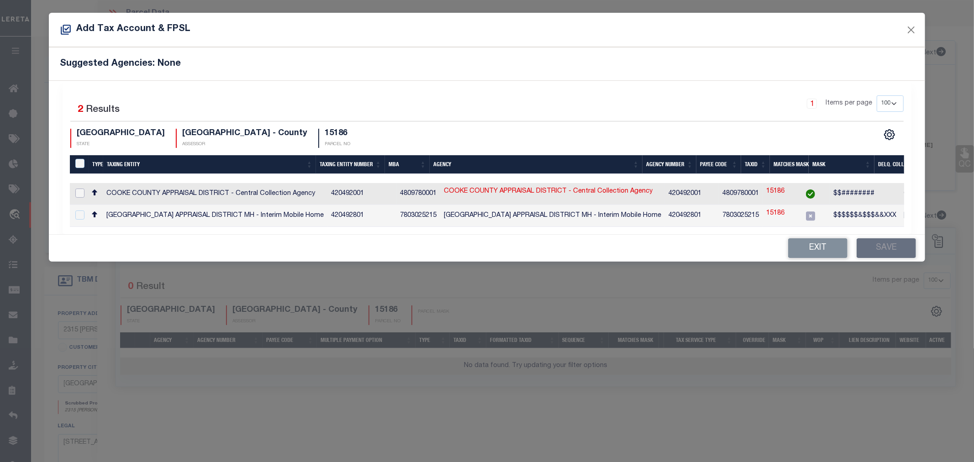
click at [78, 192] on input "checkbox" at bounding box center [79, 193] width 9 height 9
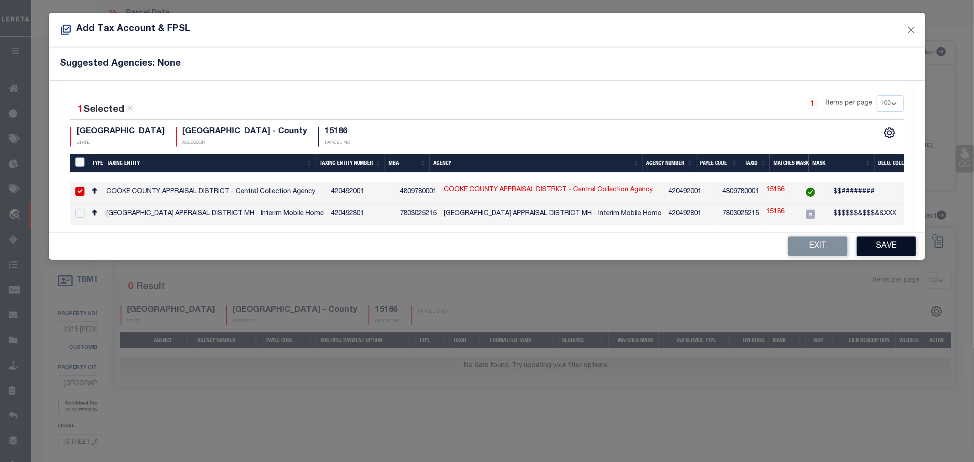
click at [887, 253] on button "Save" at bounding box center [886, 247] width 59 height 20
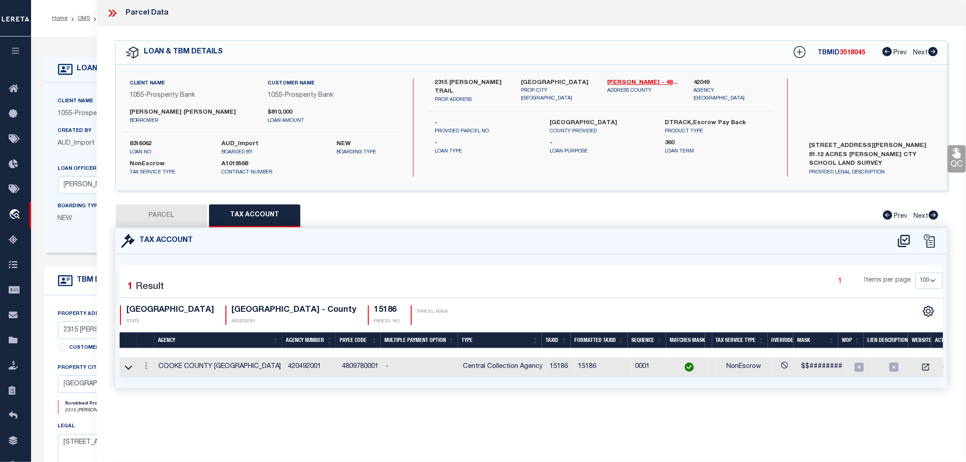
click at [174, 217] on button "PARCEL" at bounding box center [161, 216] width 91 height 23
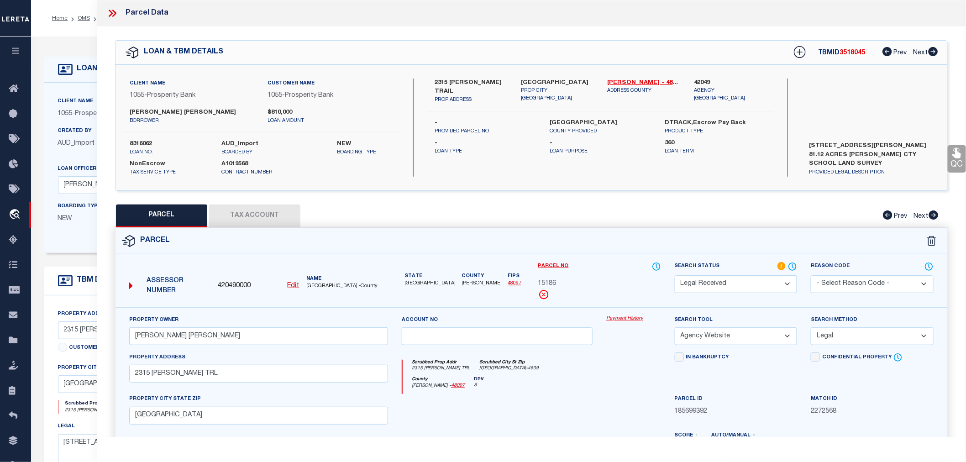
click at [707, 290] on select "Automated Search Bad Parcel Complete Duplicate Parcel High Dollar Reporting In …" at bounding box center [736, 284] width 123 height 18
click at [675, 275] on select "Automated Search Bad Parcel Complete Duplicate Parcel High Dollar Reporting In …" at bounding box center [736, 284] width 123 height 18
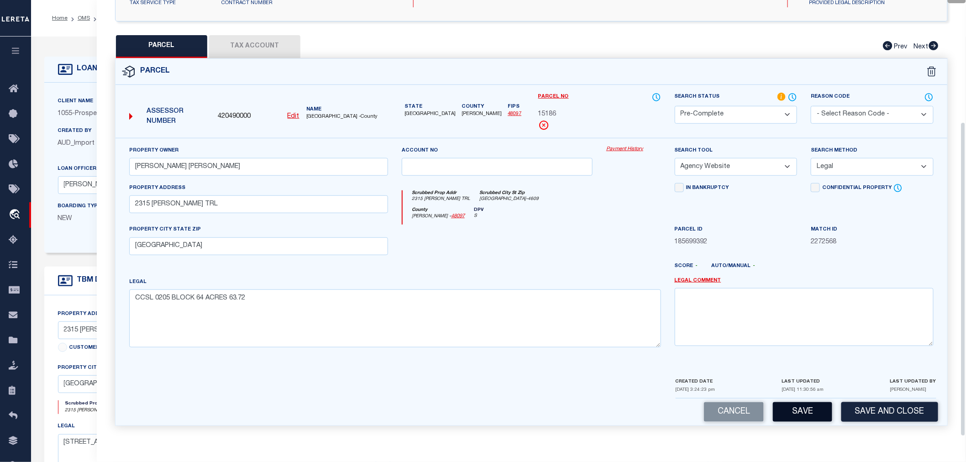
click at [798, 415] on button "Save" at bounding box center [802, 412] width 59 height 20
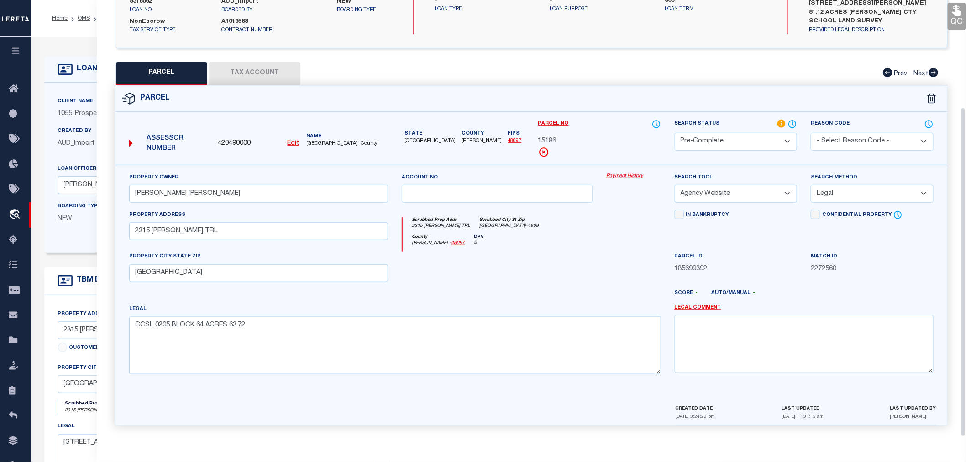
scroll to position [0, 0]
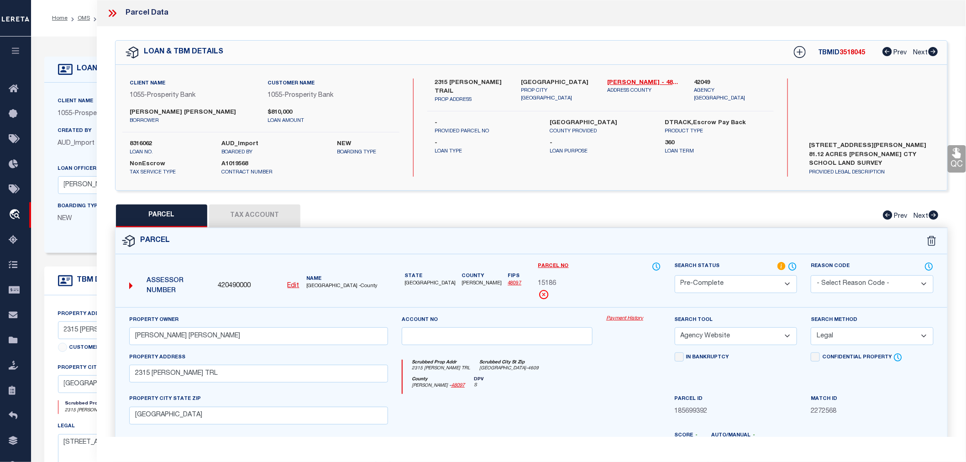
click at [707, 79] on label "42049" at bounding box center [730, 83] width 73 height 9
click at [798, 49] on icon at bounding box center [800, 52] width 6 height 6
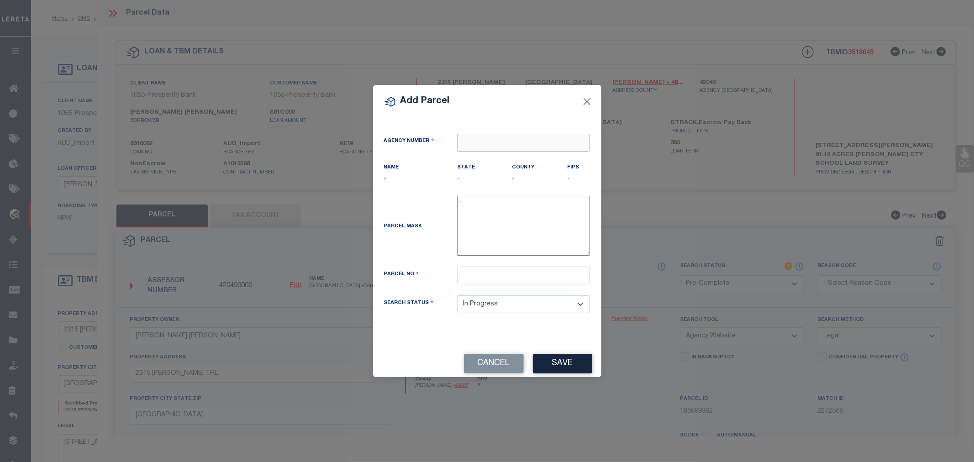
click at [502, 141] on input "text" at bounding box center [523, 143] width 133 height 18
paste input "42049"
click at [495, 160] on div "420490000 : COOKE COUNTY" at bounding box center [524, 165] width 132 height 26
click at [489, 275] on input "text" at bounding box center [523, 276] width 133 height 18
paste input "79449"
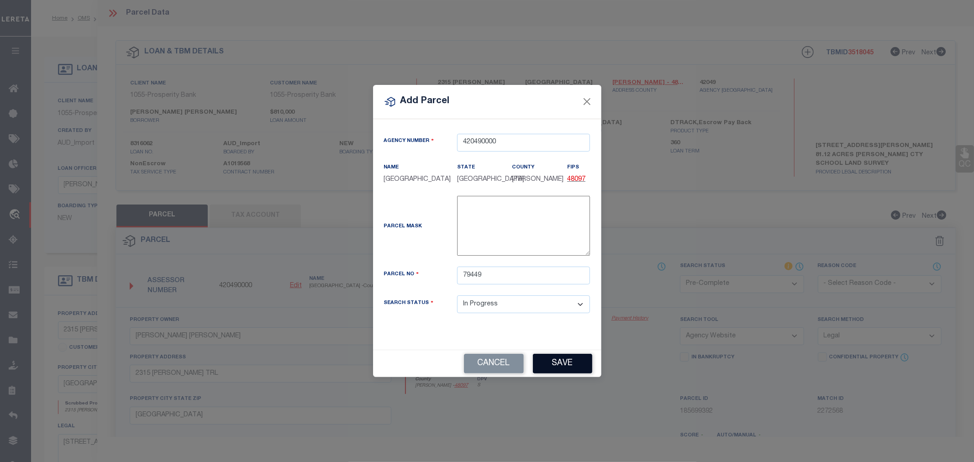
click at [572, 366] on button "Save" at bounding box center [562, 364] width 59 height 20
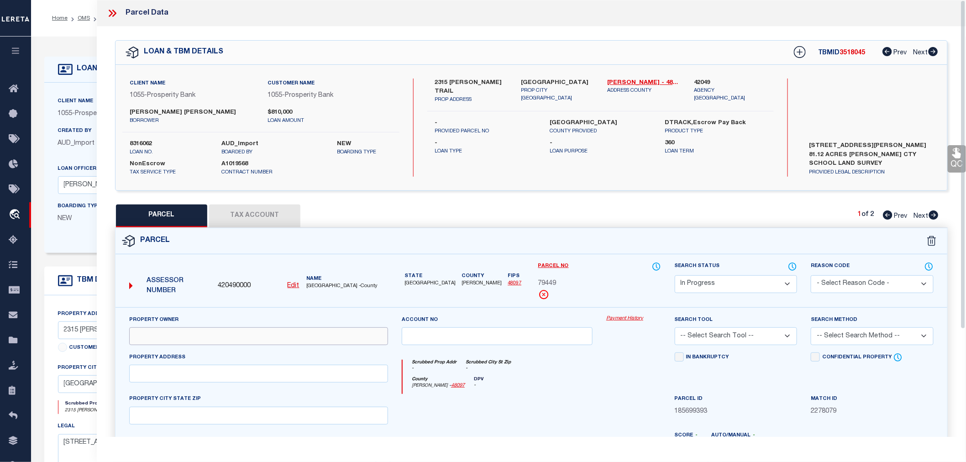
click at [152, 330] on input "text" at bounding box center [258, 336] width 259 height 18
paste input "JORDAN AMY ELIZABETH"
click at [140, 377] on input "text" at bounding box center [258, 374] width 259 height 18
paste input "2315 NEELY TRL, VALLEY VIEW TX 76272"
drag, startPoint x: 195, startPoint y: 371, endPoint x: 283, endPoint y: 382, distance: 88.4
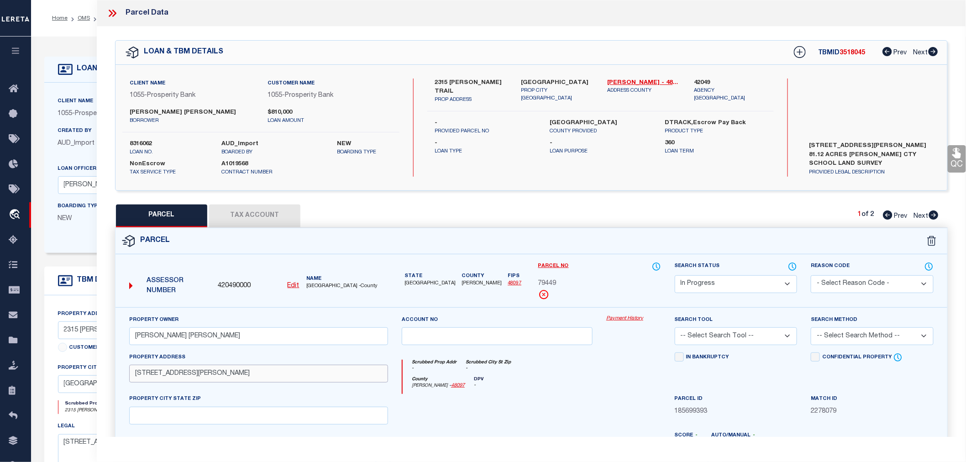
click at [283, 382] on input "2315 NEELY TRL, VALLEY VIEW TX 76272" at bounding box center [258, 374] width 259 height 18
drag, startPoint x: 192, startPoint y: 375, endPoint x: 299, endPoint y: 380, distance: 107.0
click at [299, 380] on input "2315 NEELY TRL, VALLEY VIEW TX 76272" at bounding box center [258, 374] width 259 height 18
click at [195, 413] on input "text" at bounding box center [258, 416] width 259 height 18
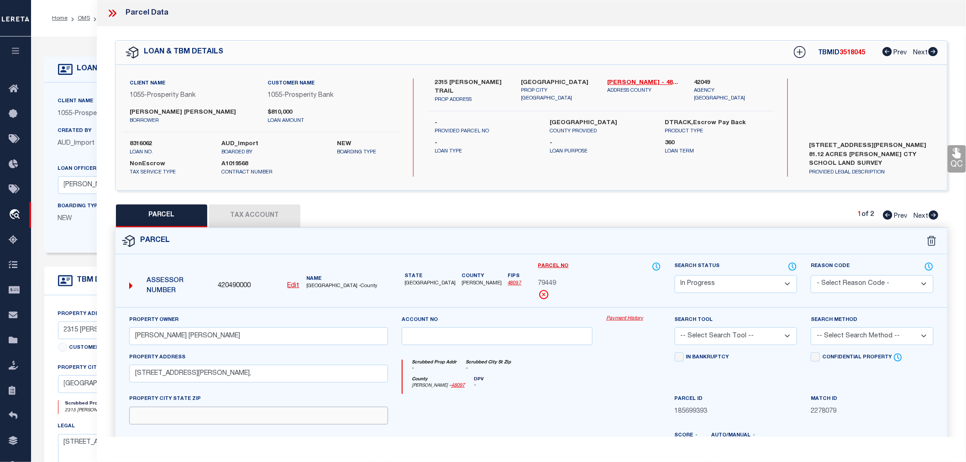
paste input "VALLEY VIEW TX 76272"
click at [194, 376] on input "2315 NEELY TRL," at bounding box center [258, 374] width 259 height 18
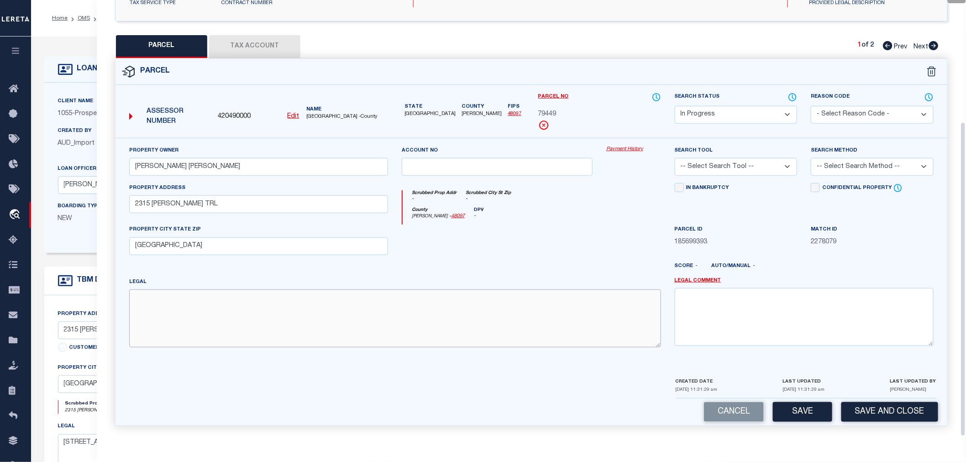
click at [135, 316] on textarea at bounding box center [395, 319] width 532 height 58
paste textarea "CCSL 0205 BLOCK 64 ACRES 1.0"
click at [718, 164] on select "-- Select Search Tool -- 3rd Party Website Agency File Agency Website ATLS CNV-…" at bounding box center [736, 167] width 123 height 18
click at [675, 158] on select "-- Select Search Tool -- 3rd Party Website Agency File Agency Website ATLS CNV-…" at bounding box center [736, 167] width 123 height 18
click at [854, 167] on select "-- Select Search Method -- Property Address Legal Liability Info Provided" at bounding box center [872, 167] width 123 height 18
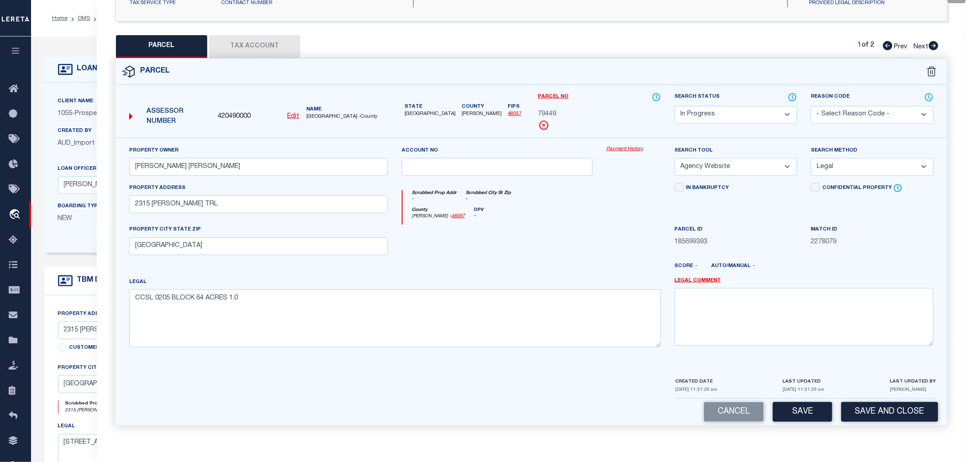
click at [811, 158] on select "-- Select Search Method -- Property Address Legal Liability Info Provided" at bounding box center [872, 167] width 123 height 18
click at [805, 411] on button "Save" at bounding box center [802, 412] width 59 height 20
drag, startPoint x: 244, startPoint y: 49, endPoint x: 254, endPoint y: 5, distance: 44.9
click at [244, 46] on button "Tax Account" at bounding box center [254, 46] width 91 height 23
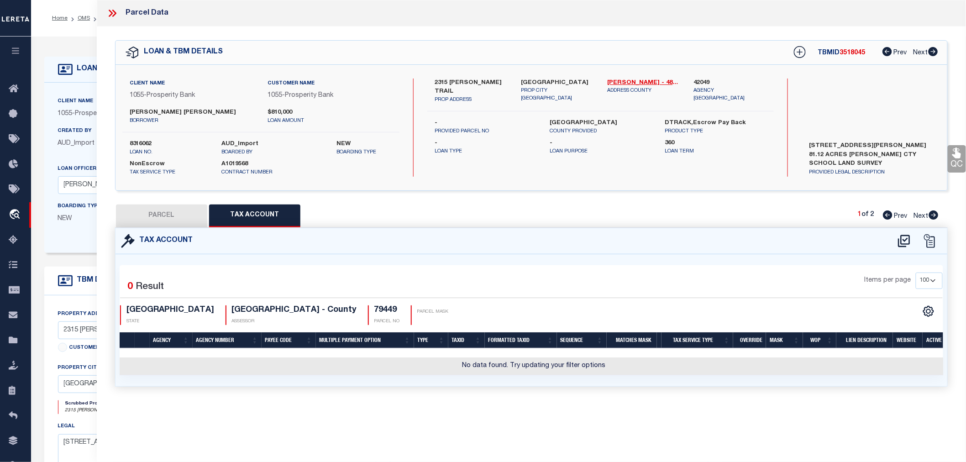
scroll to position [0, 0]
click at [911, 241] on icon at bounding box center [904, 241] width 15 height 15
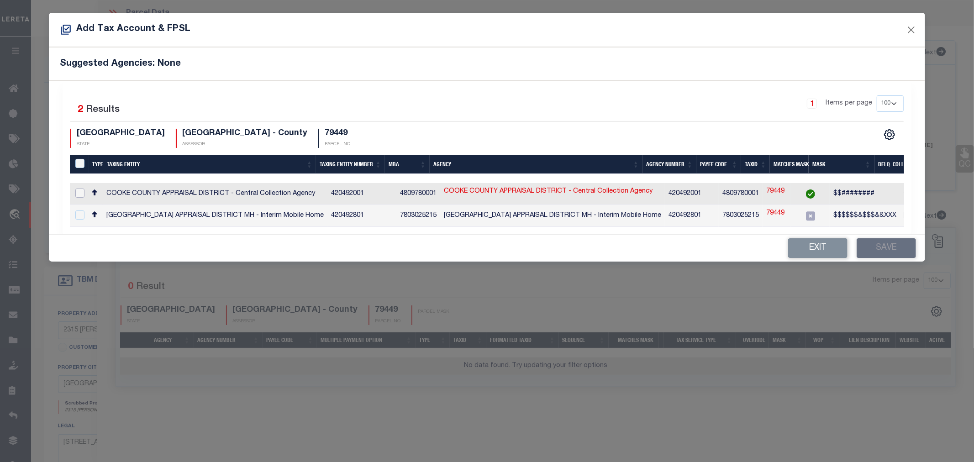
click at [82, 192] on input "checkbox" at bounding box center [79, 193] width 9 height 9
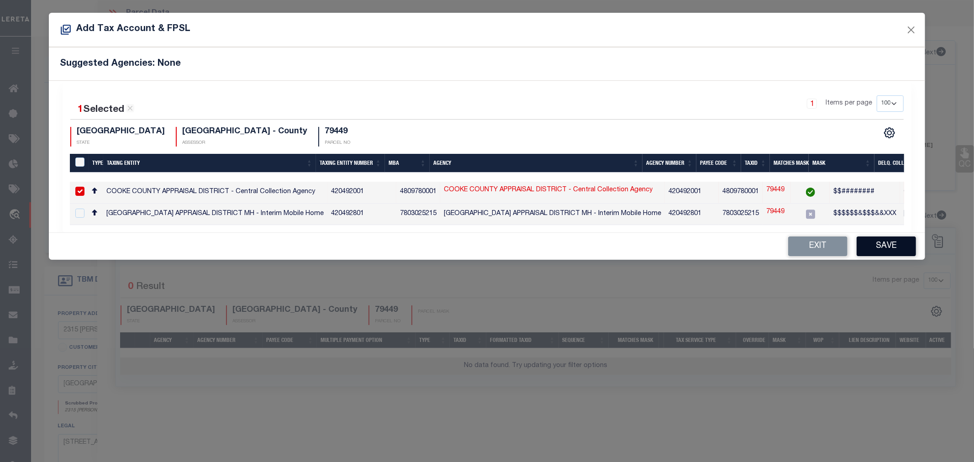
click at [883, 255] on button "Save" at bounding box center [886, 247] width 59 height 20
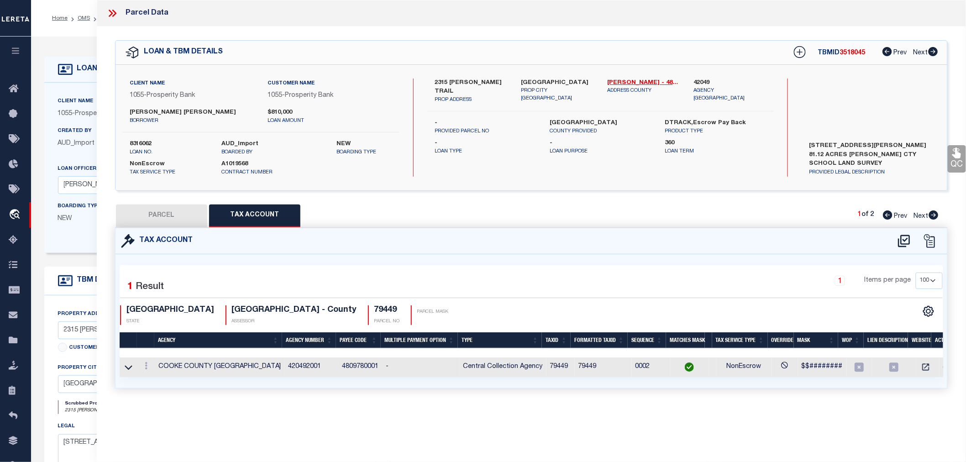
click at [176, 210] on button "PARCEL" at bounding box center [161, 216] width 91 height 23
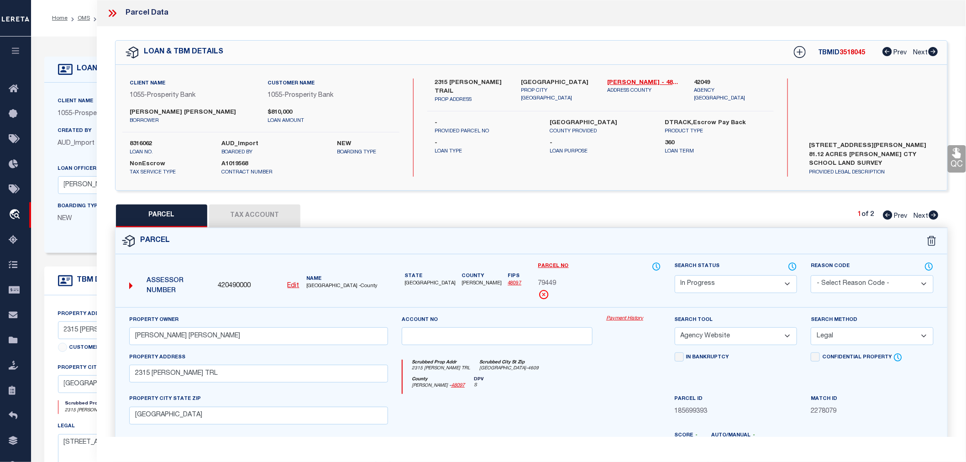
click at [762, 280] on select "Automated Search Bad Parcel Complete Duplicate Parcel High Dollar Reporting In …" at bounding box center [736, 284] width 123 height 18
click at [675, 275] on select "Automated Search Bad Parcel Complete Duplicate Parcel High Dollar Reporting In …" at bounding box center [736, 284] width 123 height 18
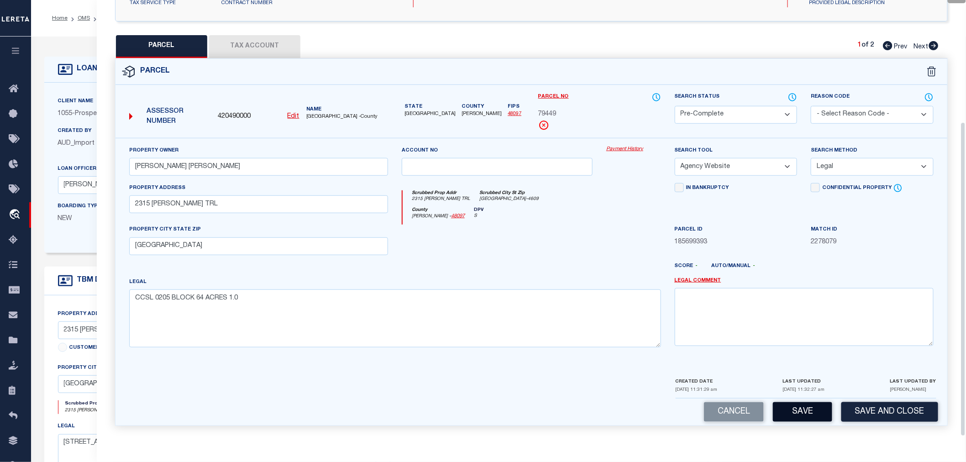
click at [793, 419] on button "Save" at bounding box center [802, 412] width 59 height 20
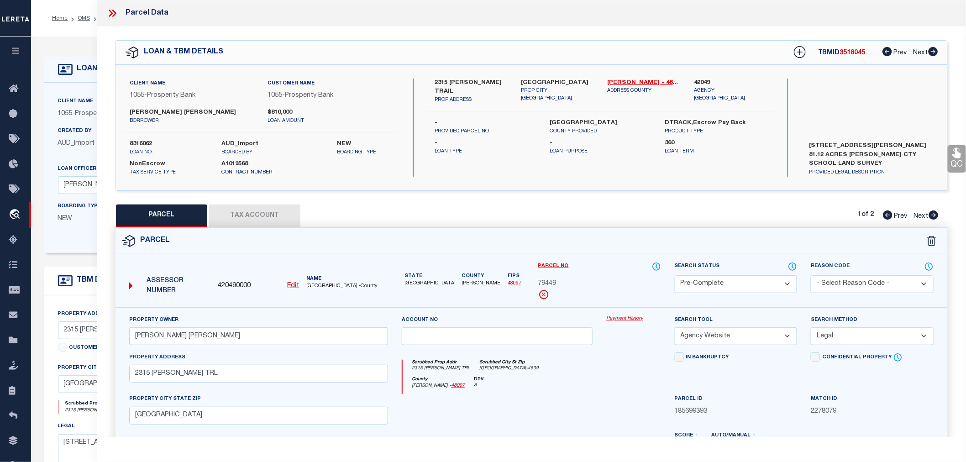
click at [695, 81] on label "42049" at bounding box center [730, 83] width 73 height 9
click at [800, 51] on icon at bounding box center [800, 52] width 12 height 12
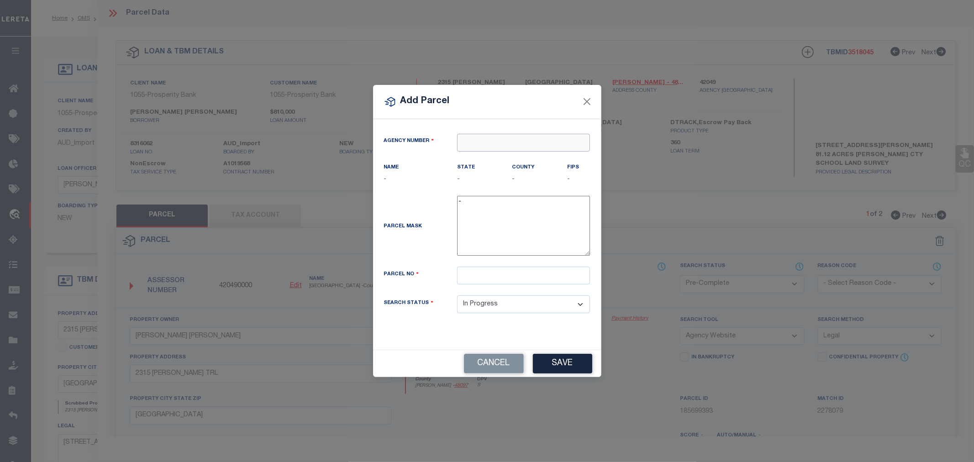
click at [518, 143] on input "text" at bounding box center [523, 143] width 133 height 18
paste input "42049"
click at [501, 156] on div "420490000 : COOKE COUNTY" at bounding box center [524, 165] width 132 height 26
click at [480, 279] on input "text" at bounding box center [523, 276] width 133 height 18
paste input "325581"
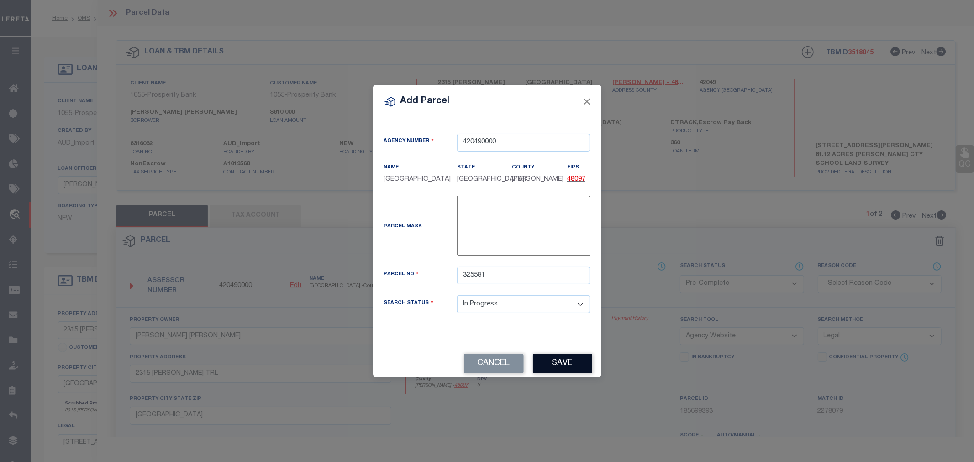
click at [555, 371] on button "Save" at bounding box center [562, 364] width 59 height 20
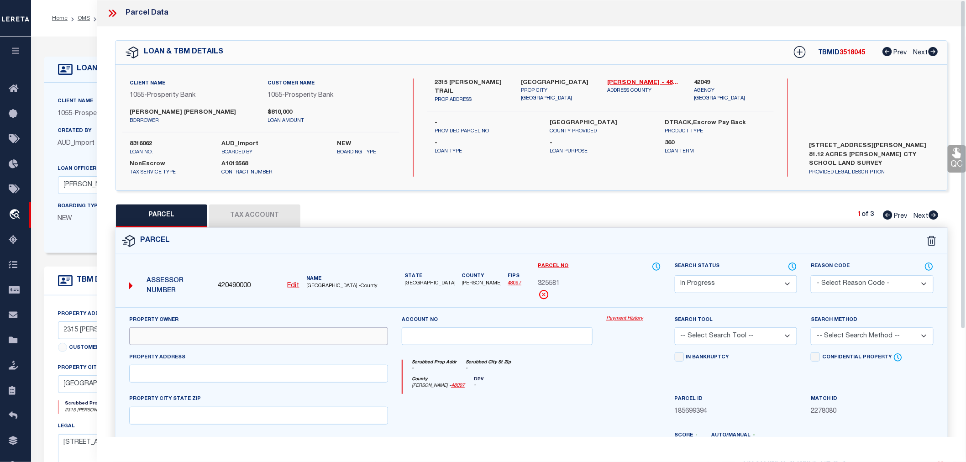
click at [247, 337] on input "text" at bounding box center [258, 336] width 259 height 18
paste input "JORDAN AMY ELIZABETH"
click at [153, 372] on input "text" at bounding box center [258, 374] width 259 height 18
paste input "NEELY TRL, VALLEY VIEW TX 76272"
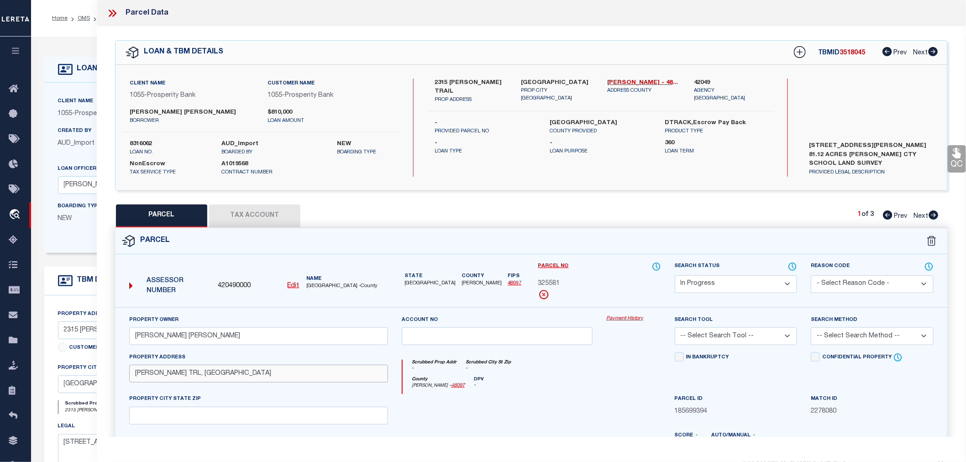
drag, startPoint x: 175, startPoint y: 376, endPoint x: 264, endPoint y: 375, distance: 88.6
click at [264, 375] on input "NEELY TRL, VALLEY VIEW TX 76272" at bounding box center [258, 374] width 259 height 18
click at [158, 416] on input "text" at bounding box center [258, 416] width 259 height 18
paste input "VALLEY VIEW TX 76272"
click at [183, 375] on input "NEELY TRL," at bounding box center [258, 374] width 259 height 18
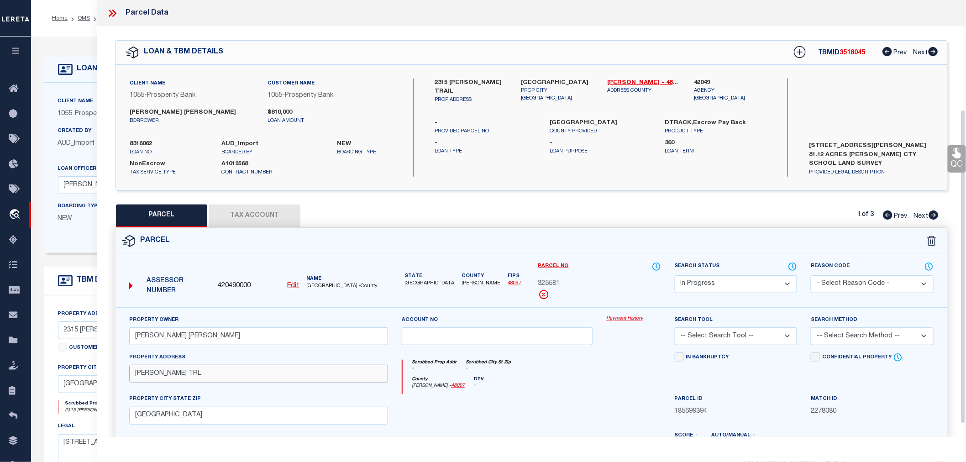
scroll to position [152, 0]
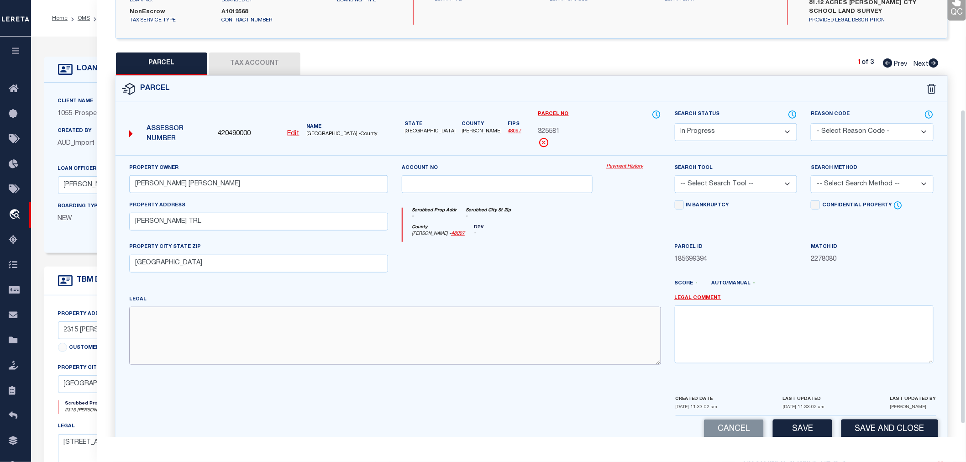
click at [148, 316] on textarea at bounding box center [395, 336] width 532 height 58
paste textarea "CCSL 0205 BLOCK 64 ACRES 16.42"
click at [705, 179] on select "-- Select Search Tool -- 3rd Party Website Agency File Agency Website ATLS CNV-…" at bounding box center [736, 184] width 123 height 18
click at [675, 175] on select "-- Select Search Tool -- 3rd Party Website Agency File Agency Website ATLS CNV-…" at bounding box center [736, 184] width 123 height 18
click at [840, 188] on select "-- Select Search Method -- Property Address Legal Liability Info Provided" at bounding box center [872, 184] width 123 height 18
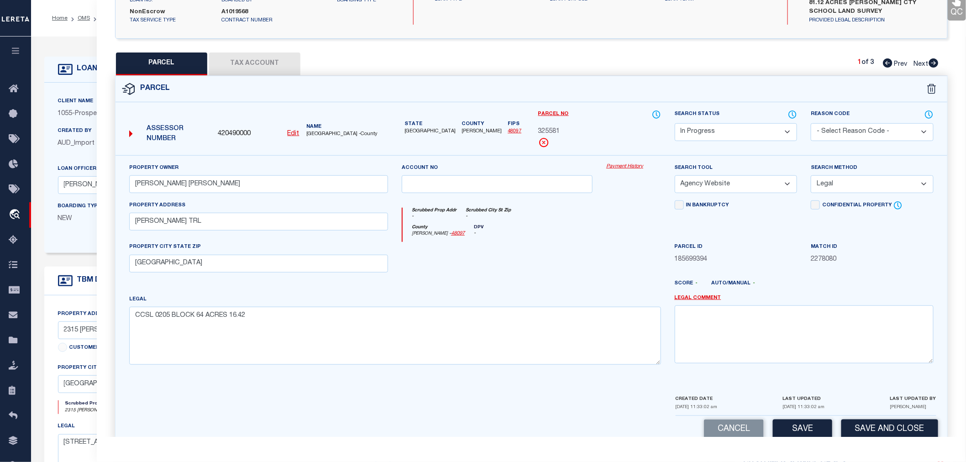
click at [811, 175] on select "-- Select Search Method -- Property Address Legal Liability Info Provided" at bounding box center [872, 184] width 123 height 18
click at [826, 425] on button "Save" at bounding box center [802, 430] width 59 height 20
click at [248, 69] on button "Tax Account" at bounding box center [254, 64] width 91 height 23
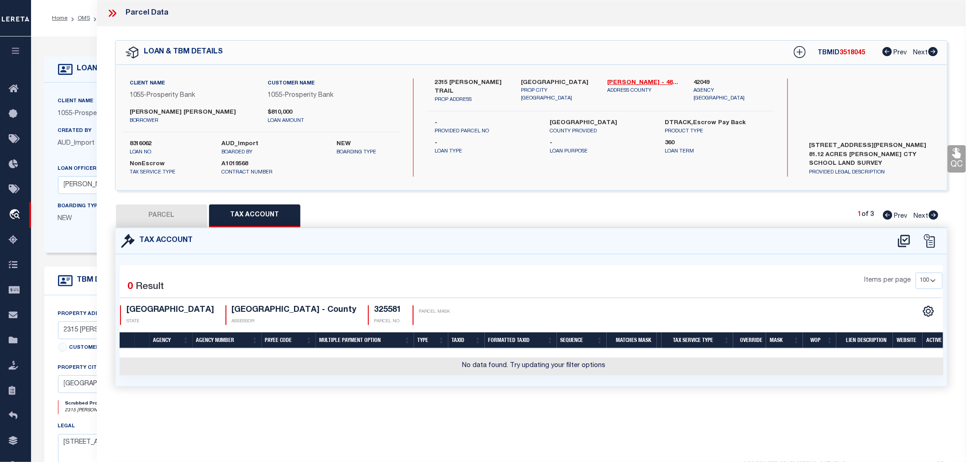
scroll to position [0, 0]
click at [899, 239] on icon at bounding box center [904, 241] width 12 height 12
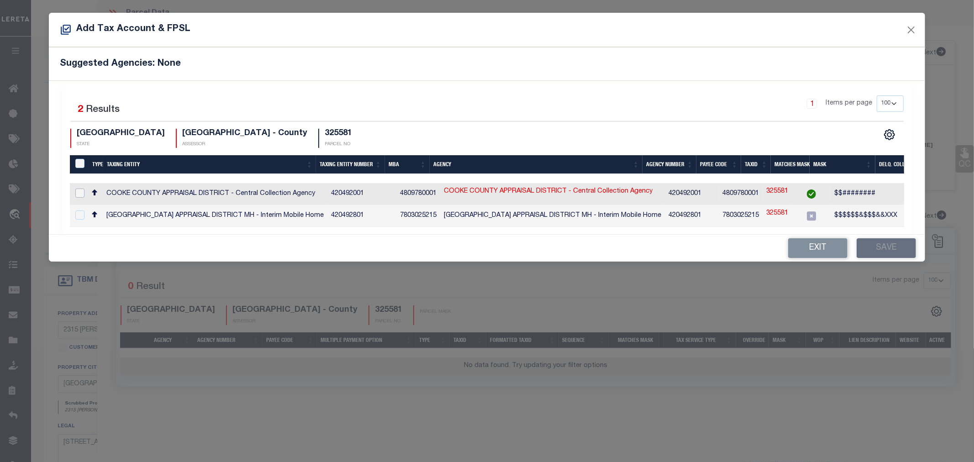
click at [83, 190] on input "checkbox" at bounding box center [79, 193] width 9 height 9
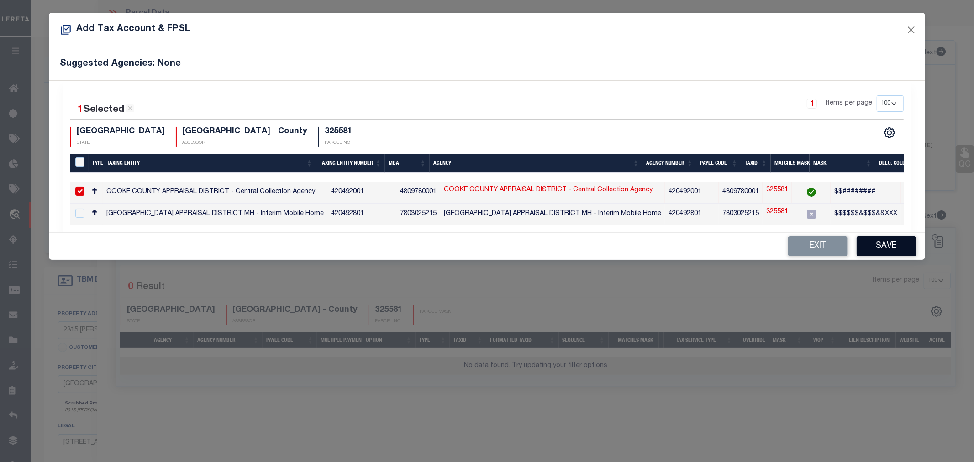
click at [873, 249] on button "Save" at bounding box center [886, 247] width 59 height 20
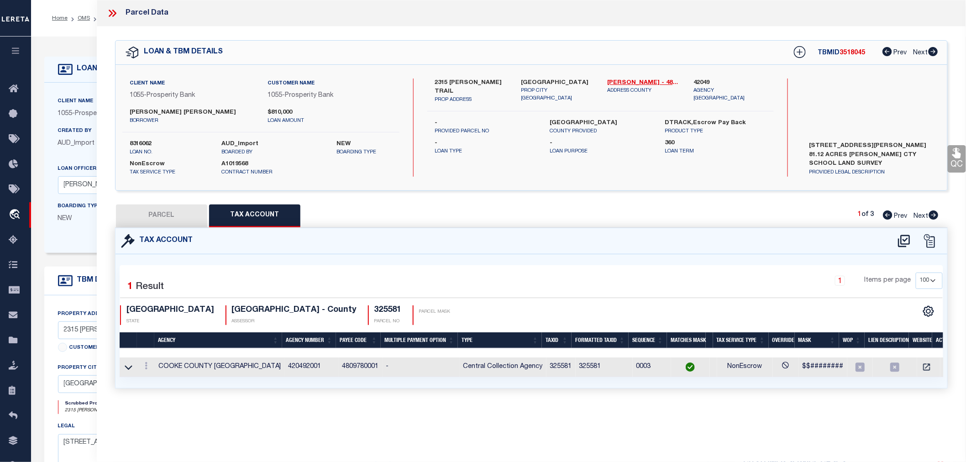
click at [168, 209] on button "PARCEL" at bounding box center [161, 216] width 91 height 23
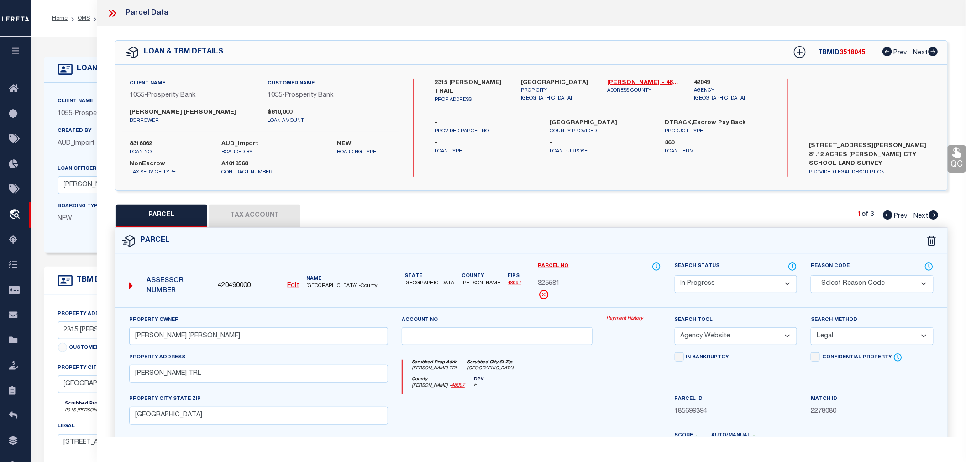
click at [756, 276] on select "Automated Search Bad Parcel Complete Duplicate Parcel High Dollar Reporting In …" at bounding box center [736, 284] width 123 height 18
click at [675, 275] on select "Automated Search Bad Parcel Complete Duplicate Parcel High Dollar Reporting In …" at bounding box center [736, 284] width 123 height 18
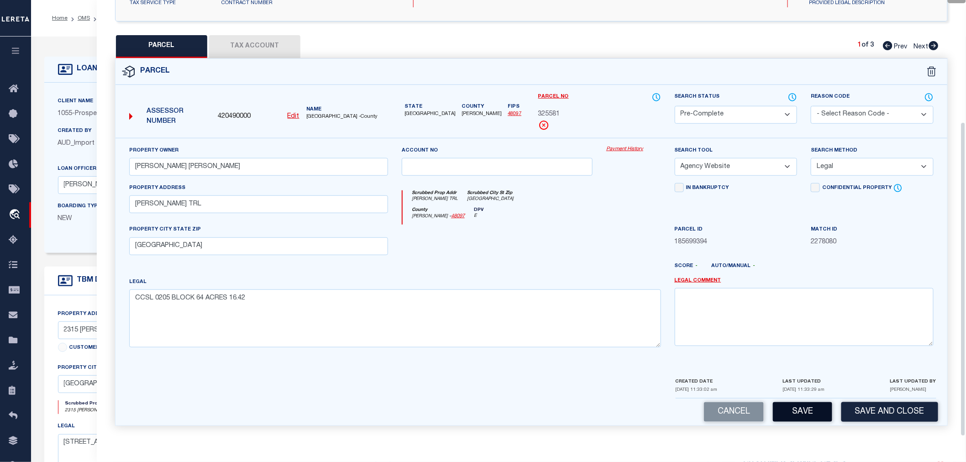
click at [821, 411] on button "Save" at bounding box center [802, 412] width 59 height 20
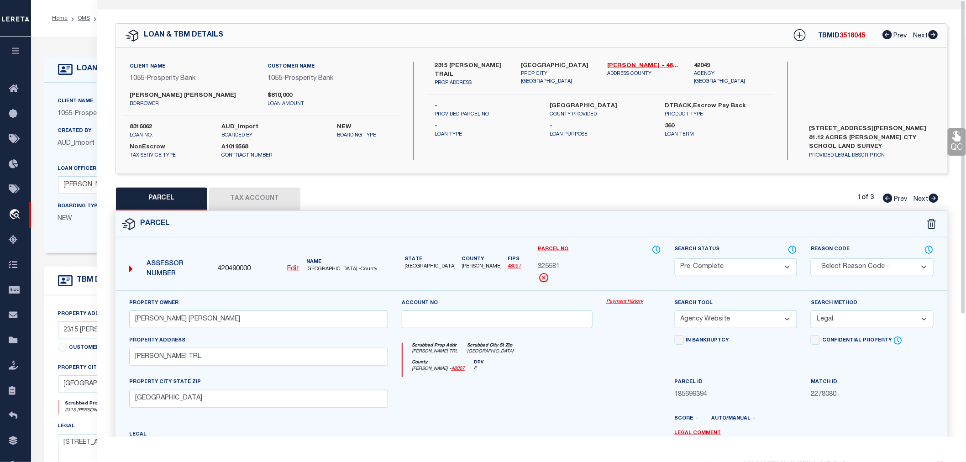
scroll to position [0, 0]
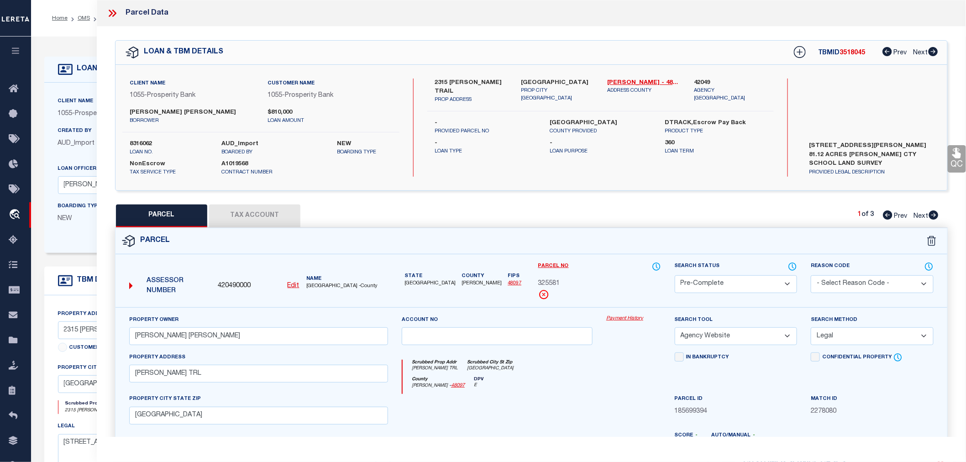
click at [547, 284] on span "325581" at bounding box center [549, 284] width 22 height 10
click at [145, 143] on label "8316062" at bounding box center [169, 144] width 79 height 9
click at [855, 56] on span "3518045" at bounding box center [853, 53] width 26 height 6
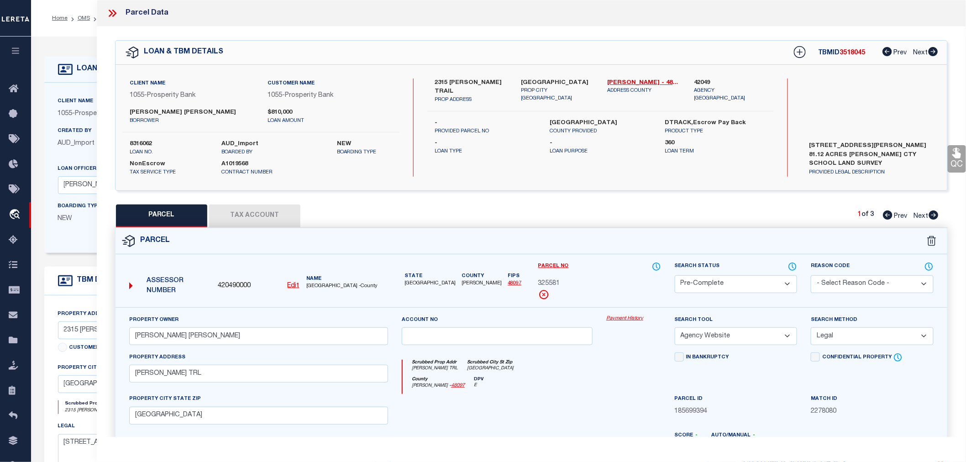
click at [855, 56] on span "3518045" at bounding box center [853, 53] width 26 height 6
click at [551, 280] on span "325581" at bounding box center [549, 284] width 22 height 10
drag, startPoint x: 929, startPoint y: 213, endPoint x: 797, endPoint y: 248, distance: 136.3
click at [929, 213] on span "Next" at bounding box center [921, 216] width 15 height 6
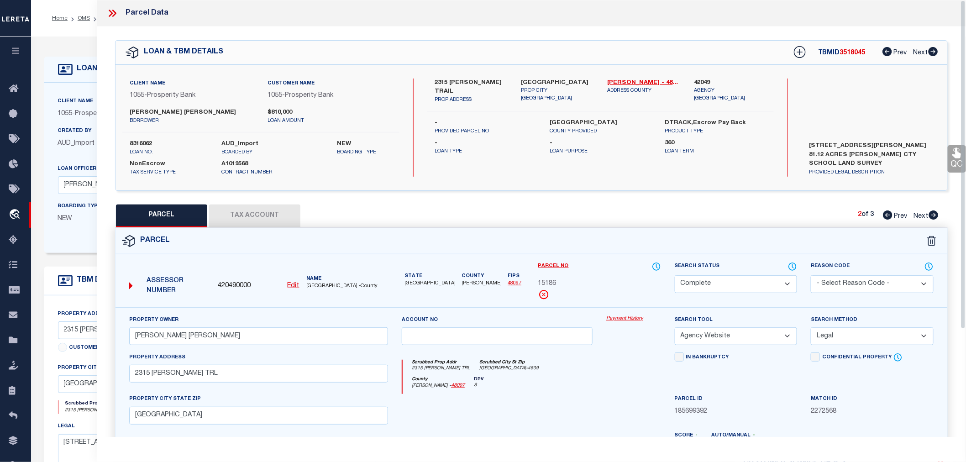
click at [551, 281] on span "15186" at bounding box center [547, 284] width 18 height 10
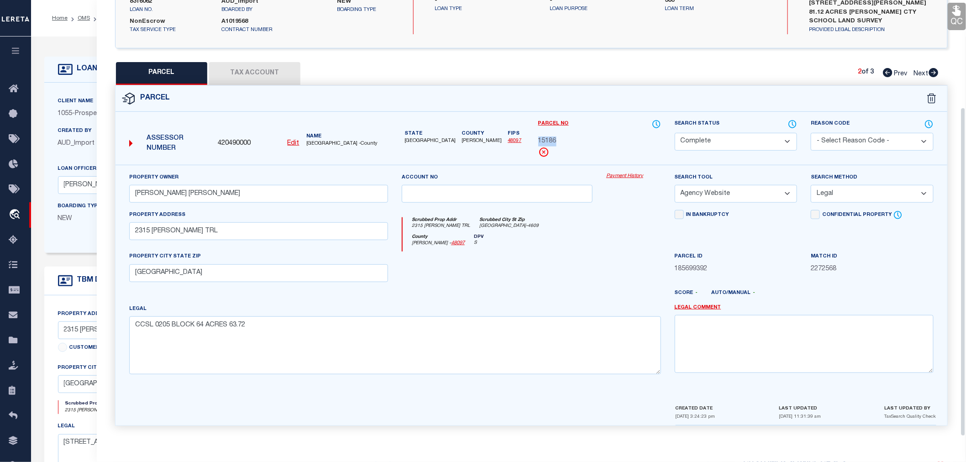
drag, startPoint x: 933, startPoint y: 69, endPoint x: 811, endPoint y: 108, distance: 128.0
click at [933, 69] on icon at bounding box center [934, 72] width 10 height 9
click at [540, 138] on span "79449" at bounding box center [547, 142] width 18 height 10
click at [884, 74] on icon at bounding box center [888, 72] width 10 height 9
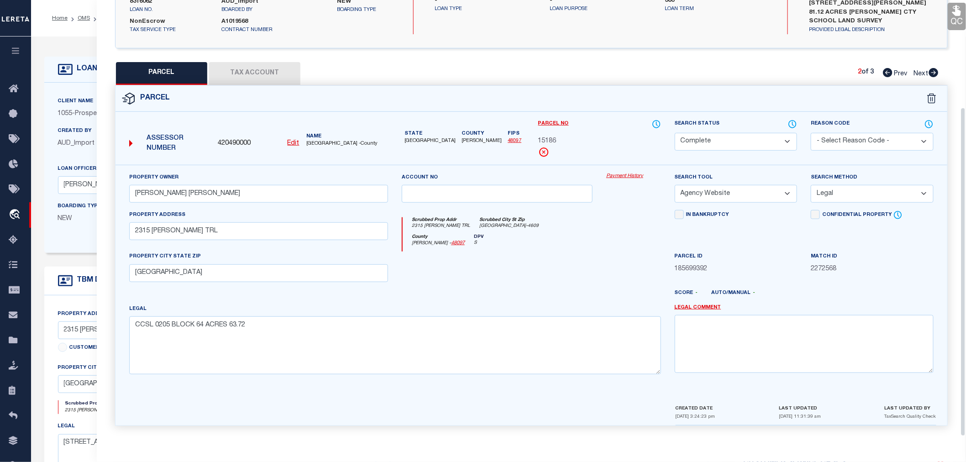
click at [884, 74] on icon at bounding box center [888, 72] width 10 height 9
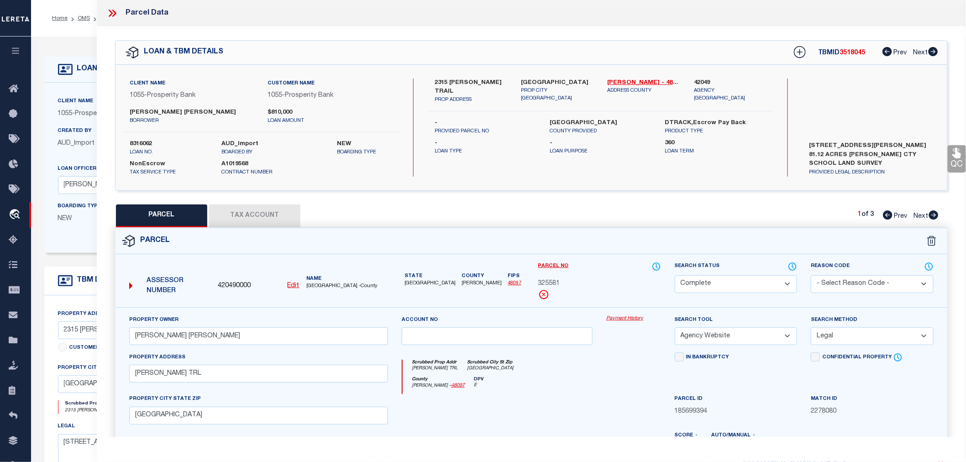
click at [112, 14] on icon at bounding box center [111, 13] width 4 height 7
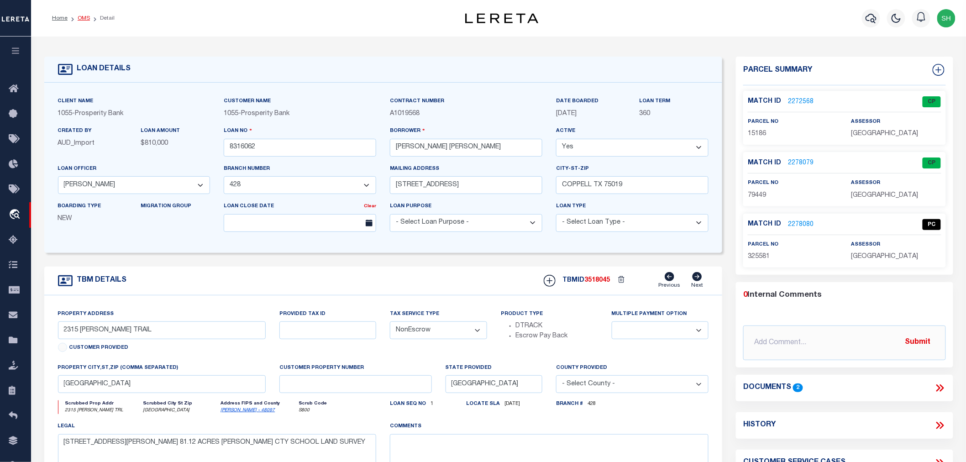
click at [88, 17] on link "OMS" at bounding box center [84, 18] width 12 height 5
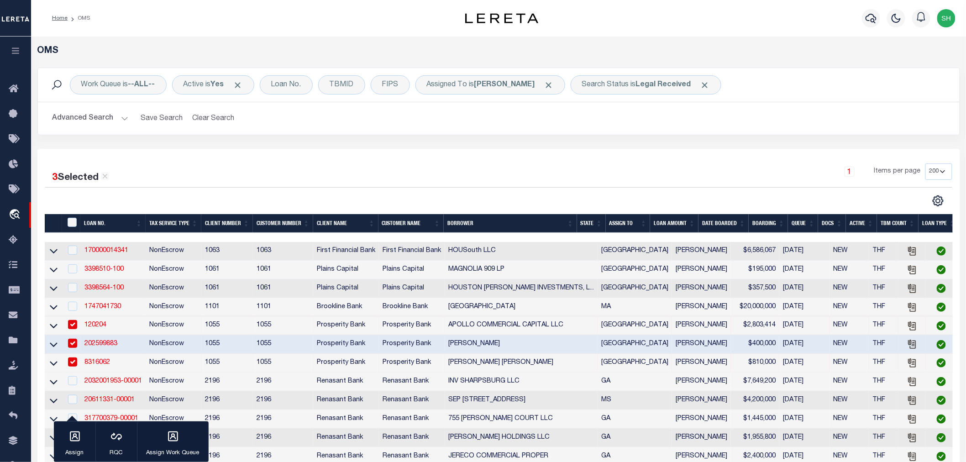
click at [605, 170] on div "1 Items per page 10 25 50 100 200" at bounding box center [613, 176] width 677 height 24
click at [653, 154] on div "3 Selected 21 Results 1 Items per page 10 25 50 100 200" at bounding box center [498, 395] width 923 height 493
